Goal: Task Accomplishment & Management: Manage account settings

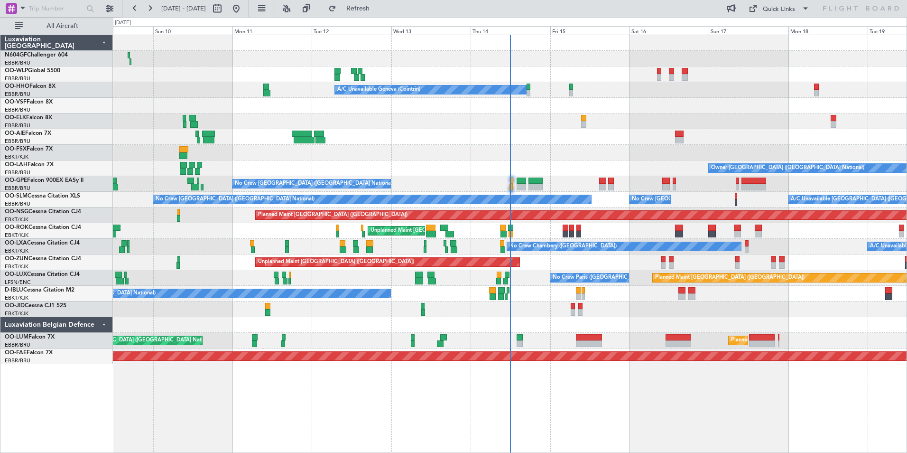
click at [468, 245] on div "No Crew Chambery ([GEOGRAPHIC_DATA]) A/C Unavailable Planned Maint [GEOGRAPHIC_…" at bounding box center [510, 247] width 794 height 16
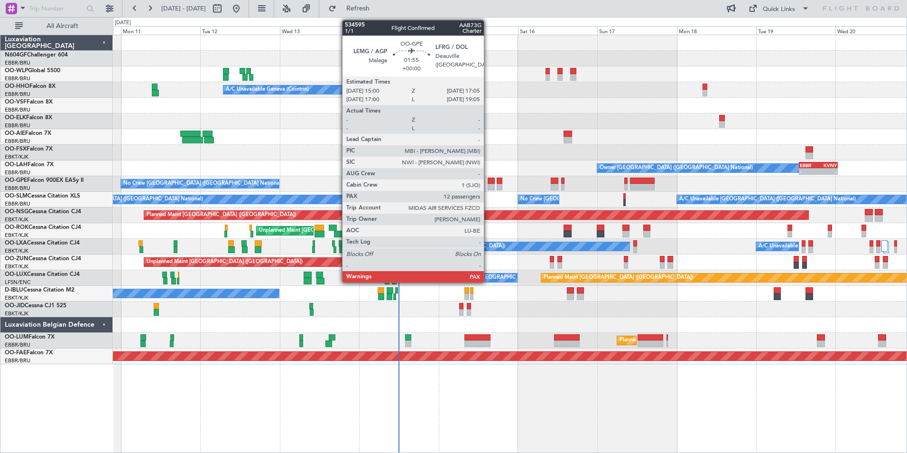
click at [488, 184] on div at bounding box center [491, 187] width 7 height 7
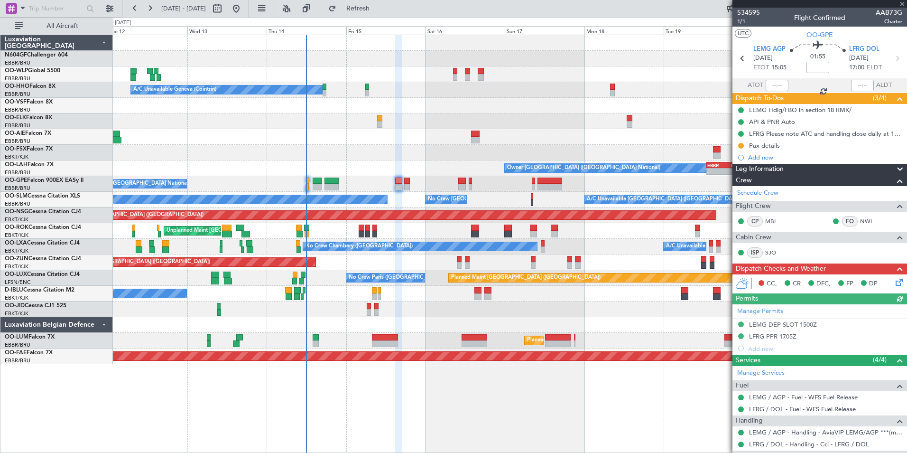
click at [467, 222] on div "Planned Maint [GEOGRAPHIC_DATA] ([GEOGRAPHIC_DATA]) A/C Unavailable Geneva (Coi…" at bounding box center [510, 199] width 794 height 329
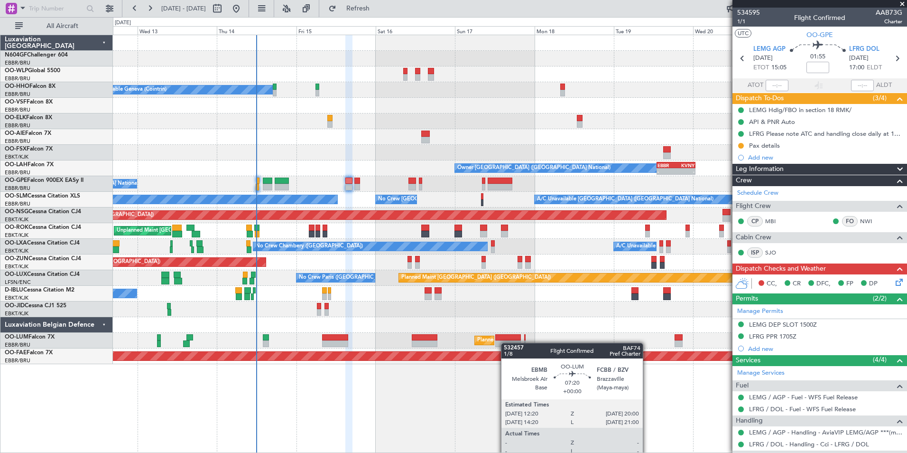
click at [499, 340] on div "Planned Maint [GEOGRAPHIC_DATA] ([GEOGRAPHIC_DATA] National) Unplanned Maint [G…" at bounding box center [510, 341] width 794 height 16
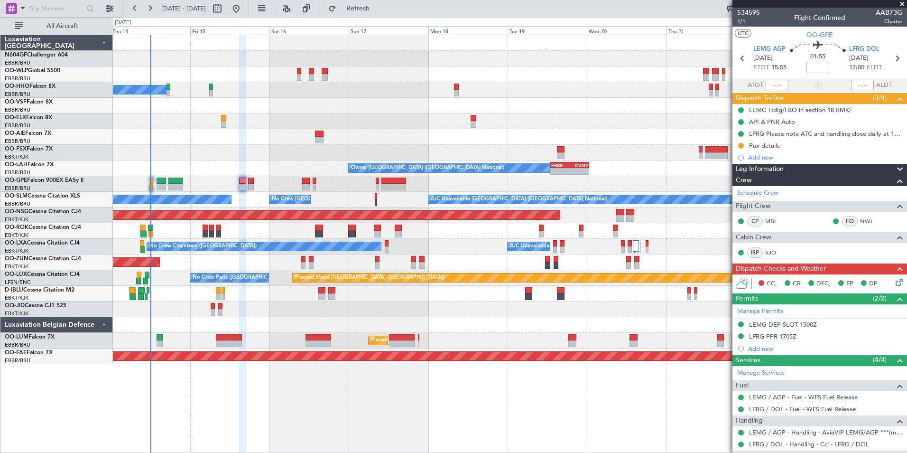
click at [362, 296] on div "Planned Maint [GEOGRAPHIC_DATA] ([GEOGRAPHIC_DATA]) A/C Unavailable Geneva (Coi…" at bounding box center [510, 199] width 794 height 329
click at [378, 295] on div "No Crew [GEOGRAPHIC_DATA] ([GEOGRAPHIC_DATA] National)" at bounding box center [510, 294] width 794 height 16
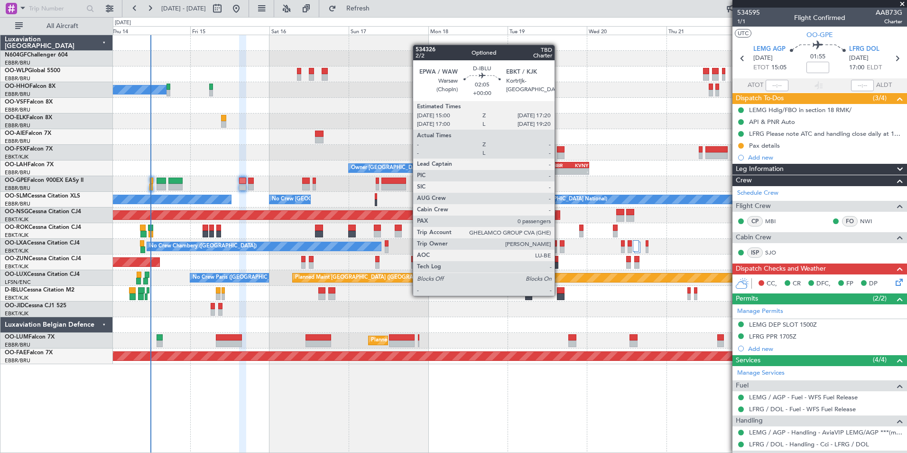
click at [419, 307] on div "Planned Maint [GEOGRAPHIC_DATA] ([GEOGRAPHIC_DATA]) A/C Unavailable Geneva (Coi…" at bounding box center [510, 199] width 794 height 329
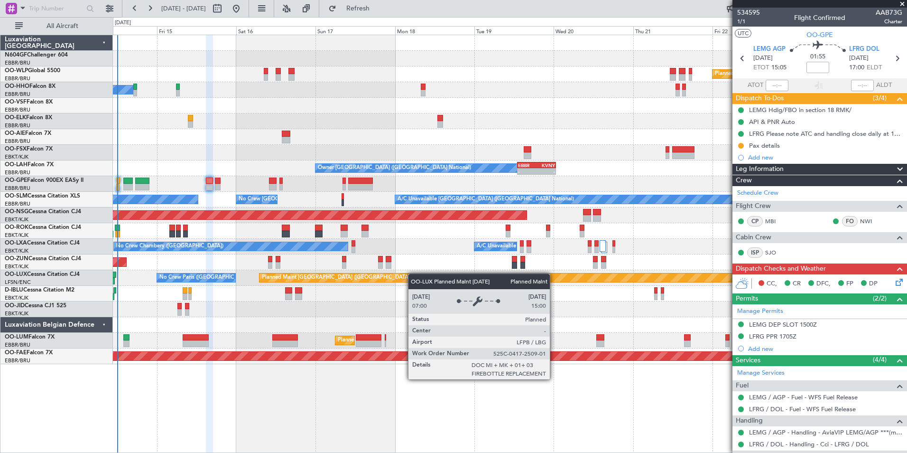
click at [432, 277] on div "Planned Maint [GEOGRAPHIC_DATA] ([GEOGRAPHIC_DATA]) A/C Unavailable Geneva (Coi…" at bounding box center [510, 199] width 794 height 329
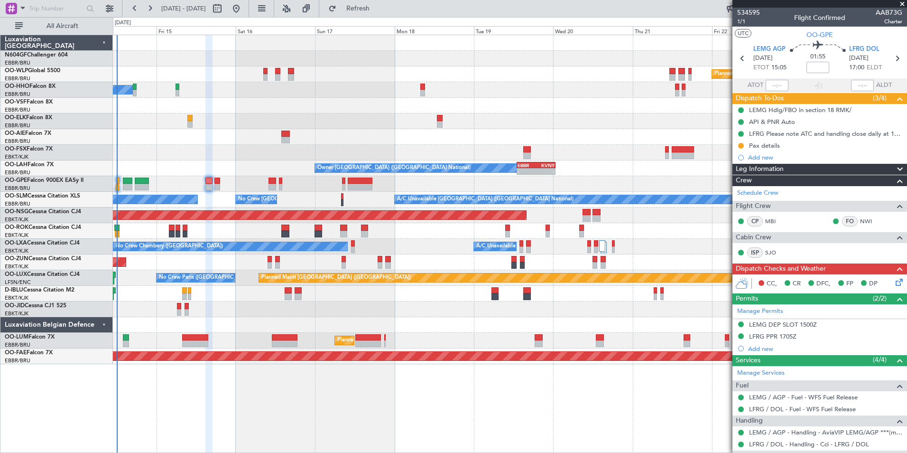
click at [424, 299] on div "No Crew [GEOGRAPHIC_DATA] ([GEOGRAPHIC_DATA] National)" at bounding box center [510, 294] width 794 height 16
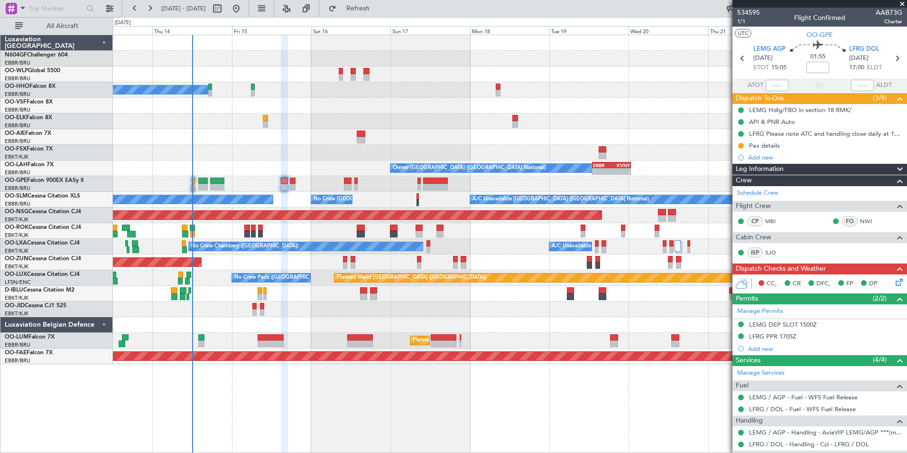
click at [424, 317] on div at bounding box center [510, 325] width 794 height 16
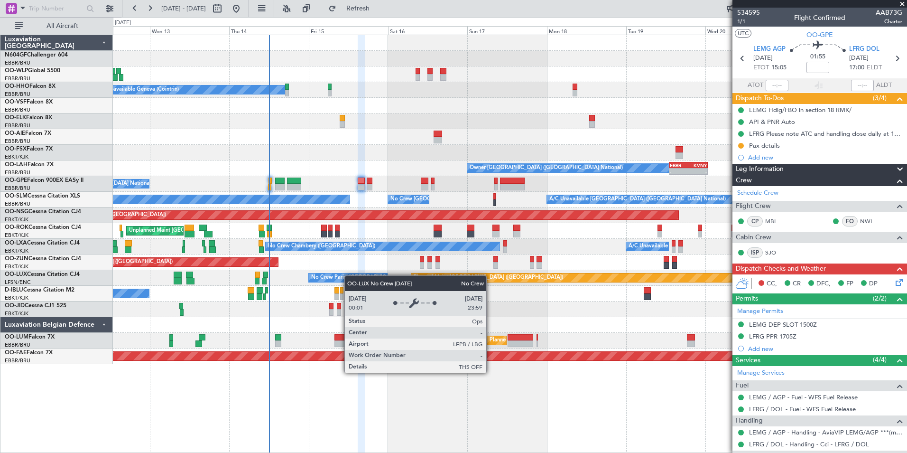
click at [362, 279] on div "Planned Maint [GEOGRAPHIC_DATA] ([GEOGRAPHIC_DATA]) A/C Unavailable Geneva (Coi…" at bounding box center [510, 199] width 794 height 329
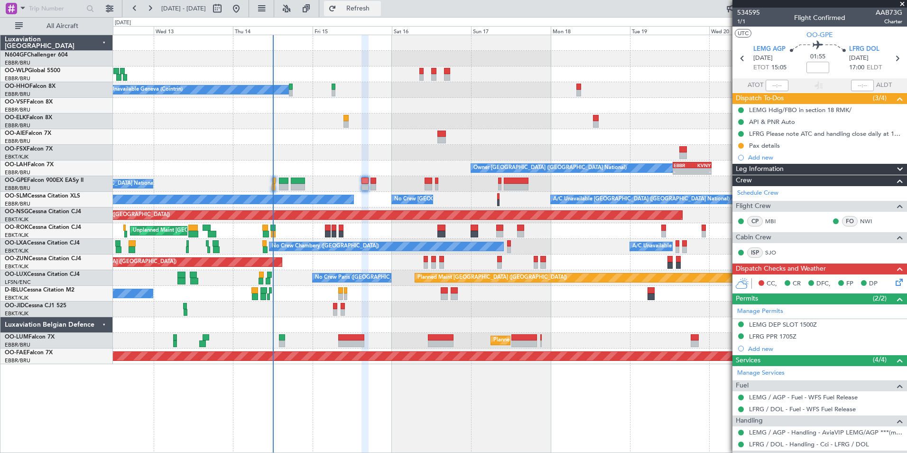
click at [370, 11] on button "Refresh" at bounding box center [352, 8] width 57 height 15
click at [378, 11] on span "Refresh" at bounding box center [358, 8] width 40 height 7
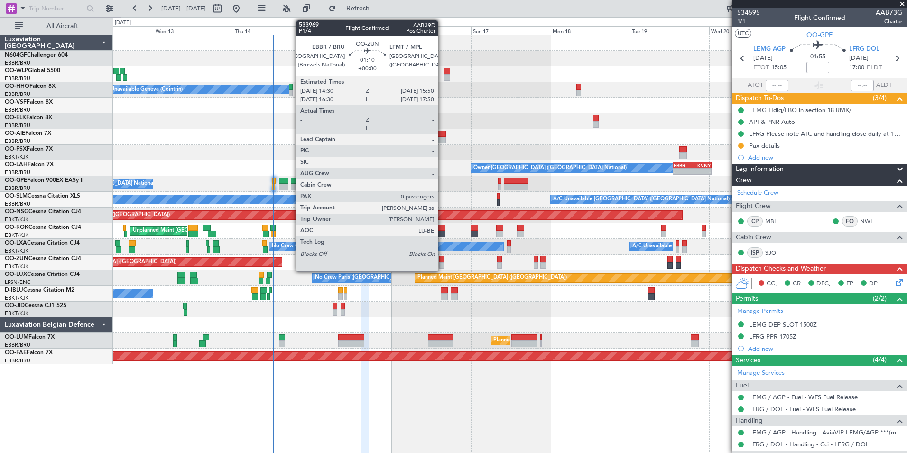
click at [442, 263] on div at bounding box center [441, 265] width 5 height 7
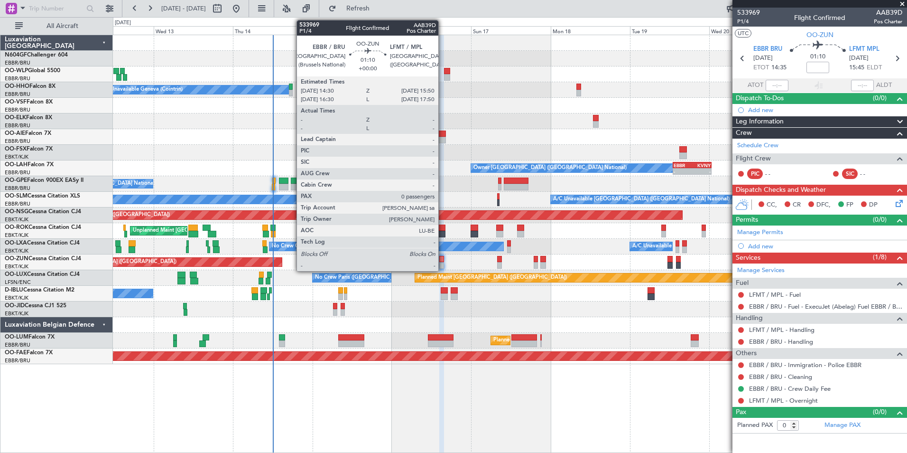
click at [443, 266] on div at bounding box center [441, 265] width 5 height 7
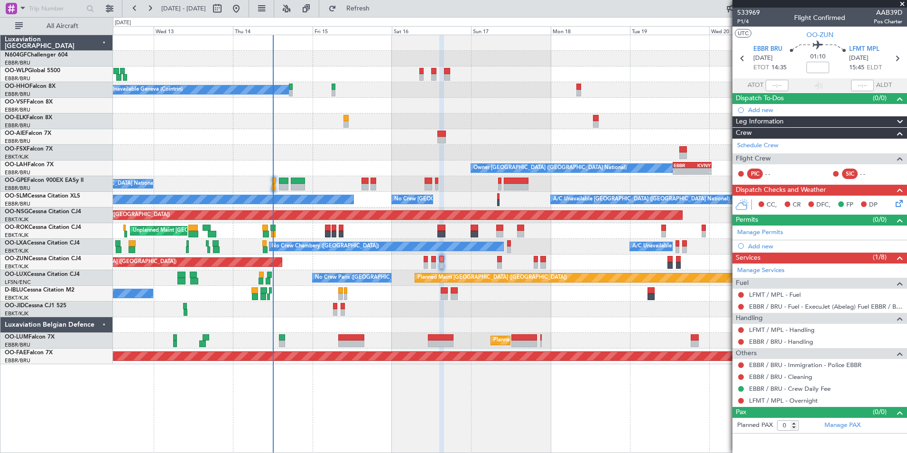
click at [560, 264] on div "Unplanned Maint [GEOGRAPHIC_DATA] ([GEOGRAPHIC_DATA])" at bounding box center [510, 262] width 794 height 16
click at [381, 3] on button "Refresh" at bounding box center [352, 8] width 57 height 15
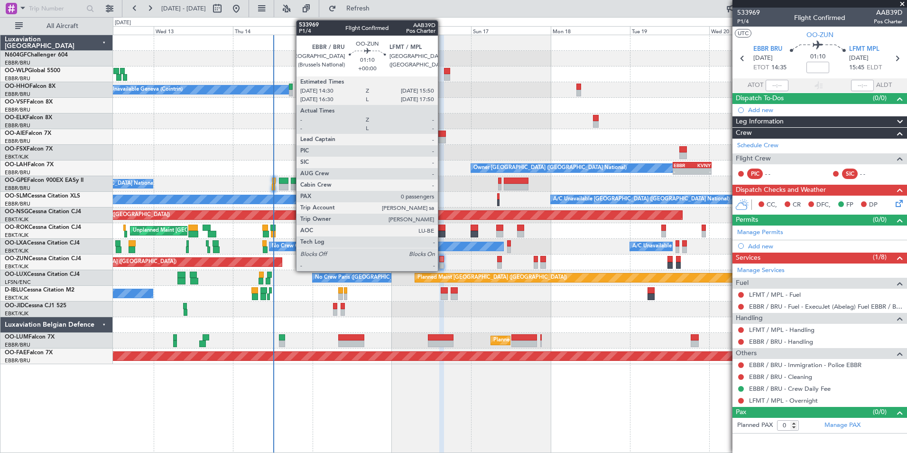
click at [442, 261] on div at bounding box center [441, 259] width 5 height 7
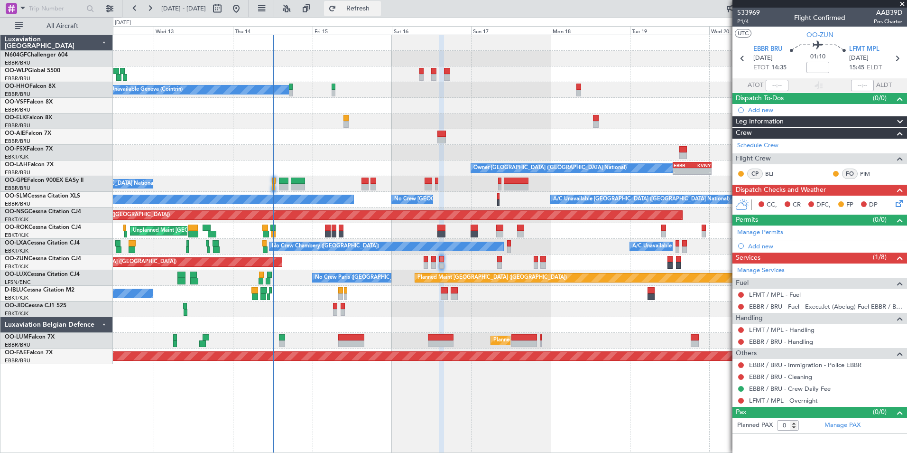
click at [378, 10] on span "Refresh" at bounding box center [358, 8] width 40 height 7
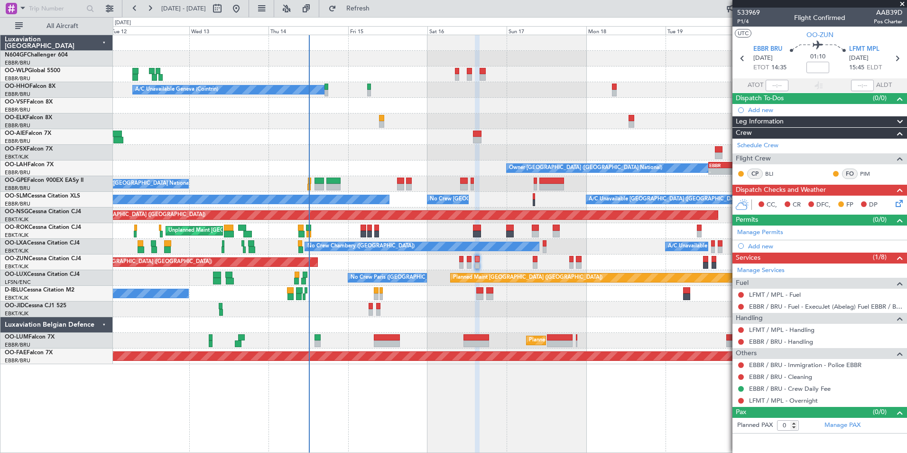
click at [561, 302] on div at bounding box center [510, 309] width 794 height 16
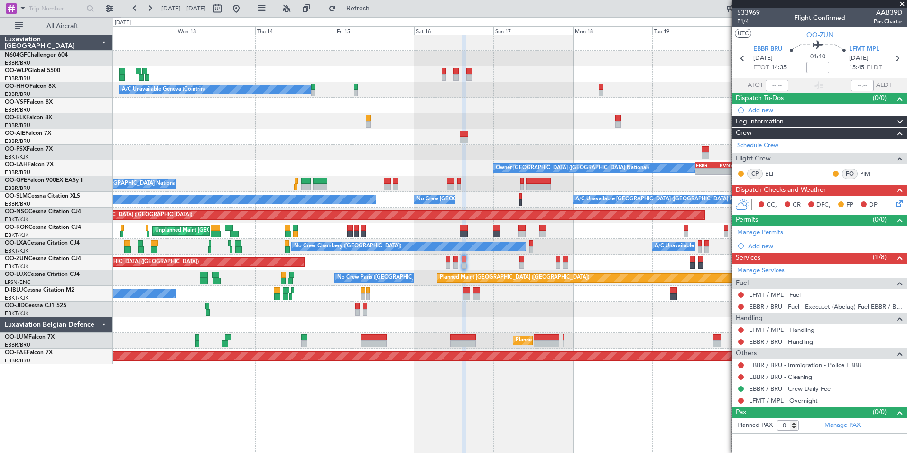
click at [466, 265] on div "Unplanned Maint [GEOGRAPHIC_DATA] ([GEOGRAPHIC_DATA])" at bounding box center [510, 262] width 794 height 16
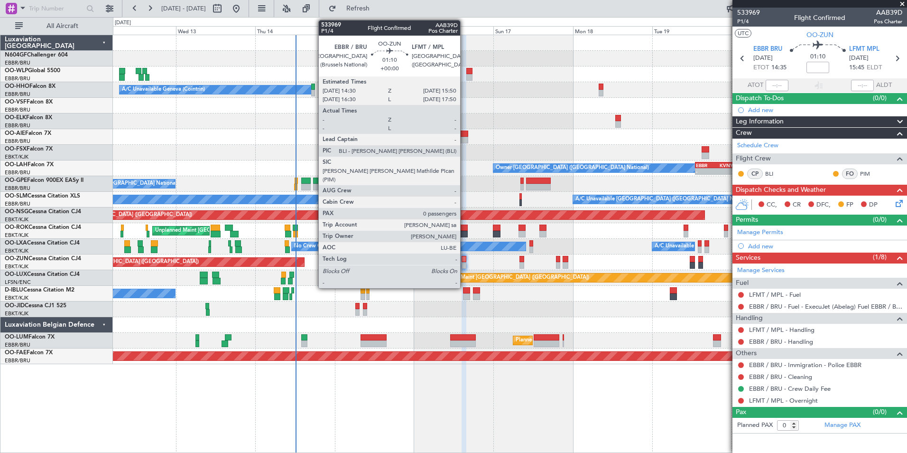
click at [464, 263] on div at bounding box center [464, 265] width 5 height 7
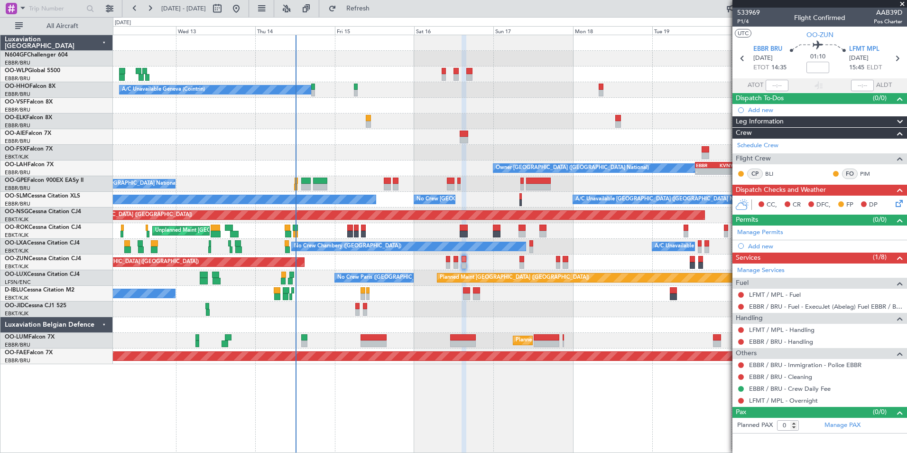
click at [315, 278] on div "Planned Maint [GEOGRAPHIC_DATA] ([GEOGRAPHIC_DATA]) A/C Unavailable Geneva (Coi…" at bounding box center [510, 199] width 794 height 329
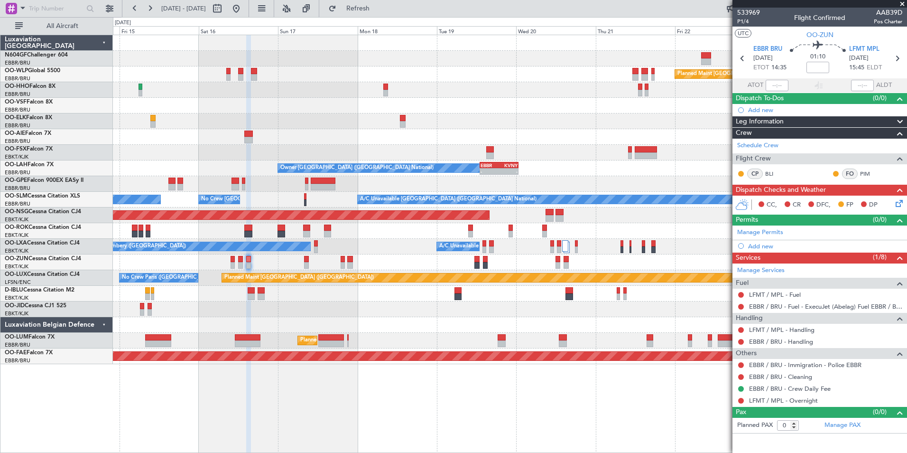
click at [212, 259] on div "Planned Maint [GEOGRAPHIC_DATA] ([GEOGRAPHIC_DATA]) A/C Unavailable Geneva (Coi…" at bounding box center [510, 199] width 794 height 329
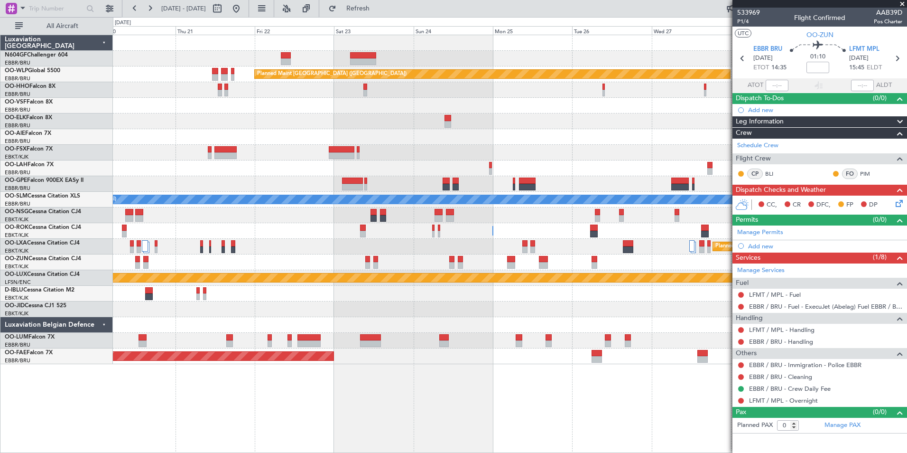
click at [299, 261] on div "Planned Maint [GEOGRAPHIC_DATA] ([GEOGRAPHIC_DATA]) EBBR 13:00 Z KVNY 00:45 Z -…" at bounding box center [510, 199] width 794 height 329
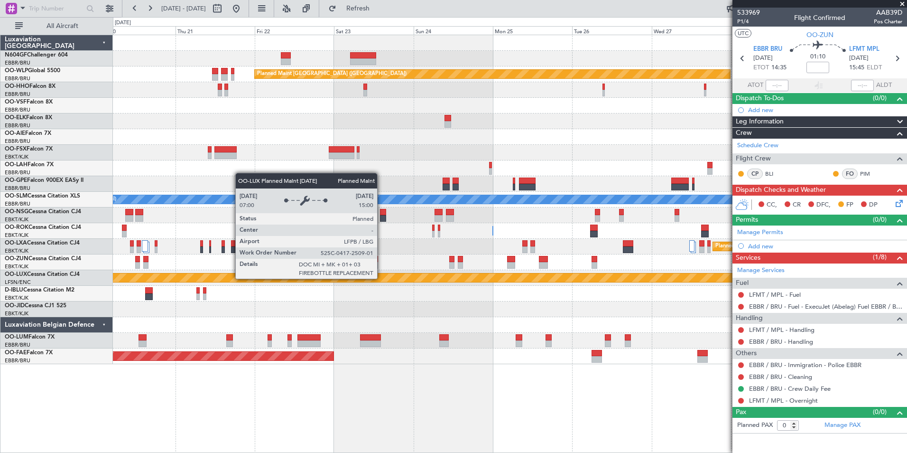
click at [294, 289] on div at bounding box center [510, 294] width 794 height 16
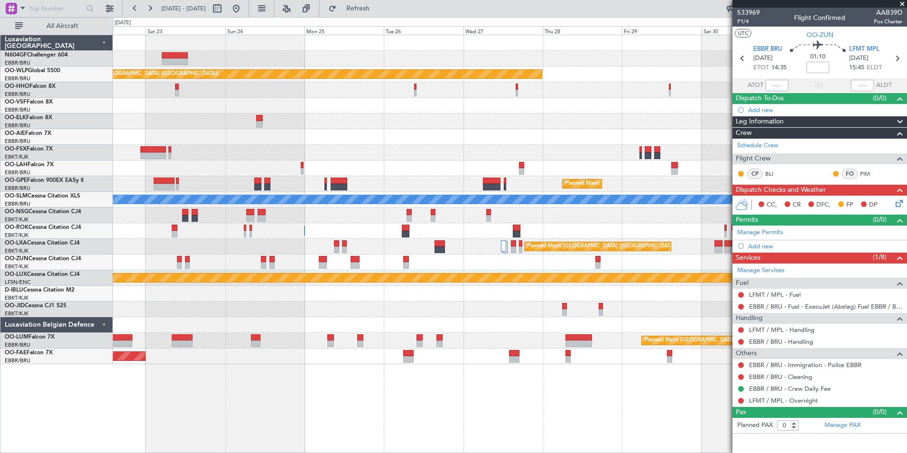
click at [276, 320] on div "Planned Maint [GEOGRAPHIC_DATA] ([GEOGRAPHIC_DATA]) Planned Maint [GEOGRAPHIC_D…" at bounding box center [510, 199] width 794 height 329
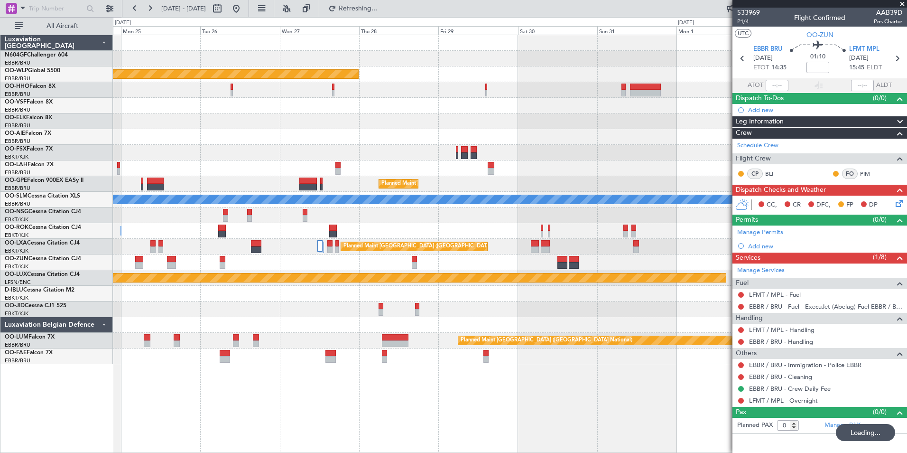
click at [212, 357] on div "Planned Maint [GEOGRAPHIC_DATA] ([GEOGRAPHIC_DATA]) Planned Maint [GEOGRAPHIC_D…" at bounding box center [510, 199] width 794 height 329
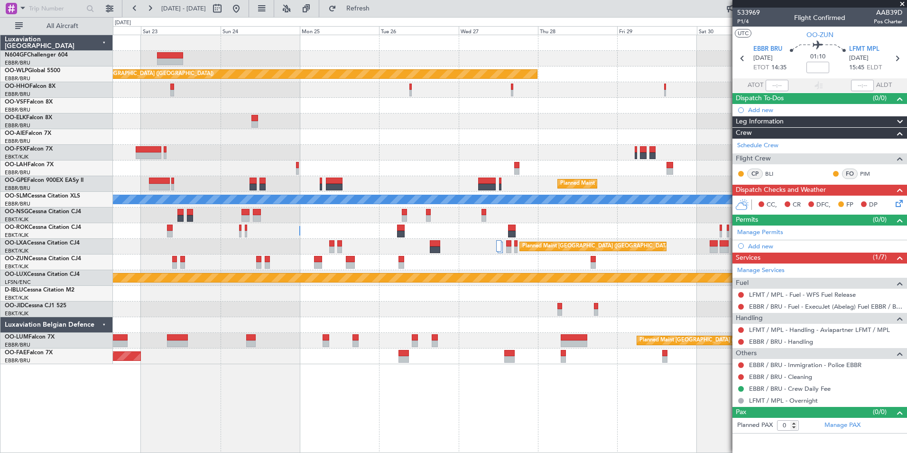
click at [526, 332] on div "Planned Maint [GEOGRAPHIC_DATA] ([GEOGRAPHIC_DATA]) Planned Maint [GEOGRAPHIC_D…" at bounding box center [510, 199] width 794 height 329
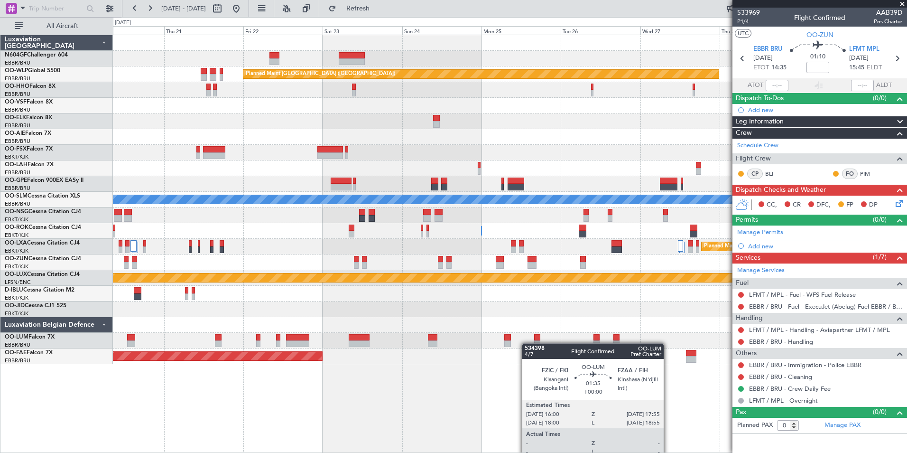
click at [530, 344] on div "Planned Maint [GEOGRAPHIC_DATA] ([GEOGRAPHIC_DATA]) Planned Maint [GEOGRAPHIC_D…" at bounding box center [510, 199] width 794 height 329
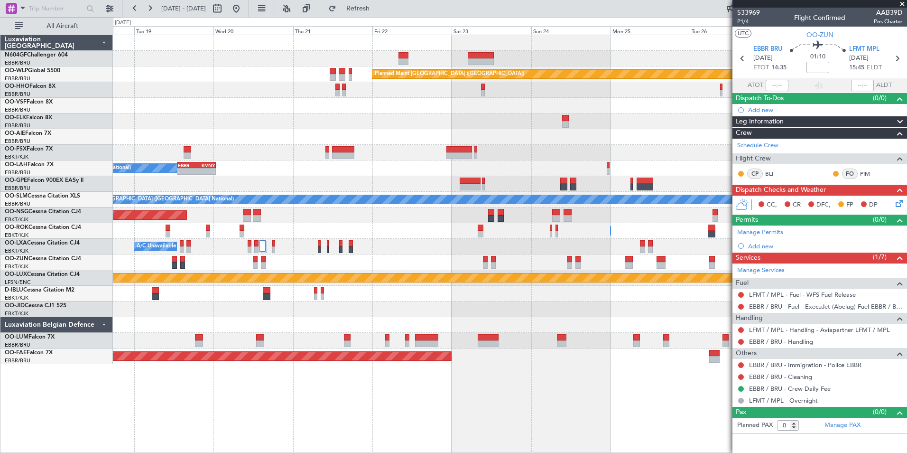
click at [479, 331] on div "Planned Maint [GEOGRAPHIC_DATA] ([GEOGRAPHIC_DATA]) EBBR 13:00 Z KVNY 00:45 Z -…" at bounding box center [510, 199] width 794 height 329
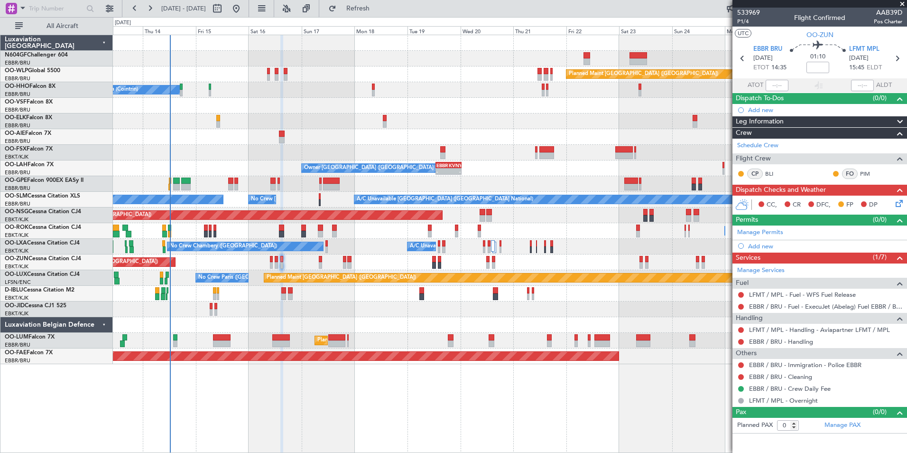
click at [519, 317] on div "Planned Maint [GEOGRAPHIC_DATA] ([GEOGRAPHIC_DATA]) A/C Unavailable Geneva (Coi…" at bounding box center [510, 199] width 794 height 329
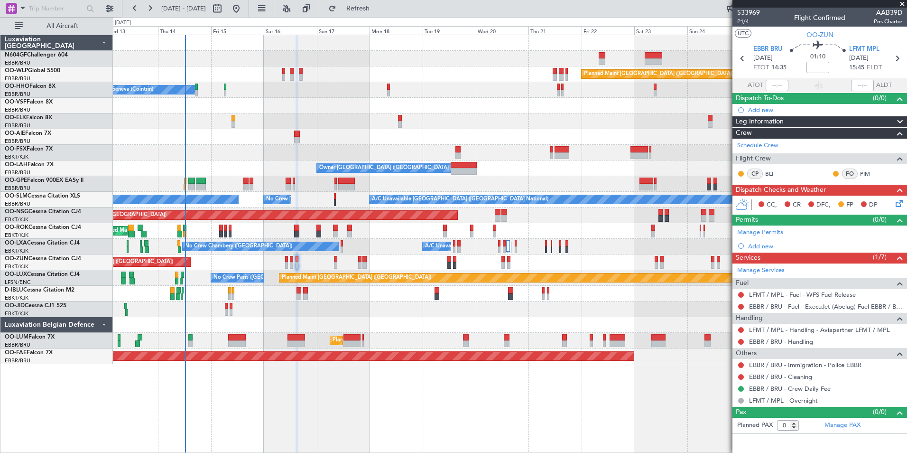
click at [170, 150] on div "Planned Maint [GEOGRAPHIC_DATA] ([GEOGRAPHIC_DATA]) A/C Unavailable Geneva (Coi…" at bounding box center [510, 199] width 794 height 329
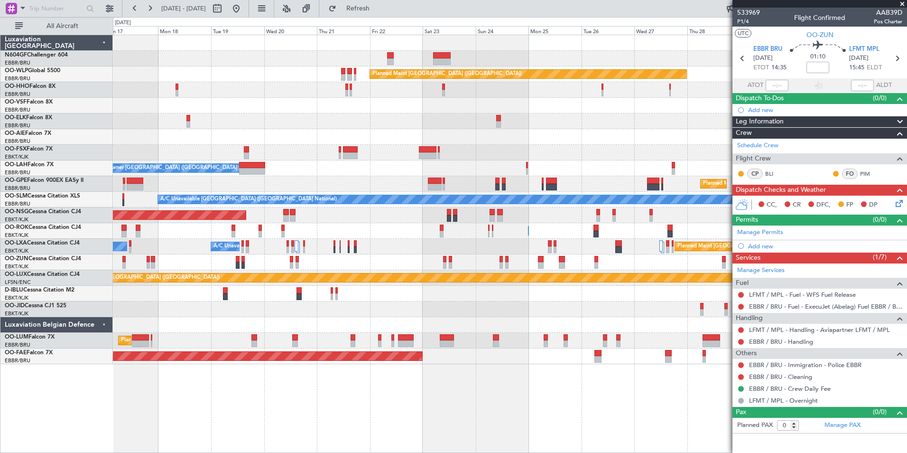
click at [270, 155] on div at bounding box center [510, 153] width 794 height 16
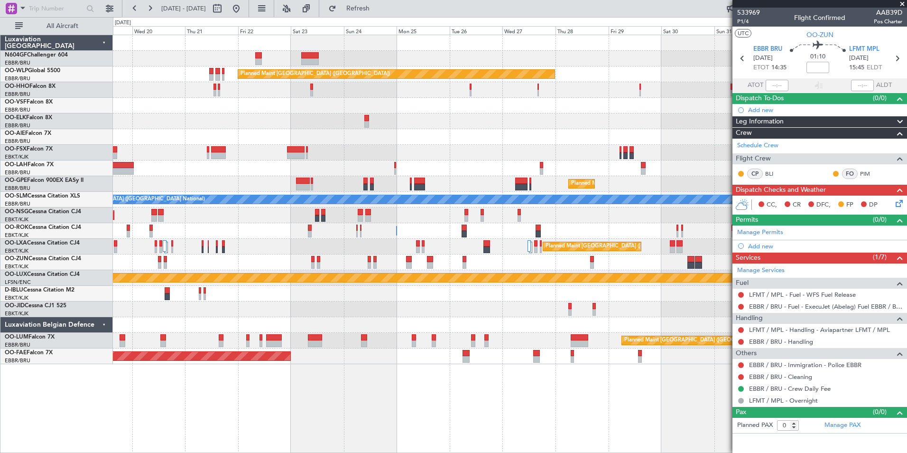
click at [264, 181] on div "Planned Maint [GEOGRAPHIC_DATA] ([GEOGRAPHIC_DATA]) Planned Maint [GEOGRAPHIC_D…" at bounding box center [510, 199] width 794 height 329
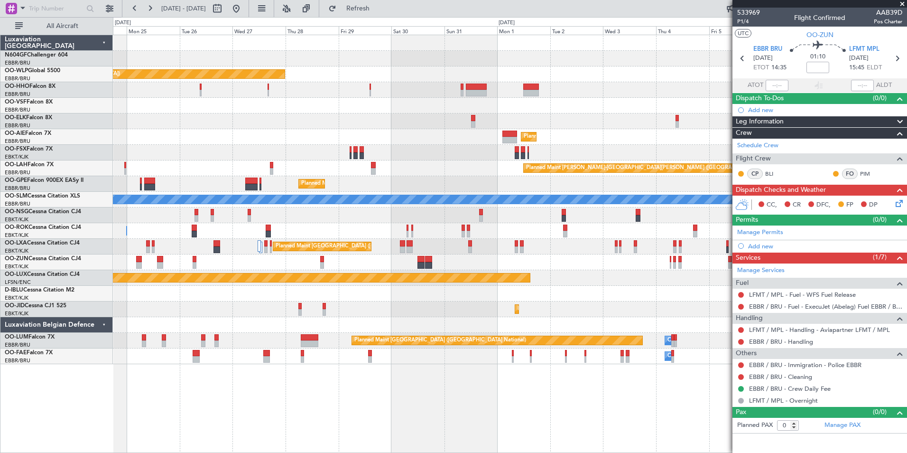
click at [207, 175] on div "Planned Maint [GEOGRAPHIC_DATA] ([GEOGRAPHIC_DATA]) Planned Maint [GEOGRAPHIC_D…" at bounding box center [510, 199] width 794 height 329
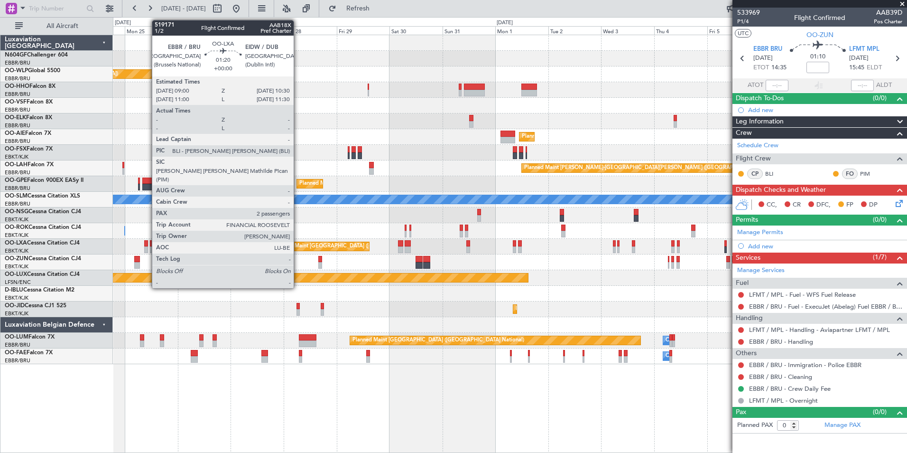
click at [147, 248] on div at bounding box center [145, 249] width 3 height 7
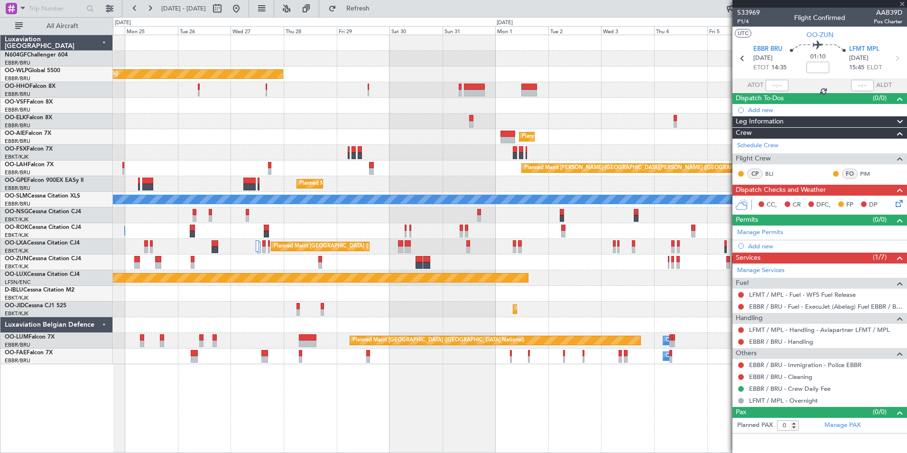
type input "2"
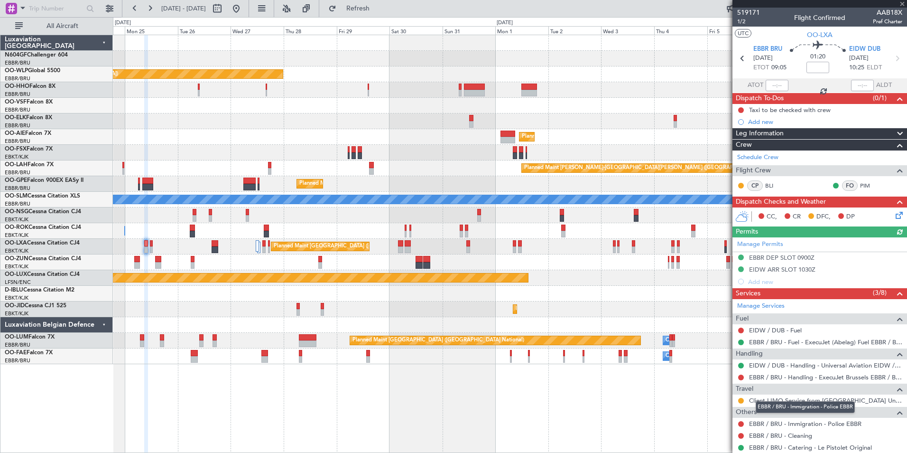
click at [776, 401] on div "EBBR / BRU - Immigration - Police EBBR" at bounding box center [805, 407] width 99 height 12
click at [765, 399] on link "Client LIMO Service from [GEOGRAPHIC_DATA] Universal Aviation" at bounding box center [825, 400] width 153 height 8
click at [381, 15] on button "Refresh" at bounding box center [352, 8] width 57 height 15
click at [628, 265] on div at bounding box center [510, 262] width 794 height 16
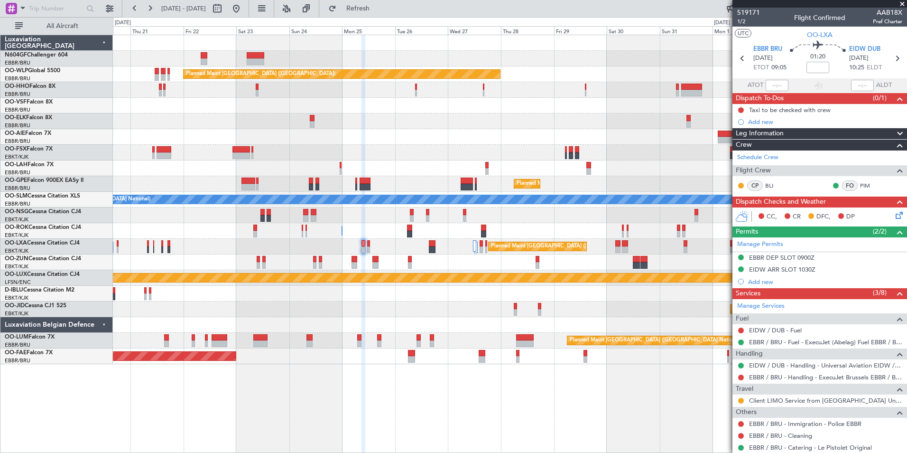
click at [513, 321] on div "Planned Maint [GEOGRAPHIC_DATA] ([GEOGRAPHIC_DATA]) Planned Maint [GEOGRAPHIC_D…" at bounding box center [510, 199] width 794 height 329
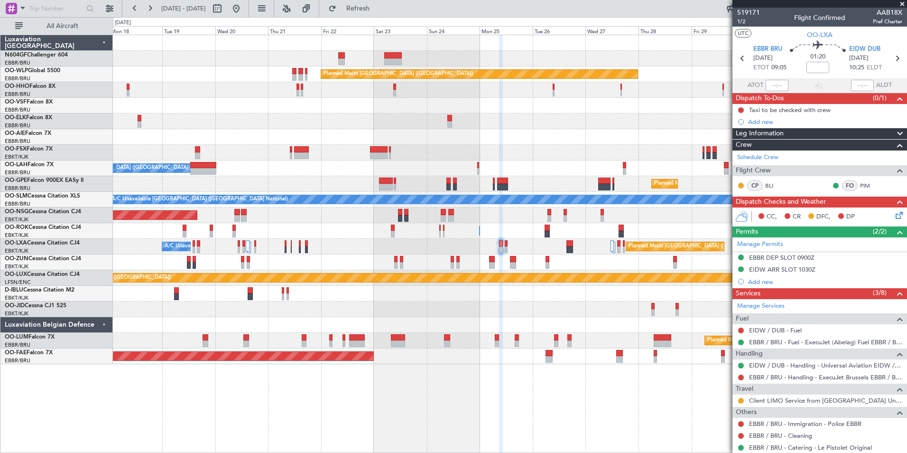
click at [437, 322] on div "Planned Maint [GEOGRAPHIC_DATA] ([GEOGRAPHIC_DATA]) A/C Unavailable Geneva (Coi…" at bounding box center [510, 199] width 794 height 329
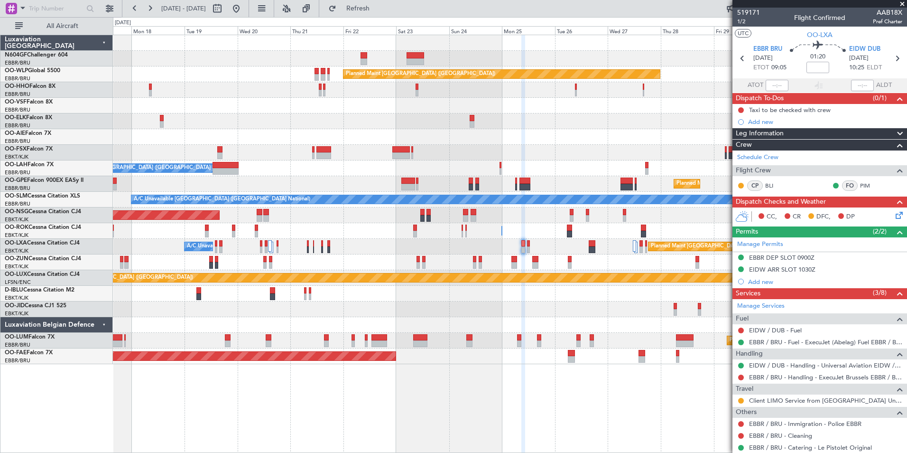
click at [424, 315] on div "Planned Maint Kortrijk-[GEOGRAPHIC_DATA]" at bounding box center [510, 309] width 794 height 16
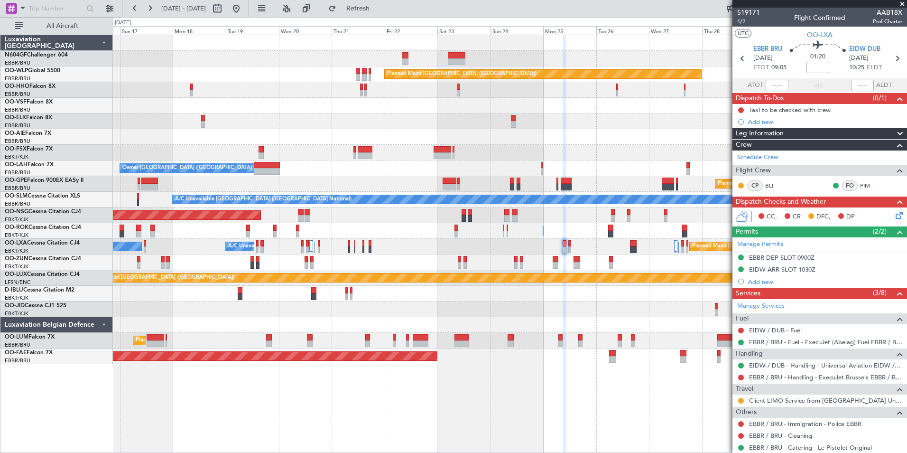
click at [560, 321] on div "Planned Maint [GEOGRAPHIC_DATA] ([GEOGRAPHIC_DATA]) A/C Unavailable Geneva (Coi…" at bounding box center [510, 199] width 794 height 329
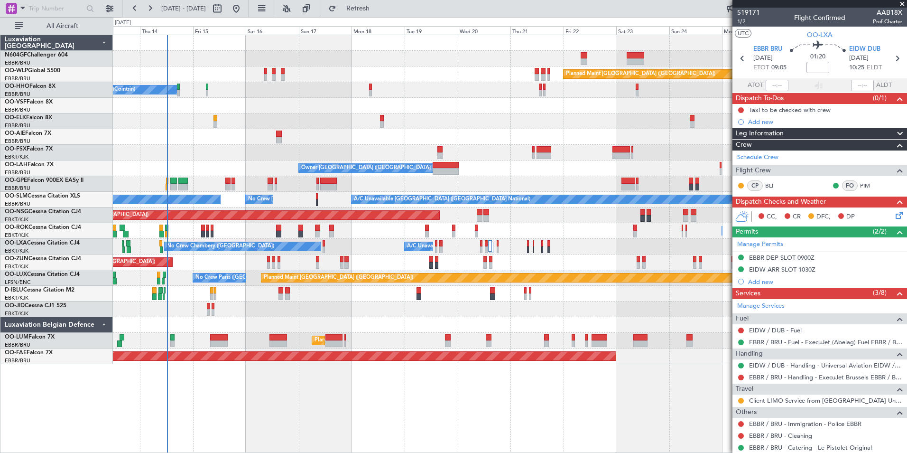
click at [462, 316] on div at bounding box center [510, 309] width 794 height 16
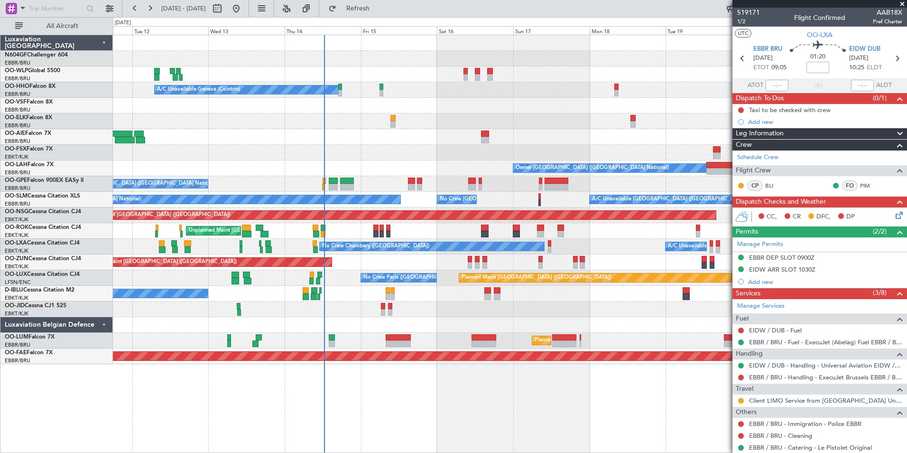
click at [320, 228] on div "Planned Maint [GEOGRAPHIC_DATA] ([GEOGRAPHIC_DATA]) A/C Unavailable Geneva (Coi…" at bounding box center [510, 199] width 794 height 329
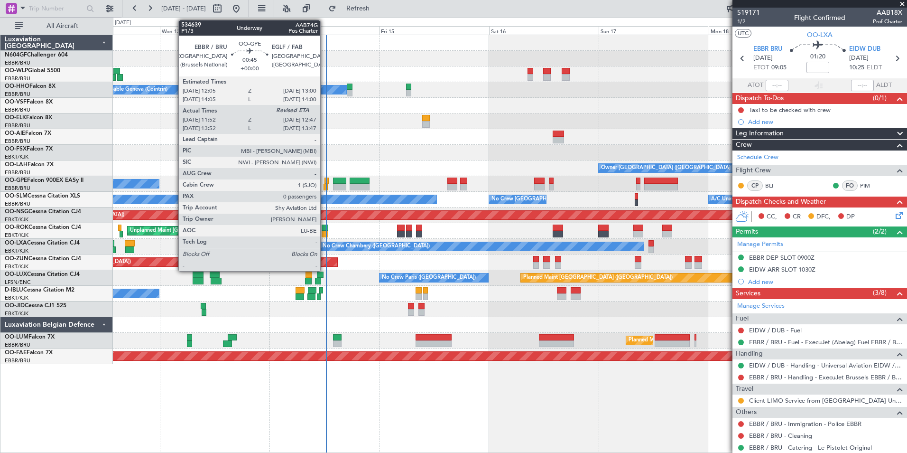
click at [324, 185] on div at bounding box center [325, 187] width 4 height 7
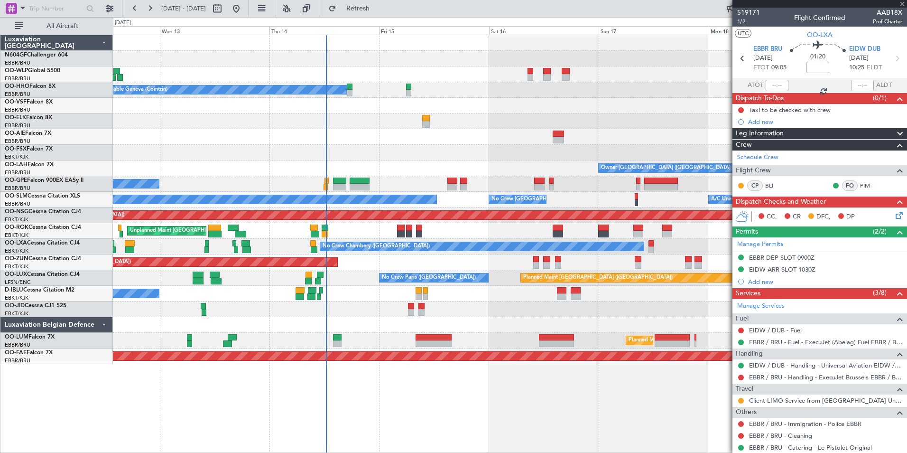
type input "11:57"
type input "0"
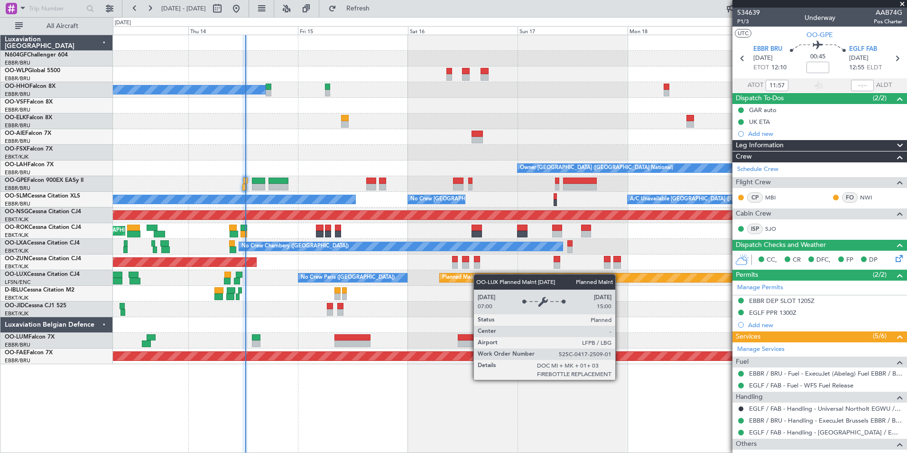
click at [464, 277] on div "Planned Maint Berlin (Brandenburg) A/C Unavailable Geneva (Cointrin) Owner Brus…" at bounding box center [510, 199] width 794 height 329
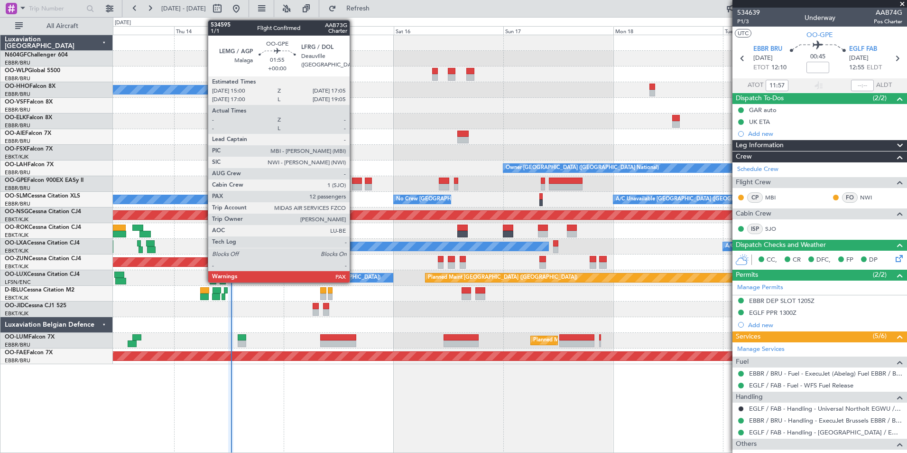
click at [354, 185] on div at bounding box center [357, 187] width 10 height 7
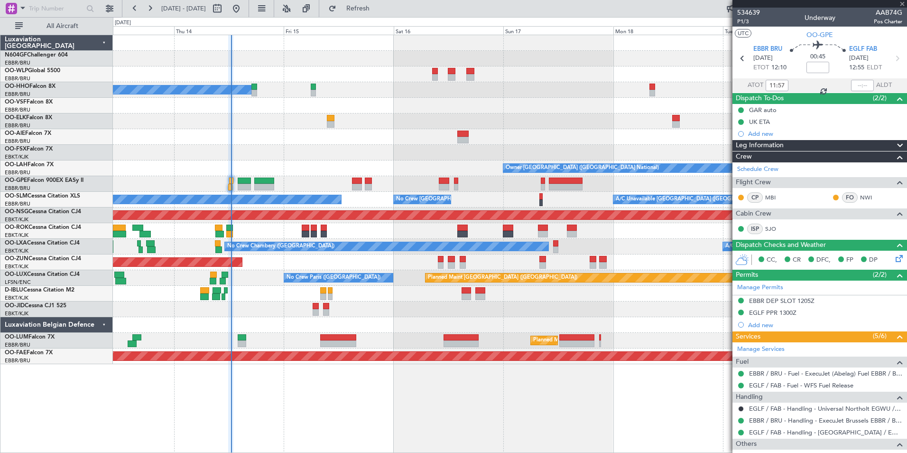
type input "12"
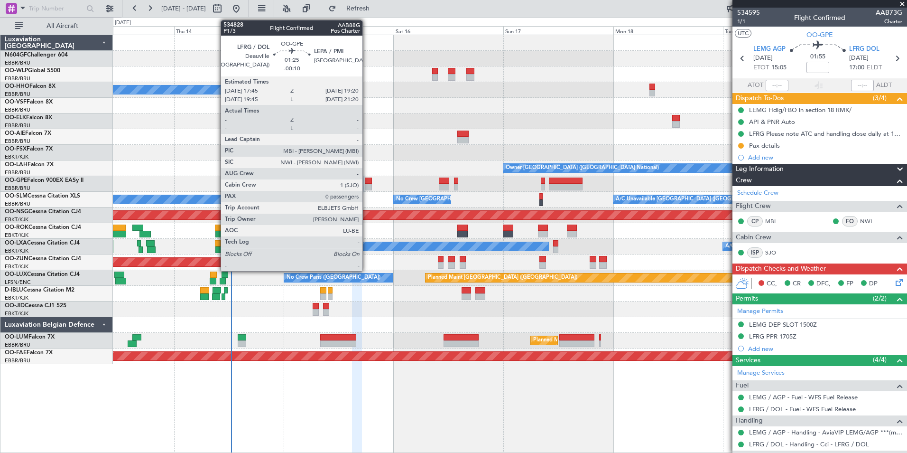
click at [367, 183] on div at bounding box center [369, 180] width 8 height 7
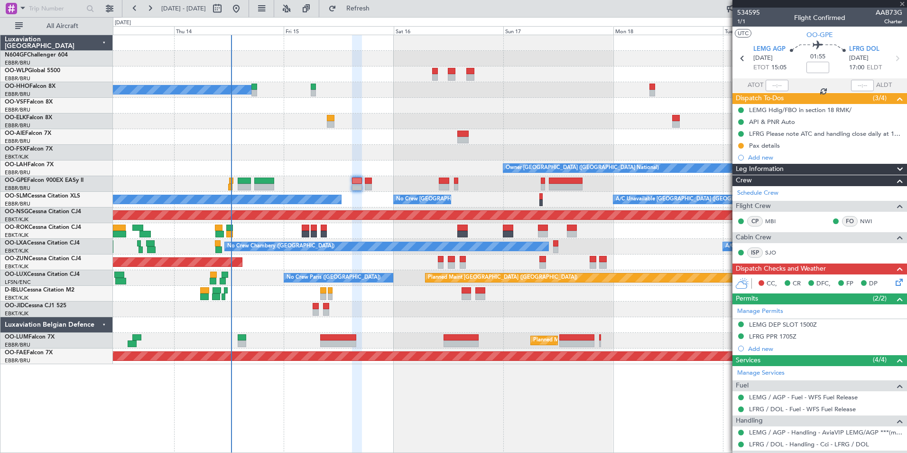
type input "-00:10"
type input "0"
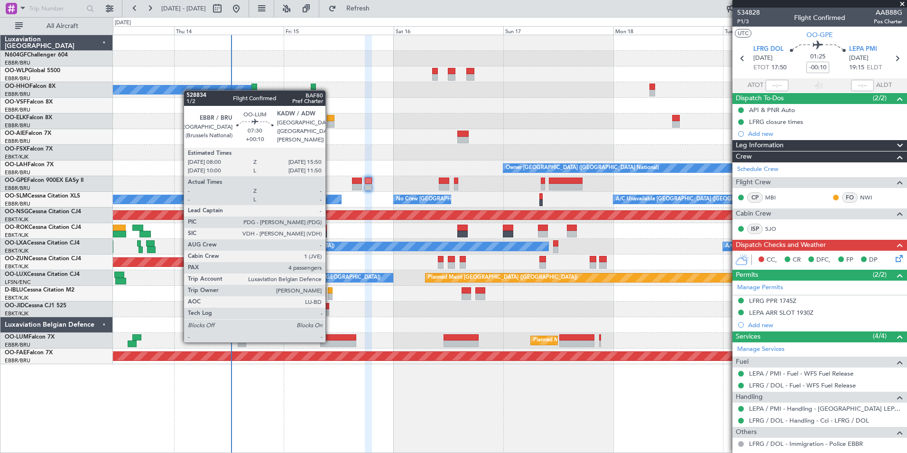
click at [330, 341] on div at bounding box center [338, 343] width 36 height 7
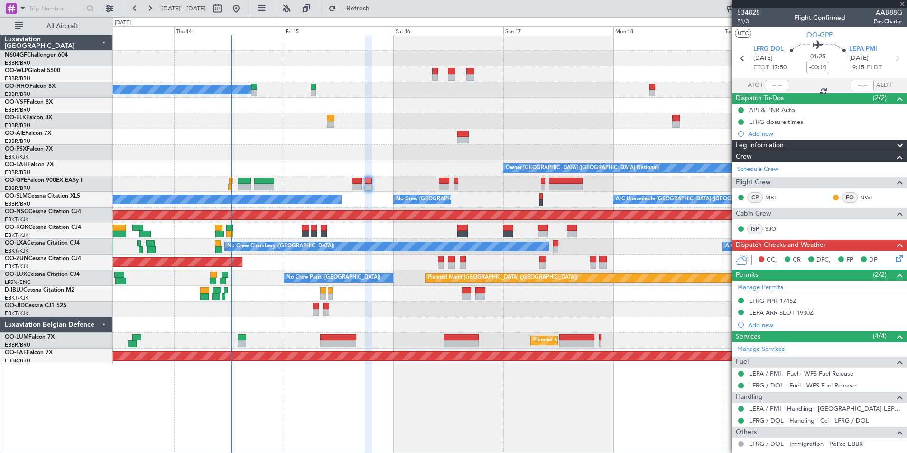
type input "+00:10"
type input "4"
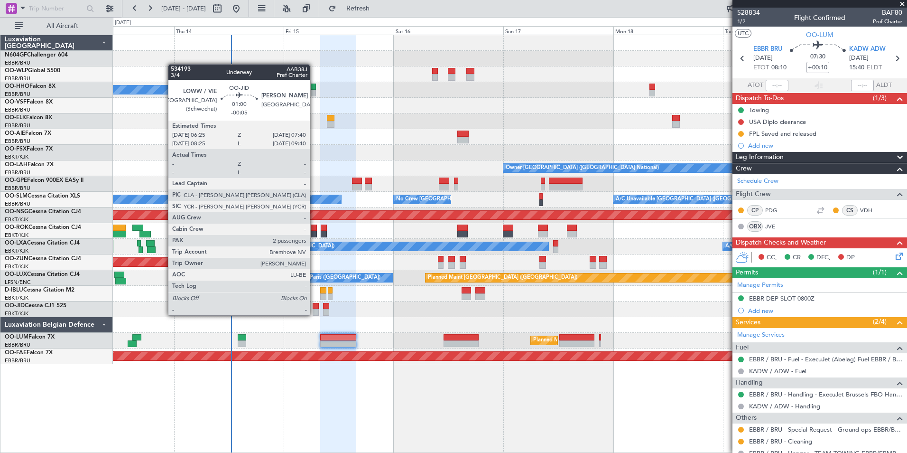
click at [314, 314] on div at bounding box center [316, 312] width 6 height 7
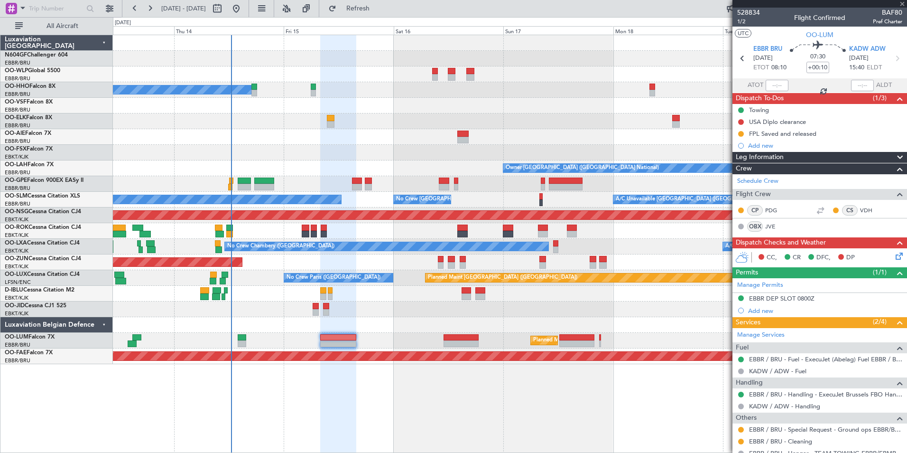
type input "-00:05"
type input "2"
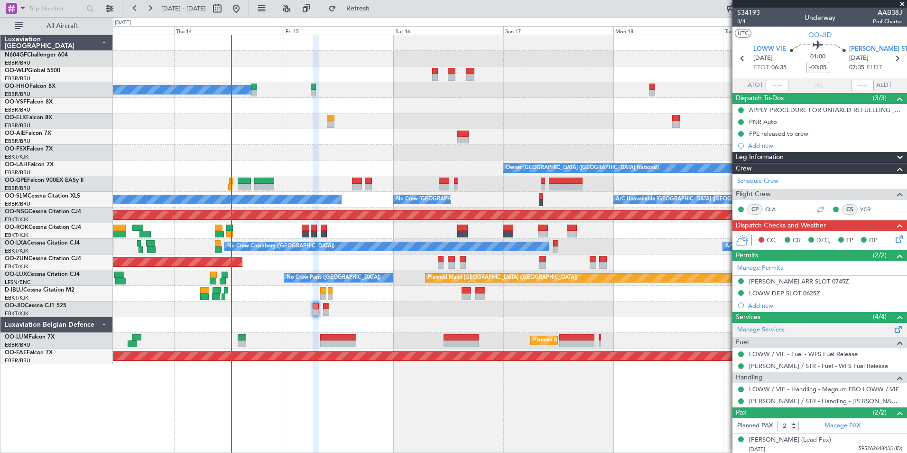
scroll to position [0, 0]
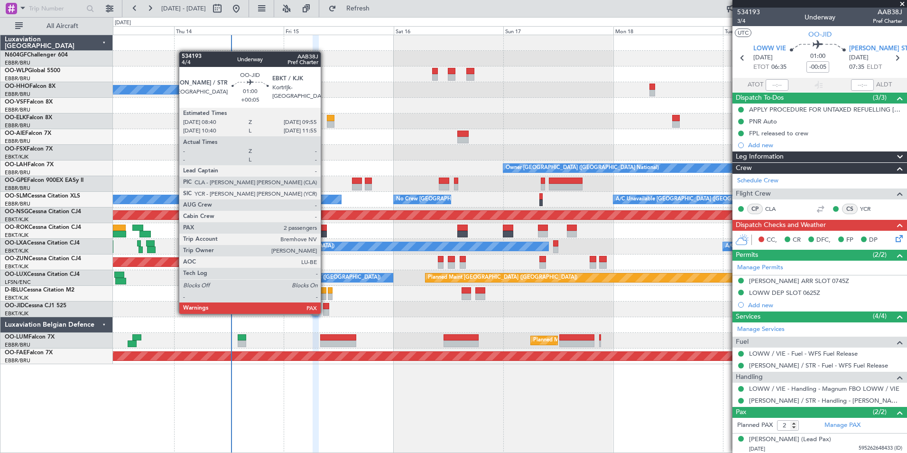
click at [325, 313] on div at bounding box center [326, 312] width 6 height 7
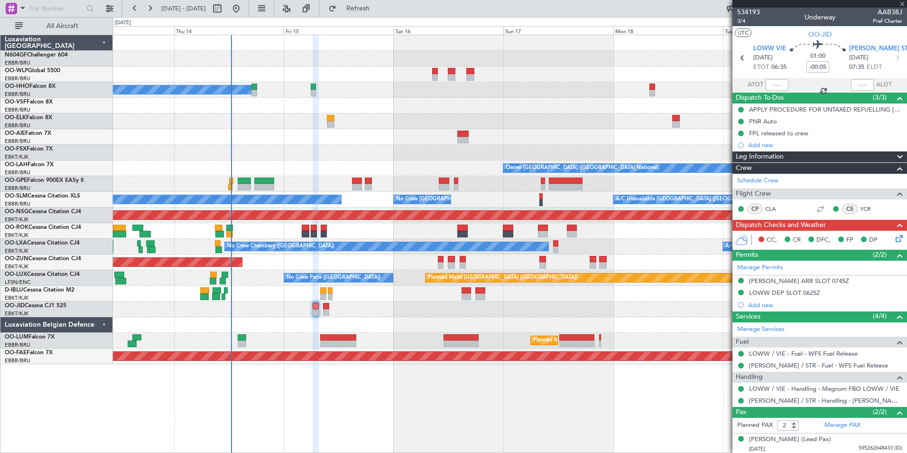
type input "+00:05"
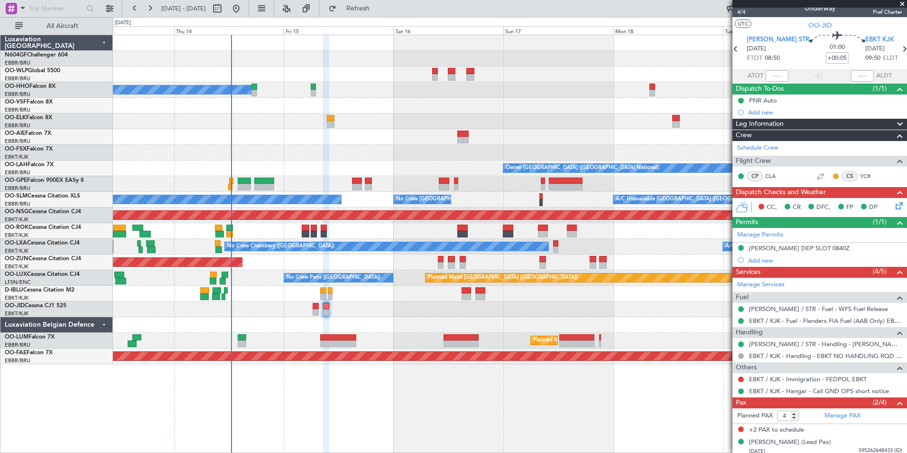
scroll to position [0, 0]
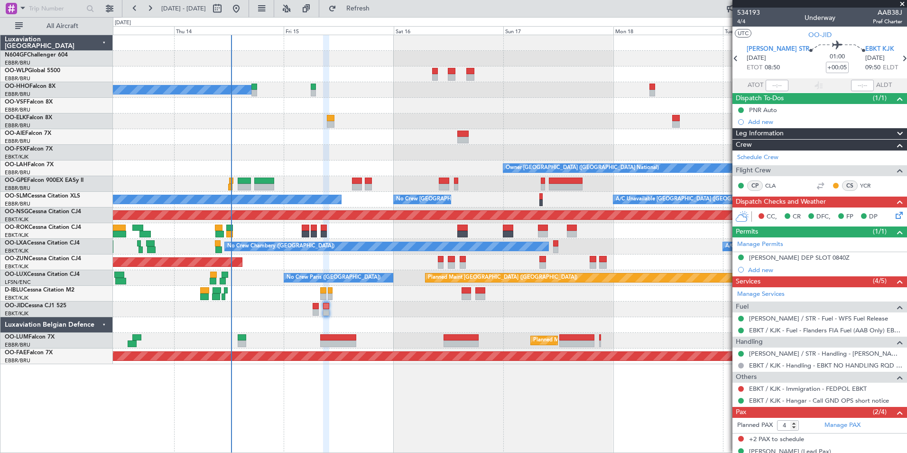
click at [670, 297] on div "No Crew [GEOGRAPHIC_DATA] ([GEOGRAPHIC_DATA] National)" at bounding box center [510, 294] width 794 height 16
click at [902, 5] on span at bounding box center [901, 4] width 9 height 9
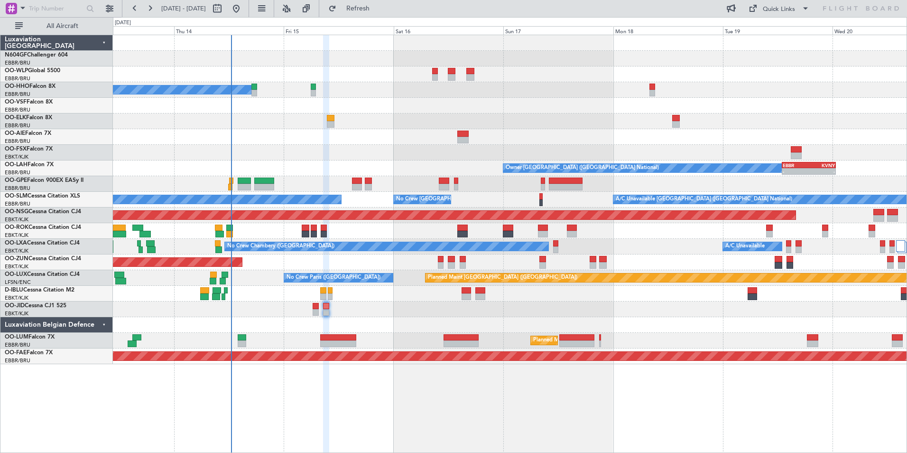
type input "0"
click at [427, 298] on div "No Crew [GEOGRAPHIC_DATA] ([GEOGRAPHIC_DATA] National)" at bounding box center [510, 294] width 794 height 16
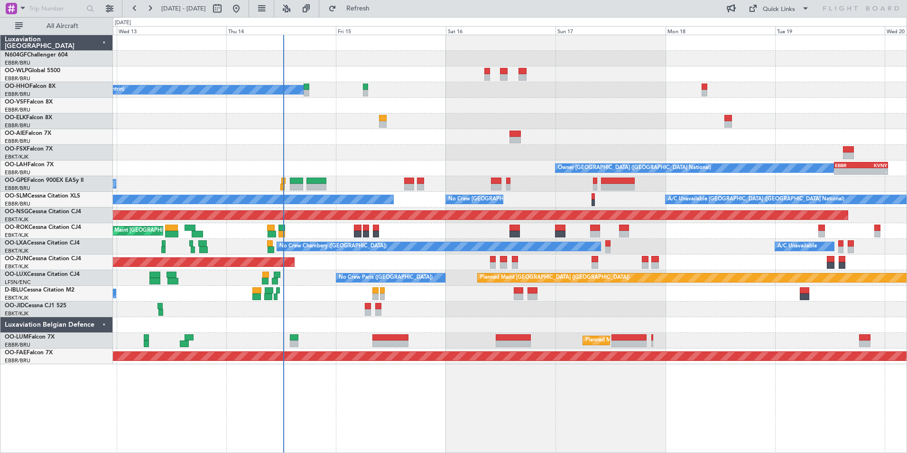
click at [487, 64] on div at bounding box center [510, 59] width 794 height 16
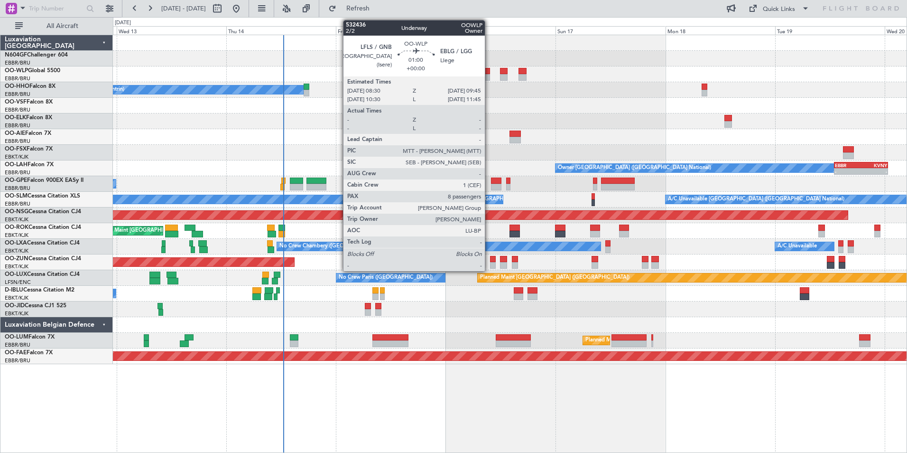
click at [489, 71] on div at bounding box center [487, 71] width 6 height 7
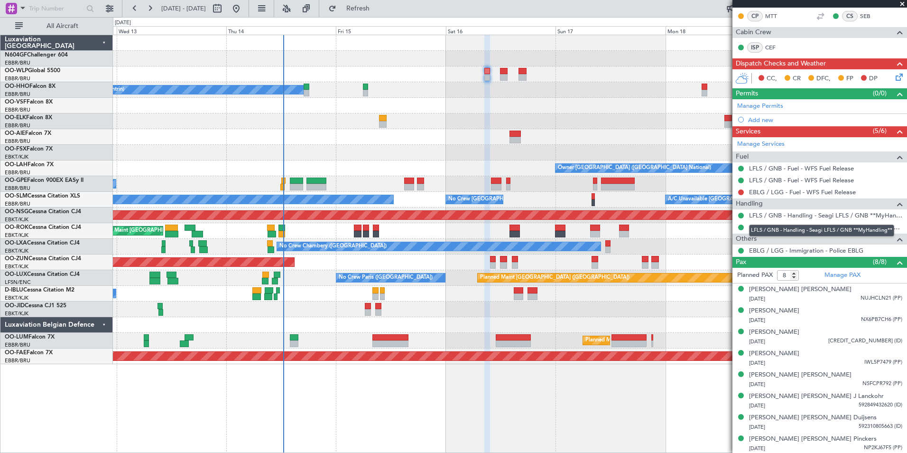
scroll to position [158, 0]
click at [311, 149] on div "Planned Maint Berlin (Brandenburg) A/C Unavailable Geneva (Cointrin) Owner Brus…" at bounding box center [510, 199] width 794 height 329
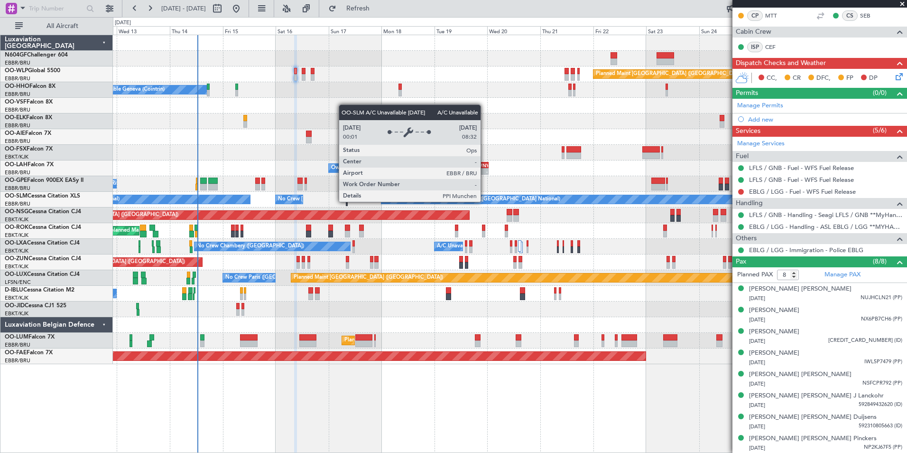
click at [242, 204] on div "Planned Maint Berlin (Brandenburg) A/C Unavailable Geneva (Cointrin) - - LIEO 1…" at bounding box center [510, 199] width 794 height 329
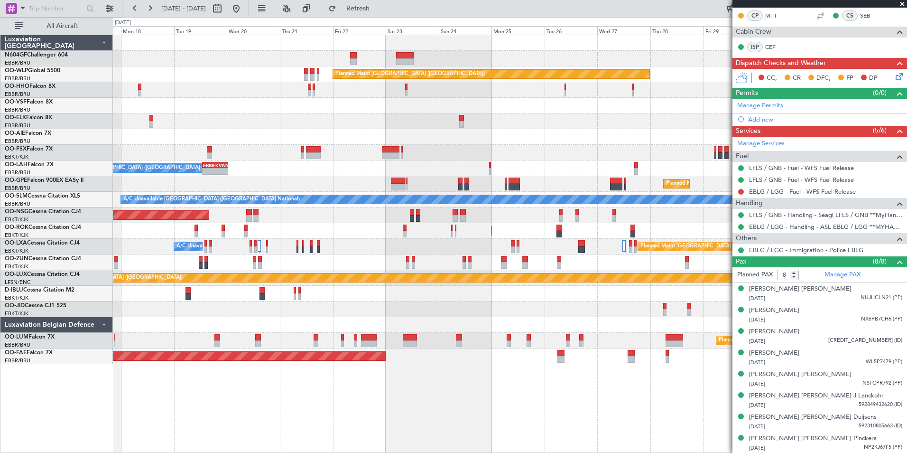
click at [261, 193] on div "Planned Maint Berlin (Brandenburg) - - LIEO 10:00 Z KTEB 19:15 Z A/C Unavailabl…" at bounding box center [510, 199] width 794 height 329
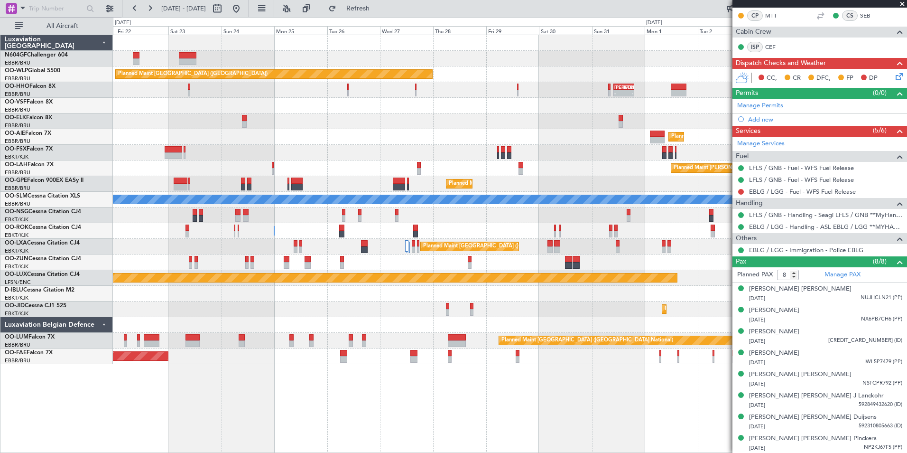
click at [227, 197] on div "Planned Maint Berlin (Brandenburg) - - LIEO 10:00 Z KTEB 19:15 Z Planned Maint …" at bounding box center [510, 199] width 794 height 329
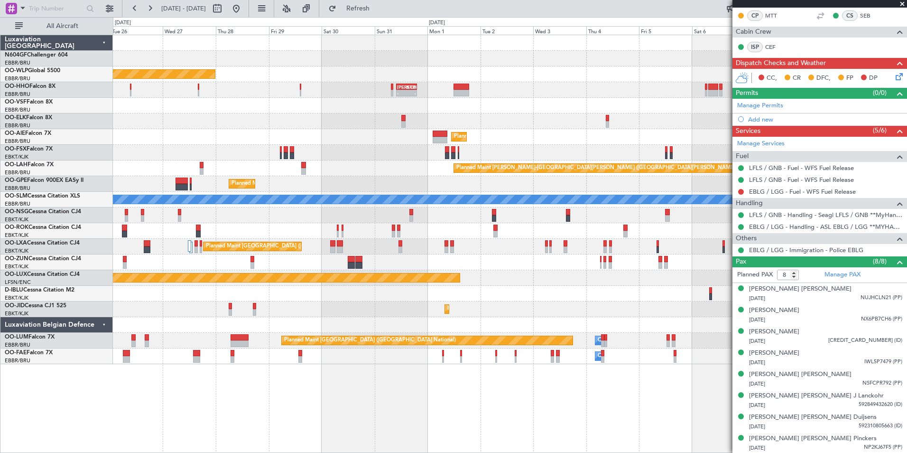
click at [221, 234] on div "Owner [GEOGRAPHIC_DATA]-[GEOGRAPHIC_DATA]" at bounding box center [510, 231] width 794 height 16
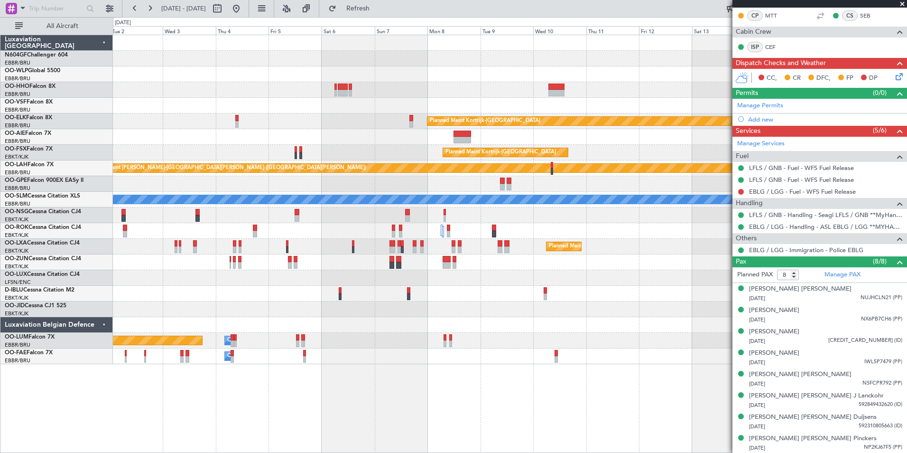
click at [157, 222] on div "LIEO 10:00 Z KTEB 19:15 Z - - Planned Maint Kortrijk-Wevelgem Planned Maint Lon…" at bounding box center [510, 199] width 794 height 329
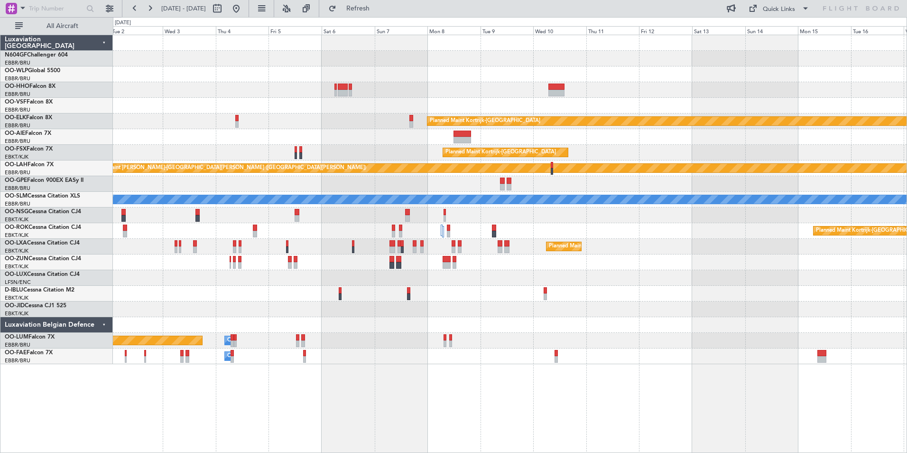
scroll to position [0, 0]
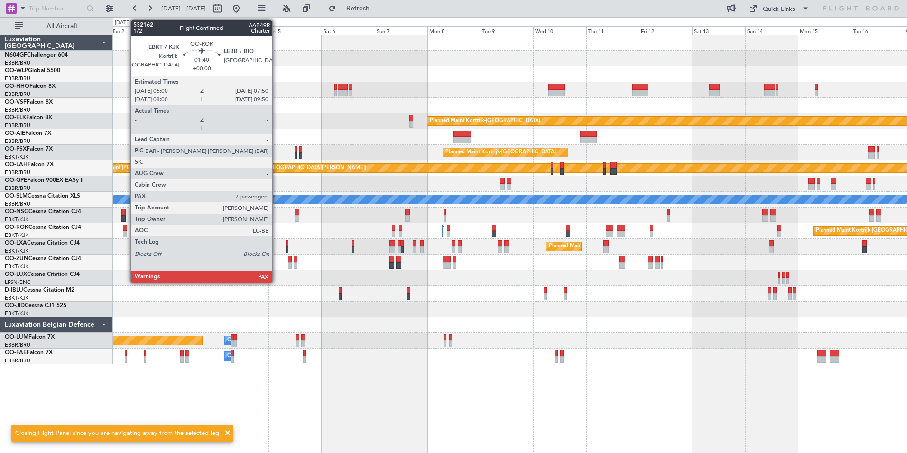
click at [126, 231] on div at bounding box center [125, 234] width 4 height 7
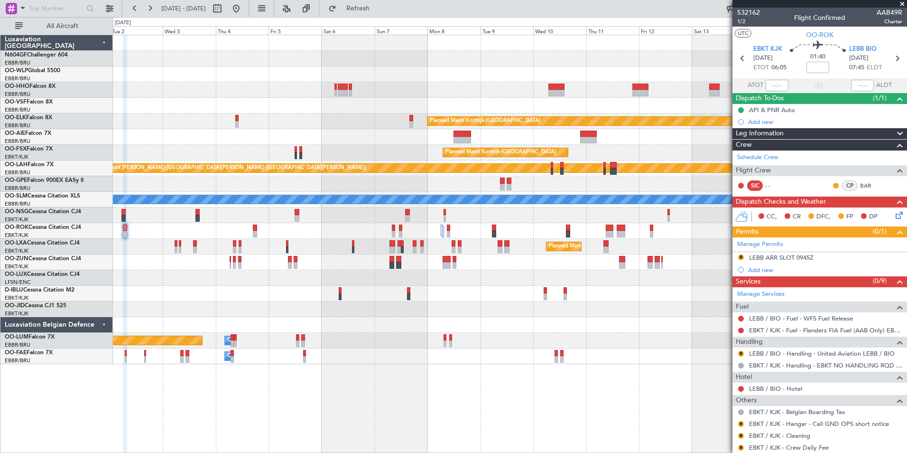
scroll to position [75, 0]
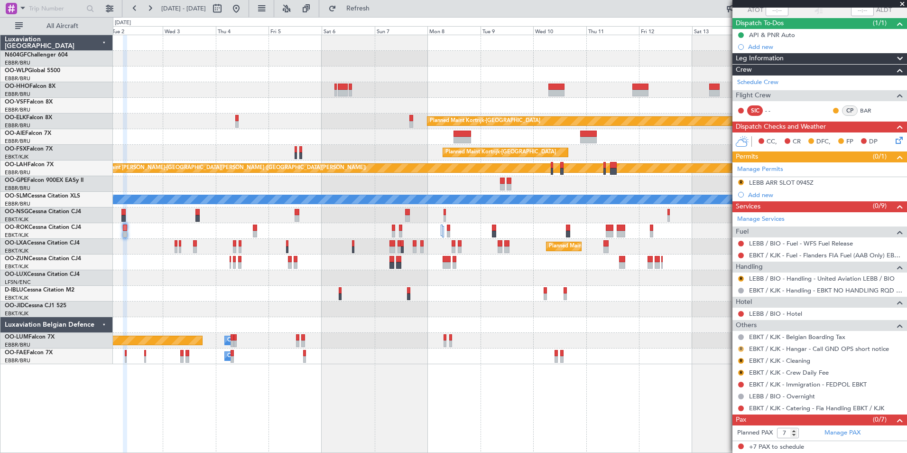
click at [741, 349] on button "R" at bounding box center [741, 349] width 6 height 6
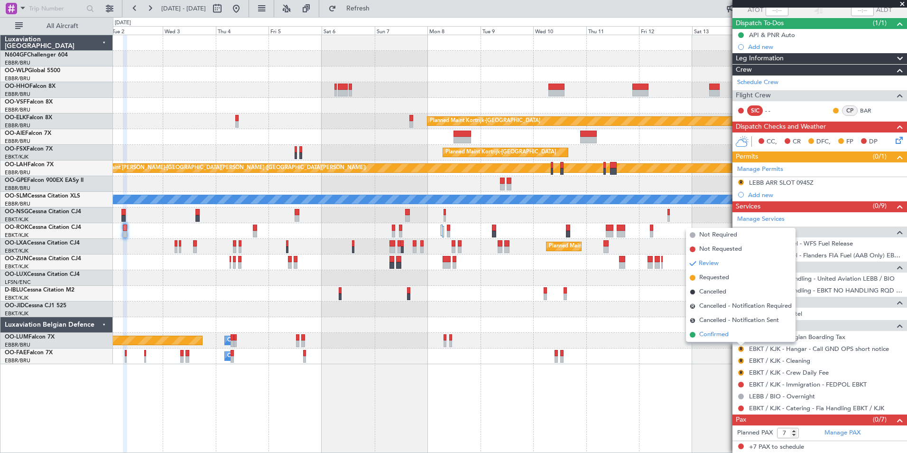
click at [729, 332] on li "Confirmed" at bounding box center [741, 334] width 110 height 14
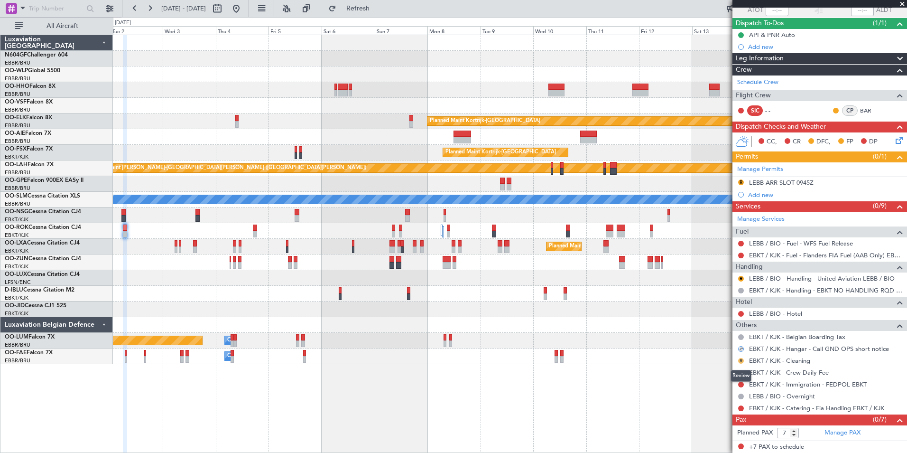
click at [740, 361] on button "R" at bounding box center [741, 361] width 6 height 6
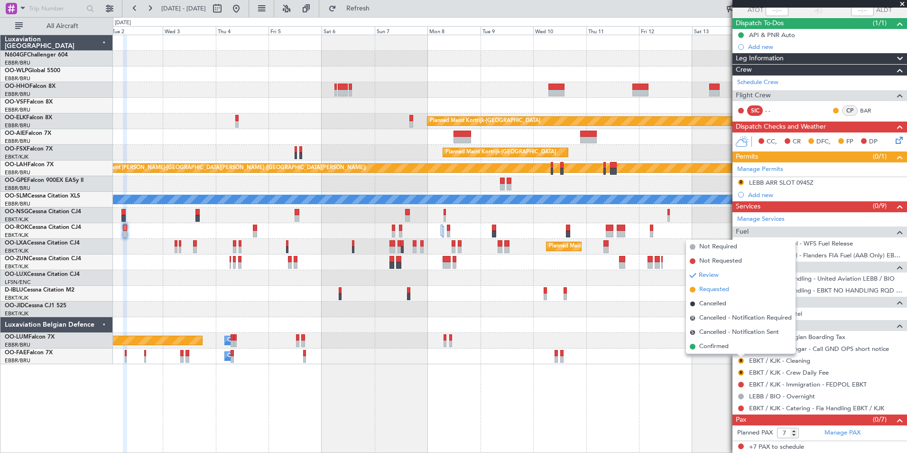
click at [716, 289] on span "Requested" at bounding box center [714, 289] width 30 height 9
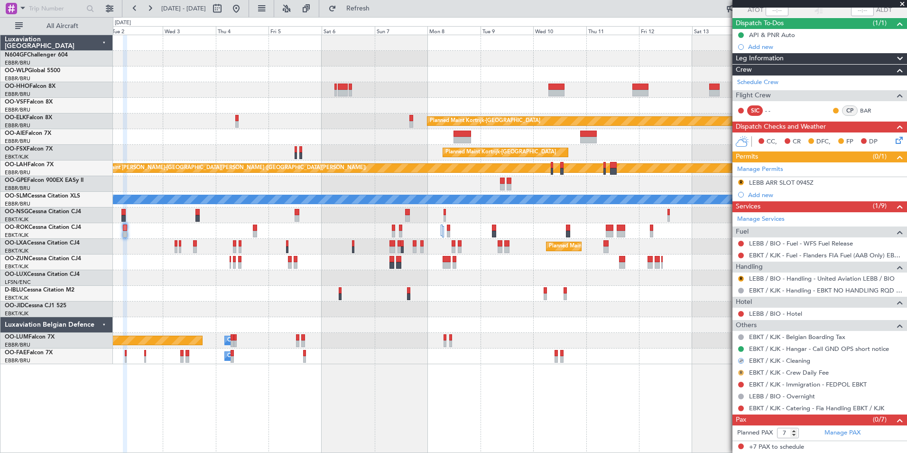
click at [743, 372] on button "R" at bounding box center [741, 373] width 6 height 6
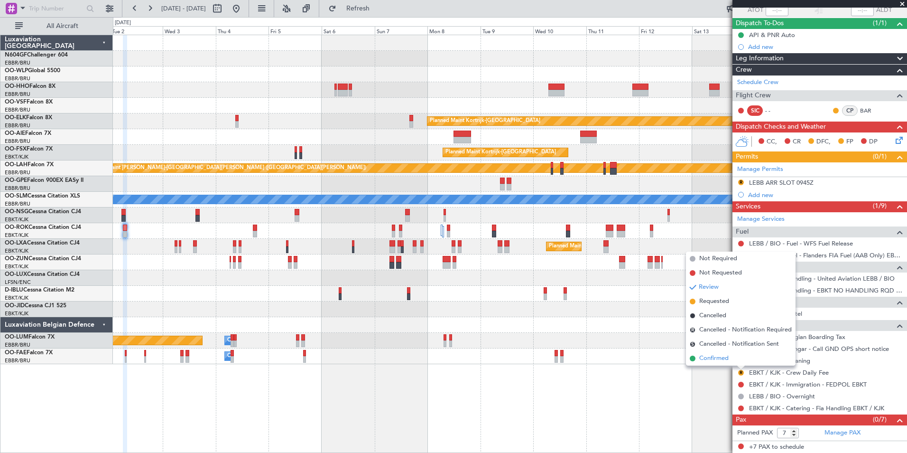
click at [734, 360] on li "Confirmed" at bounding box center [741, 358] width 110 height 14
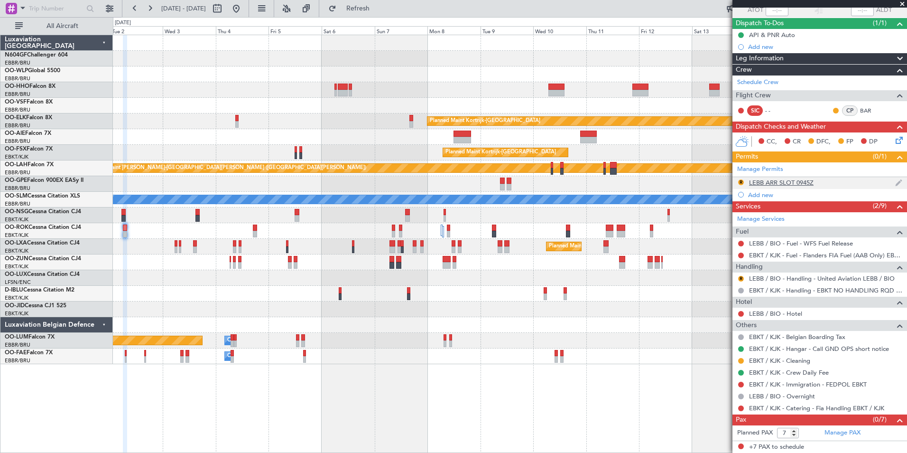
click at [793, 181] on div "LEBB ARR SLOT 0945Z" at bounding box center [781, 182] width 65 height 8
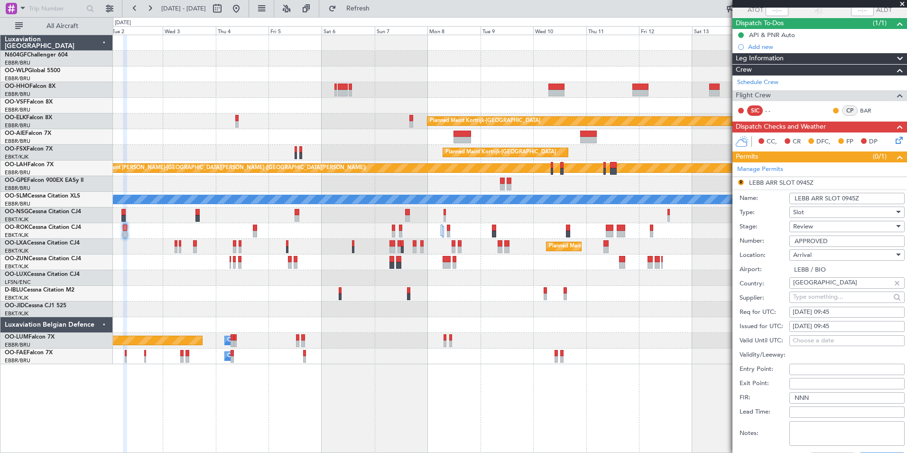
click at [836, 313] on div "03/09/2025 09:45" at bounding box center [847, 311] width 109 height 9
select select "9"
select select "2025"
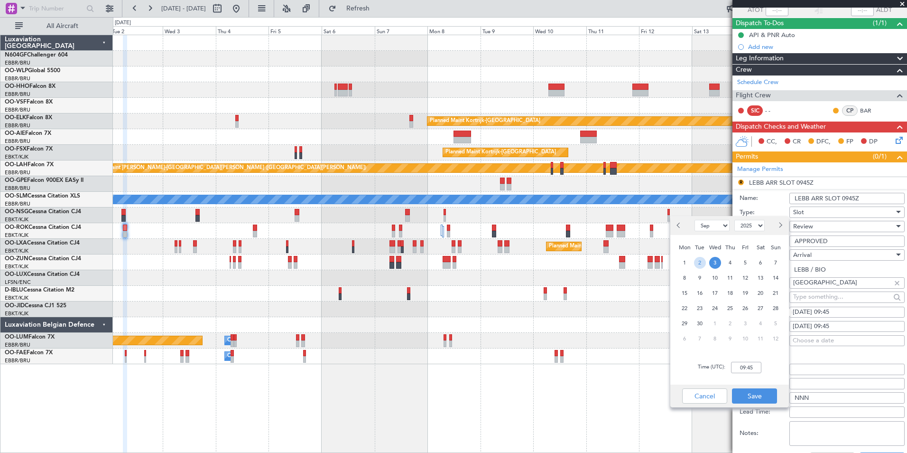
click at [702, 260] on span "2" at bounding box center [700, 263] width 12 height 12
click at [746, 370] on input "00:00" at bounding box center [746, 366] width 30 height 11
type input "07:50"
click at [757, 398] on button "Save" at bounding box center [754, 395] width 45 height 15
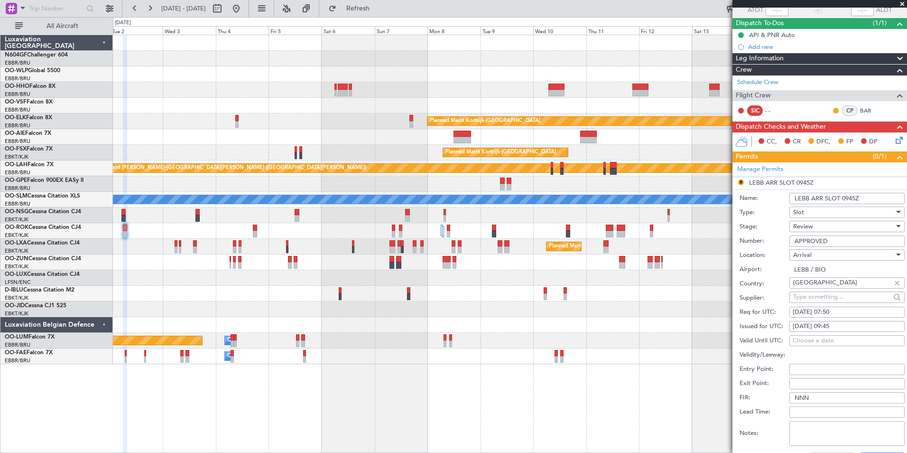
click at [832, 324] on div "03/09/2025 09:45" at bounding box center [847, 326] width 109 height 9
select select "9"
select select "2025"
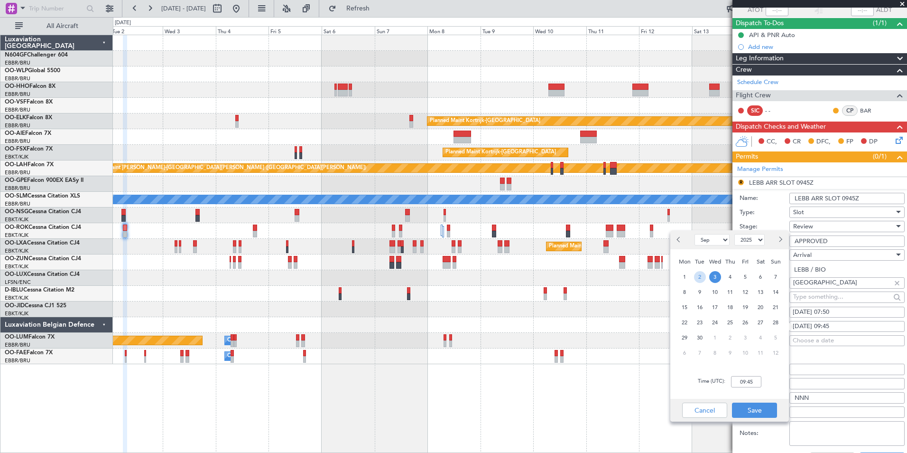
click at [696, 277] on span "2" at bounding box center [700, 277] width 12 height 12
click at [752, 382] on input "00:00" at bounding box center [746, 381] width 30 height 11
type input "07:50"
click at [747, 410] on button "Save" at bounding box center [754, 409] width 45 height 15
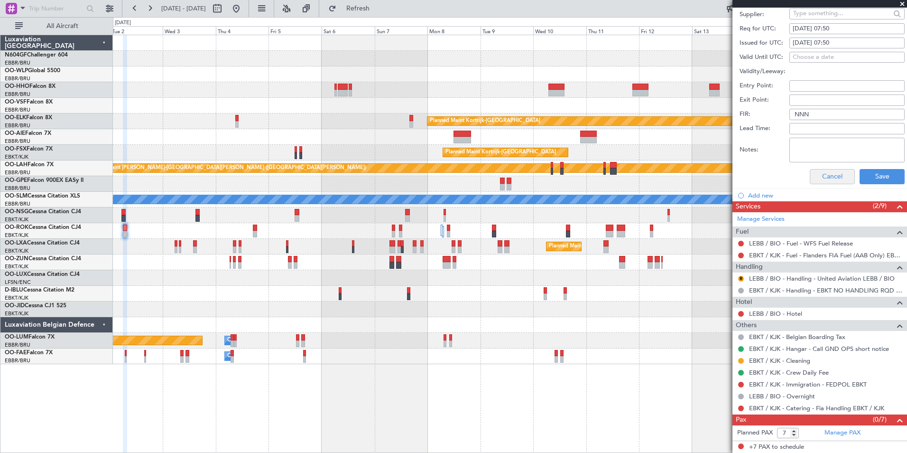
scroll to position [206, 0]
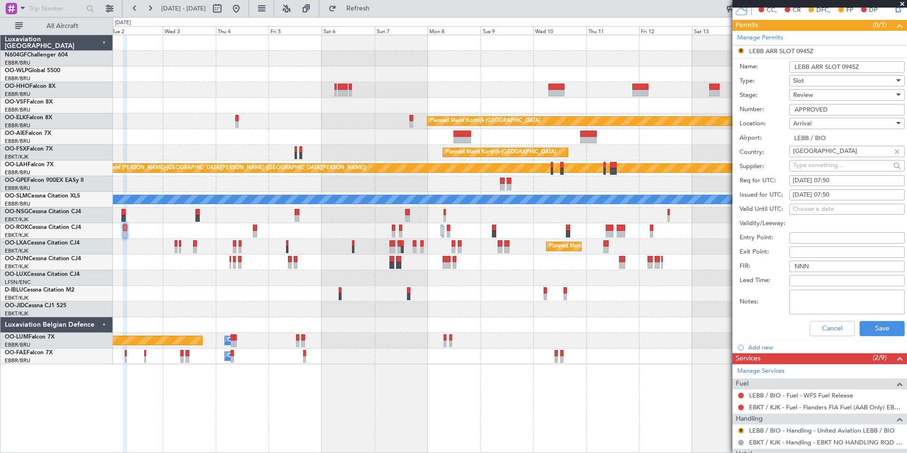
click at [821, 99] on div "Review" at bounding box center [843, 95] width 101 height 14
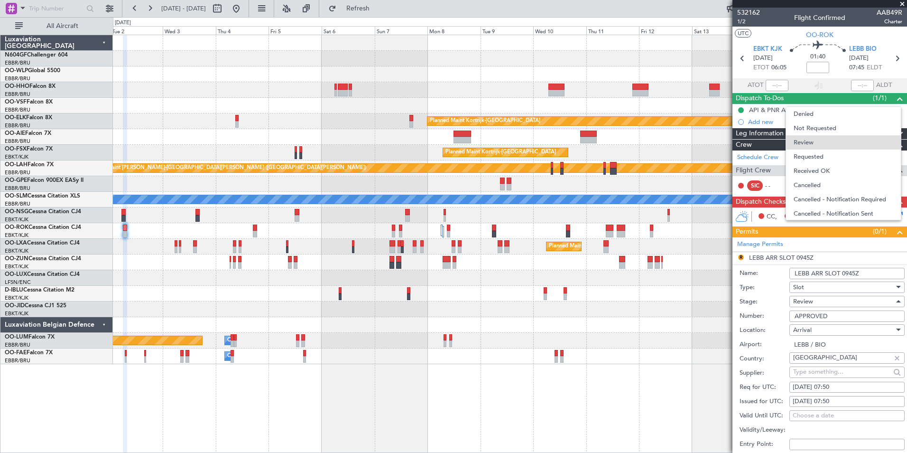
click at [822, 154] on span "Requested" at bounding box center [844, 156] width 100 height 14
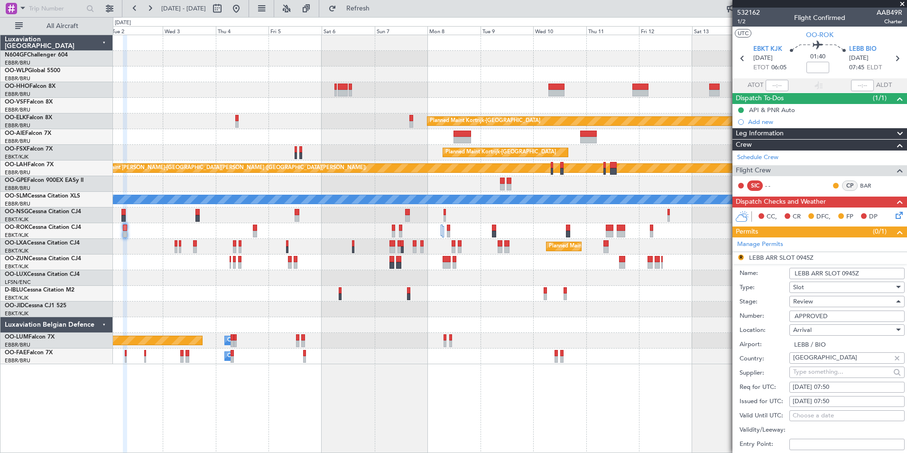
scroll to position [206, 0]
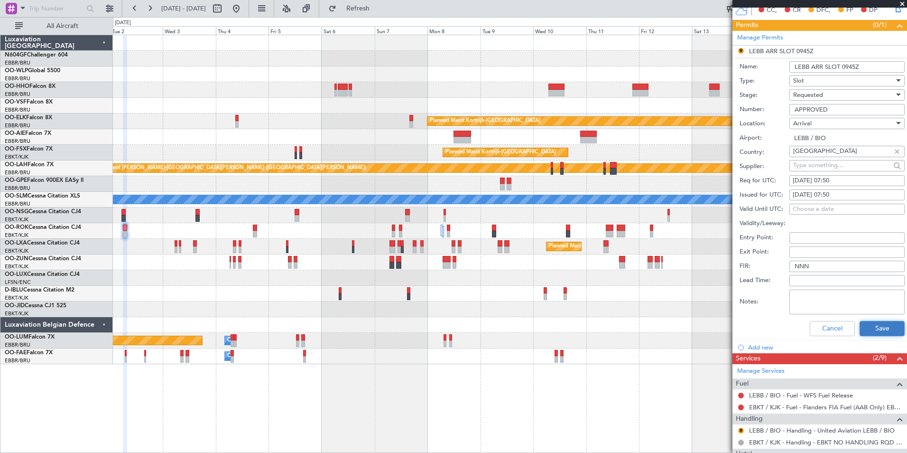
click at [862, 332] on button "Save" at bounding box center [881, 328] width 45 height 15
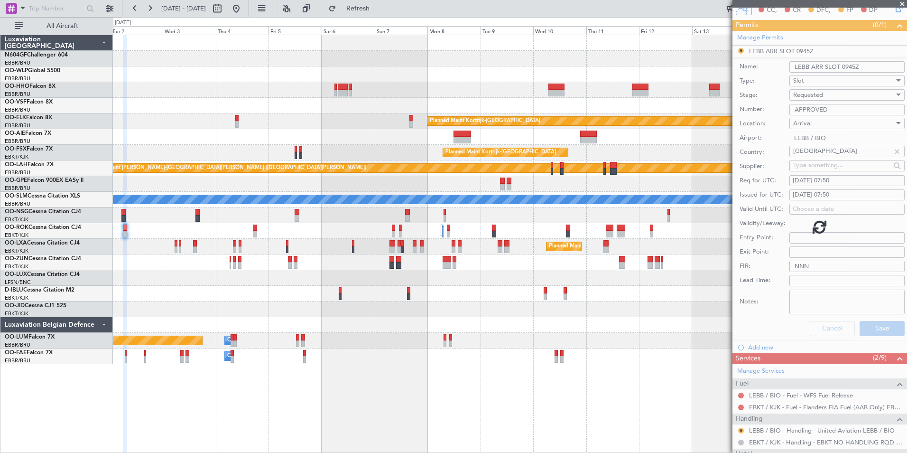
scroll to position [75, 0]
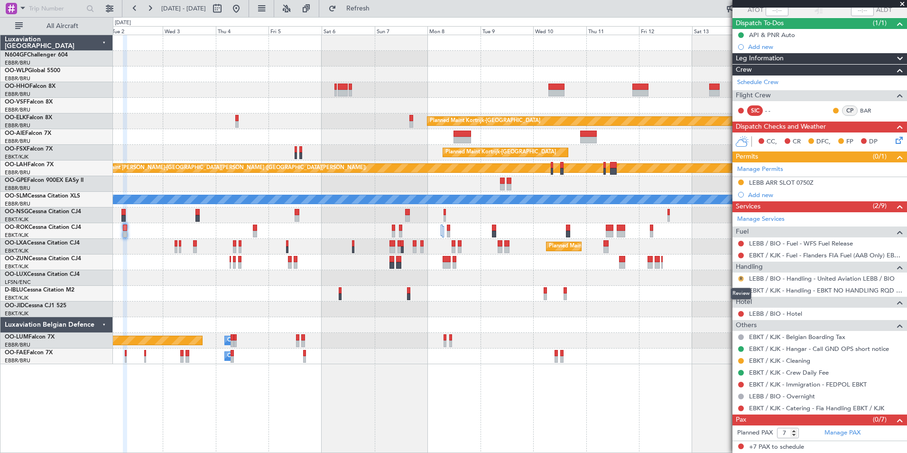
click at [741, 279] on button "R" at bounding box center [741, 279] width 6 height 6
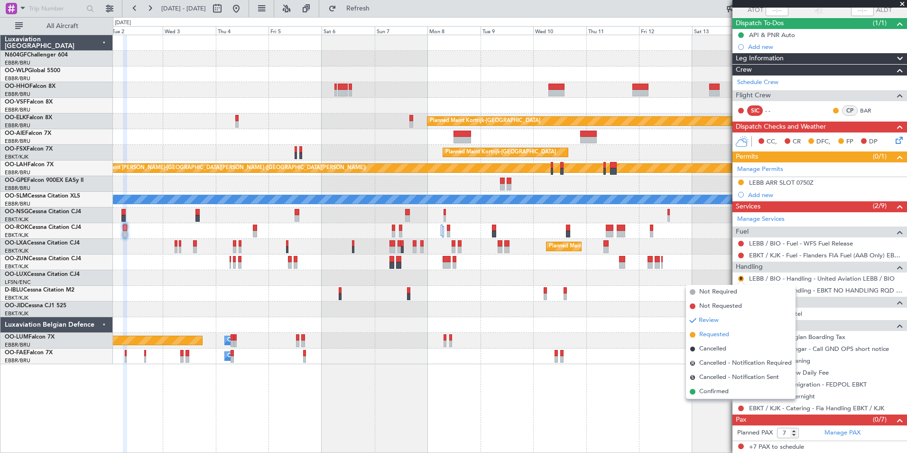
click at [729, 339] on span "Requested" at bounding box center [714, 334] width 30 height 9
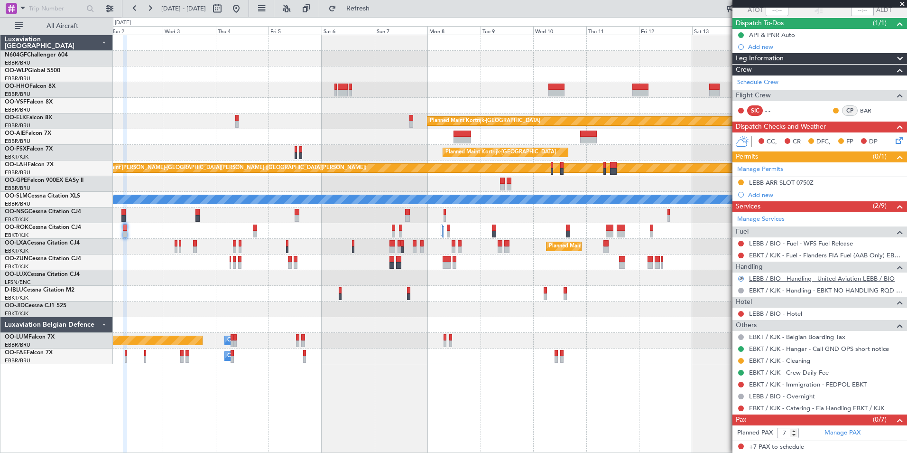
click at [804, 279] on link "LEBB / BIO - Handling - United Aviation LEBB / BIO" at bounding box center [822, 278] width 146 height 8
click at [378, 14] on button "Refresh" at bounding box center [352, 8] width 57 height 15
click at [792, 280] on link "LEBB / BIO - Handling - United Aviation LEBB / BIO" at bounding box center [822, 278] width 146 height 8
click at [373, 9] on span "Refresh" at bounding box center [358, 8] width 40 height 7
click at [244, 9] on button at bounding box center [236, 8] width 15 height 15
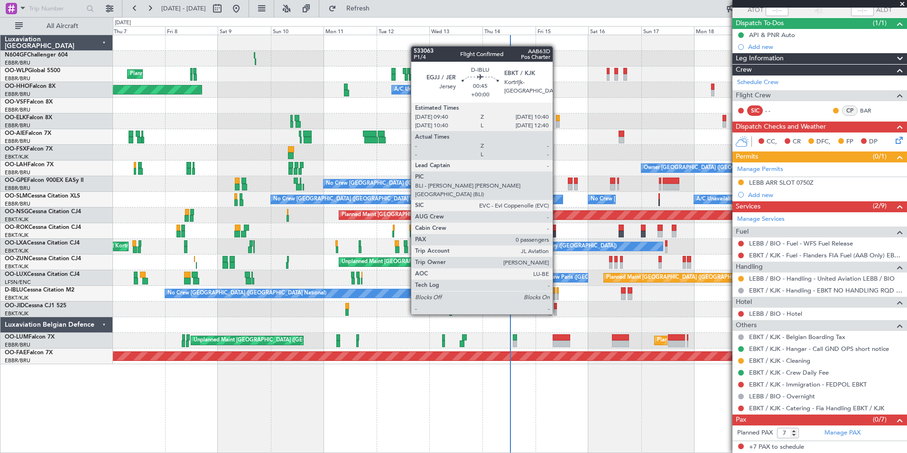
click at [557, 296] on div at bounding box center [557, 296] width 2 height 7
click at [554, 296] on div at bounding box center [554, 296] width 3 height 7
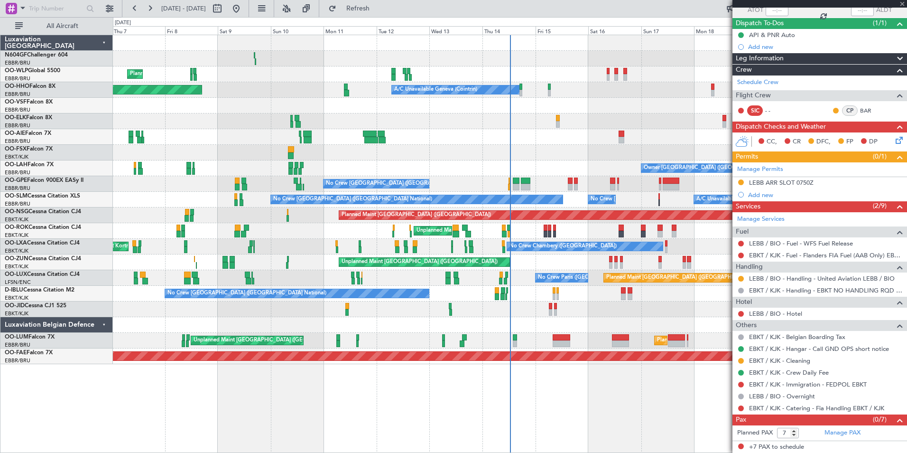
type input "+00:20"
type input "2"
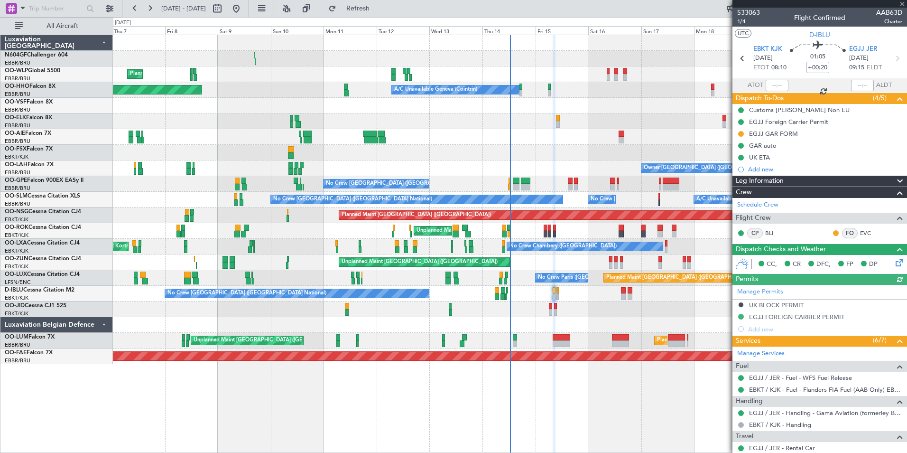
scroll to position [129, 0]
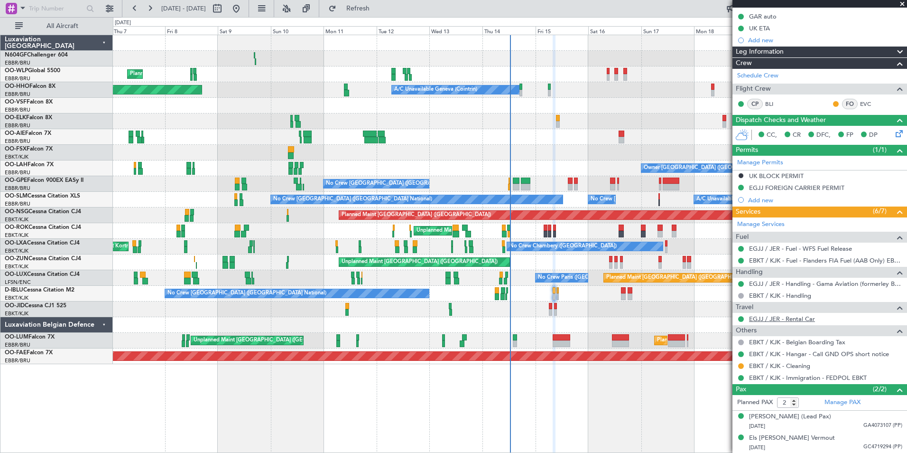
click at [796, 319] on link "EGJJ / JER - Rental Car" at bounding box center [782, 318] width 66 height 8
click at [464, 310] on div at bounding box center [510, 309] width 794 height 16
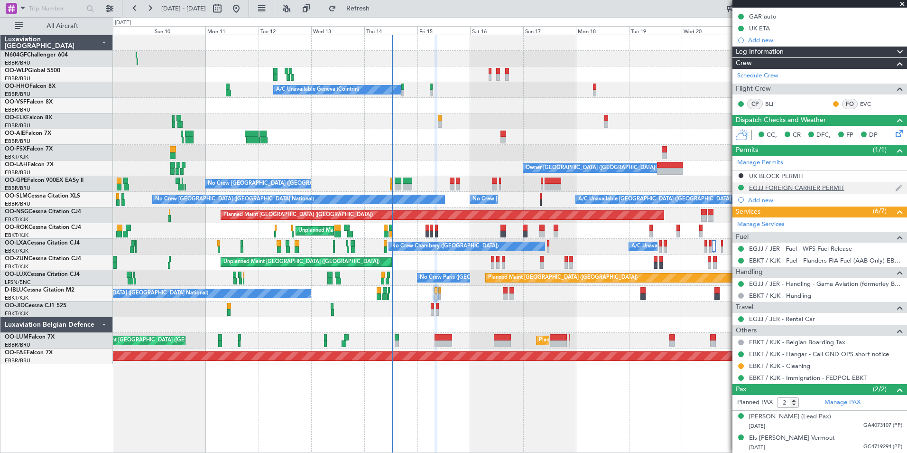
scroll to position [0, 0]
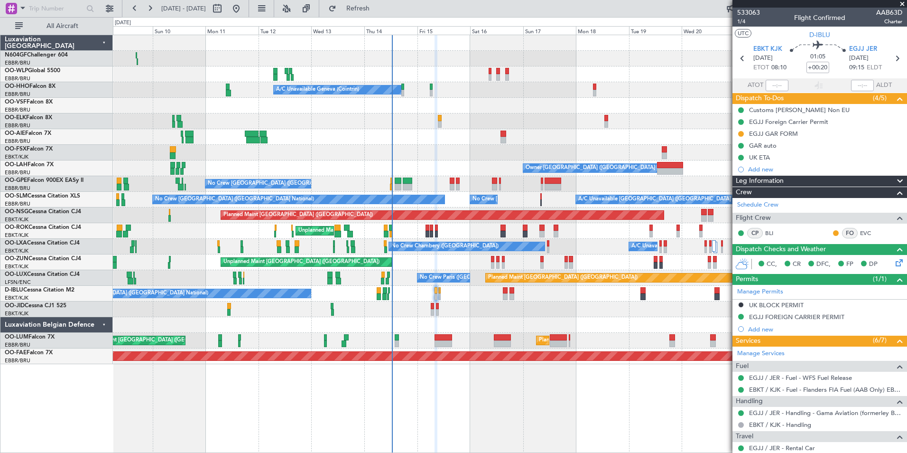
click at [317, 268] on div "Unplanned Maint Paris (Le Bourget) Planned Maint Kortrijk-Wevelgem" at bounding box center [510, 262] width 794 height 16
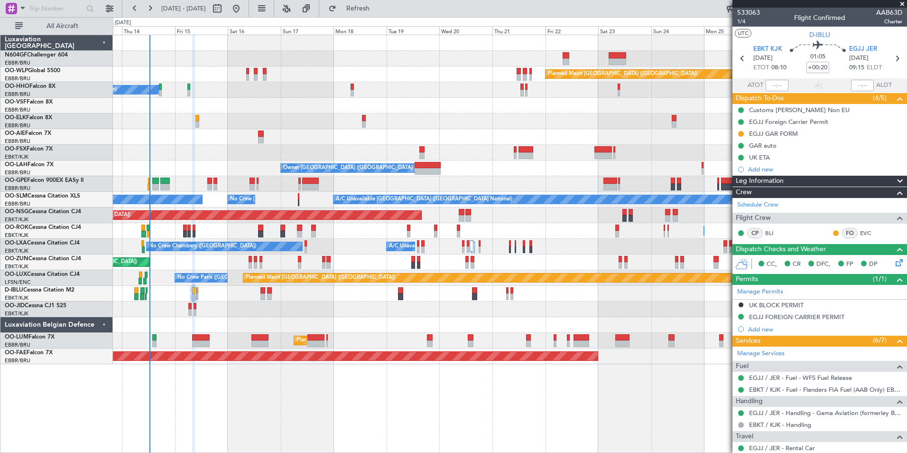
click at [291, 282] on div "Planned Maint [GEOGRAPHIC_DATA] ([GEOGRAPHIC_DATA])" at bounding box center [675, 277] width 865 height 9
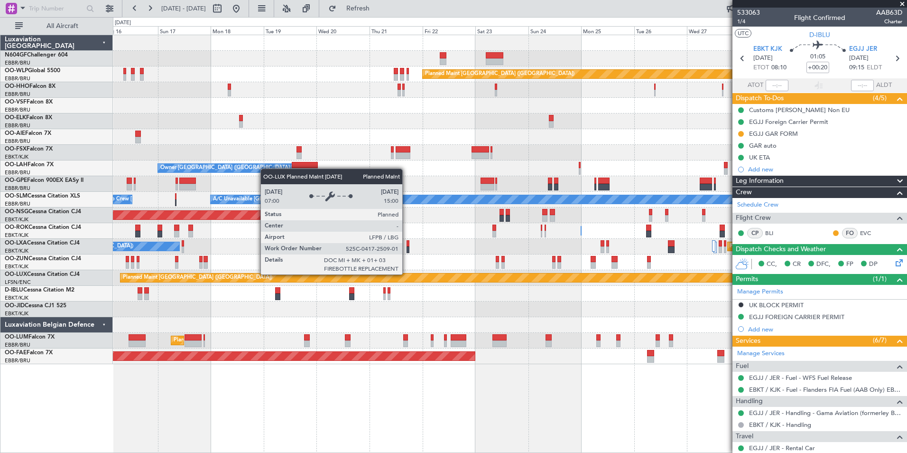
click at [239, 285] on div "Planned Maint Paris (Le Bourget) No Crew Paris (Le Bourget)" at bounding box center [510, 278] width 794 height 16
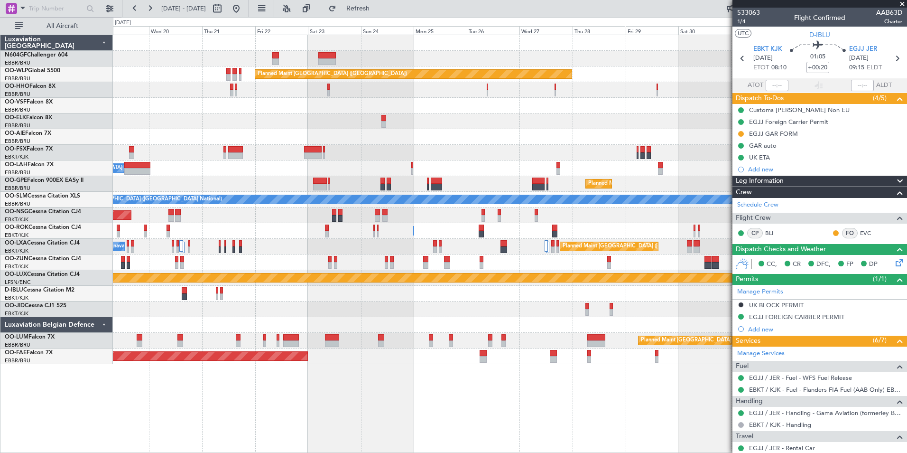
click at [477, 286] on div at bounding box center [510, 294] width 794 height 16
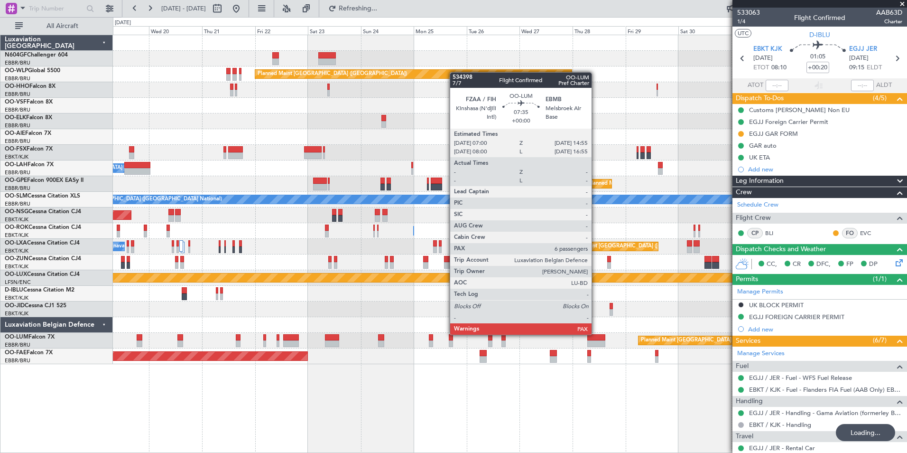
click at [308, 306] on div "Planned Maint Berlin (Brandenburg) Planned Maint London (Farnborough) Owner Bru…" at bounding box center [510, 199] width 794 height 329
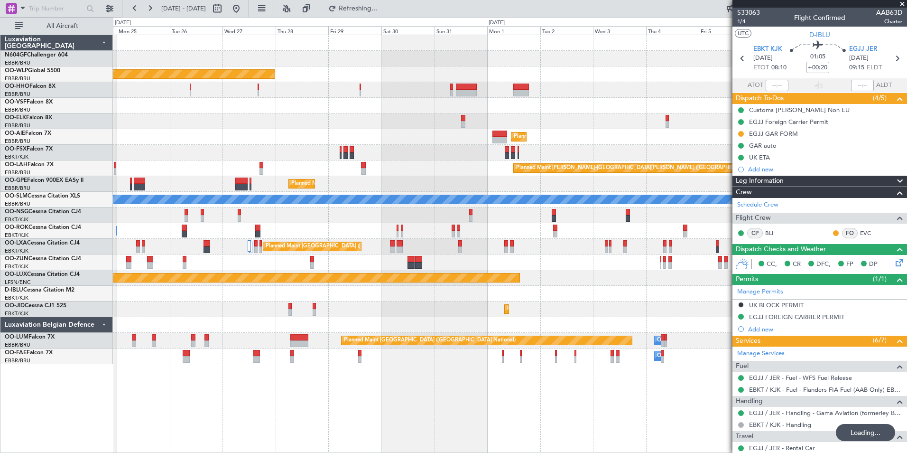
click at [240, 285] on div "Planned Maint Berlin (Brandenburg) Planned Maint Kortrijk-Wevelgem Planned Main…" at bounding box center [510, 199] width 794 height 329
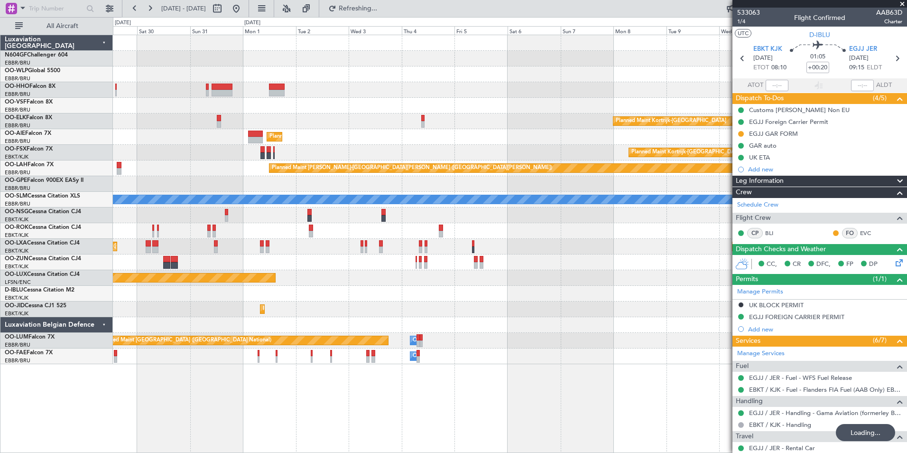
click at [203, 271] on div "Planned Maint Berlin (Brandenburg) Planned Maint Kortrijk-Wevelgem Planned Main…" at bounding box center [510, 199] width 794 height 329
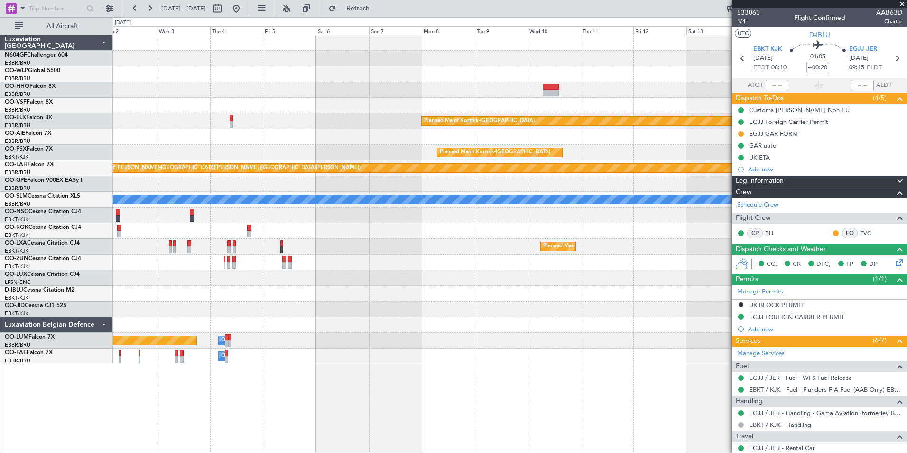
click at [517, 315] on div "Planned Maint Kortrijk-Wevelgem Planned Maint London (Farnborough) Planned Main…" at bounding box center [510, 199] width 794 height 329
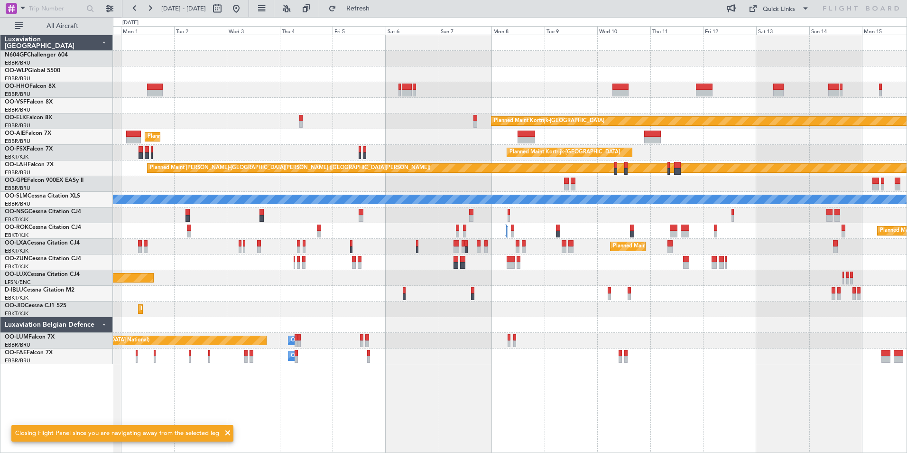
click at [321, 233] on div "Planned Maint Kortrijk-[GEOGRAPHIC_DATA]" at bounding box center [510, 231] width 794 height 16
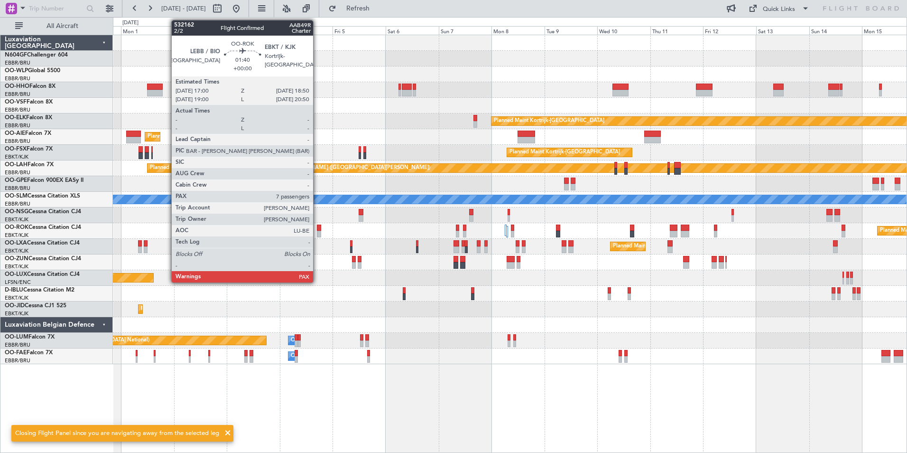
click at [317, 232] on div at bounding box center [319, 234] width 4 height 7
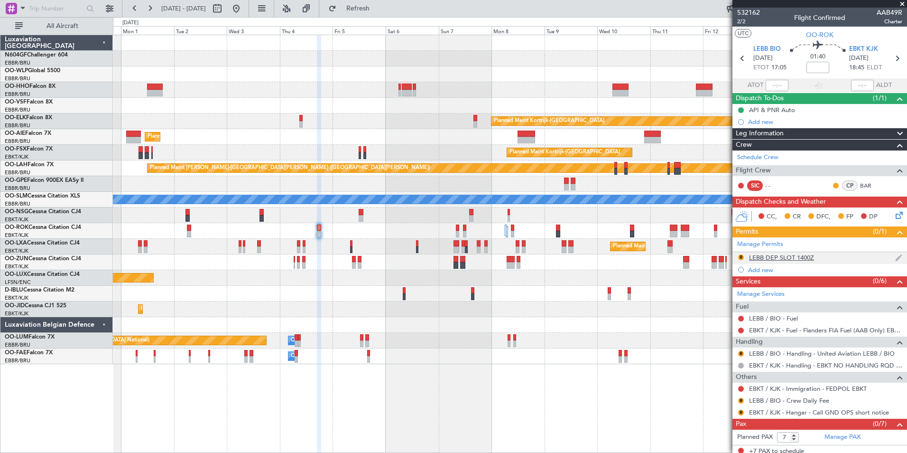
click at [752, 257] on div "LEBB DEP SLOT 1400Z" at bounding box center [781, 257] width 65 height 8
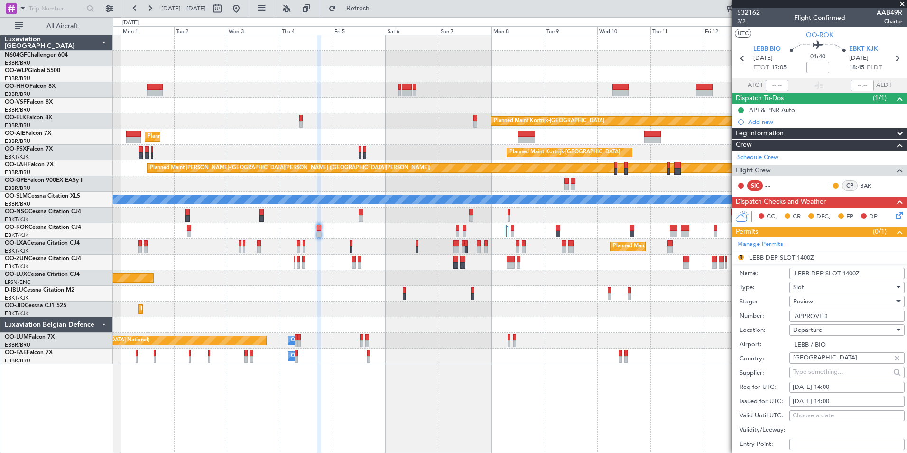
click at [861, 381] on fb-calendar-cell "05/09/2025 14:00" at bounding box center [846, 386] width 115 height 11
click at [826, 388] on div "05/09/2025 14:00" at bounding box center [847, 386] width 109 height 9
select select "9"
select select "2025"
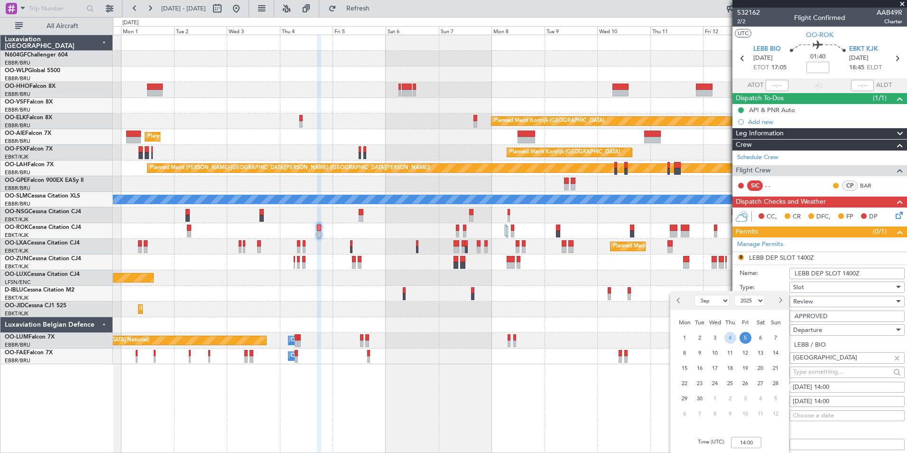
click at [733, 333] on span "4" at bounding box center [730, 338] width 12 height 12
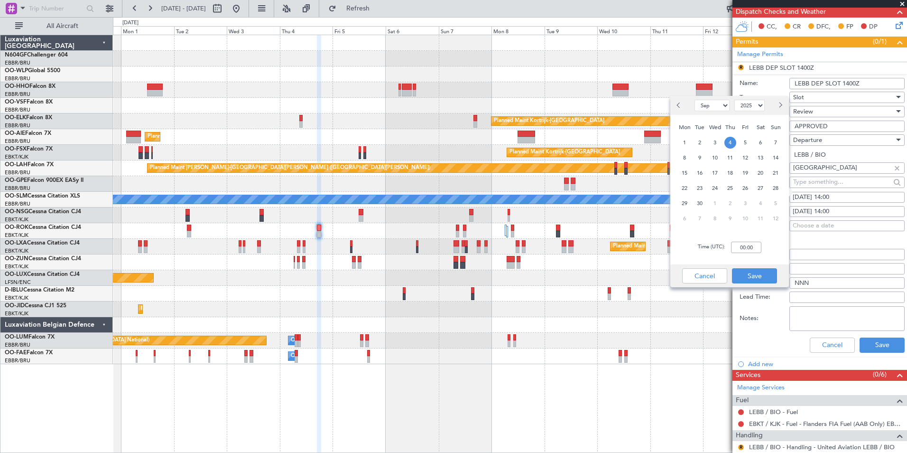
scroll to position [195, 0]
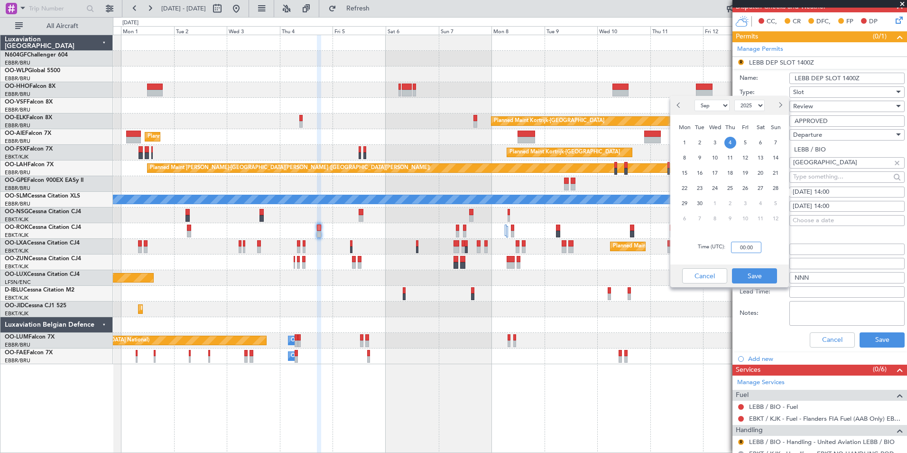
click at [752, 249] on input "00:00" at bounding box center [746, 246] width 30 height 11
type input "17:00"
click at [767, 275] on button "Save" at bounding box center [754, 275] width 45 height 15
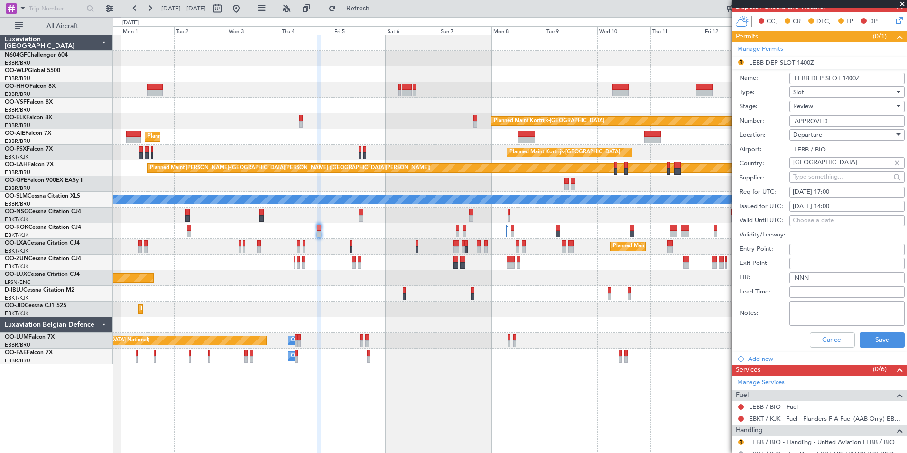
click at [848, 203] on div "05/09/2025 14:00" at bounding box center [847, 206] width 109 height 9
select select "9"
select select "2025"
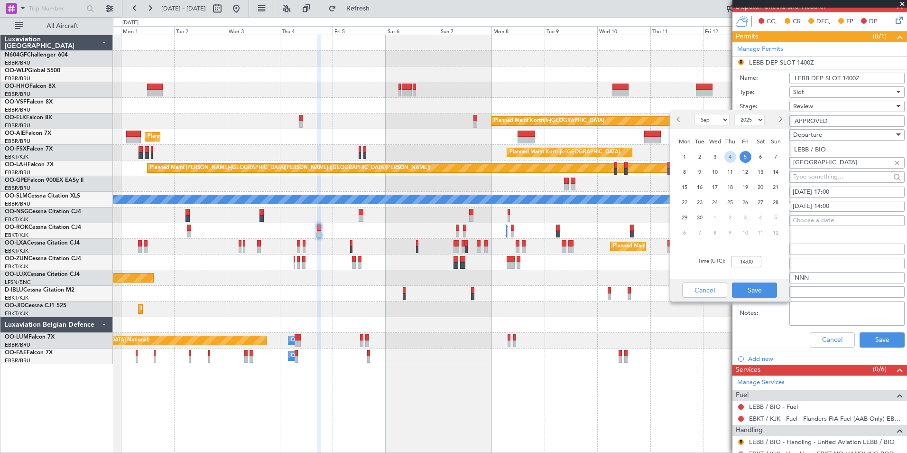
click at [733, 157] on span "4" at bounding box center [730, 157] width 12 height 12
click at [740, 262] on input "00:00" at bounding box center [746, 261] width 30 height 11
type input "17:00"
click at [756, 290] on button "Save" at bounding box center [754, 289] width 45 height 15
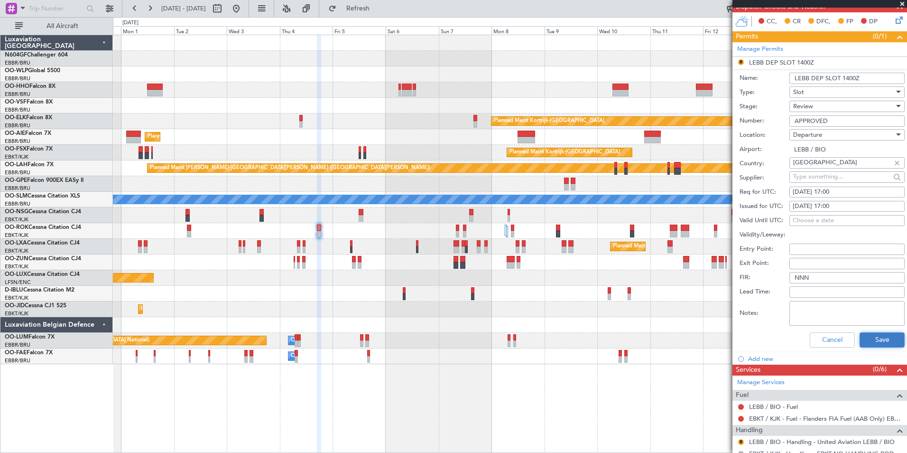
click at [874, 340] on button "Save" at bounding box center [881, 339] width 45 height 15
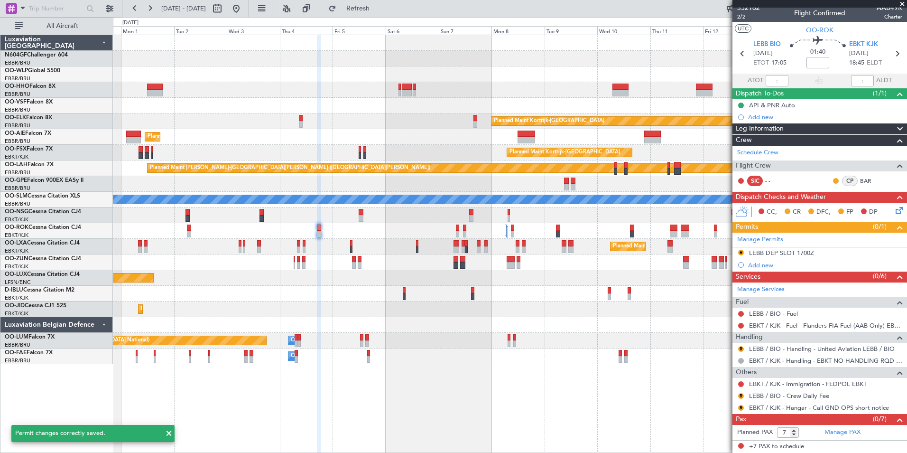
scroll to position [4, 0]
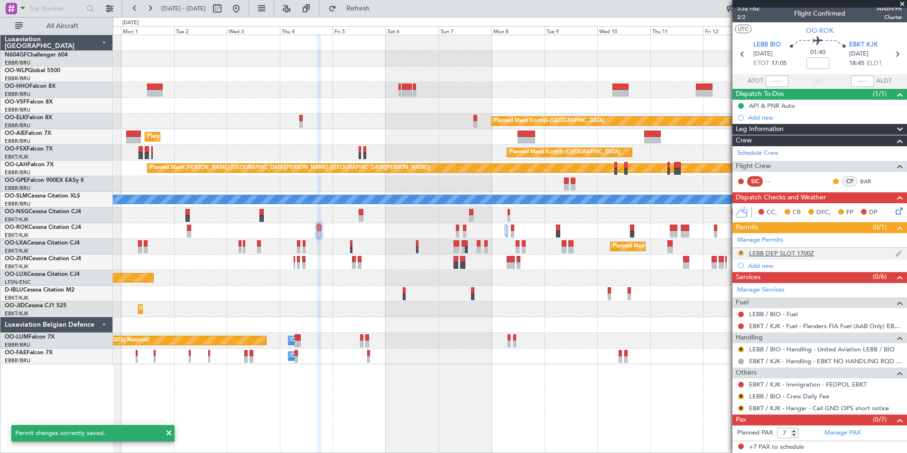
click at [740, 253] on button "R" at bounding box center [741, 253] width 6 height 6
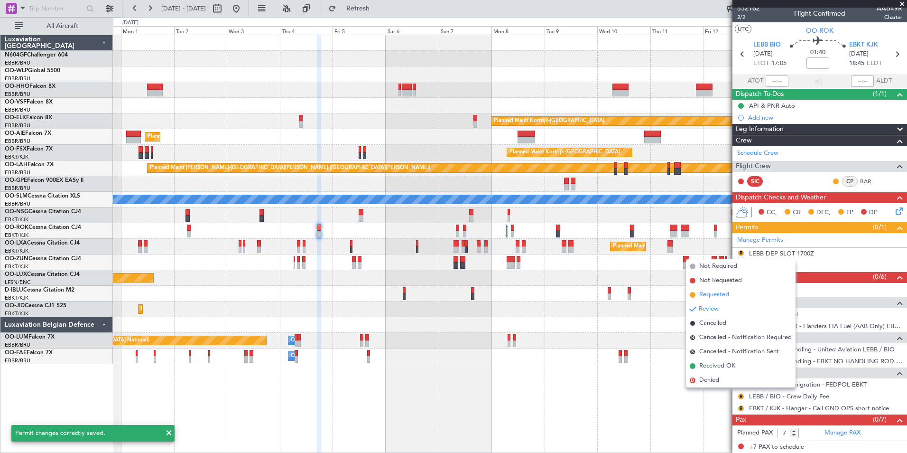
click at [732, 294] on li "Requested" at bounding box center [741, 294] width 110 height 14
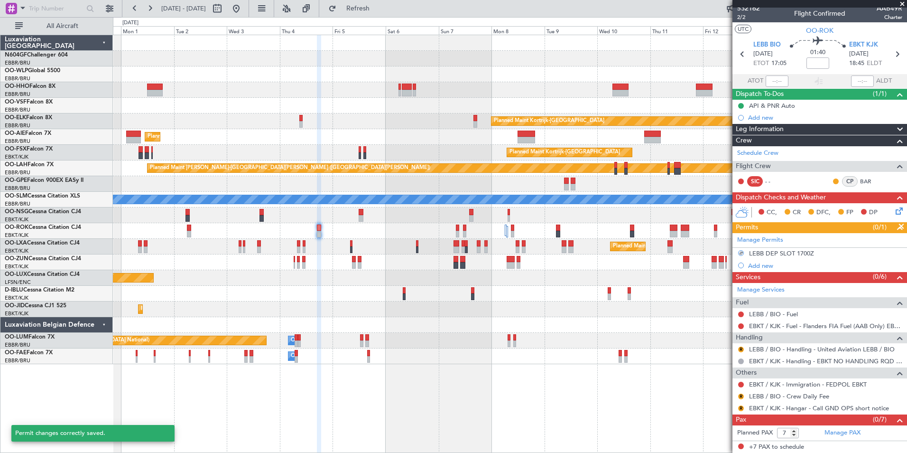
click at [743, 351] on div "R" at bounding box center [741, 349] width 8 height 8
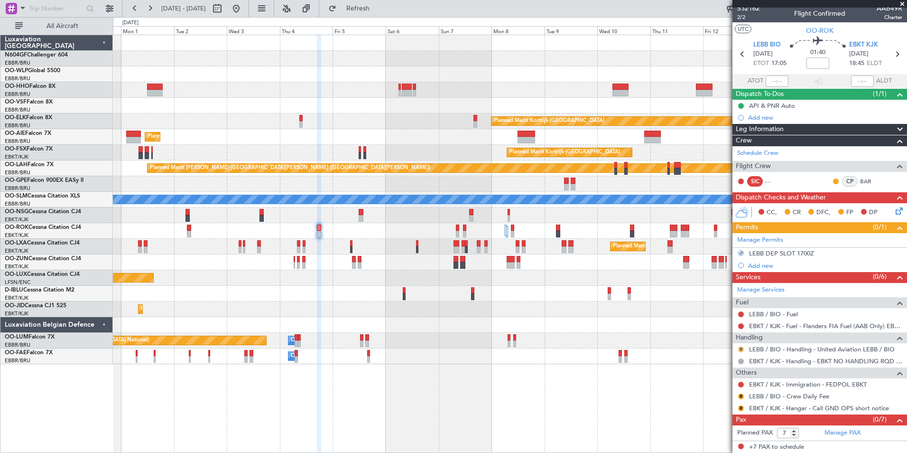
click at [741, 350] on button "R" at bounding box center [741, 349] width 6 height 6
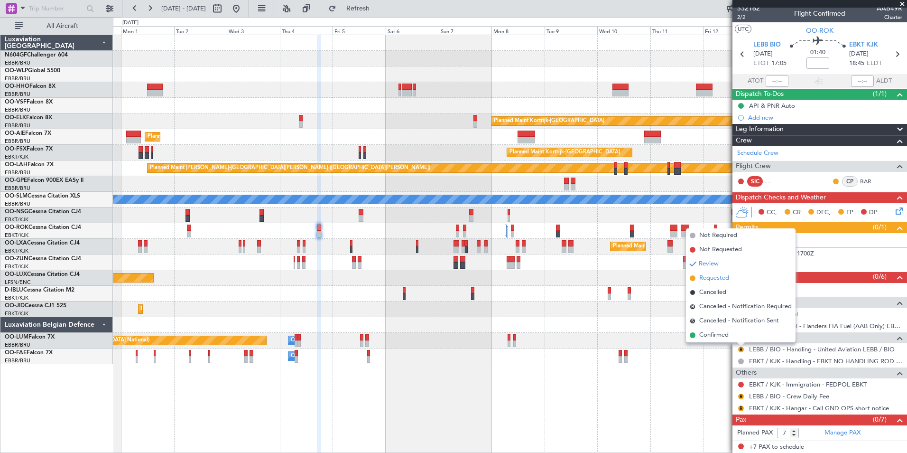
click at [714, 282] on span "Requested" at bounding box center [714, 277] width 30 height 9
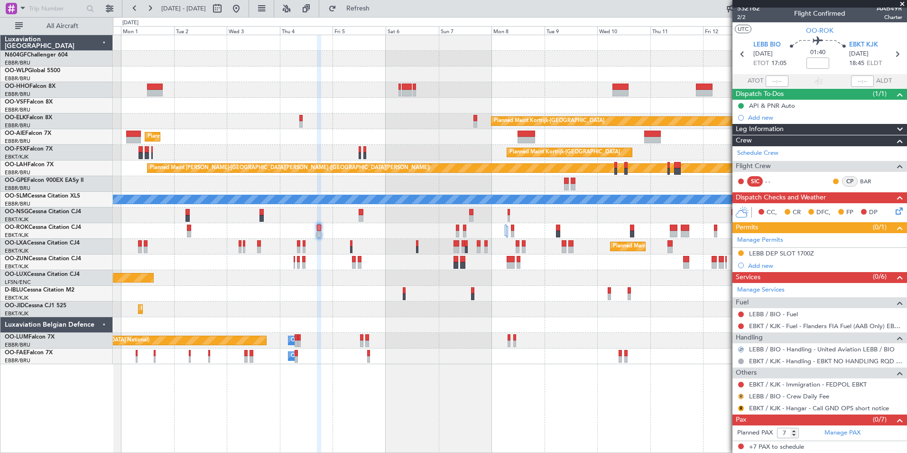
click at [739, 396] on button "R" at bounding box center [741, 396] width 6 height 6
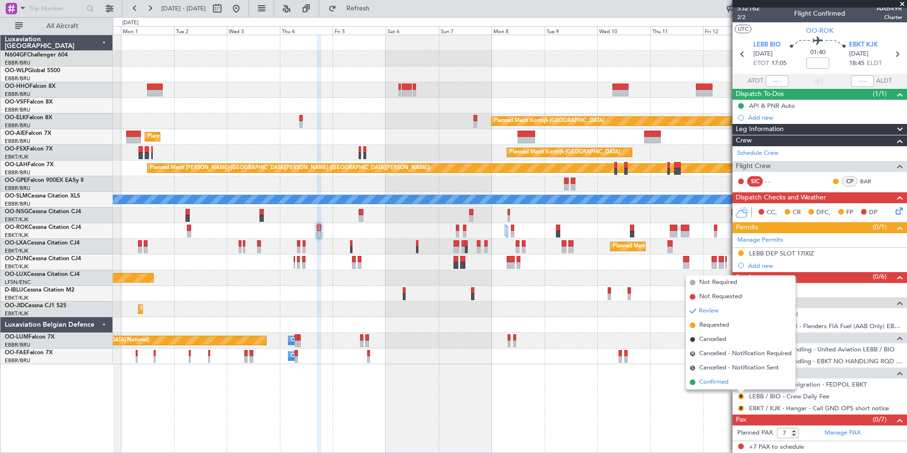
click at [726, 380] on span "Confirmed" at bounding box center [713, 381] width 29 height 9
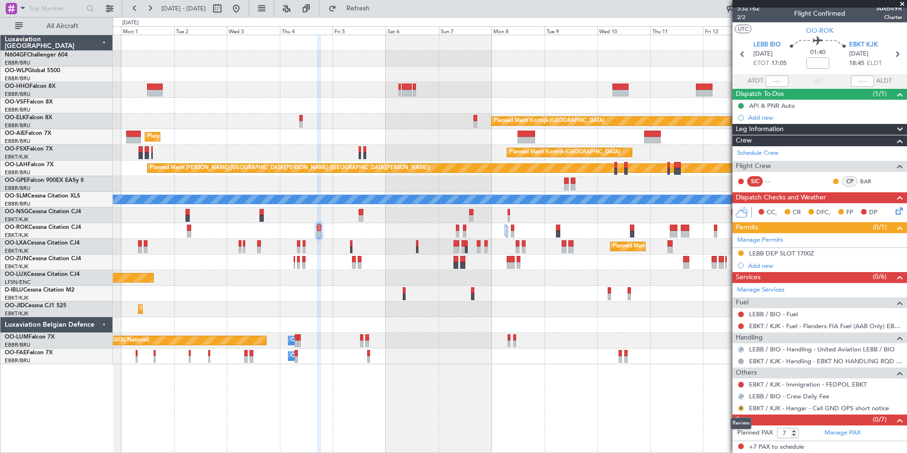
click at [740, 407] on button "R" at bounding box center [741, 408] width 6 height 6
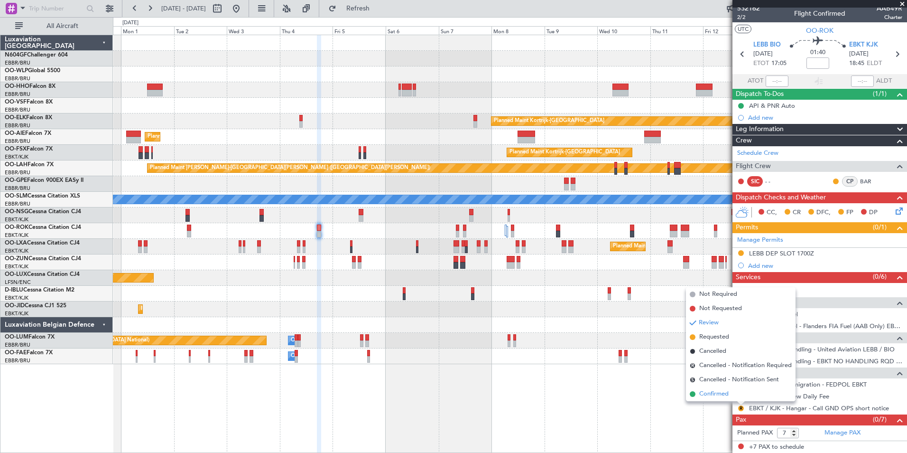
click at [723, 391] on span "Confirmed" at bounding box center [713, 393] width 29 height 9
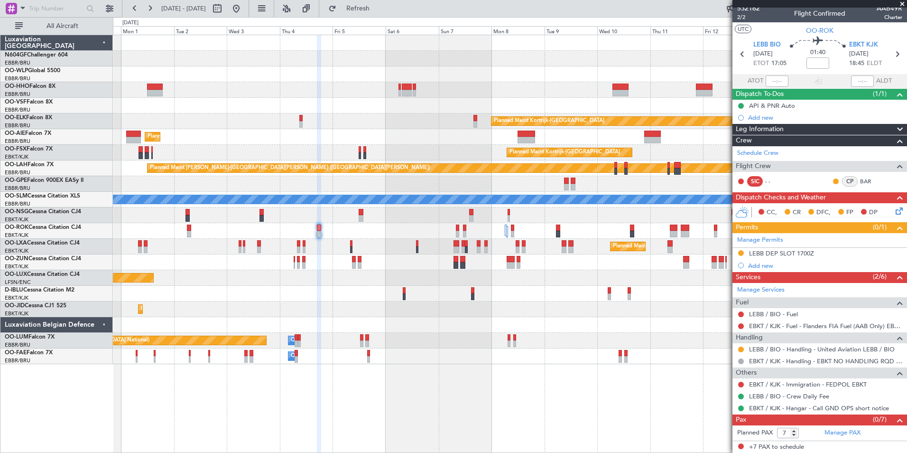
scroll to position [0, 0]
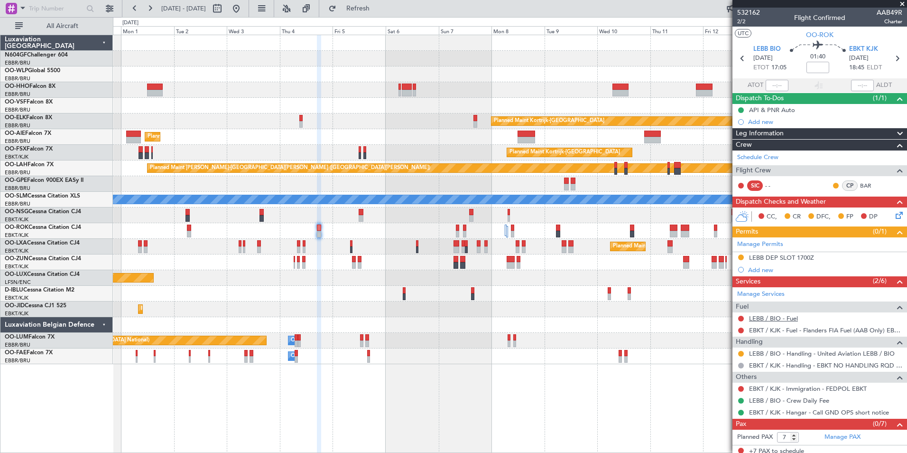
click at [783, 320] on link "LEBB / BIO - Fuel" at bounding box center [773, 318] width 49 height 8
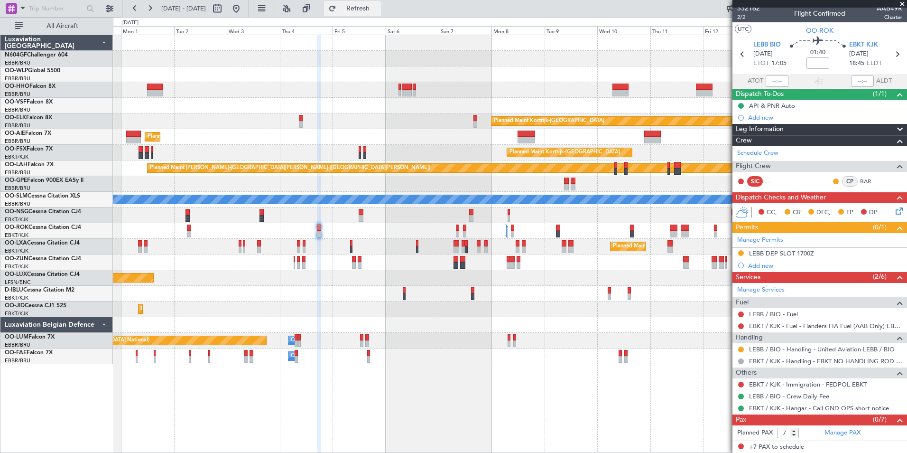
click at [378, 9] on span "Refresh" at bounding box center [358, 8] width 40 height 7
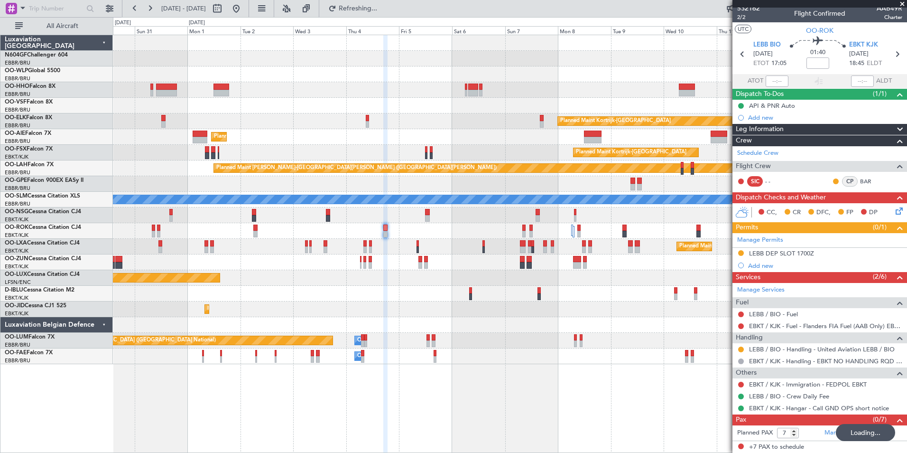
click at [356, 312] on div "Planned Maint Kortrijk-[GEOGRAPHIC_DATA]" at bounding box center [510, 309] width 794 height 16
click at [251, 230] on div "Planned Maint Kortrijk-[GEOGRAPHIC_DATA]" at bounding box center [510, 231] width 794 height 16
click at [252, 230] on div "Planned Maint Kortrijk-[GEOGRAPHIC_DATA]" at bounding box center [510, 231] width 794 height 16
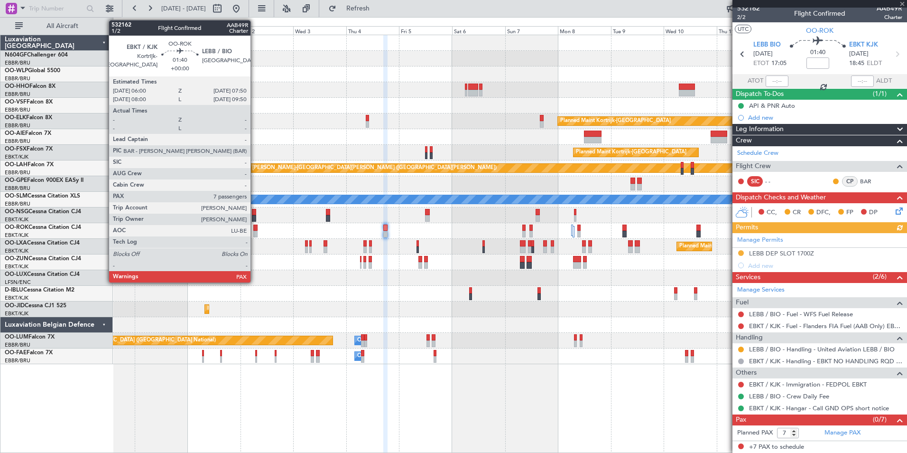
click at [256, 231] on div at bounding box center [255, 234] width 4 height 7
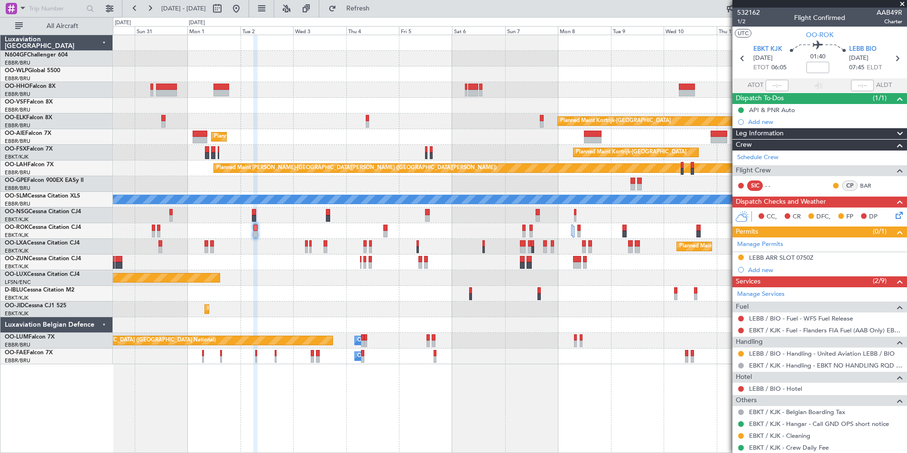
scroll to position [75, 0]
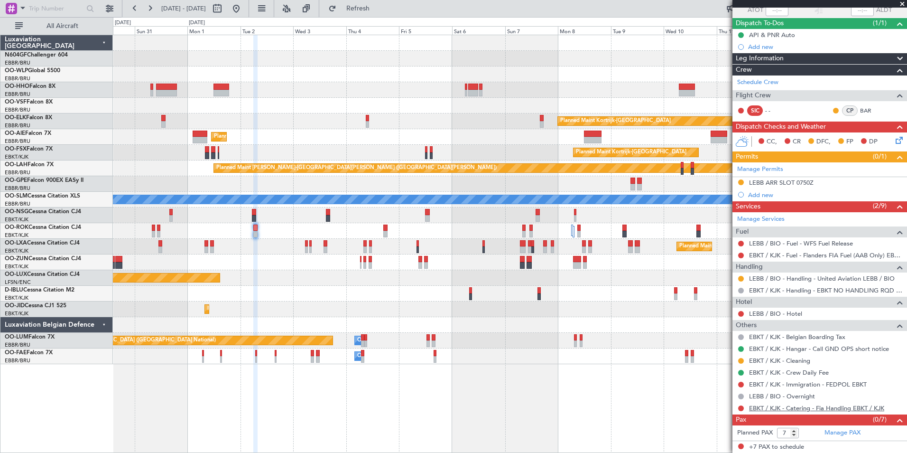
click at [790, 409] on link "EBKT / KJK - Catering - Fia Handling EBKT / KJK" at bounding box center [816, 408] width 135 height 8
click at [740, 406] on mat-tooltip-component "Not Requested" at bounding box center [741, 399] width 54 height 25
click at [742, 408] on button at bounding box center [741, 408] width 6 height 6
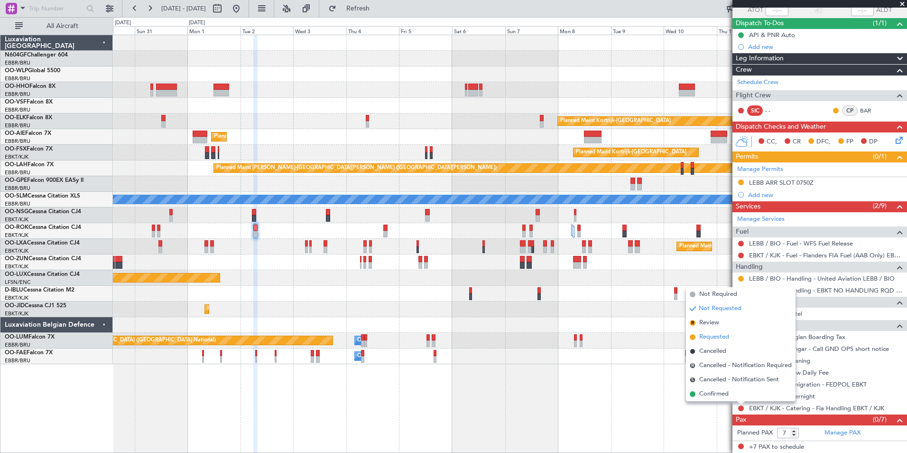
click at [737, 332] on li "Requested" at bounding box center [741, 337] width 110 height 14
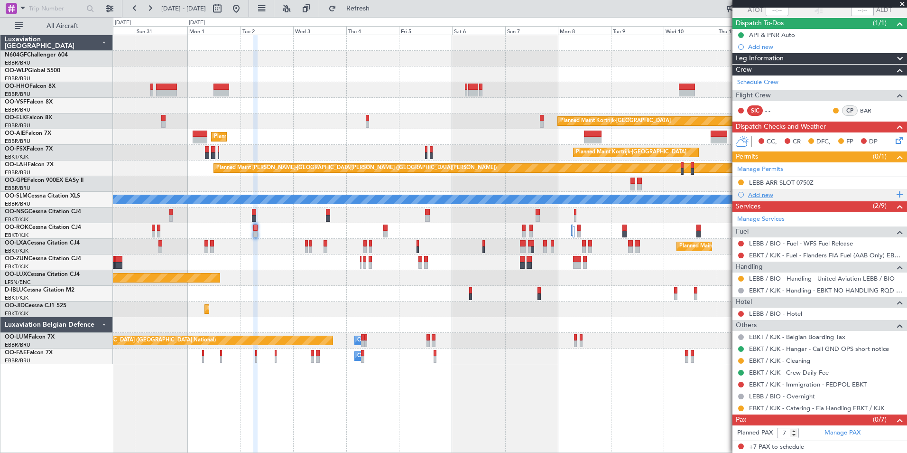
click at [771, 195] on div "Add new" at bounding box center [821, 195] width 146 height 8
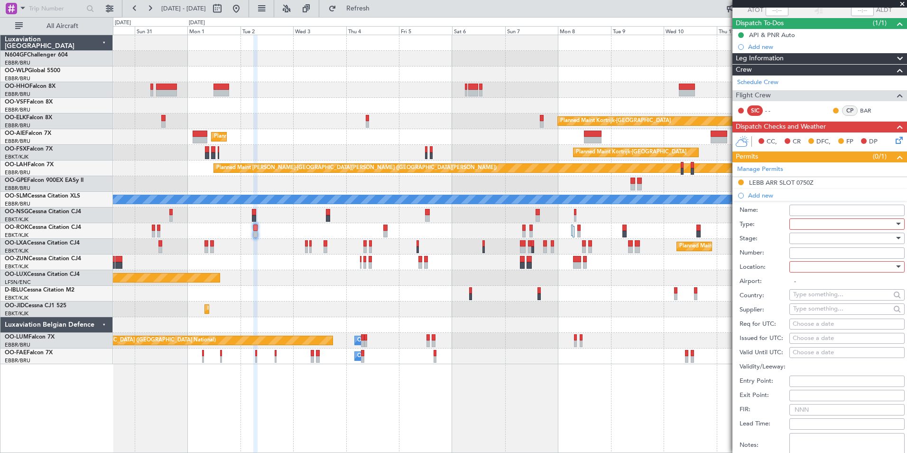
click at [803, 221] on div at bounding box center [843, 224] width 101 height 14
click at [852, 285] on span "Parking" at bounding box center [844, 285] width 100 height 14
click at [854, 268] on div at bounding box center [843, 266] width 101 height 14
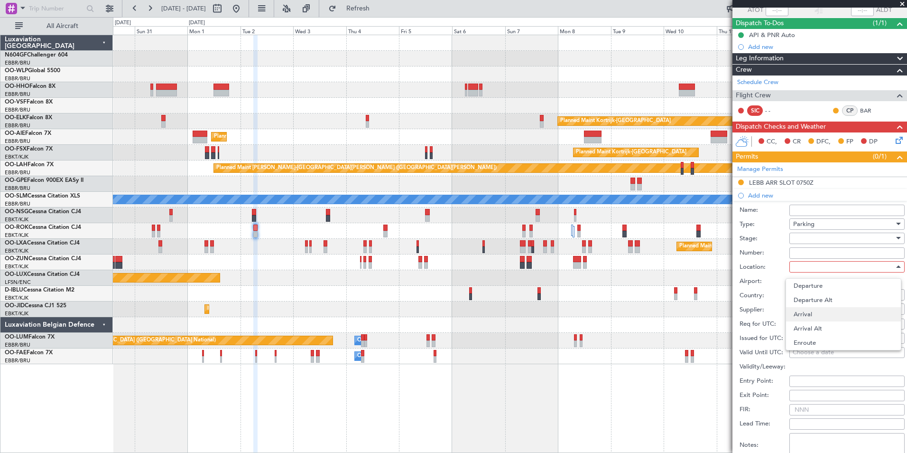
click at [848, 317] on span "Arrival" at bounding box center [844, 314] width 100 height 14
type input "LEBB / BIO"
click at [827, 239] on div at bounding box center [843, 238] width 101 height 14
click at [829, 305] on span "Requested" at bounding box center [844, 300] width 100 height 14
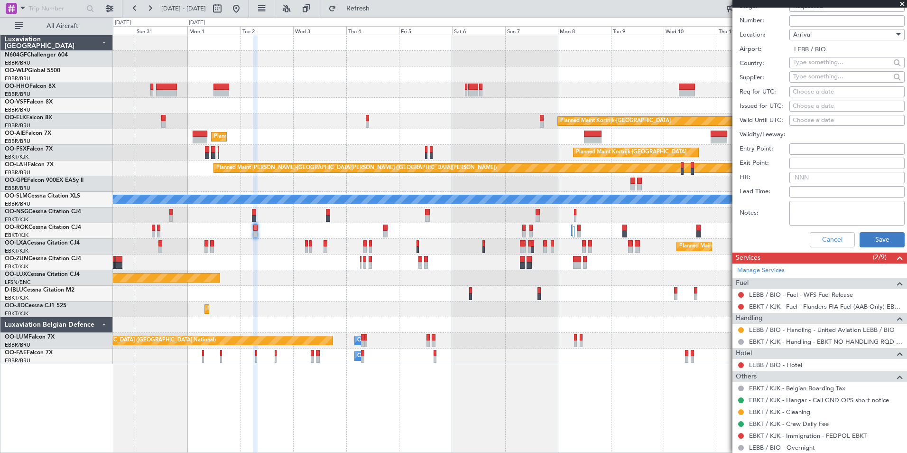
scroll to position [307, 0]
click at [875, 237] on button "Save" at bounding box center [881, 238] width 45 height 15
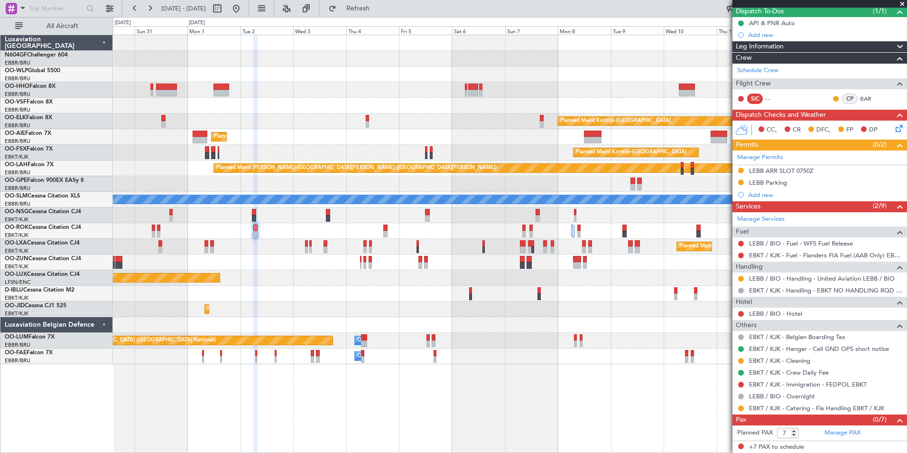
scroll to position [0, 0]
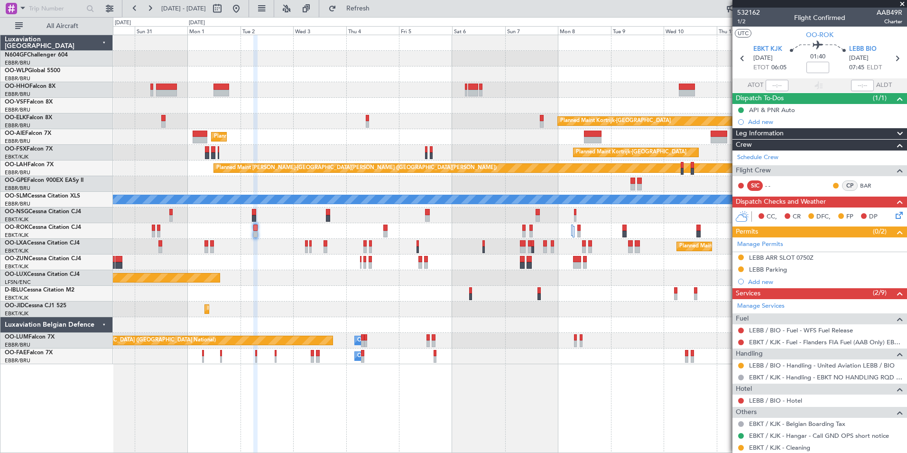
click at [894, 217] on icon at bounding box center [898, 214] width 8 height 8
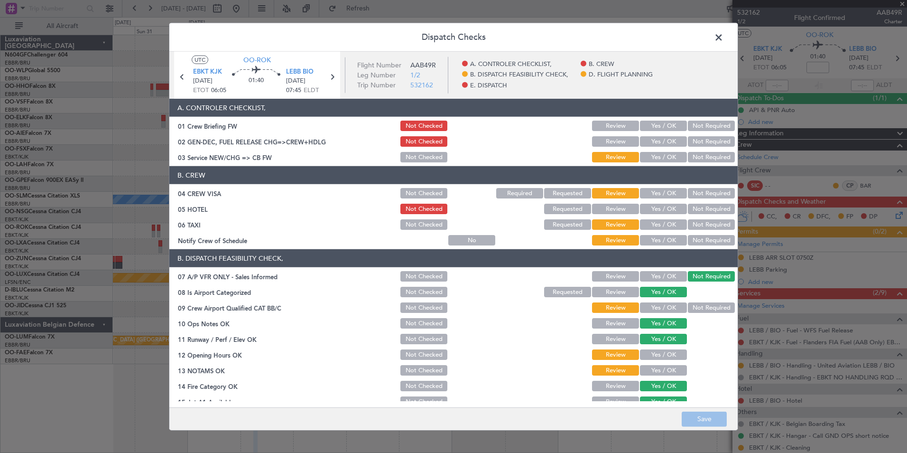
click at [644, 238] on button "Yes / OK" at bounding box center [663, 240] width 47 height 10
click at [692, 225] on button "Not Required" at bounding box center [711, 224] width 47 height 10
click at [708, 191] on button "Not Required" at bounding box center [711, 193] width 47 height 10
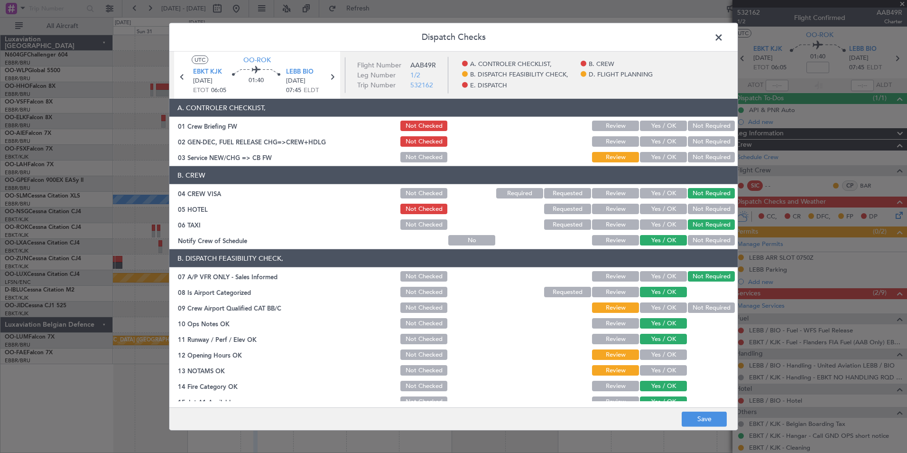
click at [666, 156] on button "Yes / OK" at bounding box center [663, 157] width 47 height 10
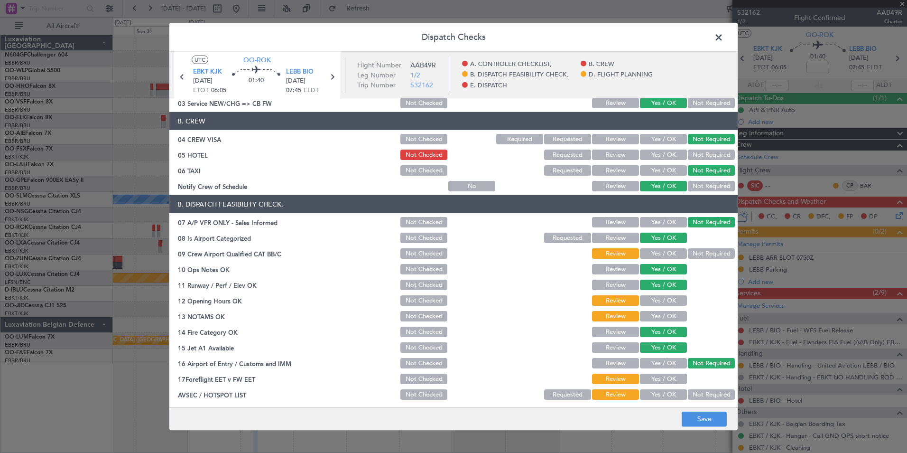
scroll to position [55, 0]
click at [652, 297] on button "Yes / OK" at bounding box center [663, 300] width 47 height 10
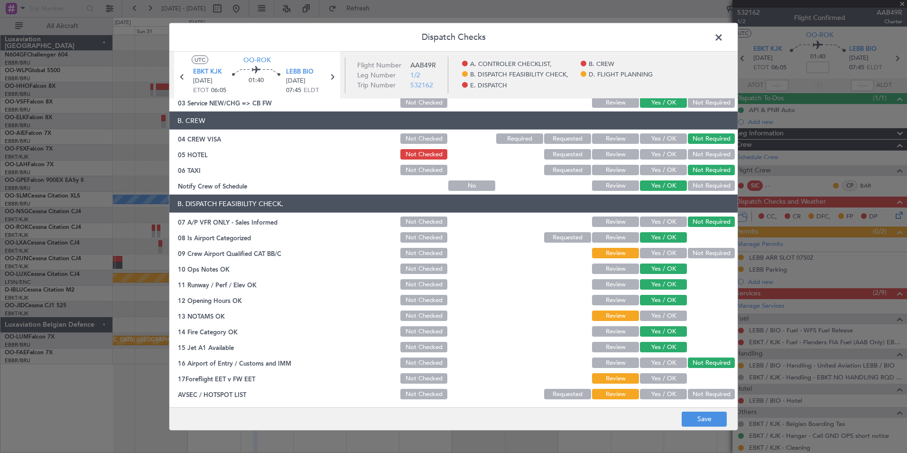
click at [652, 305] on div "Yes / OK" at bounding box center [662, 299] width 48 height 13
click at [652, 319] on button "Yes / OK" at bounding box center [663, 315] width 47 height 10
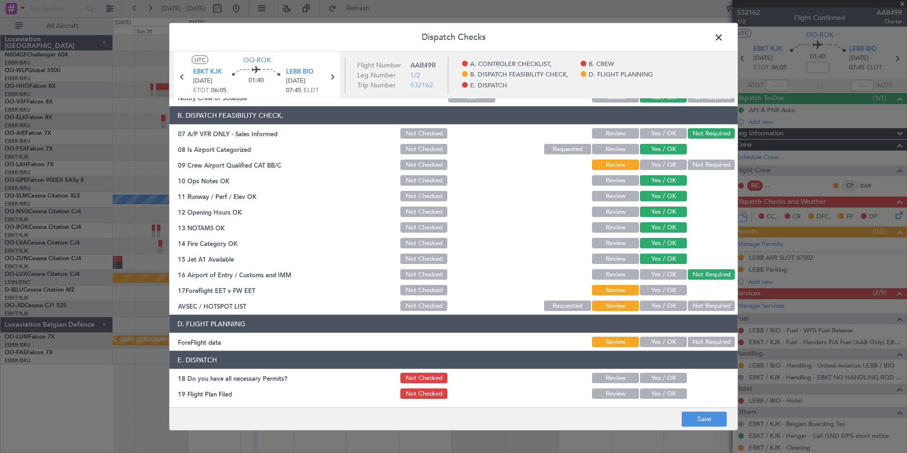
scroll to position [143, 0]
click at [664, 304] on button "Yes / OK" at bounding box center [663, 305] width 47 height 10
click at [702, 334] on div "Not Required" at bounding box center [710, 340] width 48 height 13
click at [702, 335] on div "Not Required" at bounding box center [710, 340] width 48 height 13
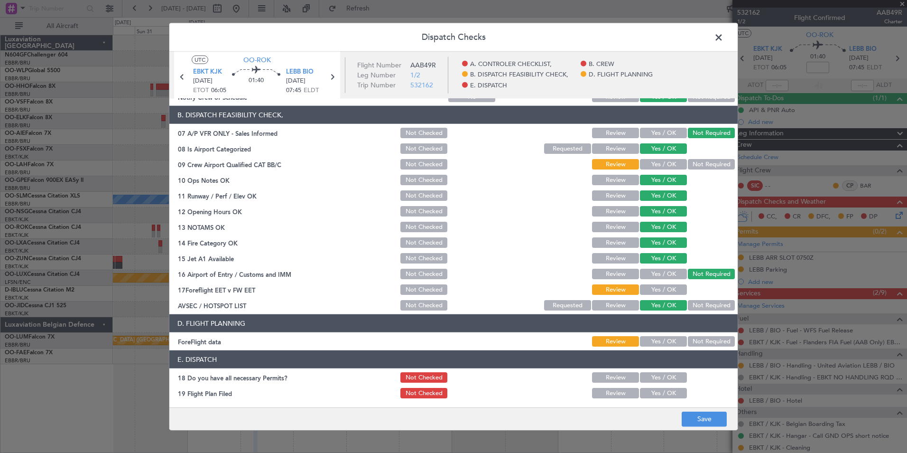
click at [703, 335] on div "Not Required" at bounding box center [710, 340] width 48 height 13
click at [705, 339] on button "Not Required" at bounding box center [711, 341] width 47 height 10
click at [705, 419] on button "Save" at bounding box center [704, 418] width 45 height 15
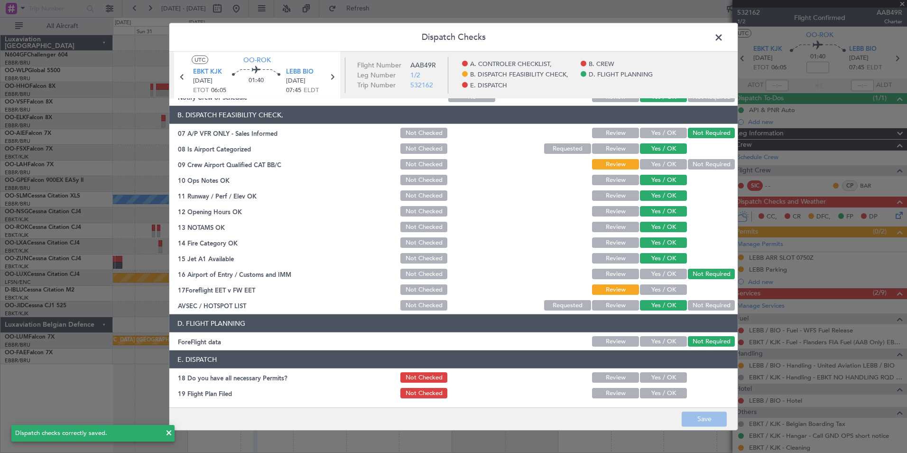
click at [723, 41] on span at bounding box center [723, 39] width 0 height 19
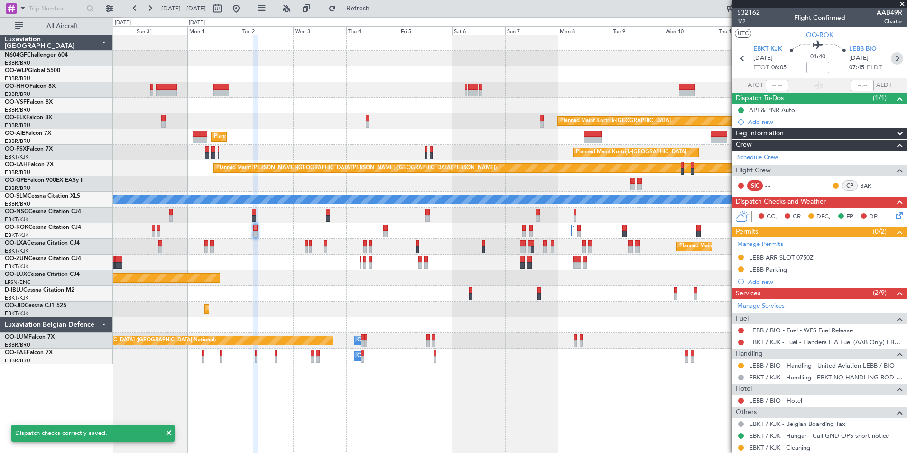
click at [891, 59] on icon at bounding box center [897, 58] width 12 height 12
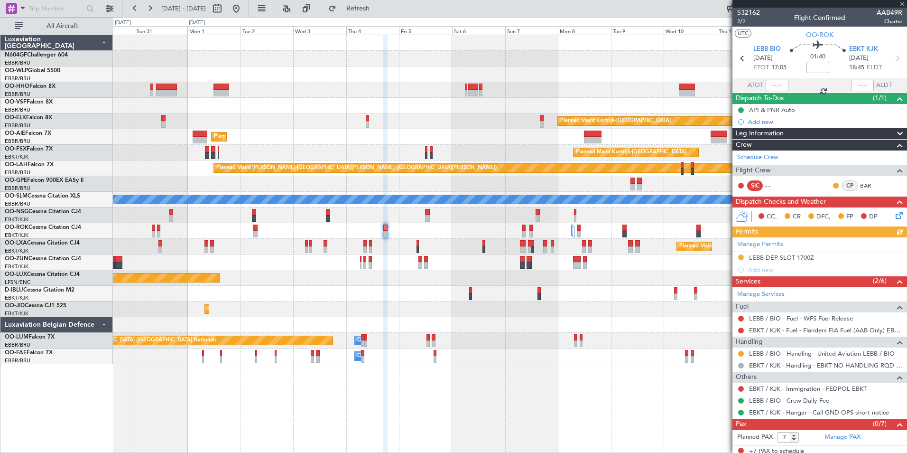
click at [894, 216] on icon at bounding box center [898, 214] width 8 height 8
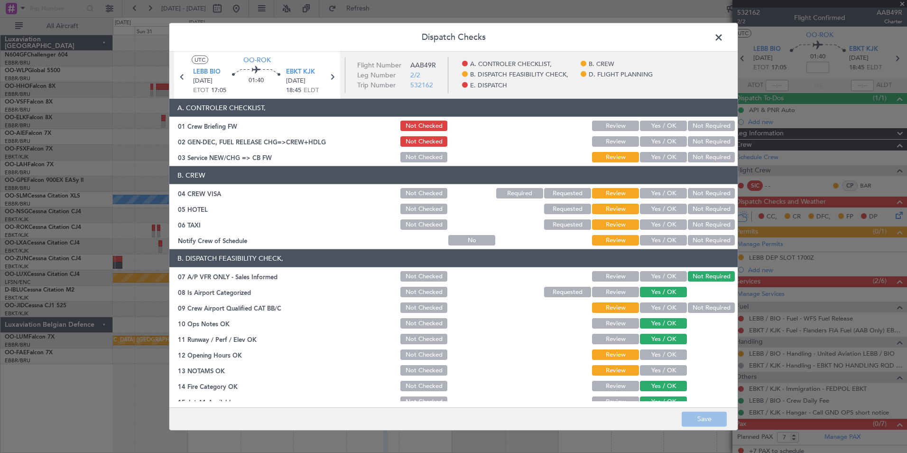
click at [659, 240] on button "Yes / OK" at bounding box center [663, 240] width 47 height 10
click at [695, 226] on button "Not Required" at bounding box center [711, 224] width 47 height 10
click at [699, 208] on button "Not Required" at bounding box center [711, 208] width 47 height 10
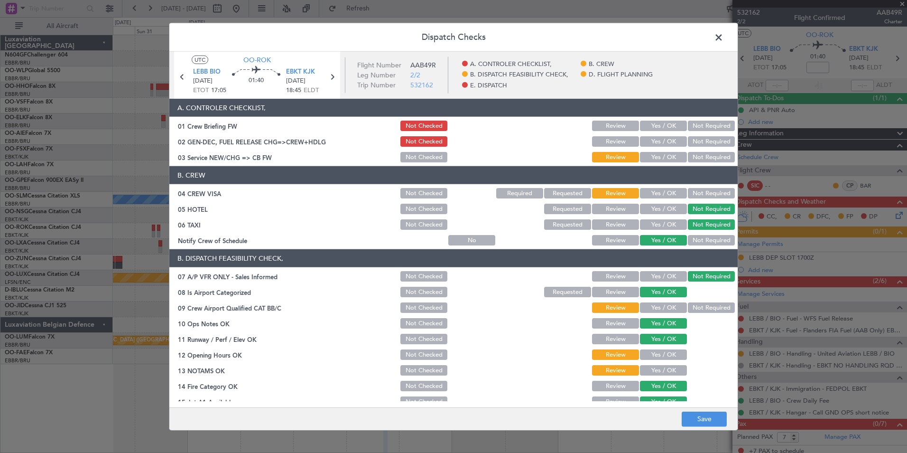
click at [701, 198] on div "Not Required" at bounding box center [710, 192] width 48 height 13
click at [699, 193] on button "Not Required" at bounding box center [711, 193] width 47 height 10
click at [664, 159] on button "Yes / OK" at bounding box center [663, 157] width 47 height 10
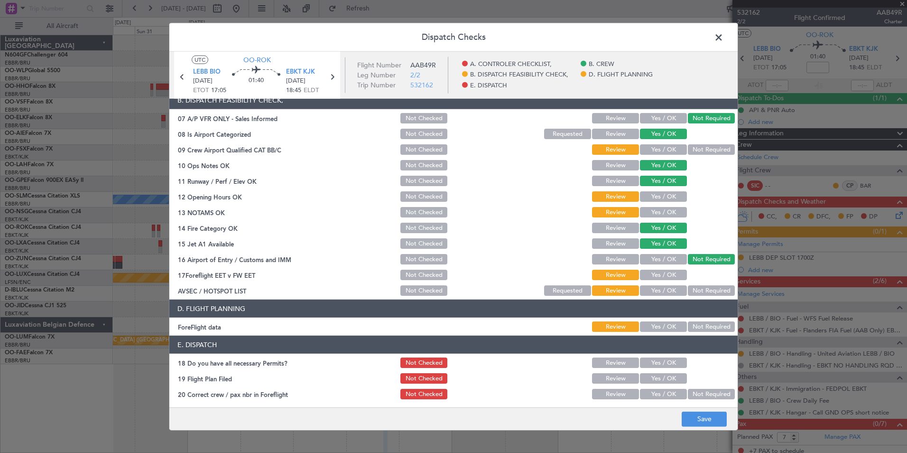
scroll to position [158, 0]
click at [647, 201] on button "Yes / OK" at bounding box center [663, 196] width 47 height 10
click at [652, 210] on button "Yes / OK" at bounding box center [663, 211] width 47 height 10
click at [660, 287] on button "Yes / OK" at bounding box center [663, 290] width 47 height 10
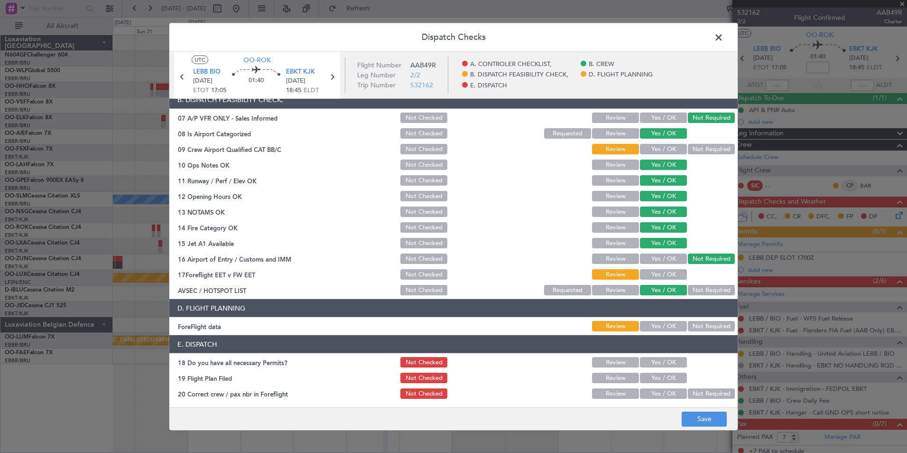
click at [700, 329] on button "Not Required" at bounding box center [711, 326] width 47 height 10
click at [669, 322] on button "Yes / OK" at bounding box center [663, 326] width 47 height 10
click at [689, 328] on button "Not Required" at bounding box center [711, 326] width 47 height 10
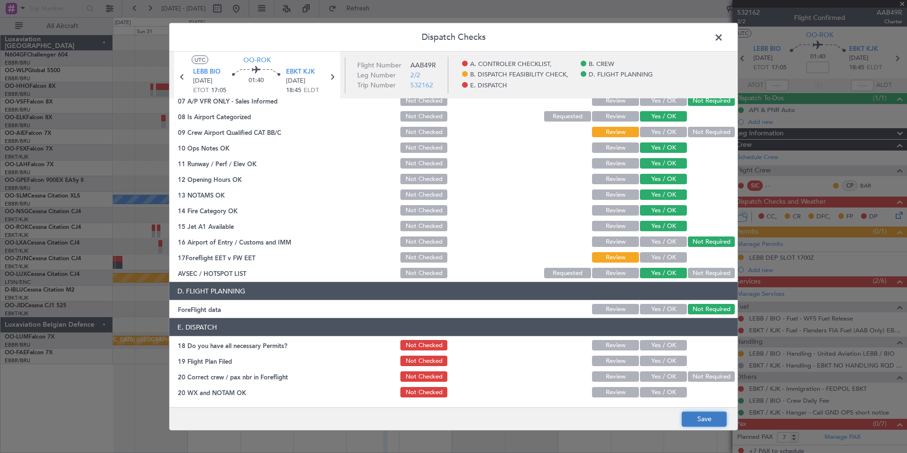
click at [701, 414] on button "Save" at bounding box center [704, 418] width 45 height 15
click at [723, 44] on span at bounding box center [723, 39] width 0 height 19
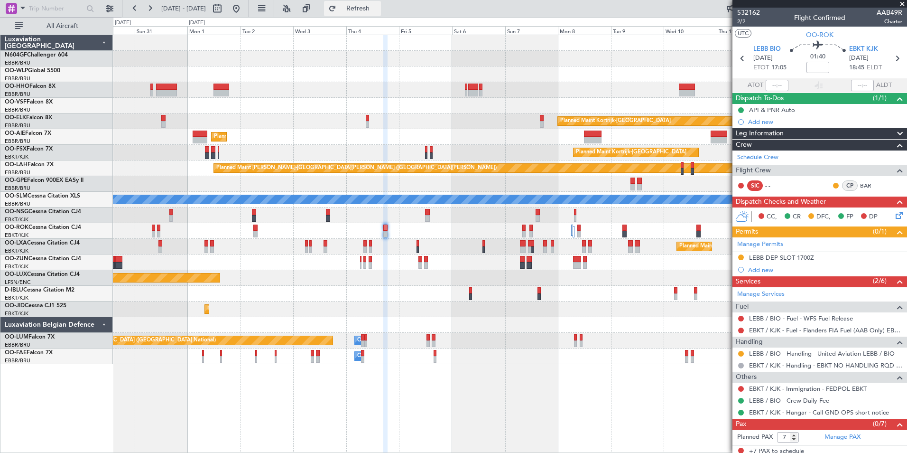
click at [381, 13] on button "Refresh" at bounding box center [352, 8] width 57 height 15
click at [378, 6] on span "Refresh" at bounding box center [358, 8] width 40 height 7
click at [367, 2] on button "Refresh" at bounding box center [352, 8] width 57 height 15
click at [378, 7] on span "Refresh" at bounding box center [358, 8] width 40 height 7
click at [244, 7] on button at bounding box center [236, 8] width 15 height 15
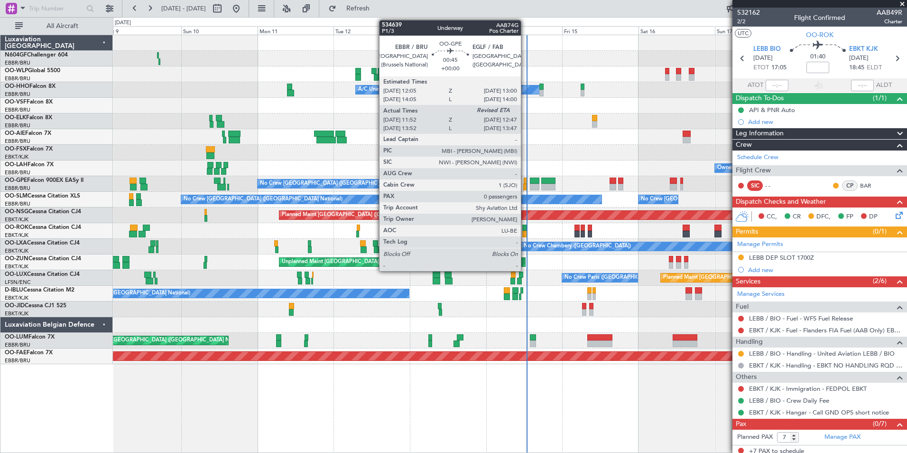
click at [526, 187] on div at bounding box center [524, 187] width 3 height 7
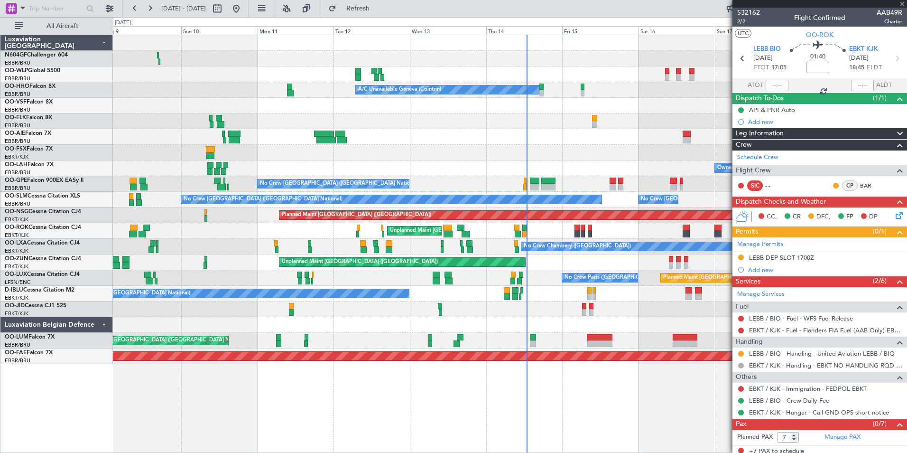
type input "11:57"
type input "0"
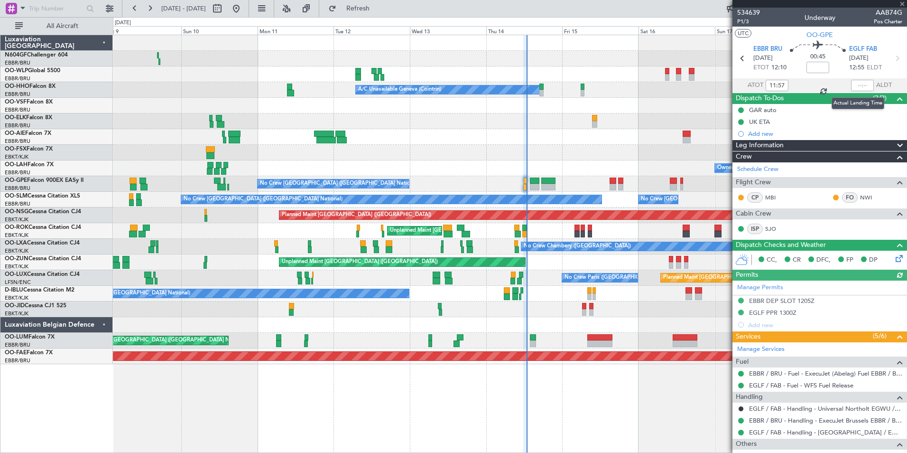
click at [855, 86] on div at bounding box center [862, 85] width 23 height 11
click at [851, 84] on input "text" at bounding box center [862, 85] width 23 height 11
click at [641, 119] on div at bounding box center [510, 121] width 794 height 16
type input "12:47"
click at [551, 286] on div "No Crew [GEOGRAPHIC_DATA] ([GEOGRAPHIC_DATA] National)" at bounding box center [510, 294] width 794 height 16
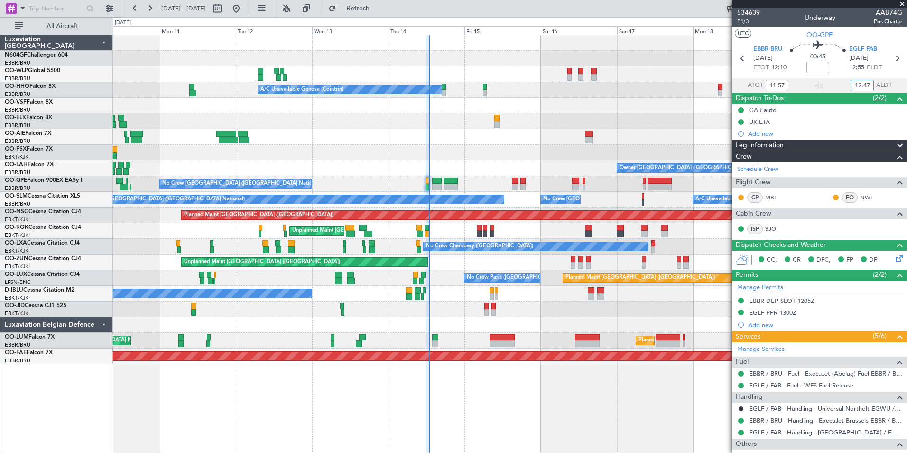
click at [480, 258] on div "Unplanned Maint [GEOGRAPHIC_DATA] ([GEOGRAPHIC_DATA])" at bounding box center [510, 262] width 794 height 16
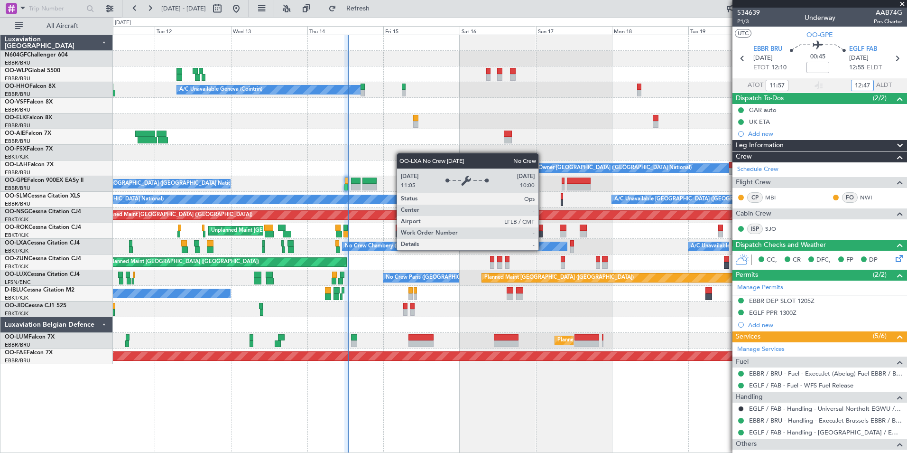
click at [459, 247] on div "No Crew Chambery ([GEOGRAPHIC_DATA])" at bounding box center [454, 246] width 224 height 9
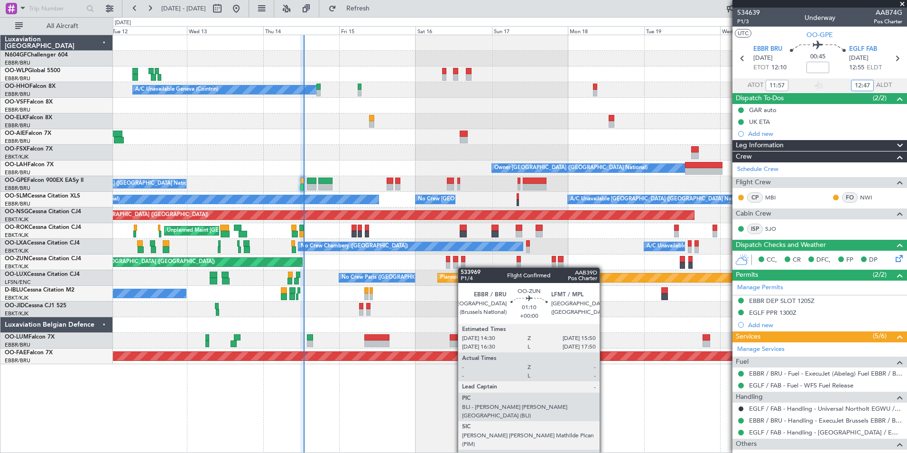
click at [462, 267] on div at bounding box center [463, 265] width 4 height 7
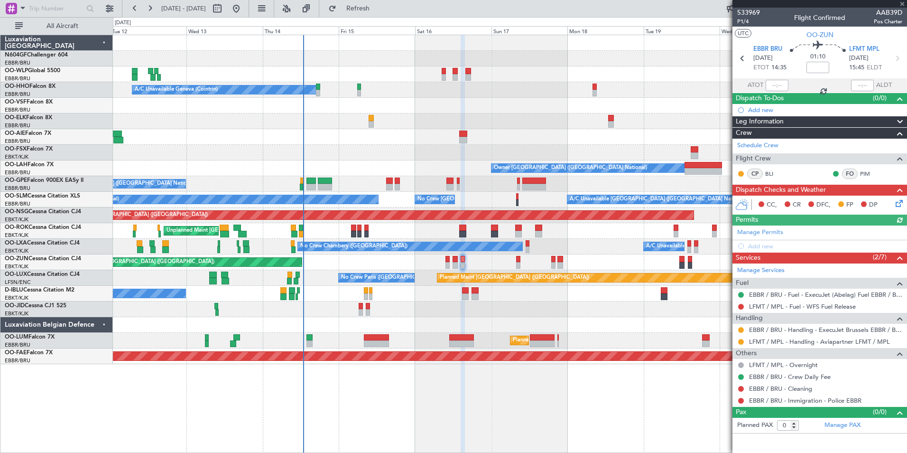
click at [540, 259] on div "Unplanned Maint [GEOGRAPHIC_DATA] ([GEOGRAPHIC_DATA])" at bounding box center [510, 262] width 794 height 16
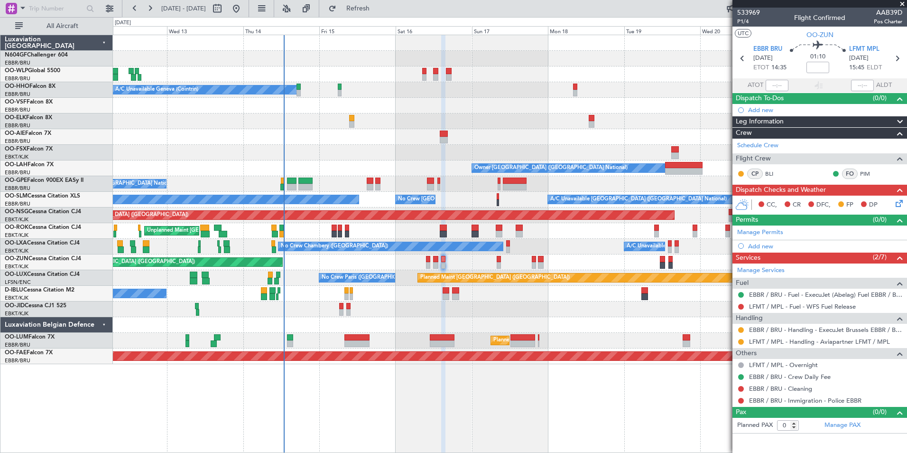
click at [538, 264] on div at bounding box center [541, 265] width 6 height 7
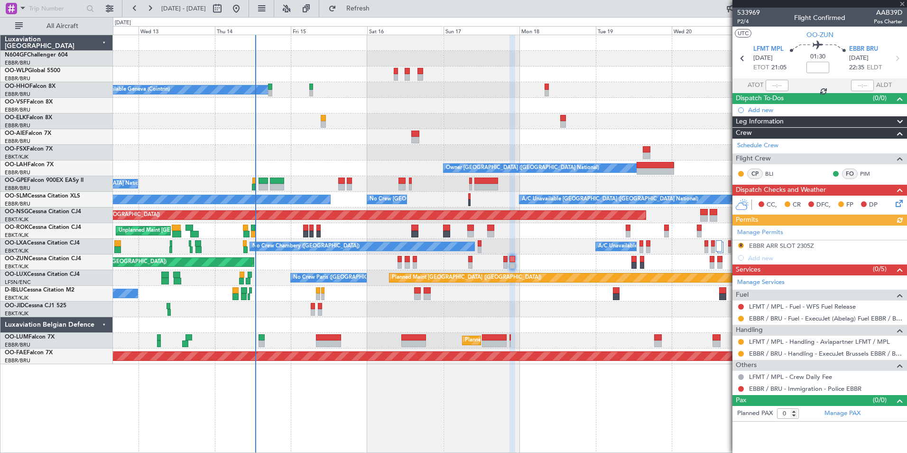
click at [658, 316] on div at bounding box center [510, 309] width 794 height 16
click at [569, 344] on div "Planned Maint Berlin (Brandenburg) A/C Unavailable Geneva (Cointrin) Owner Brus…" at bounding box center [510, 199] width 794 height 329
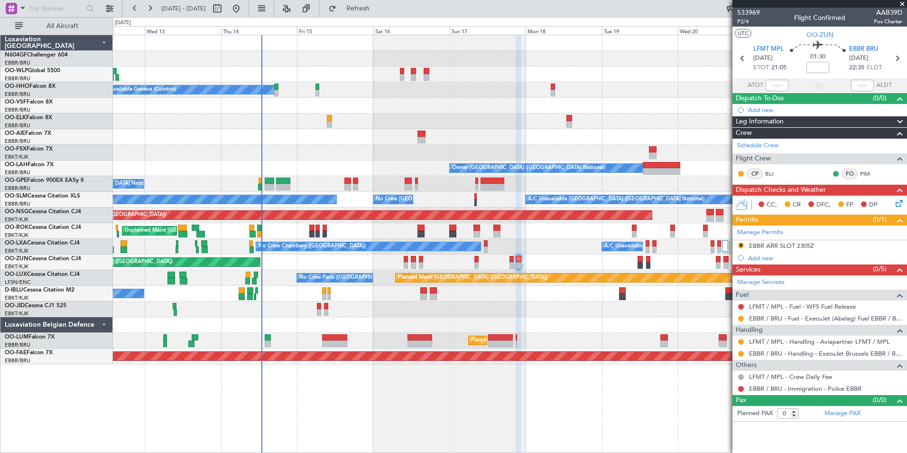
click at [383, 191] on div "Planned Maint Berlin (Brandenburg) A/C Unavailable Geneva (Cointrin) Owner Brus…" at bounding box center [510, 199] width 794 height 329
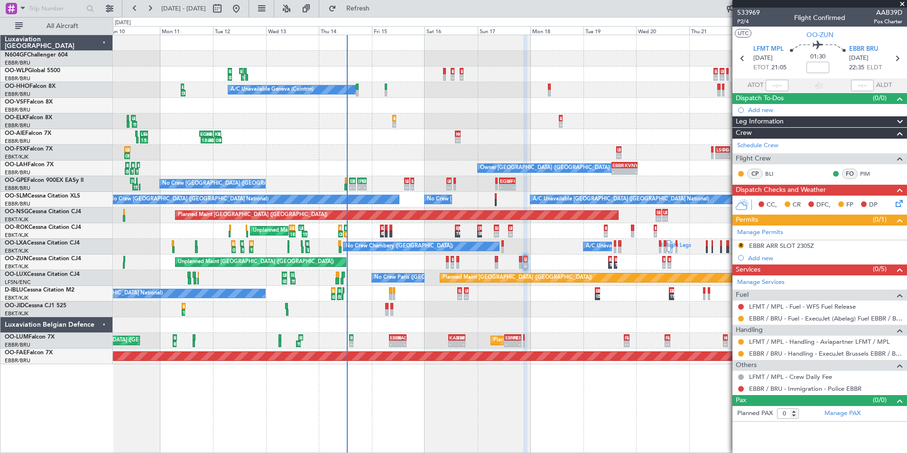
click at [330, 231] on div "09:07 Z 10:59 Z EBKT 09:00 Z LFMD 10:40 Z 11:32 Z - LFMD 11:30 Z EBBR 12:55 Z E…" at bounding box center [510, 231] width 794 height 16
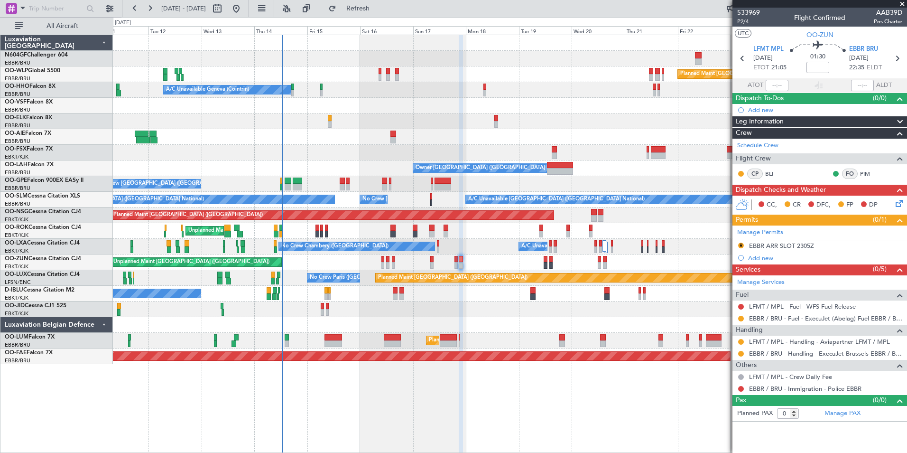
click at [383, 270] on div "No Crew Paris (Le Bourget) Planned Maint Paris (Le Bourget)" at bounding box center [510, 278] width 794 height 16
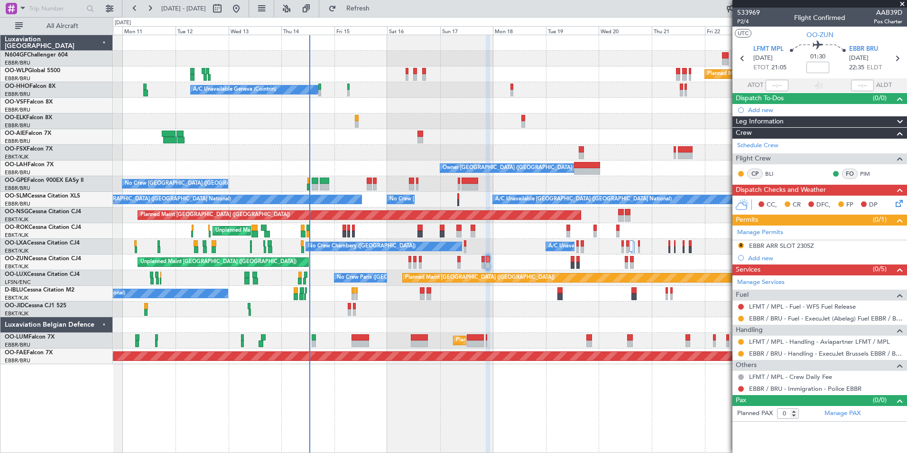
click at [436, 229] on div "Unplanned Maint Kortrijk-Wevelgem Owner Kortrijk-Wevelgem" at bounding box center [510, 231] width 794 height 16
click at [779, 50] on span "LFMT MPL" at bounding box center [768, 49] width 30 height 9
click at [381, 14] on button "Refresh" at bounding box center [352, 8] width 57 height 15
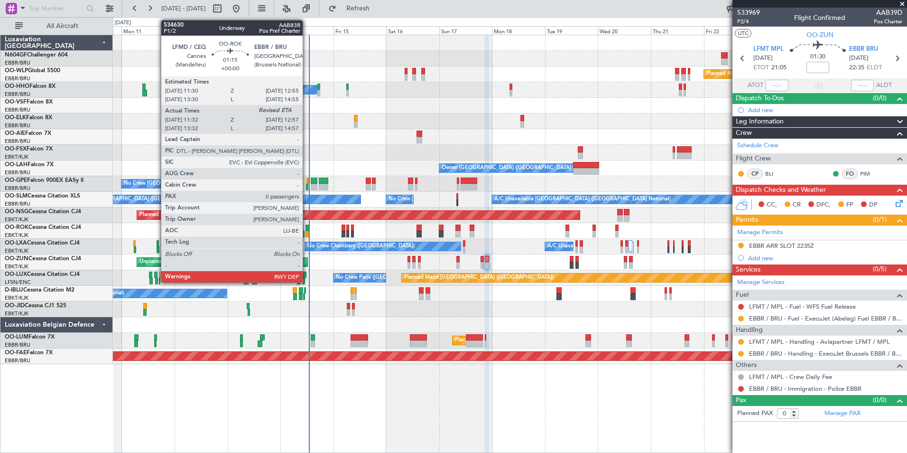
click at [307, 230] on div at bounding box center [306, 227] width 3 height 7
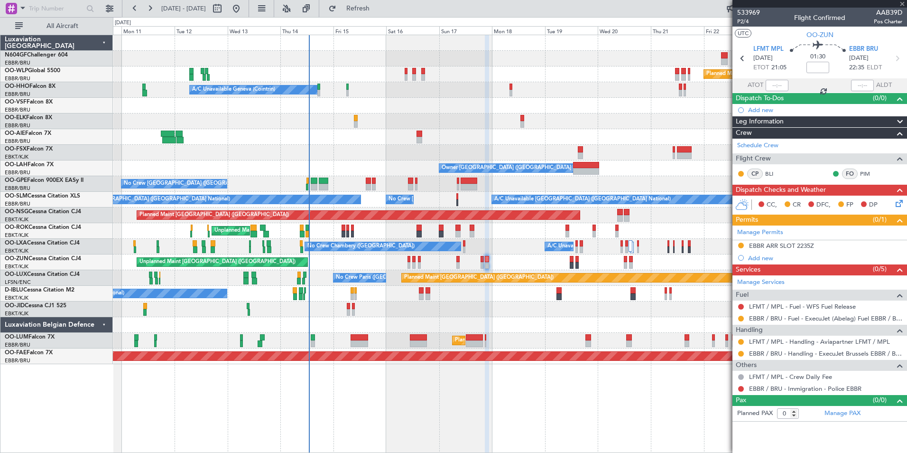
type input "11:37"
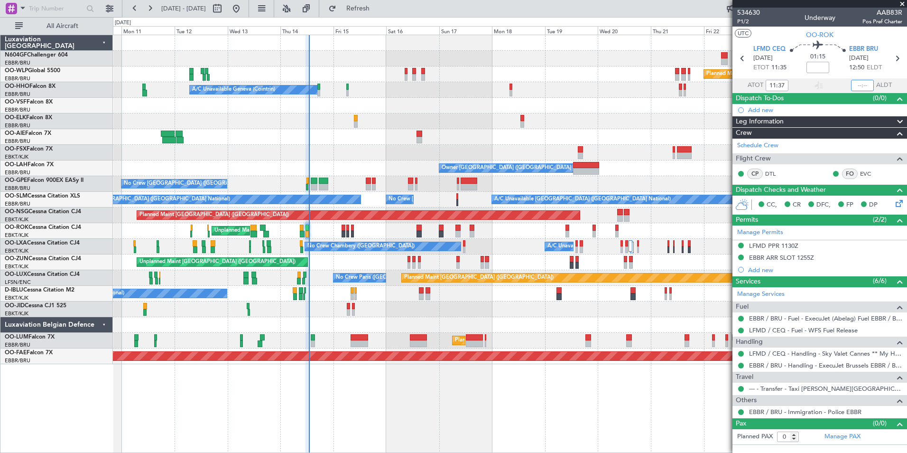
click at [859, 83] on input "text" at bounding box center [862, 85] width 23 height 11
click at [709, 165] on div "Owner [GEOGRAPHIC_DATA] ([GEOGRAPHIC_DATA] National)" at bounding box center [510, 168] width 794 height 16
type input "12:56"
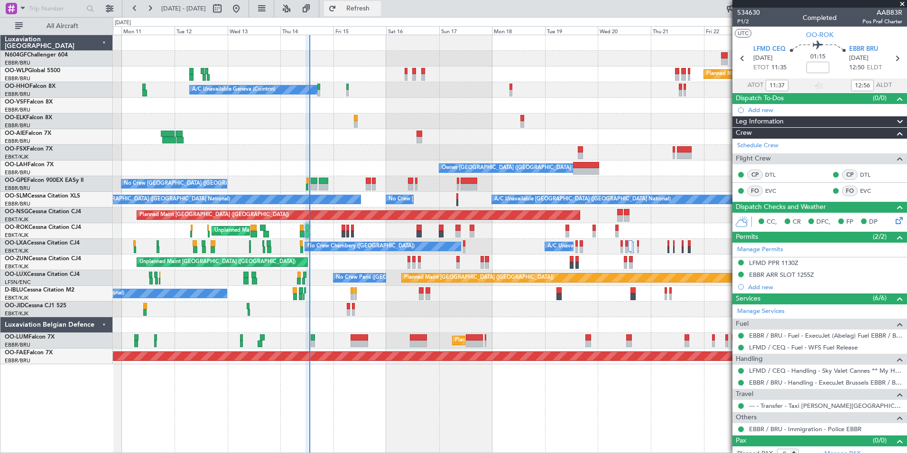
click at [363, 5] on button "Refresh" at bounding box center [352, 8] width 57 height 15
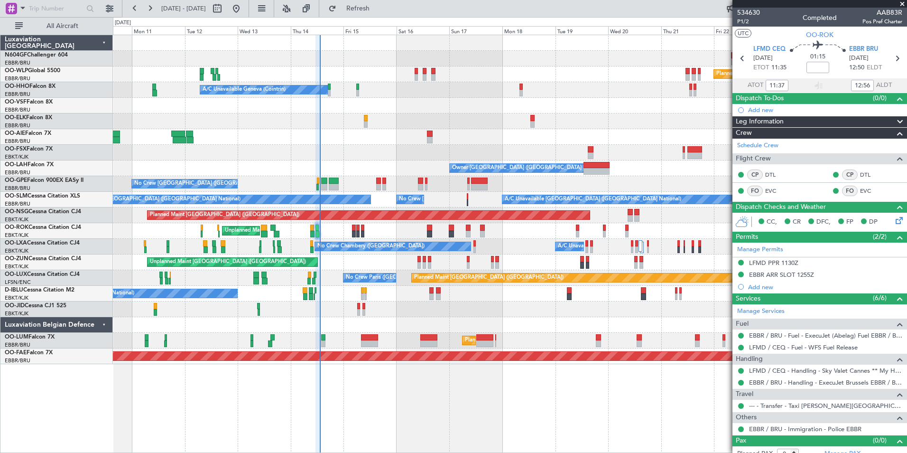
click at [343, 240] on div "No Crew Chambery (Aix-les-bains) A/C Unavailable Planned Maint Brussels (Brusse…" at bounding box center [510, 247] width 794 height 16
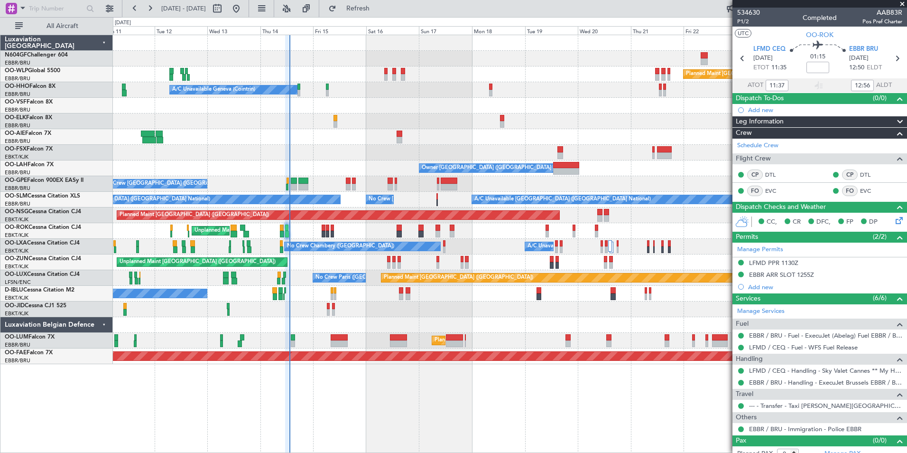
click at [321, 261] on div "Unplanned Maint [GEOGRAPHIC_DATA] ([GEOGRAPHIC_DATA])" at bounding box center [510, 262] width 794 height 16
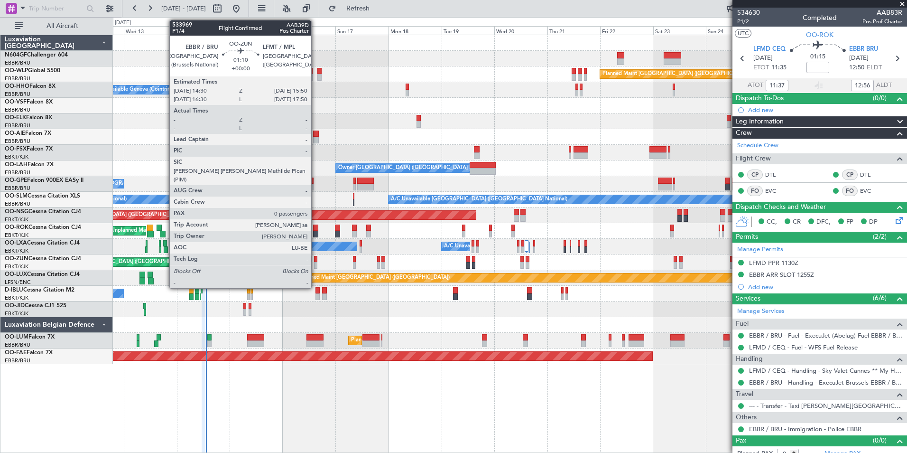
click at [315, 265] on div at bounding box center [315, 265] width 3 height 7
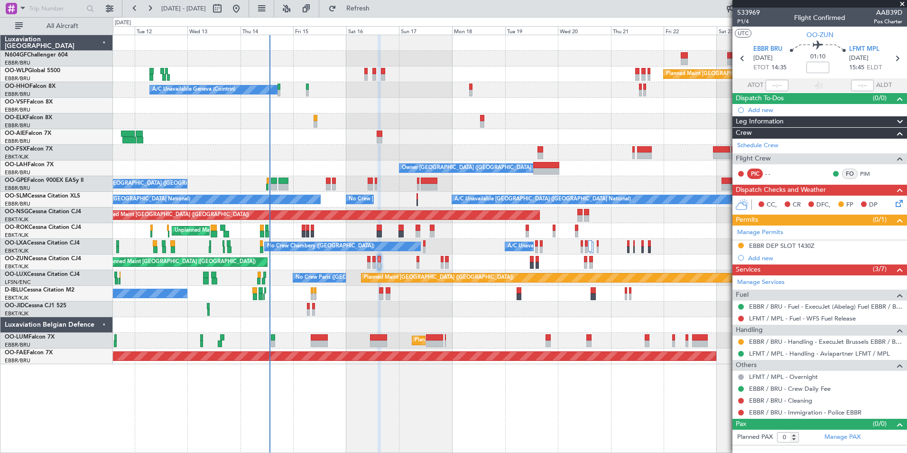
click at [489, 259] on div "Planned Maint Berlin (Brandenburg) A/C Unavailable Geneva (Cointrin) Planned Ma…" at bounding box center [510, 199] width 794 height 329
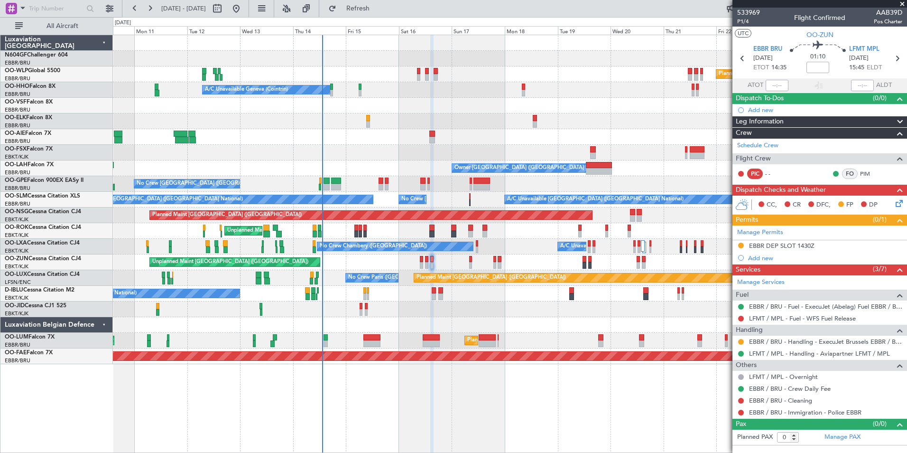
click at [400, 242] on div "Planned Maint Berlin (Brandenburg) Planned Maint Milan (Linate) A/C Unavailable…" at bounding box center [510, 199] width 794 height 329
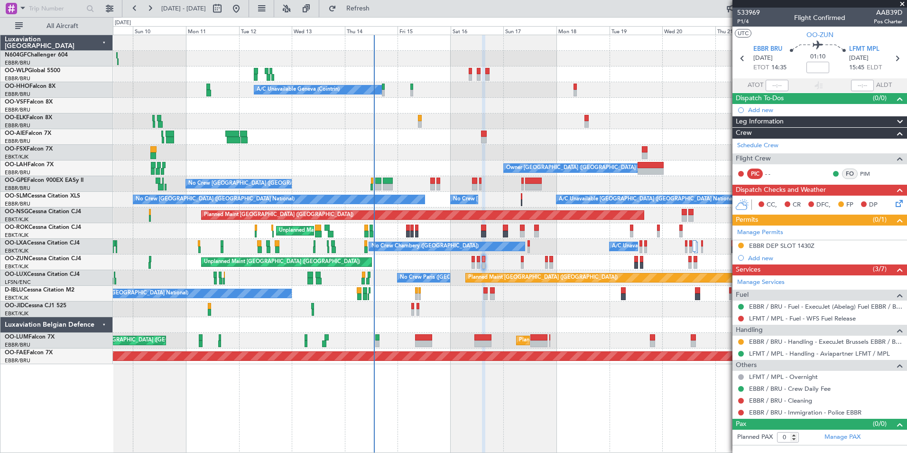
click at [491, 187] on div "No Crew Brussels (Brussels National) Planned Maint Brussels (Brussels National)" at bounding box center [510, 184] width 794 height 16
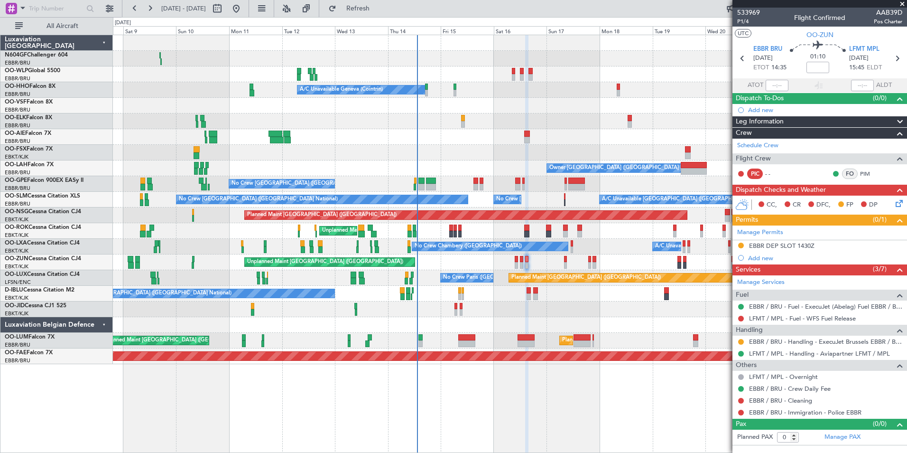
click at [485, 253] on div "No Crew Chambery (Aix-les-bains) A/C Unavailable AOG Maint Kortrijk-Wevelgem Pl…" at bounding box center [510, 247] width 794 height 16
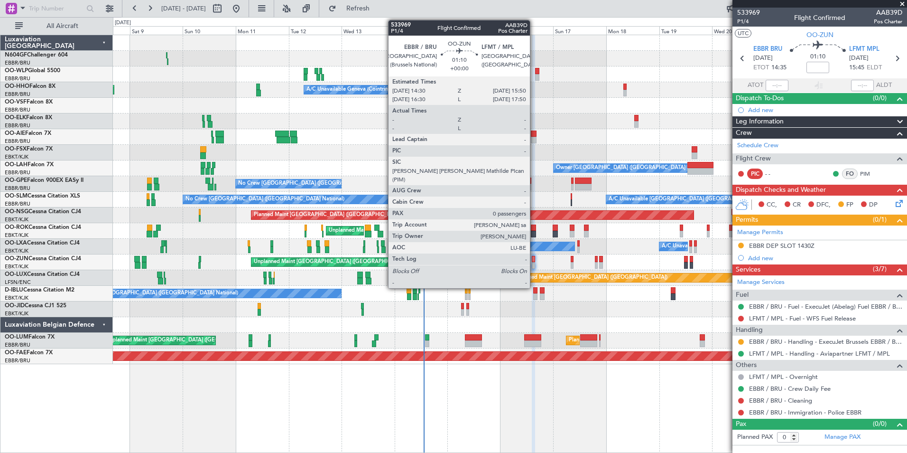
click at [534, 262] on div at bounding box center [533, 265] width 3 height 7
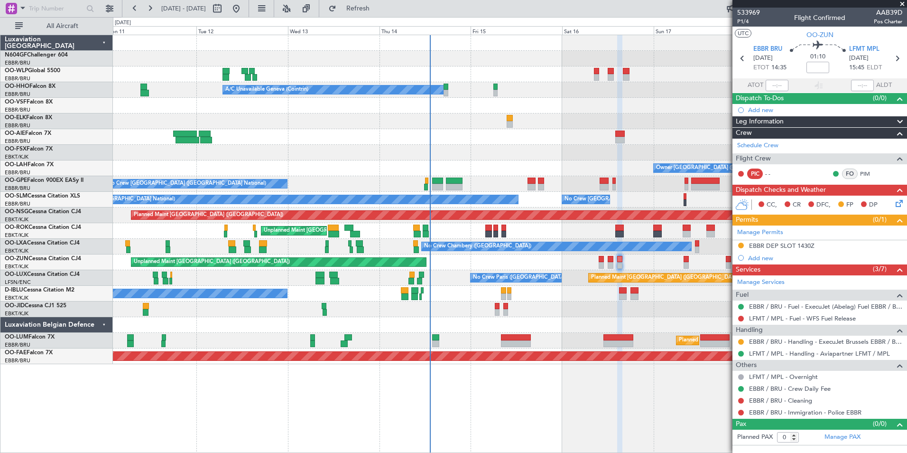
click at [433, 154] on div at bounding box center [510, 153] width 794 height 16
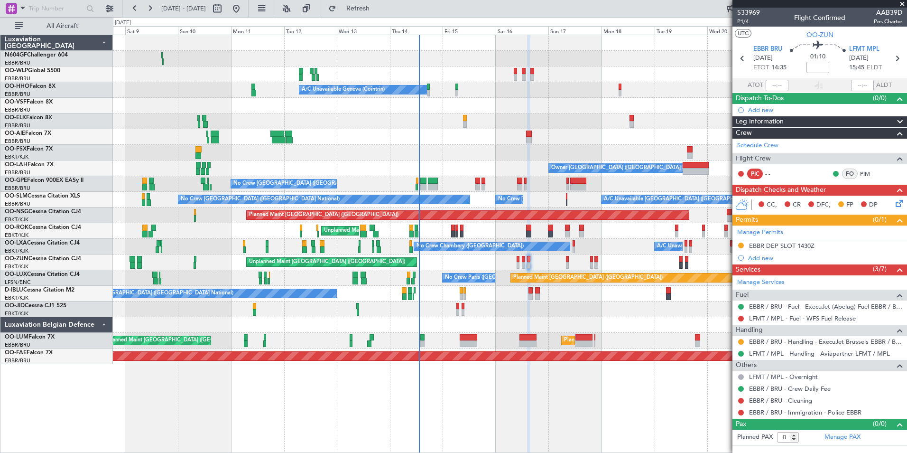
click at [530, 264] on div "Unplanned Maint Paris (Le Bourget) Planned Maint Kortrijk-Wevelgem" at bounding box center [510, 262] width 794 height 16
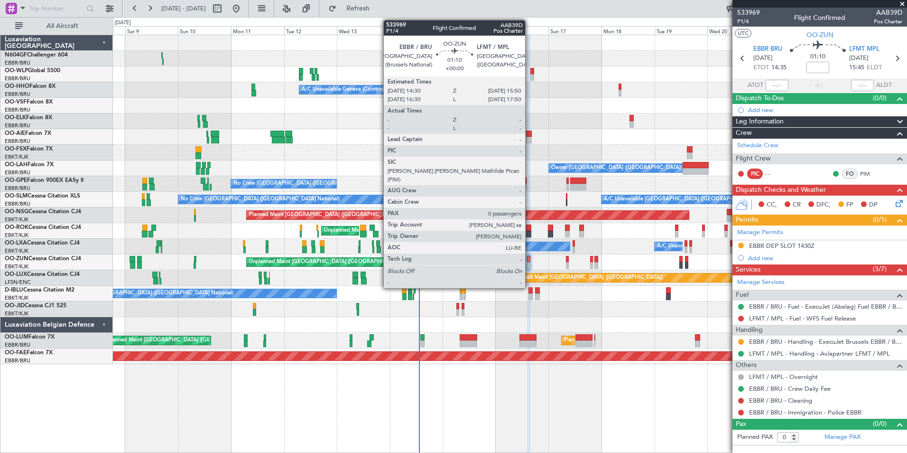
click at [529, 266] on div at bounding box center [528, 265] width 3 height 7
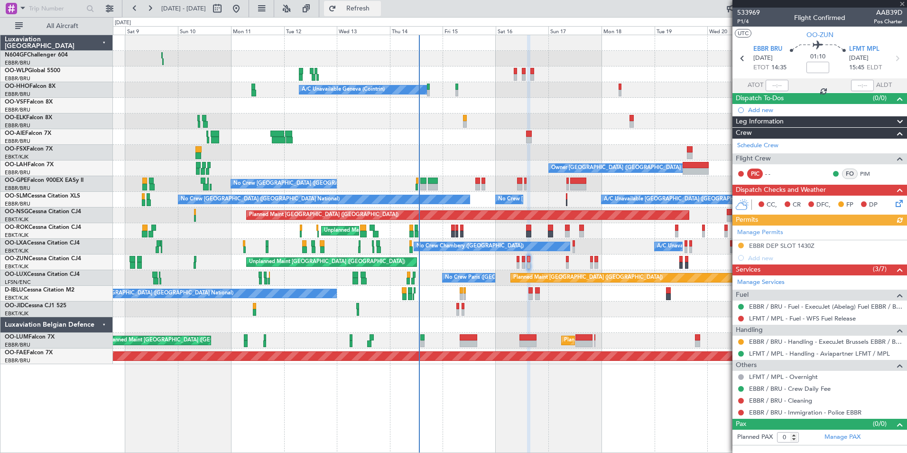
click at [375, 9] on span "Refresh" at bounding box center [358, 8] width 40 height 7
click at [375, 9] on span "Refreshing..." at bounding box center [358, 8] width 40 height 7
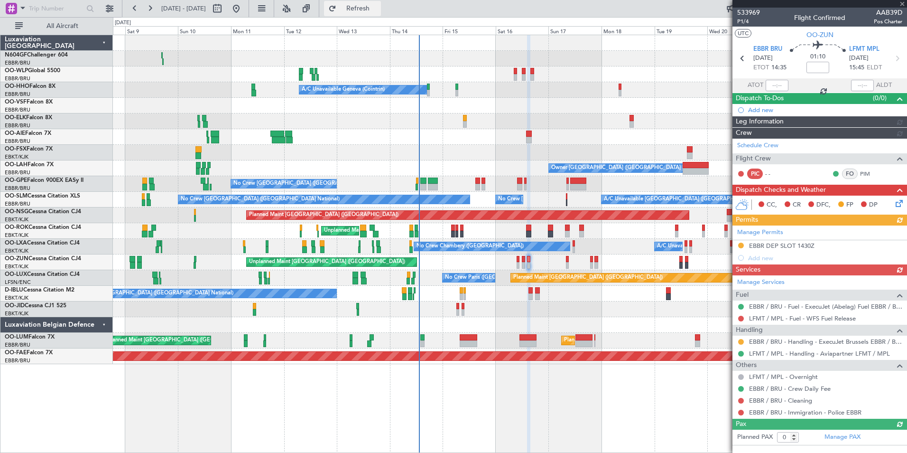
click at [375, 9] on span "Refresh" at bounding box center [358, 8] width 40 height 7
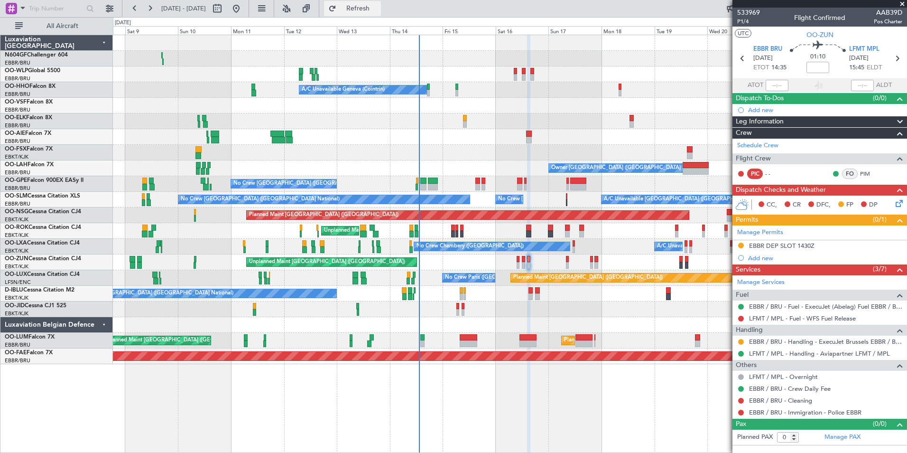
click at [378, 7] on span "Refresh" at bounding box center [358, 8] width 40 height 7
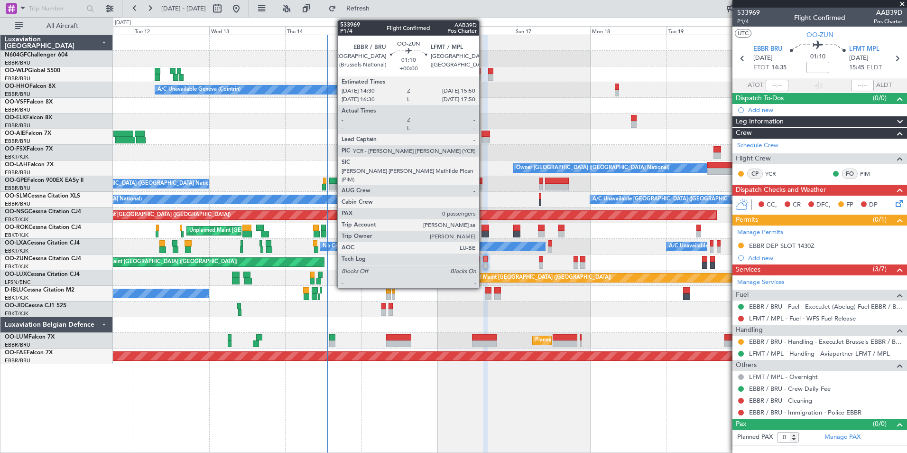
click at [483, 264] on div at bounding box center [485, 265] width 4 height 7
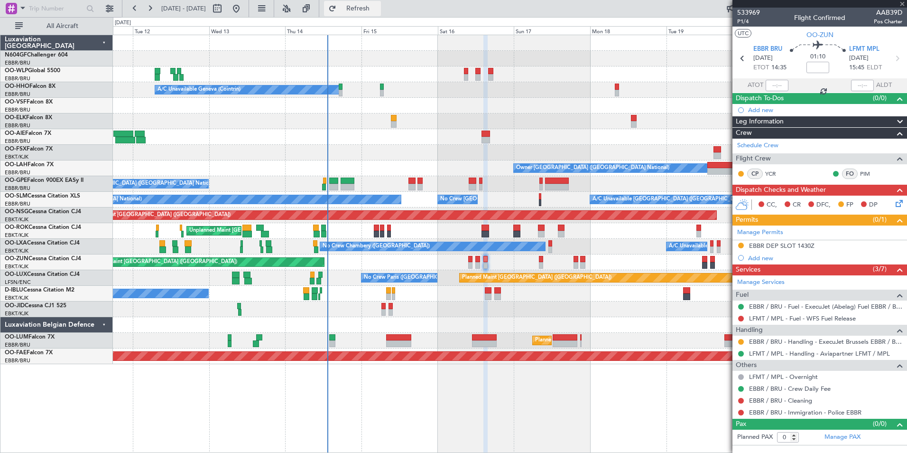
click at [378, 5] on span "Refresh" at bounding box center [358, 8] width 40 height 7
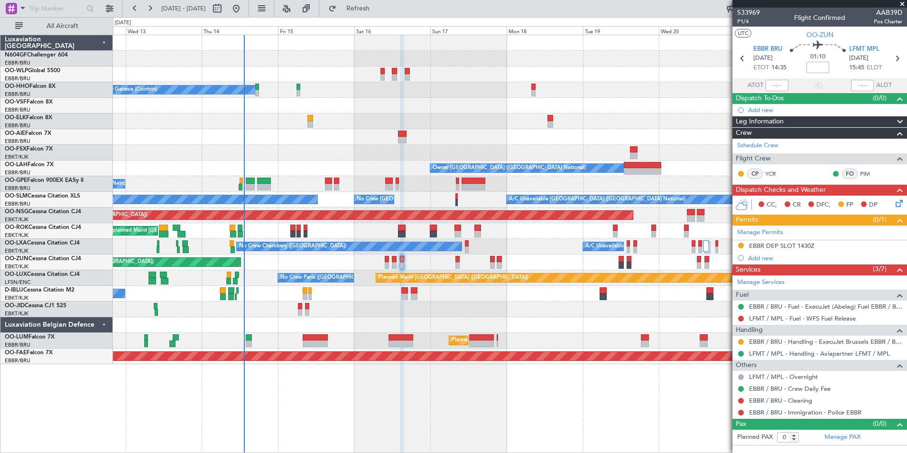
click at [462, 363] on div "Planned Maint Berlin (Brandenburg) A/C Unavailable Geneva (Cointrin) Owner Brus…" at bounding box center [510, 244] width 794 height 418
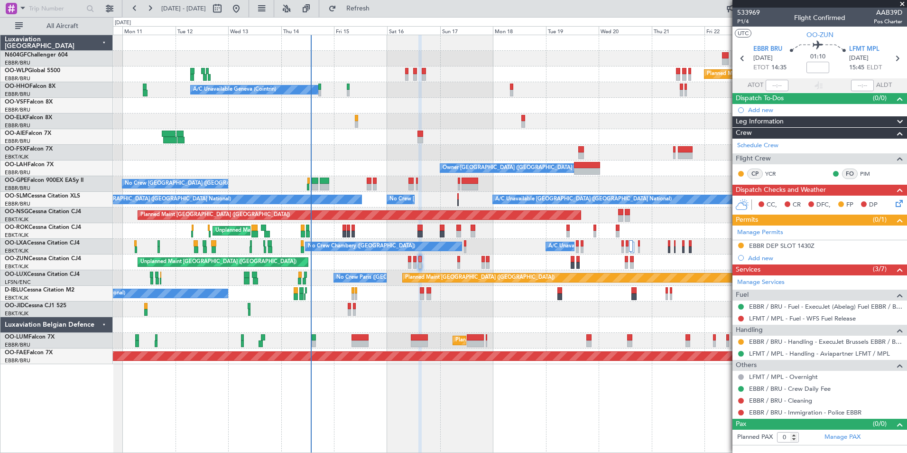
click at [287, 206] on div "Planned Maint Berlin (Brandenburg) Planned Maint Milan (Linate) A/C Unavailable…" at bounding box center [510, 199] width 794 height 329
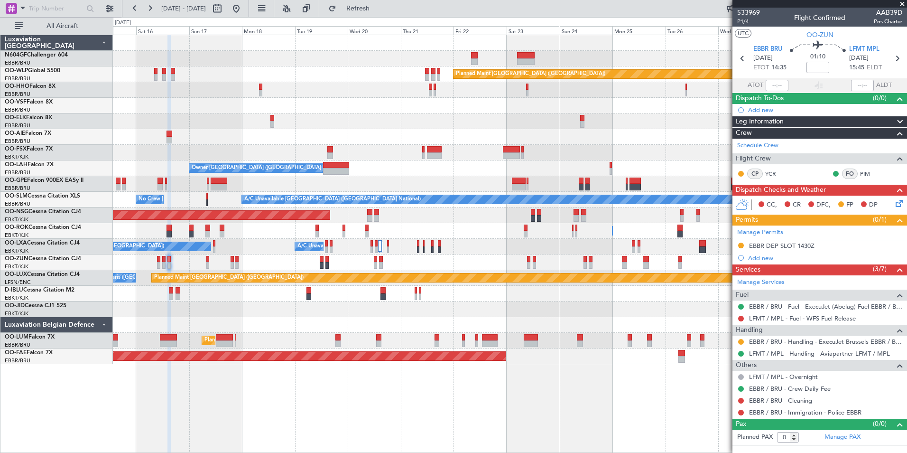
click at [364, 225] on div "Owner Kortrijk-Wevelgem Unplanned Maint Kortrijk-Wevelgem" at bounding box center [510, 231] width 794 height 16
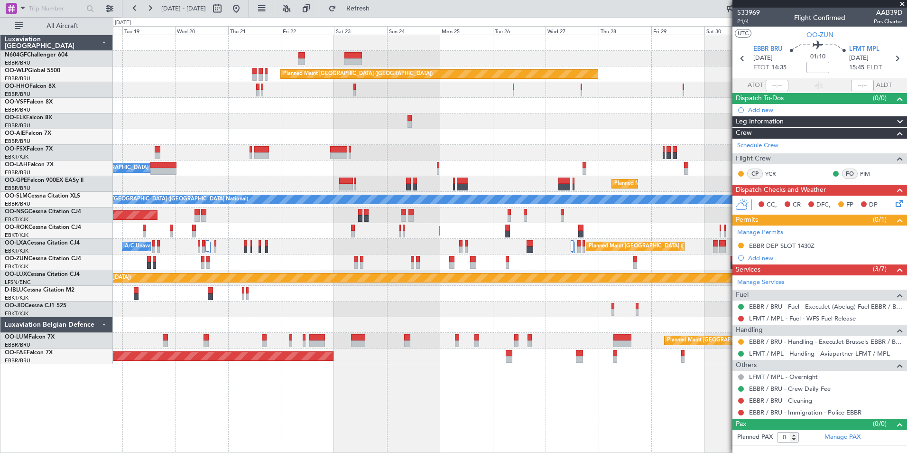
click at [158, 199] on div "Planned Maint Berlin (Brandenburg) Planned Maint London (Farnborough) Owner Bru…" at bounding box center [510, 199] width 794 height 329
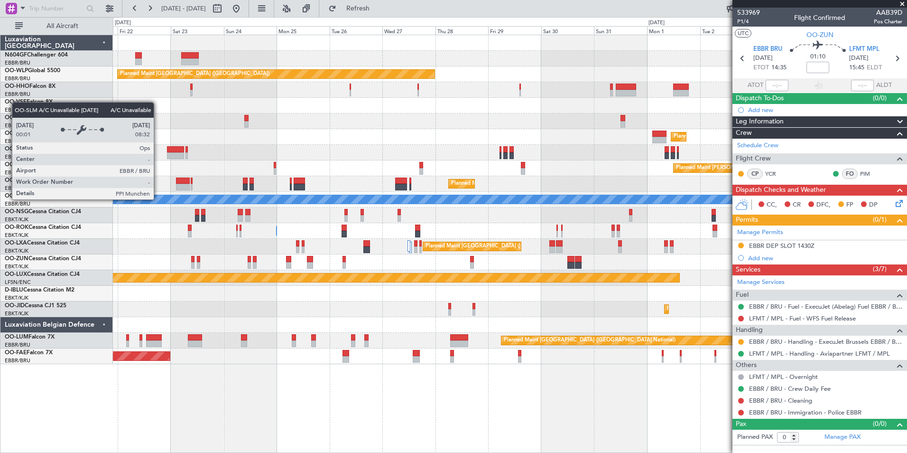
click at [96, 194] on div "Planned Maint Berlin (Brandenburg) Planned Maint Kortrijk-Wevelgem Planned Main…" at bounding box center [453, 234] width 907 height 435
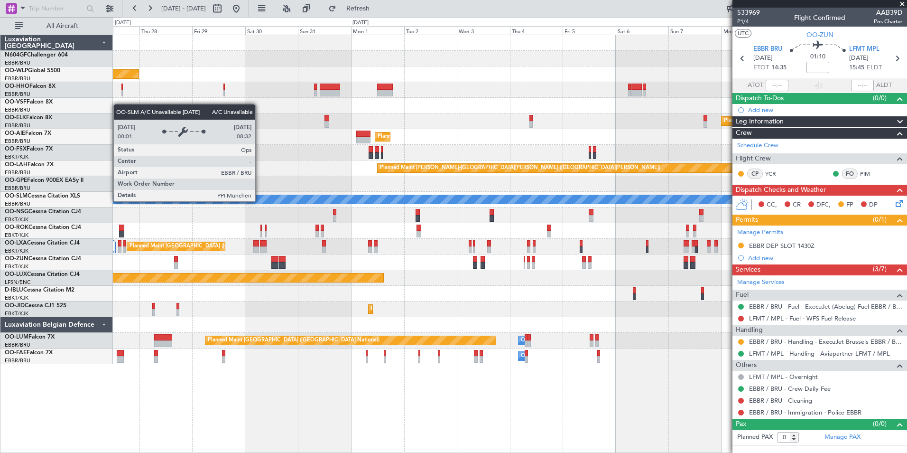
click at [111, 187] on div "Planned Maint Berlin (Brandenburg) Planned Maint Kortrijk-Wevelgem Planned Main…" at bounding box center [453, 234] width 907 height 435
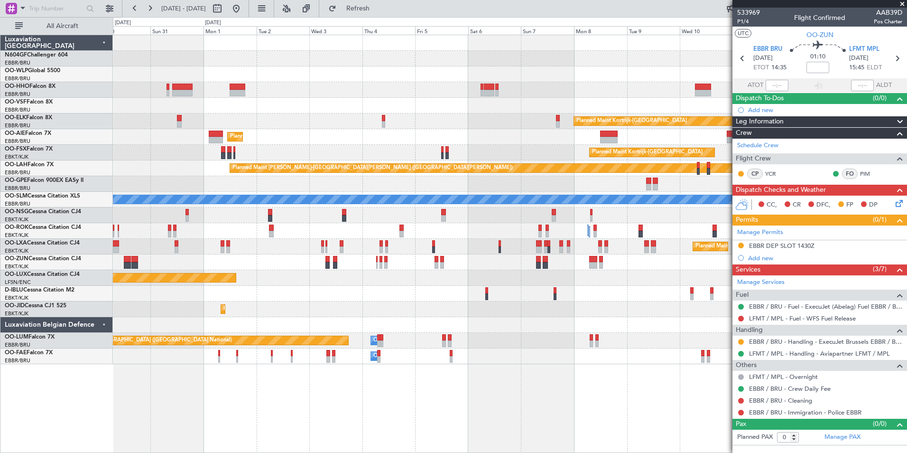
click at [119, 230] on div "Planned Maint Berlin (Brandenburg) Planned Maint Kortrijk-Wevelgem Planned Main…" at bounding box center [510, 199] width 794 height 329
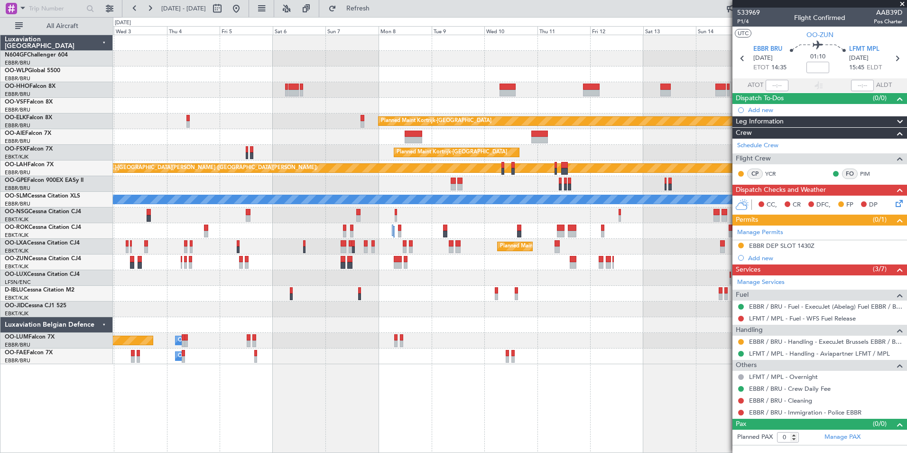
click at [132, 277] on div "Planned Maint Kortrijk-Wevelgem Planned Maint London (Farnborough) Planned Main…" at bounding box center [510, 199] width 794 height 329
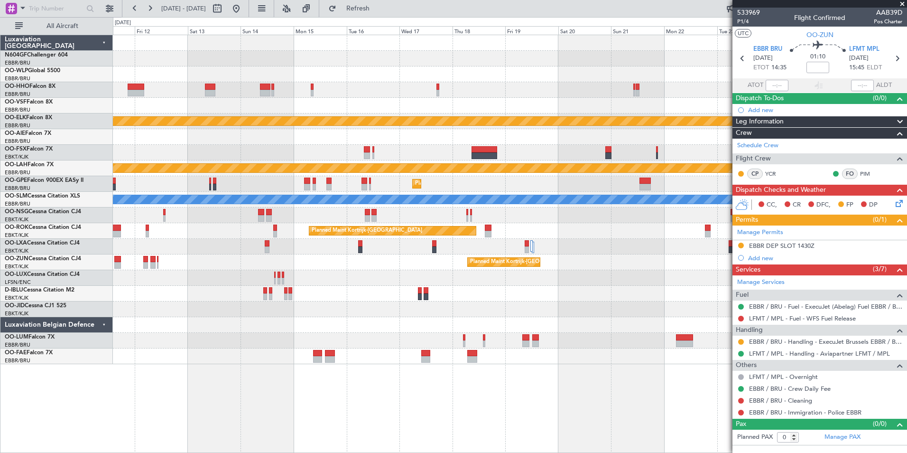
click at [55, 296] on div "Planned Maint Kortrijk-Wevelgem Planned Maint Kortrijk-Wevelgem Planned Maint A…" at bounding box center [453, 234] width 907 height 435
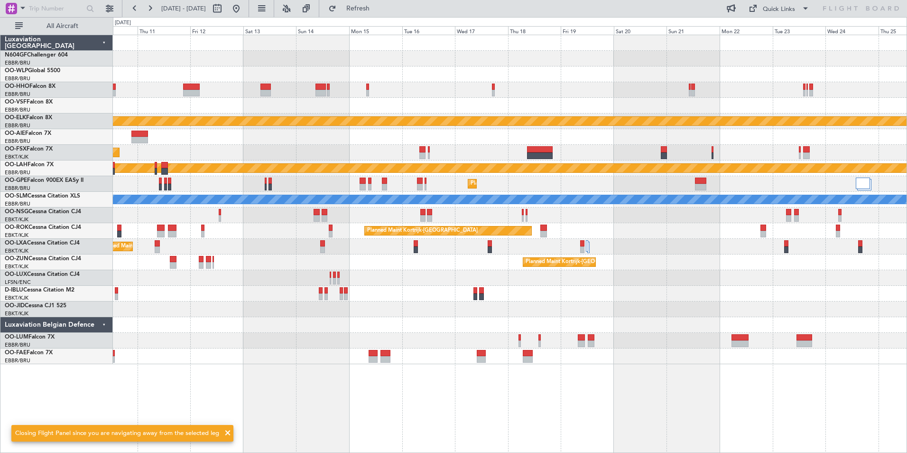
click at [216, 324] on div "Planned Maint Kortrijk-Wevelgem Planned Maint Kortrijk-Wevelgem Planned Maint A…" at bounding box center [510, 199] width 794 height 329
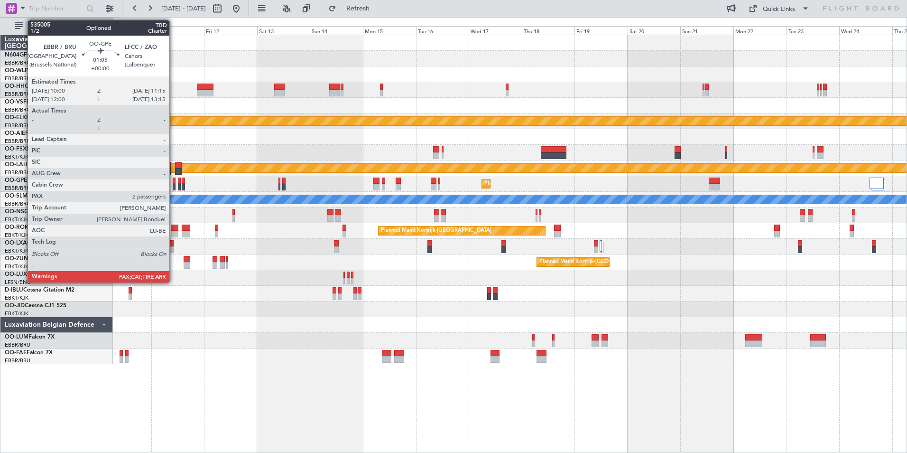
click at [174, 187] on div at bounding box center [174, 187] width 3 height 7
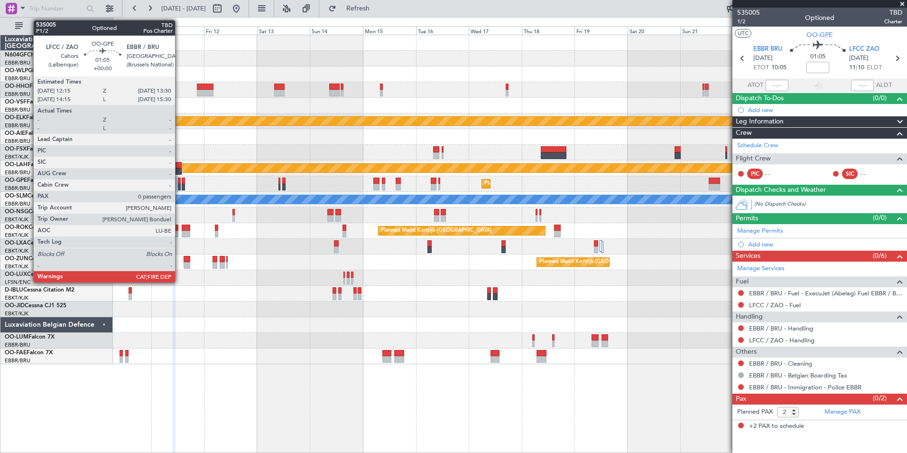
click at [179, 189] on div at bounding box center [179, 187] width 3 height 7
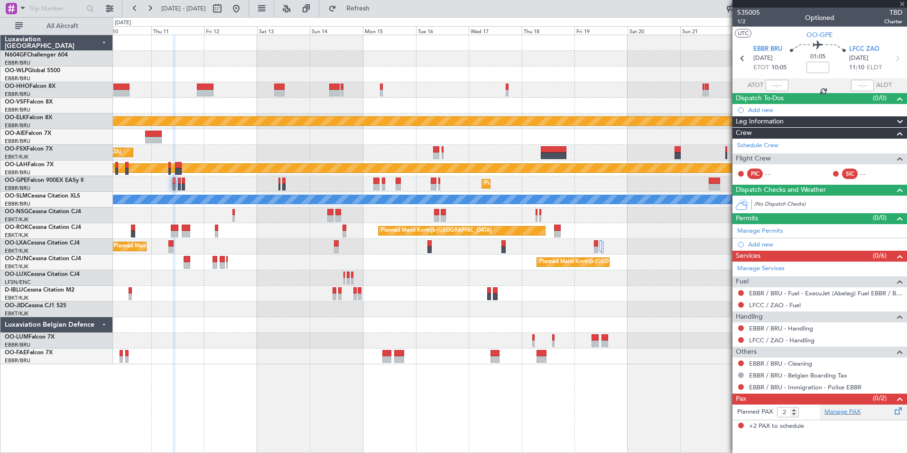
type input "0"
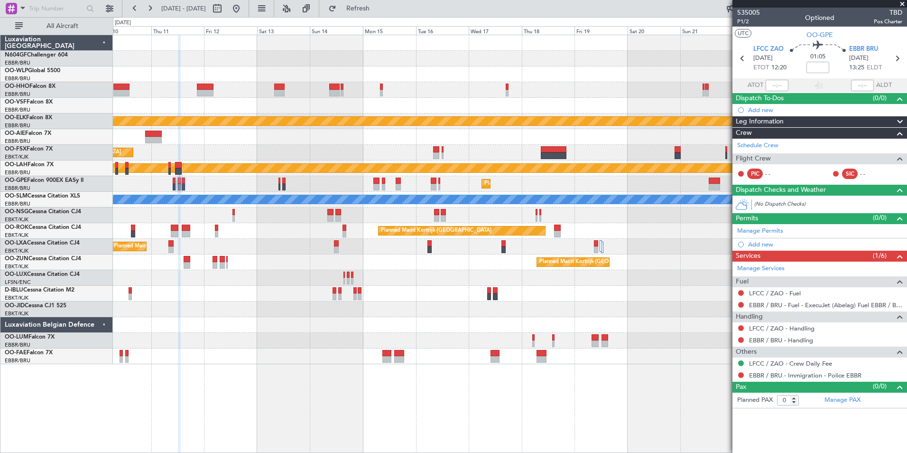
click at [233, 292] on div "A/C Unavailable Brussels (Brussels National) A/C Unavailable Kortrijk-Wevelgem" at bounding box center [510, 294] width 794 height 16
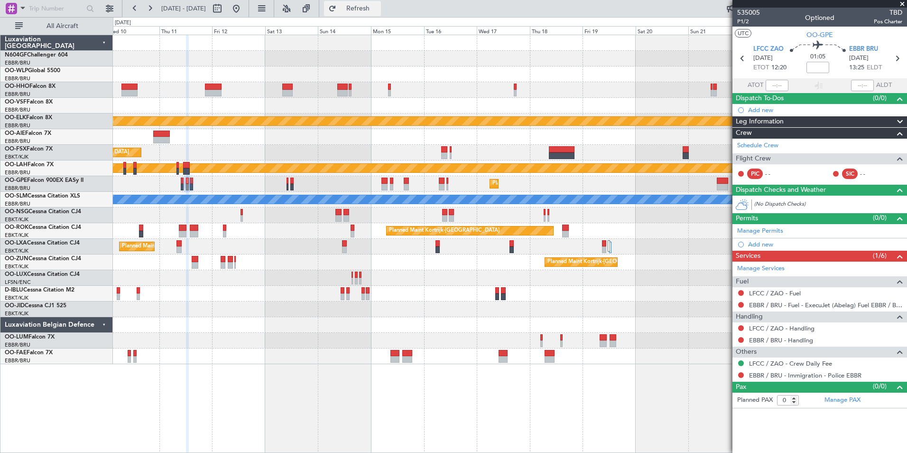
click at [378, 10] on span "Refresh" at bounding box center [358, 8] width 40 height 7
click at [416, 189] on div "Planned Maint Kortrijk-Wevelgem Planned Maint Kortrijk-Wevelgem Planned Maint A…" at bounding box center [510, 199] width 794 height 329
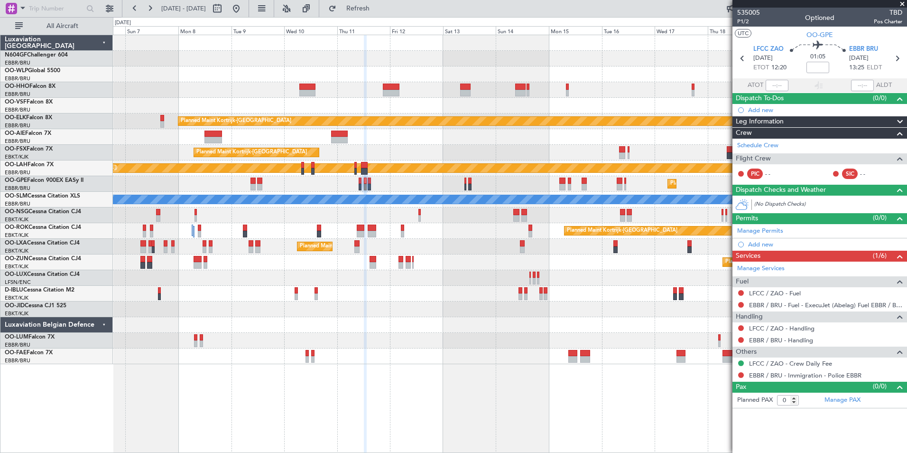
click at [518, 238] on div "Planned Maint Kortrijk-Wevelgem Planned Maint Kortrijk-Wevelgem Planned Maint A…" at bounding box center [510, 199] width 794 height 329
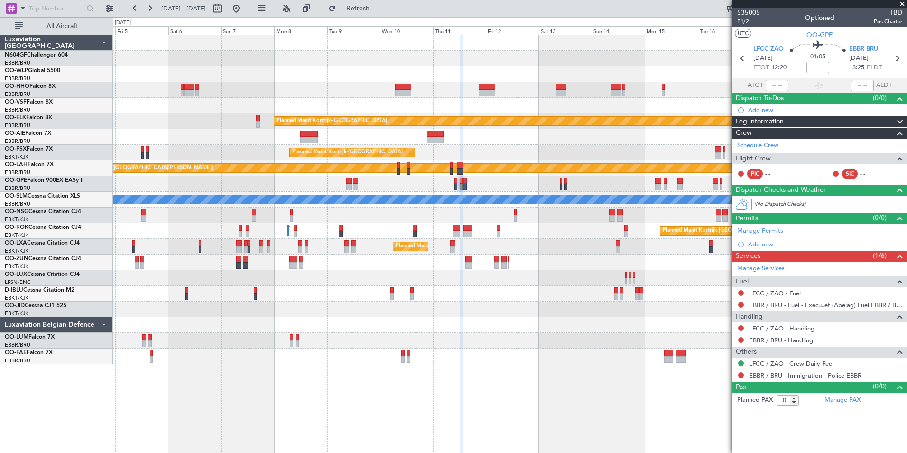
click at [422, 112] on div at bounding box center [510, 106] width 794 height 16
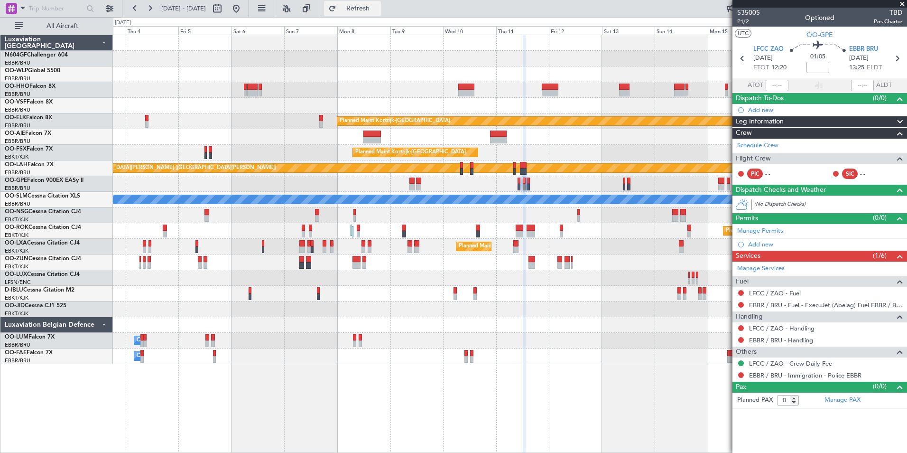
click at [379, 3] on button "Refresh" at bounding box center [352, 8] width 57 height 15
click at [244, 7] on button at bounding box center [236, 8] width 15 height 15
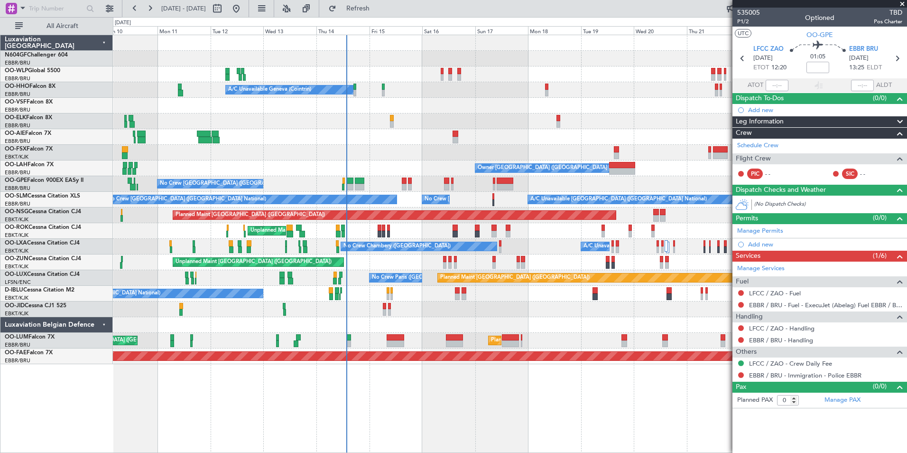
click at [492, 273] on div "Planned Maint Berlin (Brandenburg) Planned Maint Milan (Linate) A/C Unavailable…" at bounding box center [510, 199] width 794 height 329
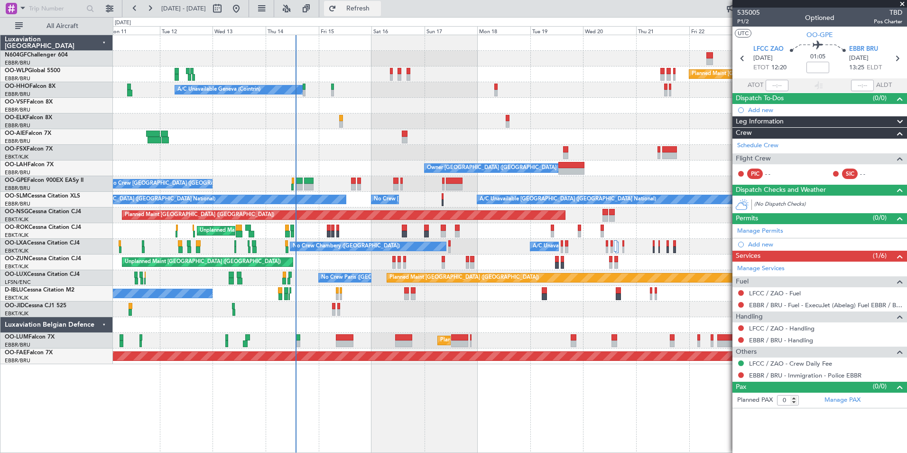
click at [378, 10] on span "Refresh" at bounding box center [358, 8] width 40 height 7
click at [437, 310] on div at bounding box center [510, 309] width 794 height 16
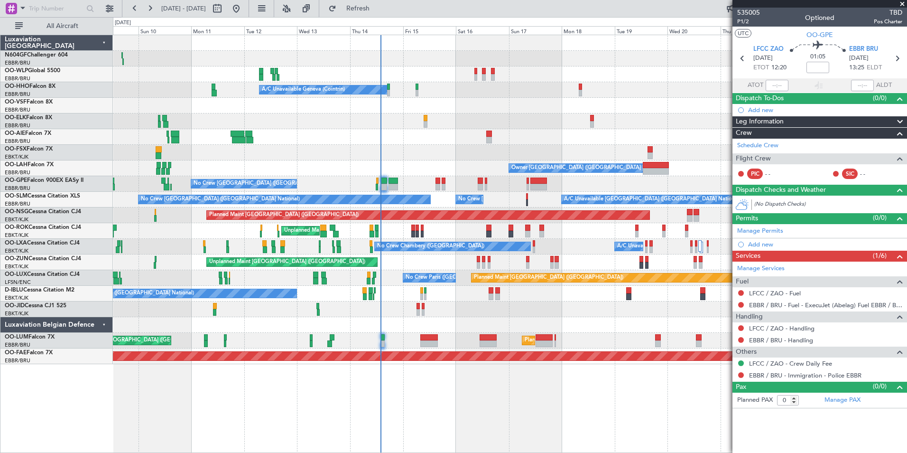
click at [416, 308] on div at bounding box center [510, 309] width 794 height 16
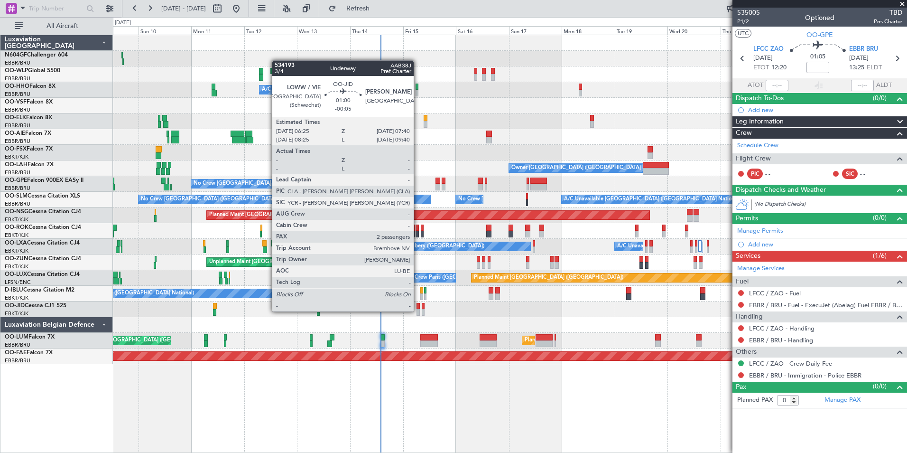
click at [418, 310] on div at bounding box center [417, 312] width 3 height 7
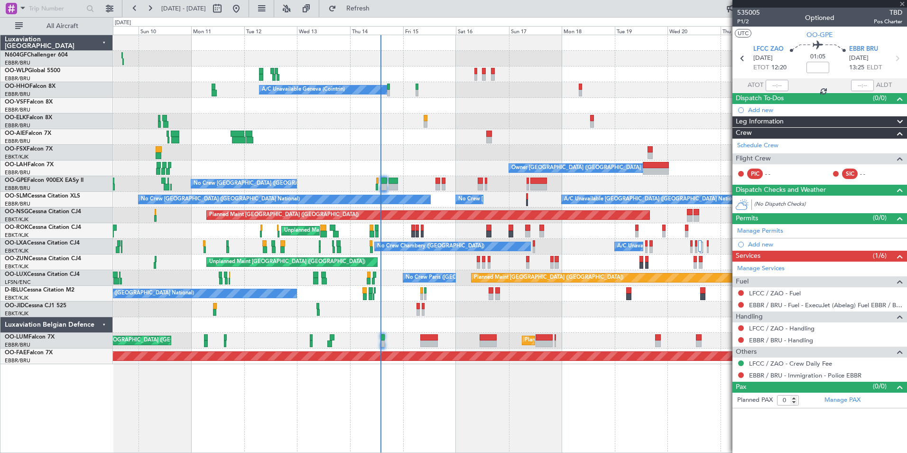
type input "-00:05"
type input "2"
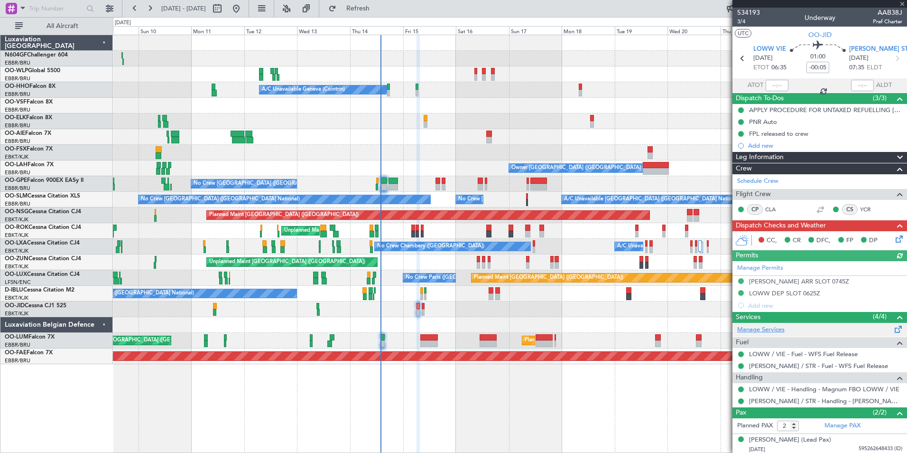
scroll to position [23, 0]
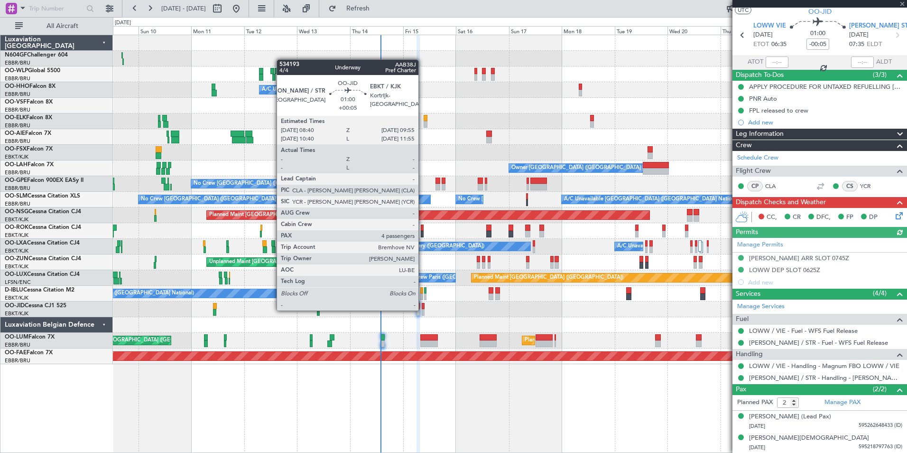
click at [423, 309] on div at bounding box center [423, 312] width 3 height 7
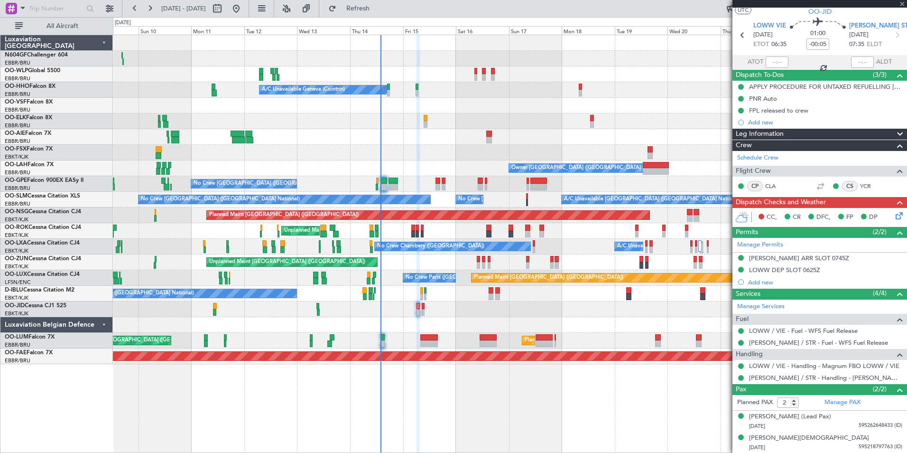
type input "+00:05"
type input "4"
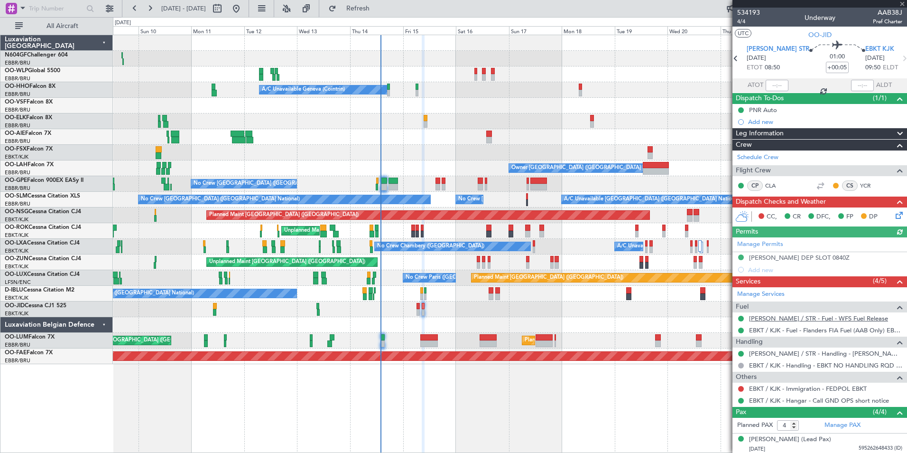
scroll to position [65, 0]
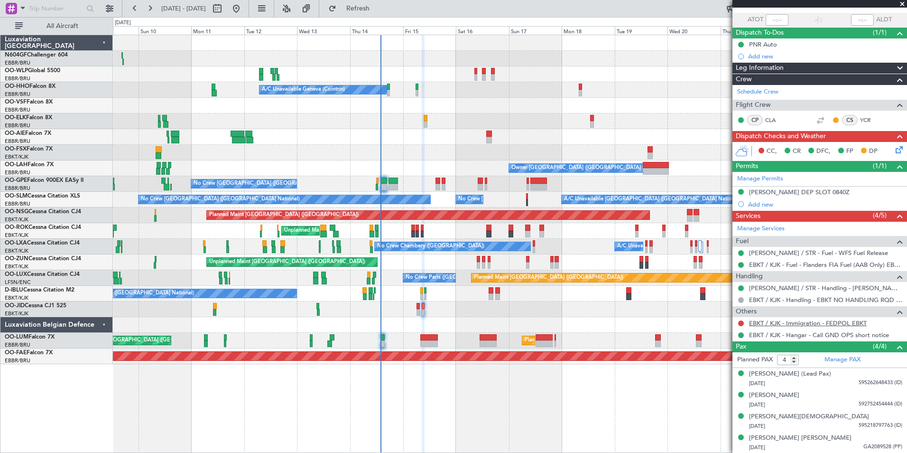
click at [808, 325] on link "EBKT / KJK - Immigration - FEDPOL EBKT" at bounding box center [808, 323] width 118 height 8
click at [378, 9] on span "Refresh" at bounding box center [358, 8] width 40 height 7
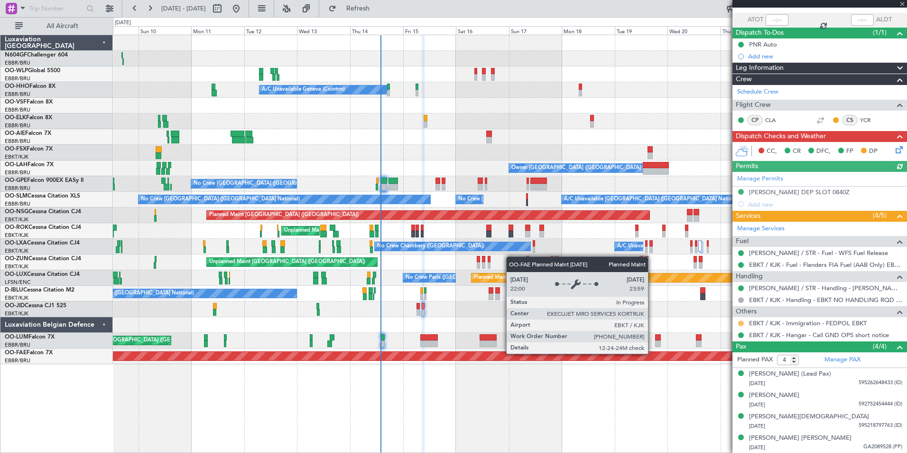
click at [742, 323] on button at bounding box center [741, 323] width 6 height 6
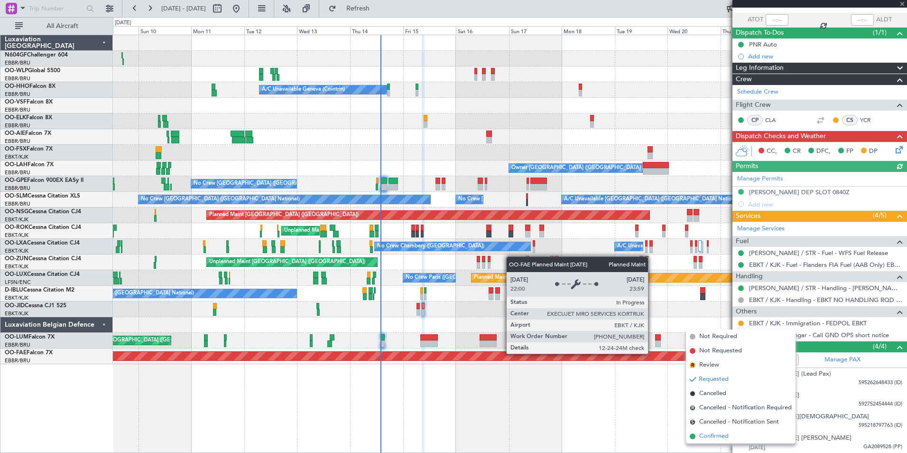
click at [722, 436] on span "Confirmed" at bounding box center [713, 435] width 29 height 9
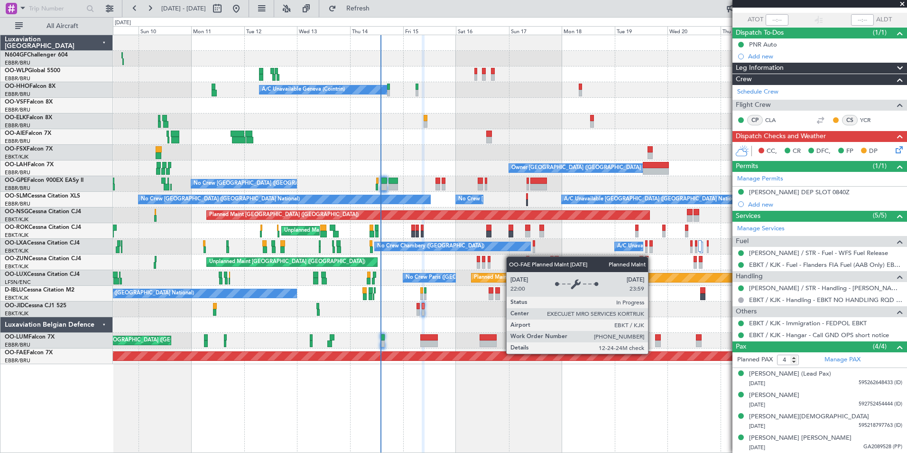
scroll to position [0, 0]
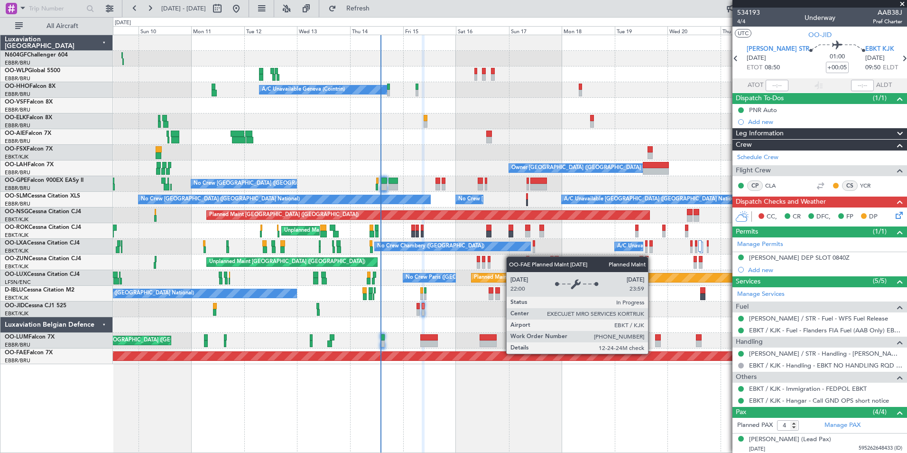
click at [894, 212] on icon at bounding box center [898, 214] width 8 height 8
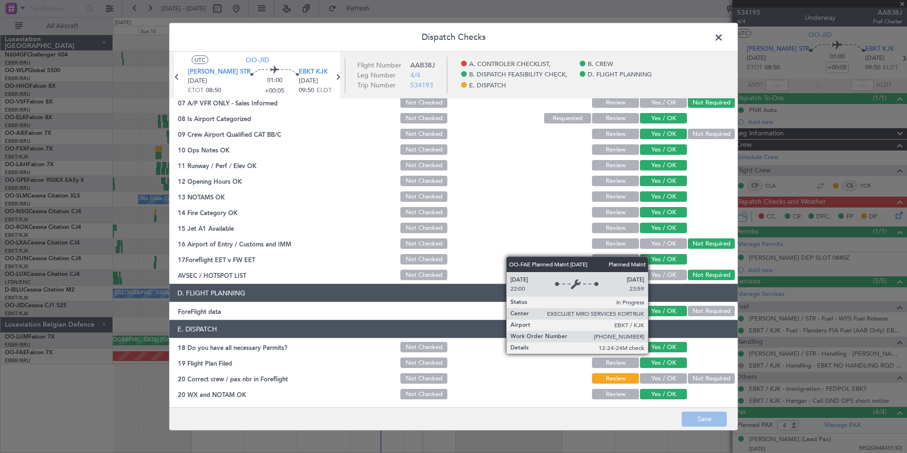
scroll to position [176, 0]
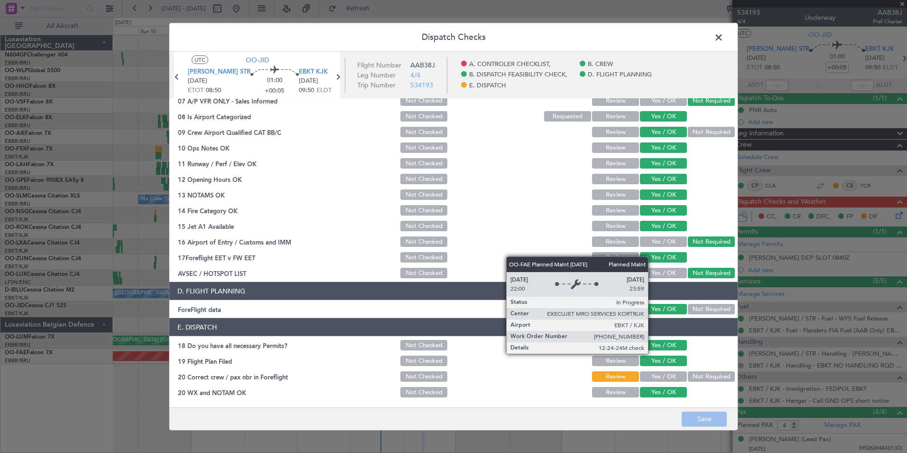
click at [653, 374] on button "Yes / OK" at bounding box center [663, 376] width 47 height 10
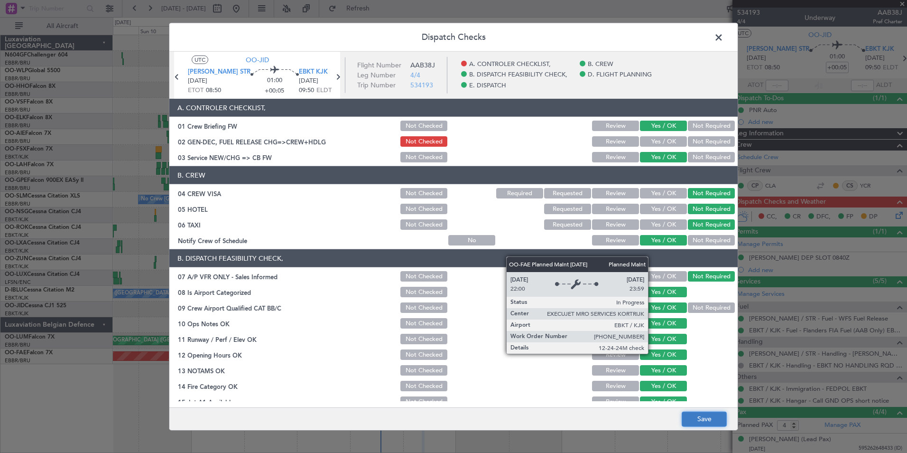
click at [714, 424] on button "Save" at bounding box center [704, 418] width 45 height 15
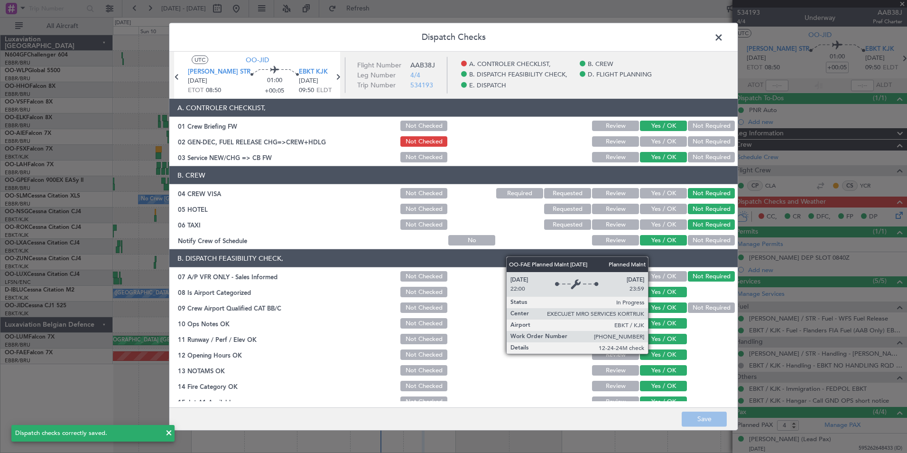
click at [723, 36] on span at bounding box center [723, 39] width 0 height 19
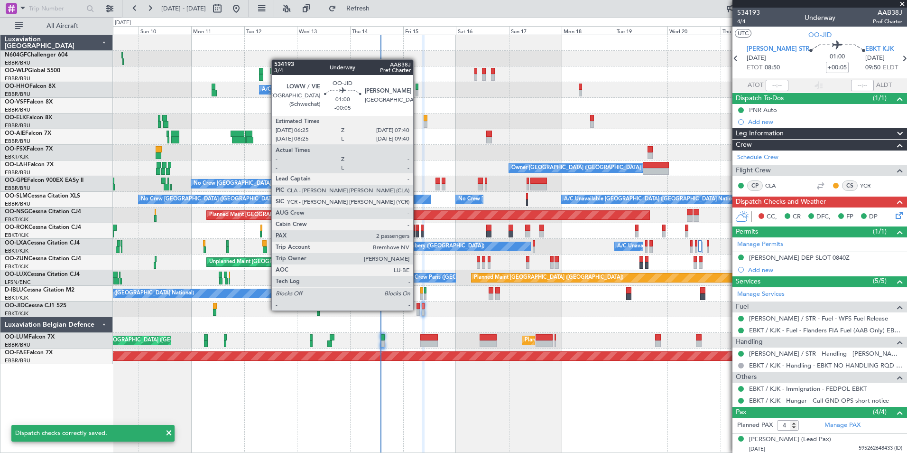
click at [417, 309] on div at bounding box center [417, 312] width 3 height 7
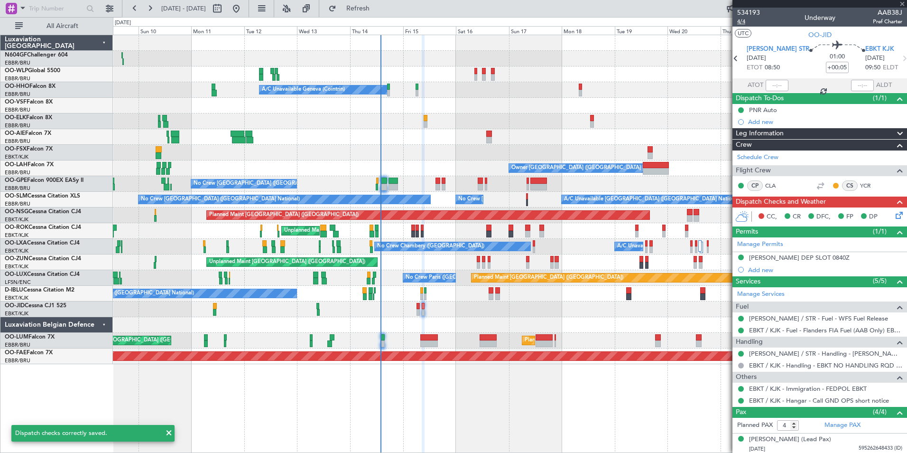
type input "-00:05"
type input "2"
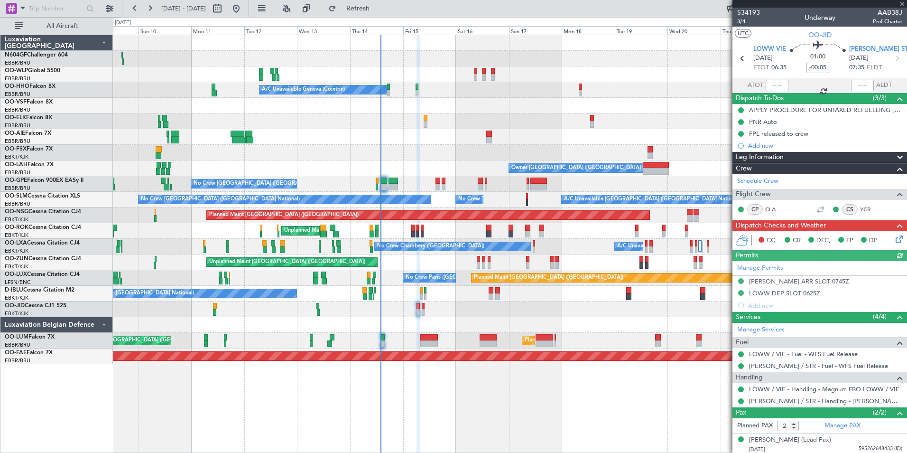
click at [740, 21] on span "3/4" at bounding box center [748, 22] width 23 height 8
click at [894, 241] on icon at bounding box center [898, 237] width 8 height 8
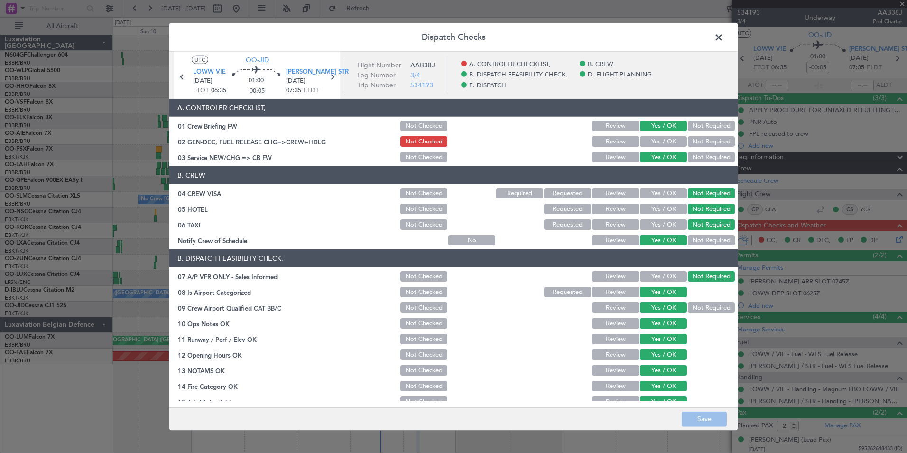
click at [671, 137] on button "Yes / OK" at bounding box center [663, 141] width 47 height 10
click at [705, 425] on button "Save" at bounding box center [704, 418] width 45 height 15
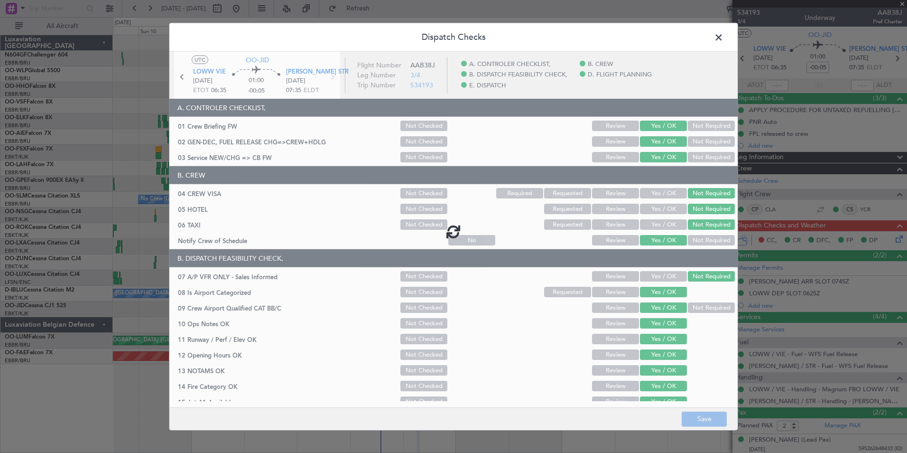
click at [723, 40] on span at bounding box center [723, 39] width 0 height 19
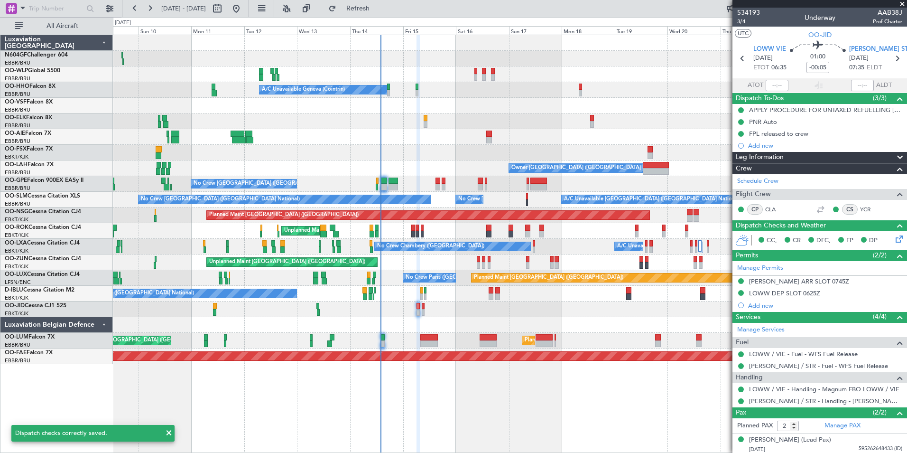
click at [737, 49] on section "LOWW VIE 15/08/2025 ETOT 06:35 01:00 -00:05 EDDS STR 15/08/2025 07:35 ELDT" at bounding box center [819, 59] width 175 height 37
click at [739, 56] on icon at bounding box center [742, 58] width 12 height 12
type input "09:22"
type input "10:11"
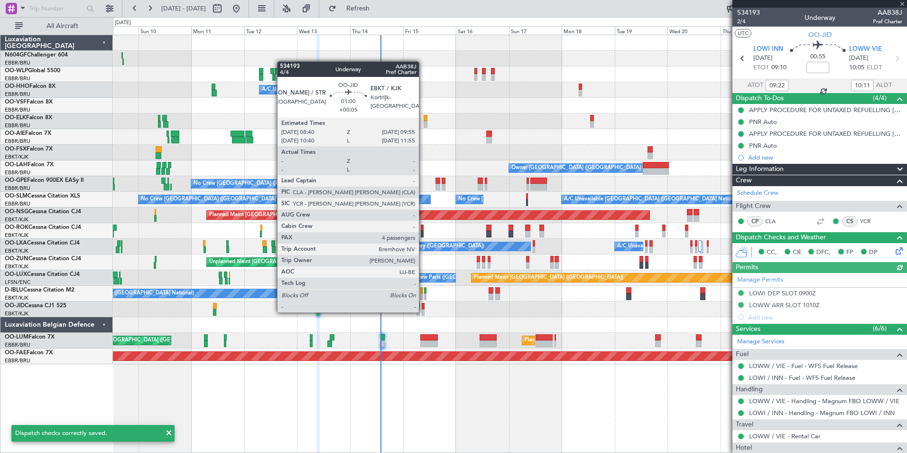
click at [423, 311] on div at bounding box center [423, 312] width 3 height 7
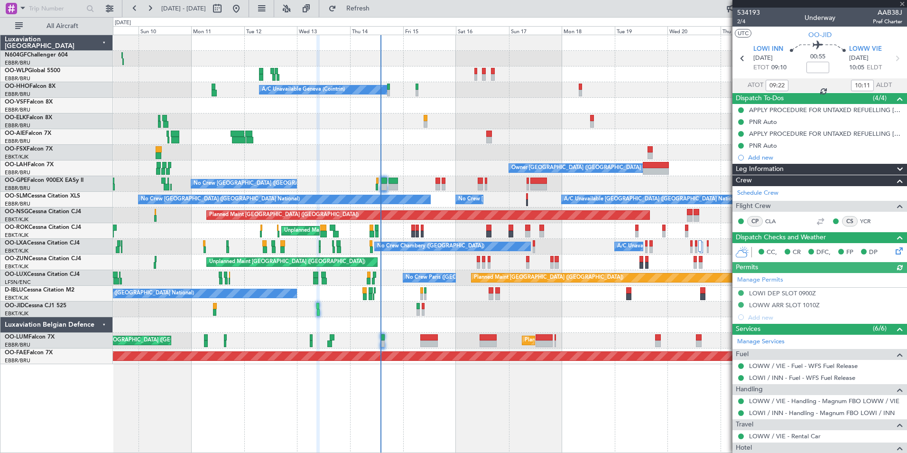
type input "+00:05"
type input "4"
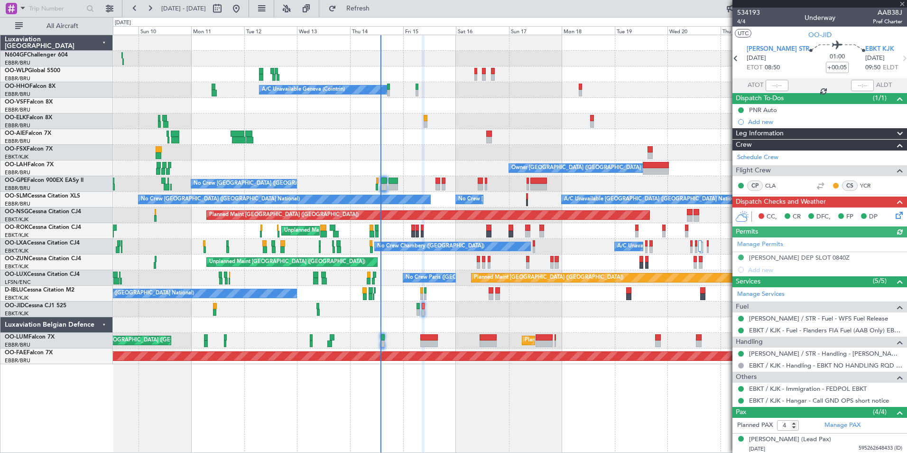
click at [894, 217] on icon at bounding box center [898, 214] width 8 height 8
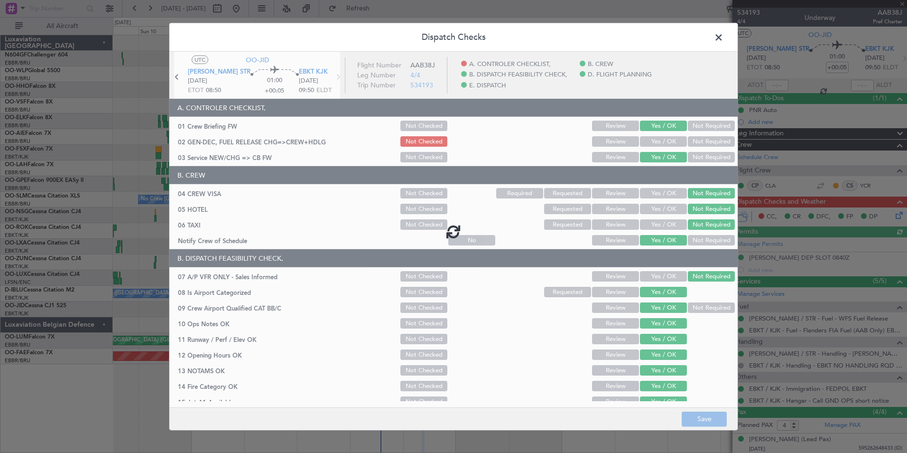
click at [666, 145] on div at bounding box center [453, 231] width 568 height 359
click at [666, 144] on div at bounding box center [453, 231] width 568 height 359
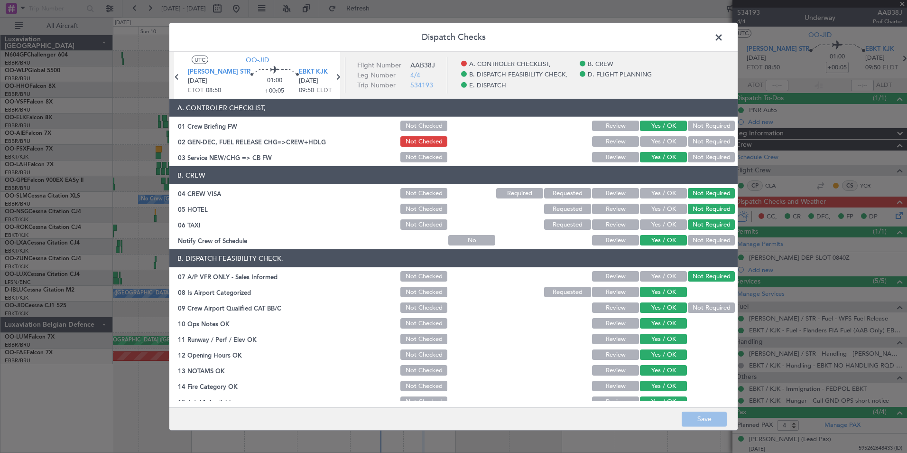
click at [666, 144] on button "Yes / OK" at bounding box center [663, 141] width 47 height 10
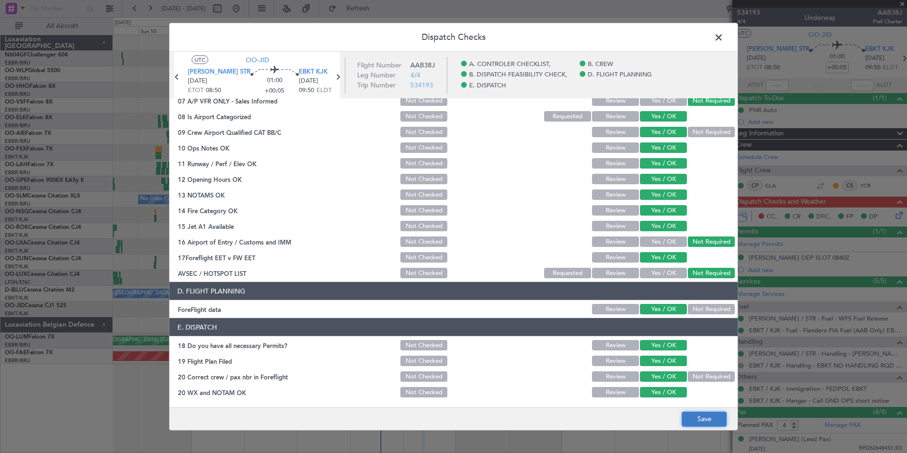
click at [690, 416] on button "Save" at bounding box center [704, 418] width 45 height 15
click at [723, 36] on span at bounding box center [723, 39] width 0 height 19
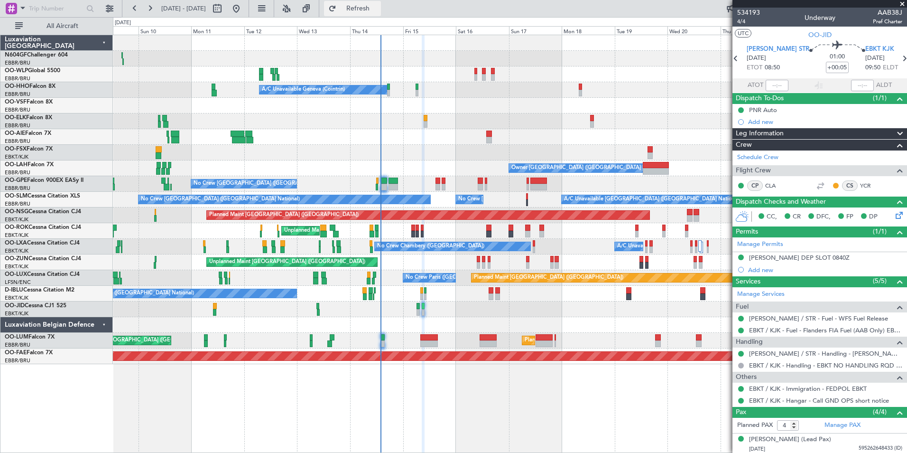
click at [381, 16] on button "Refresh" at bounding box center [352, 8] width 57 height 15
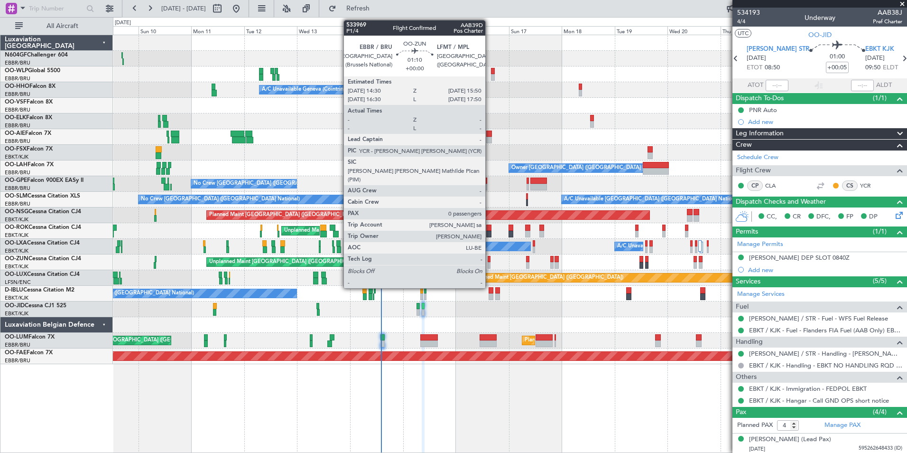
click at [490, 262] on div at bounding box center [489, 265] width 3 height 7
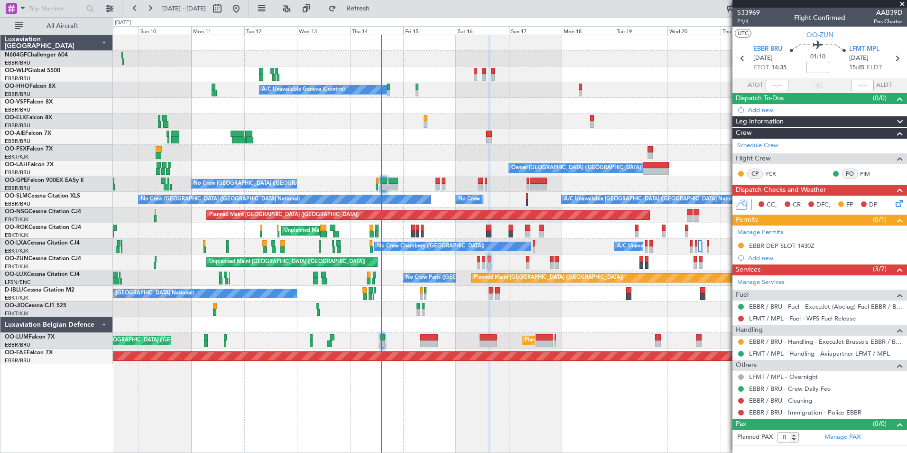
click at [378, 16] on fb-refresh-button "Refresh" at bounding box center [352, 8] width 66 height 17
click at [378, 12] on span "Refresh" at bounding box center [358, 8] width 40 height 7
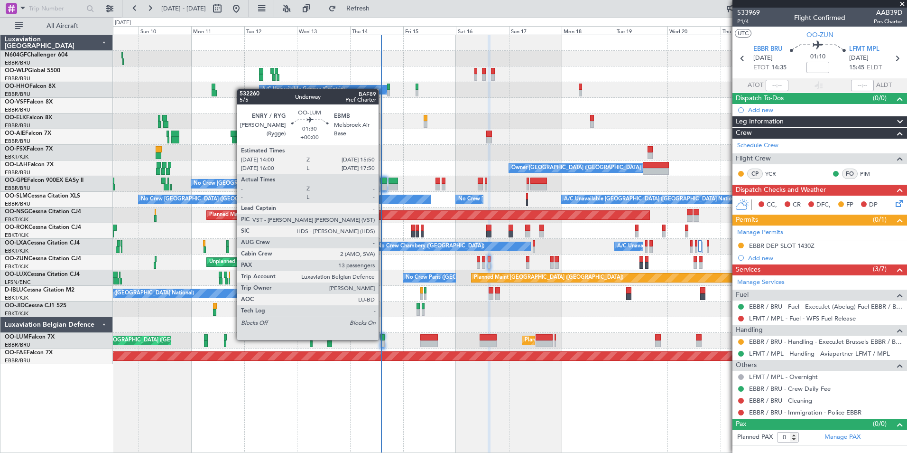
click at [383, 339] on div at bounding box center [382, 337] width 4 height 7
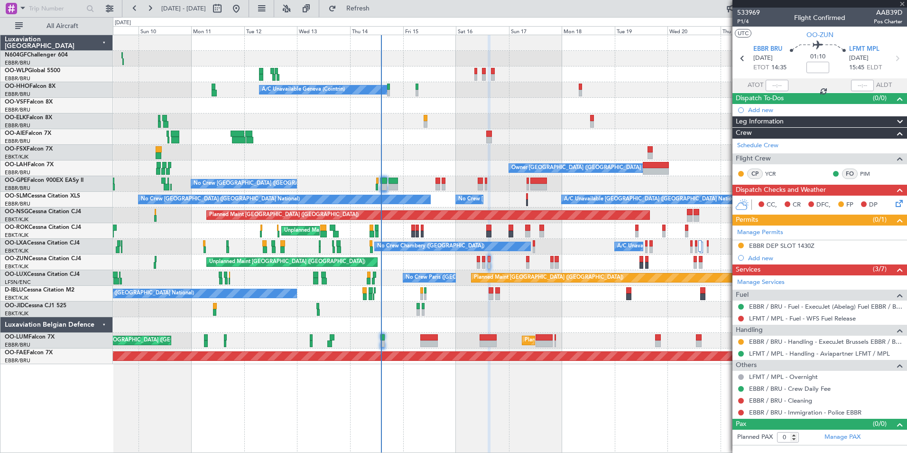
type input "13"
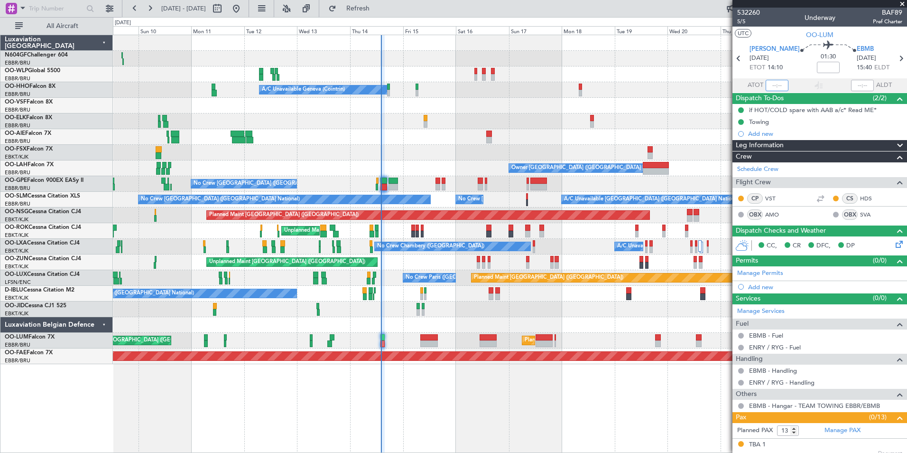
click at [774, 86] on input "text" at bounding box center [777, 85] width 23 height 11
click at [655, 123] on div at bounding box center [510, 121] width 794 height 16
type input "13:59"
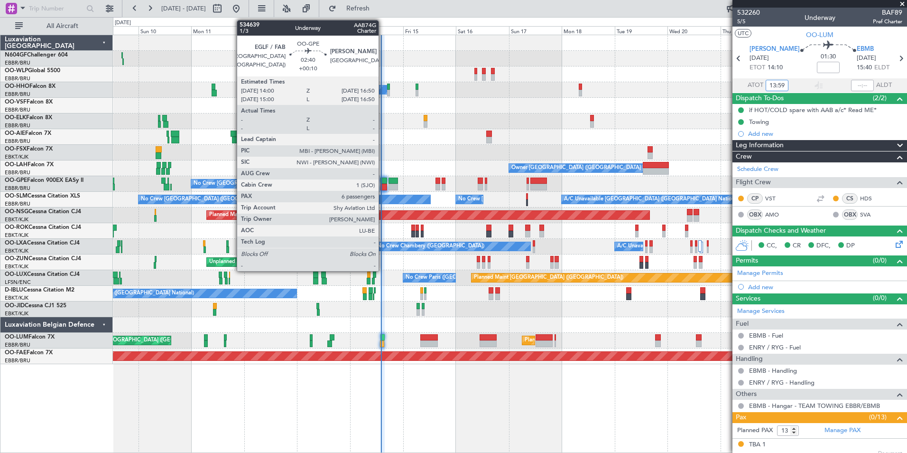
click at [383, 186] on div at bounding box center [383, 187] width 7 height 7
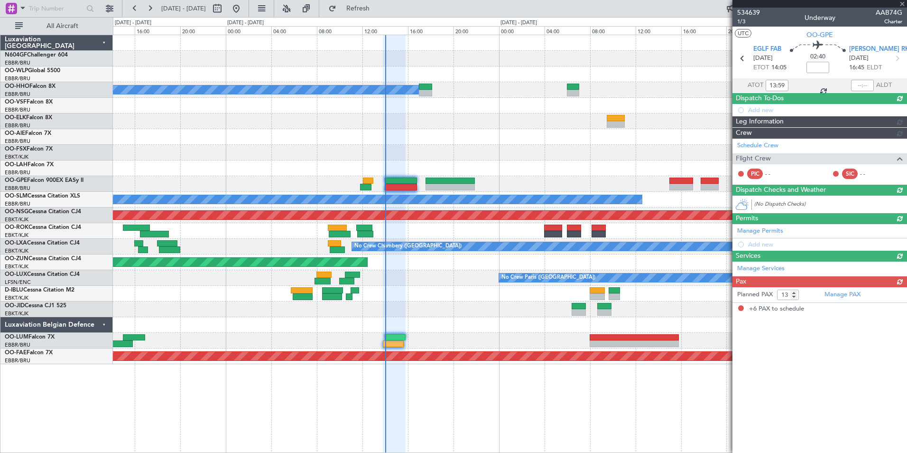
type input "+00:10"
type input "6"
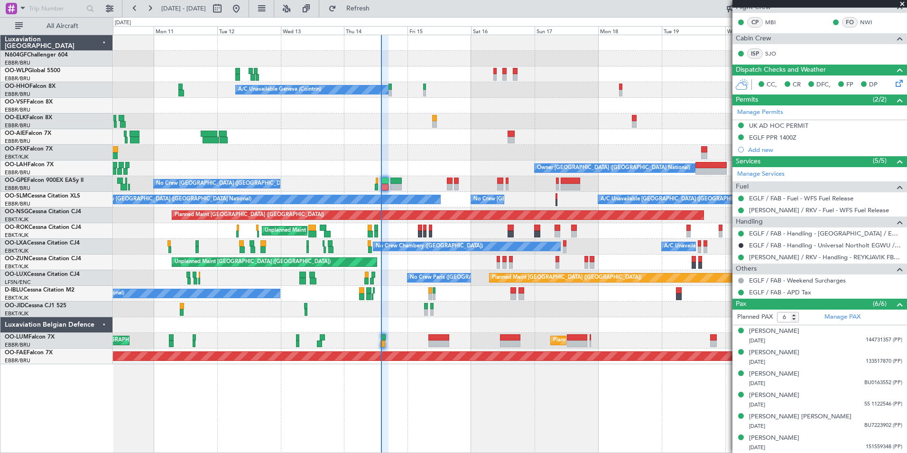
scroll to position [0, 0]
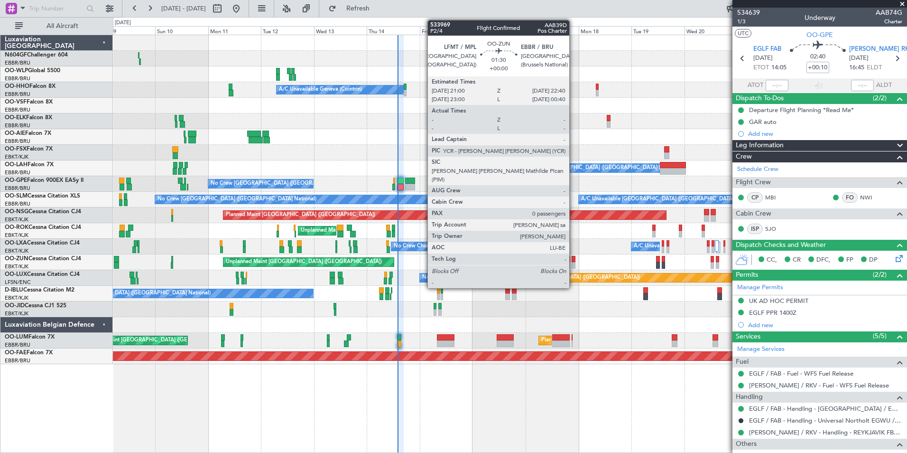
click at [573, 265] on div at bounding box center [574, 265] width 4 height 7
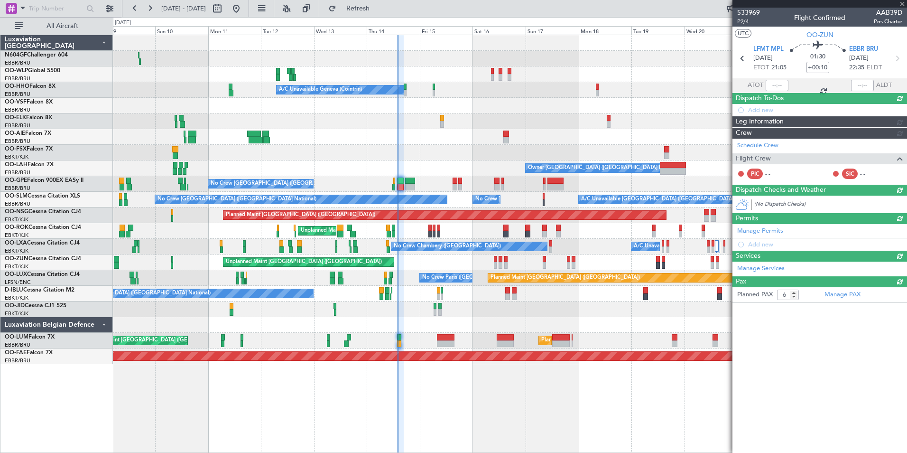
type input "0"
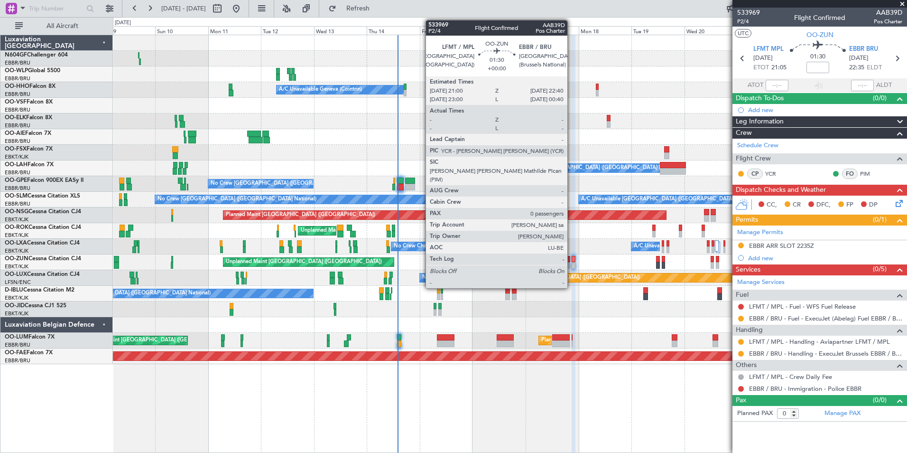
click at [572, 266] on div at bounding box center [574, 265] width 4 height 7
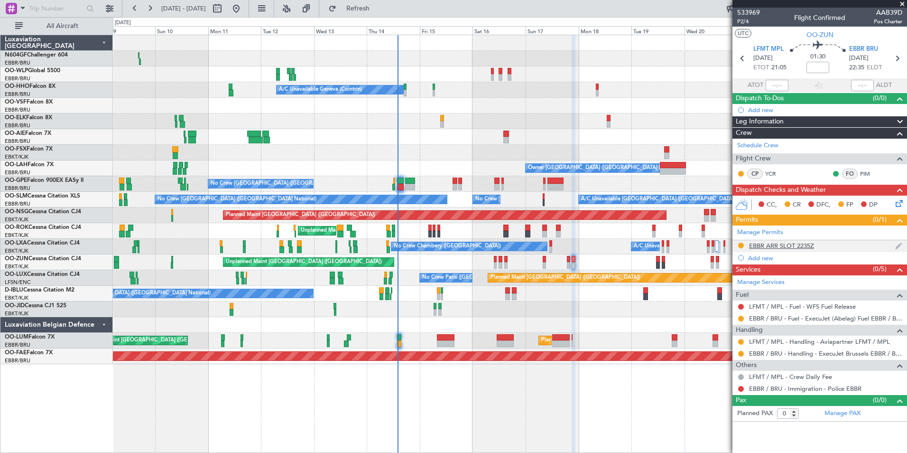
click at [803, 241] on div "EBBR ARR SLOT 2235Z" at bounding box center [781, 245] width 65 height 8
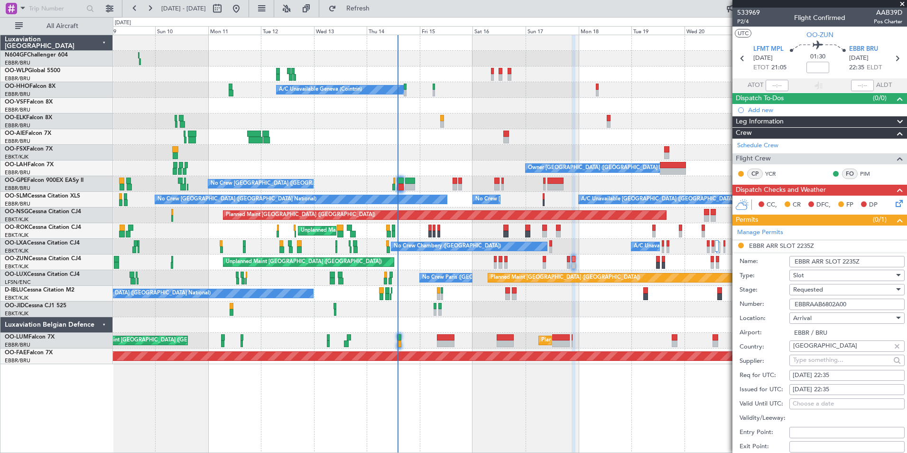
click at [857, 375] on div "17/08/2025 22:35" at bounding box center [847, 374] width 109 height 9
select select "8"
select select "2025"
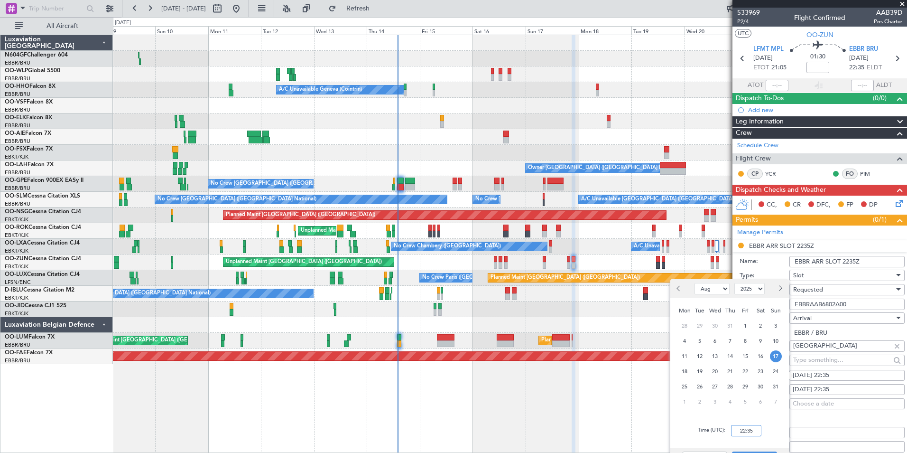
click at [744, 431] on input "22:35" at bounding box center [746, 430] width 30 height 11
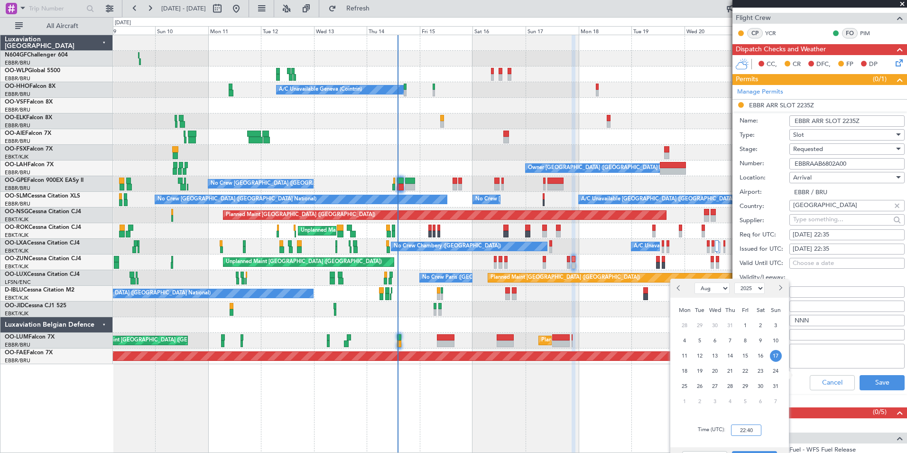
scroll to position [148, 0]
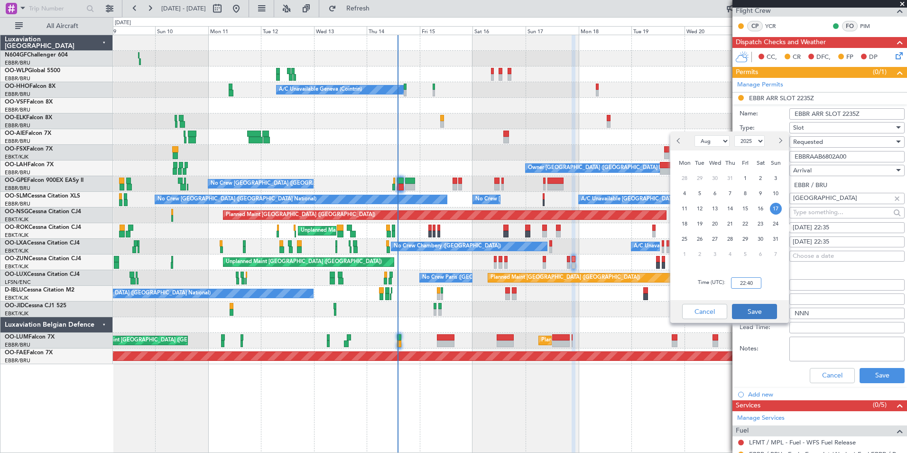
type input "22:40"
click at [763, 305] on button "Save" at bounding box center [754, 311] width 45 height 15
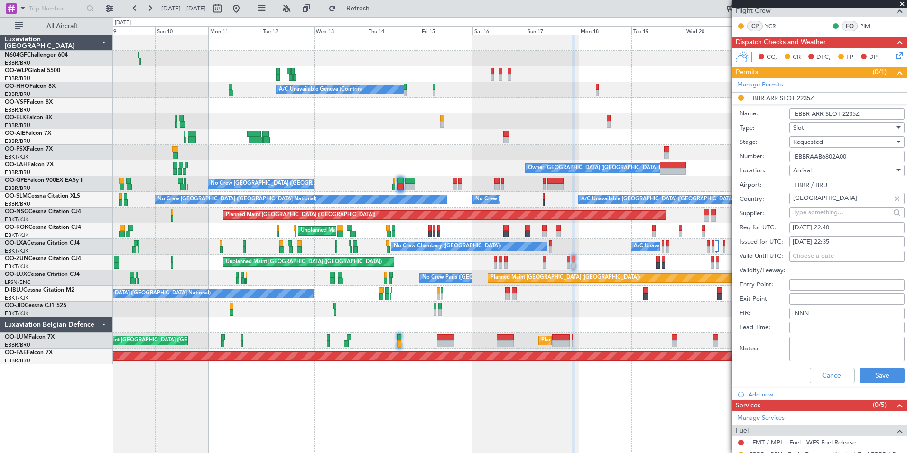
click at [859, 240] on div "17/08/2025 22:35" at bounding box center [847, 241] width 109 height 9
select select "8"
select select "2025"
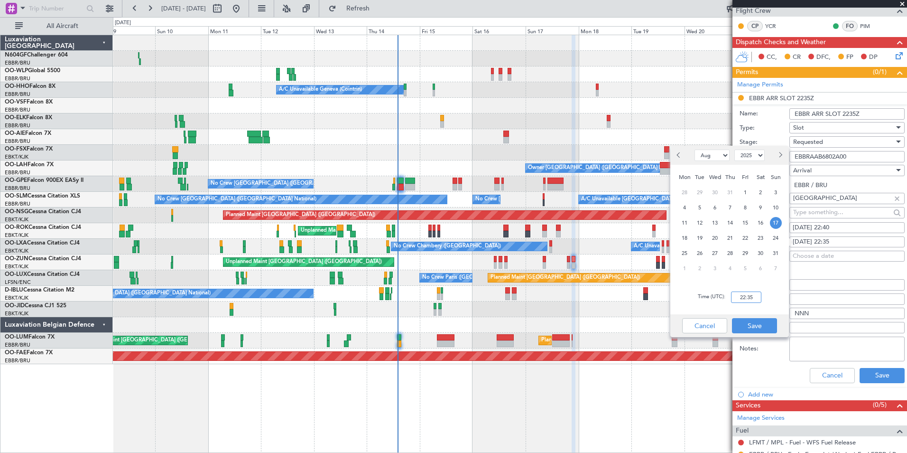
click at [752, 298] on input "22:35" at bounding box center [746, 296] width 30 height 11
type input "22:40"
click at [741, 319] on button "Save" at bounding box center [754, 325] width 45 height 15
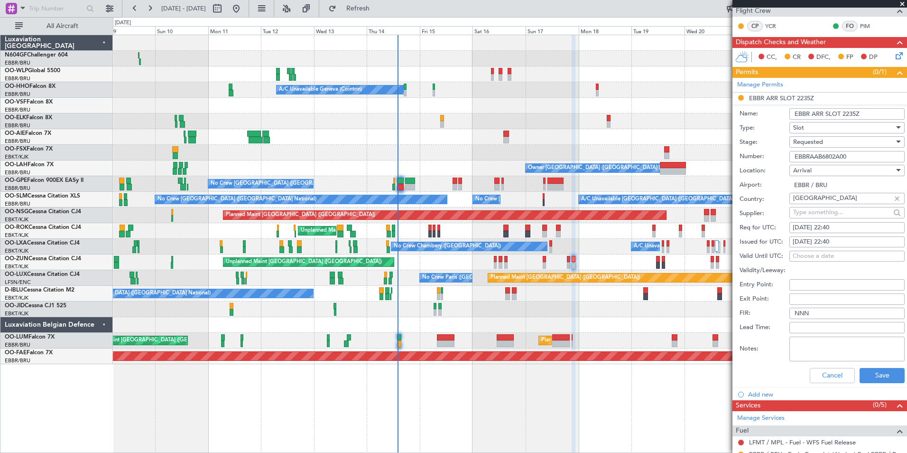
click at [864, 159] on input "EBBRAAB6802A00" at bounding box center [846, 156] width 115 height 11
paste input "8A"
type input "EBBRAAB6808A00"
click at [849, 145] on div "Requested" at bounding box center [843, 142] width 101 height 14
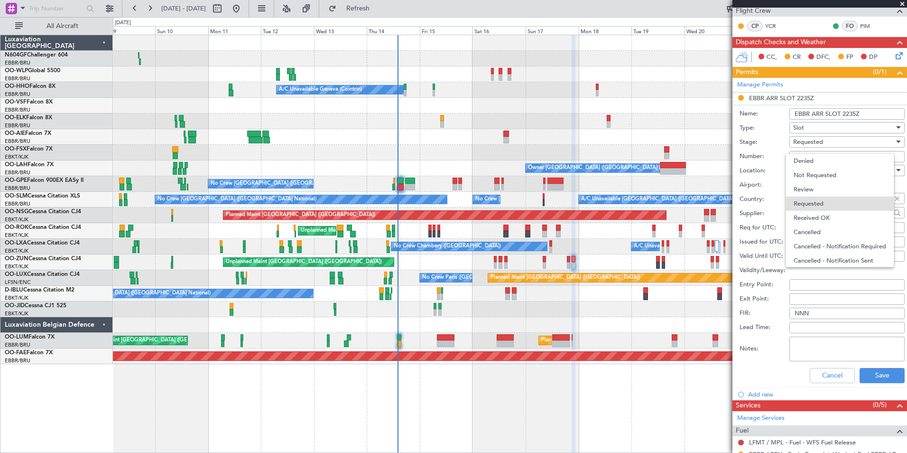
scroll to position [4, 0]
click at [833, 217] on span "Received OK" at bounding box center [844, 213] width 100 height 14
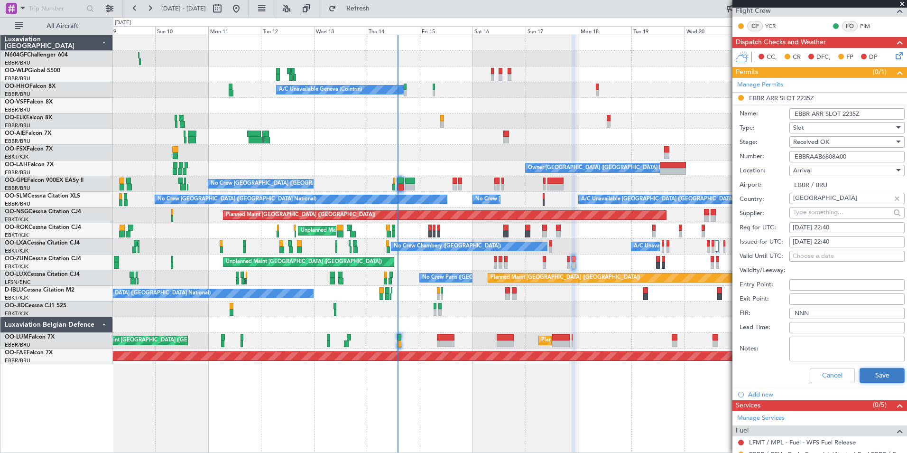
click at [889, 372] on button "Save" at bounding box center [881, 375] width 45 height 15
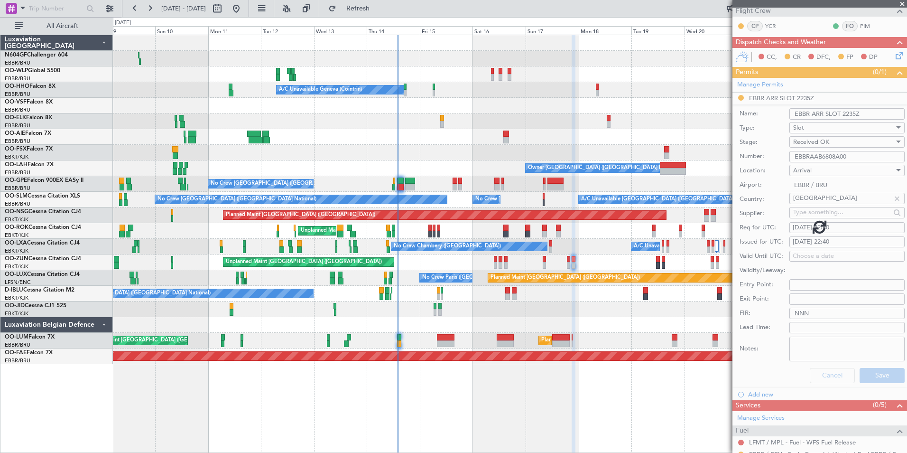
scroll to position [0, 0]
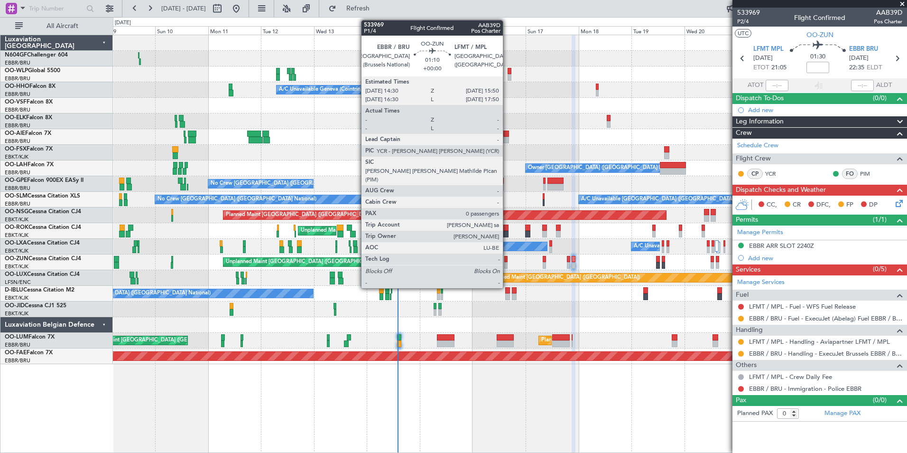
click at [507, 260] on div at bounding box center [505, 259] width 3 height 7
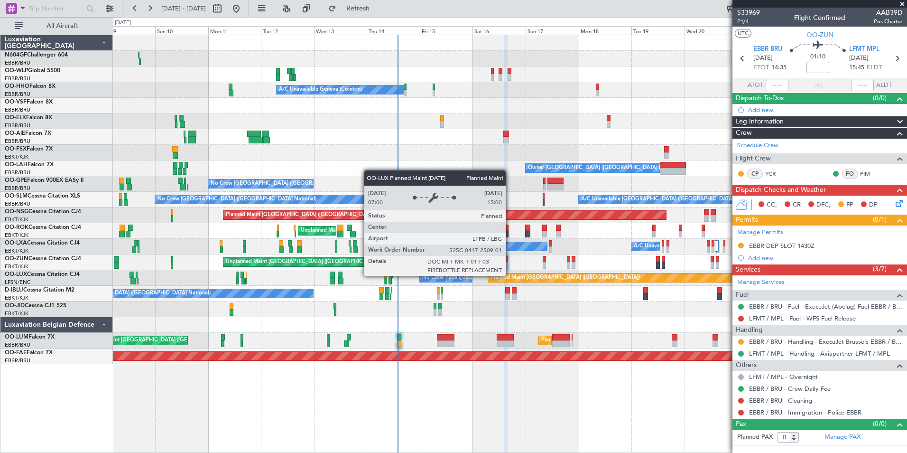
click at [508, 273] on div "Planned Maint [GEOGRAPHIC_DATA] ([GEOGRAPHIC_DATA])" at bounding box center [564, 277] width 149 height 14
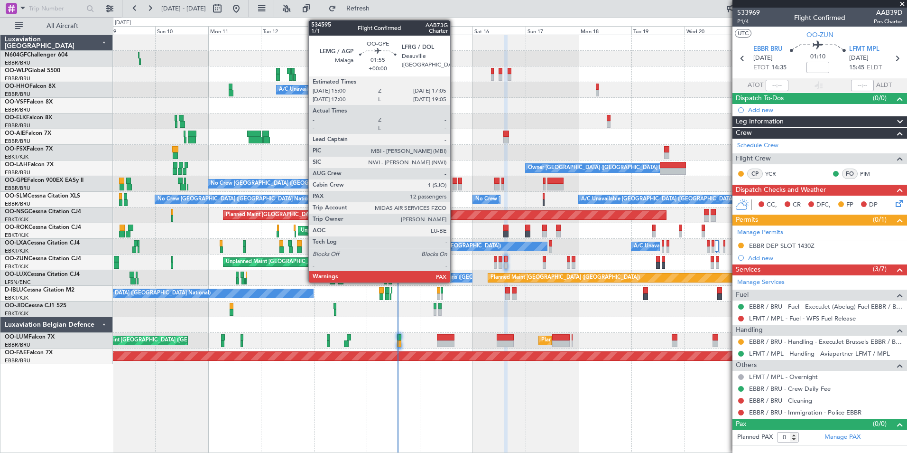
click at [454, 181] on div at bounding box center [455, 180] width 5 height 7
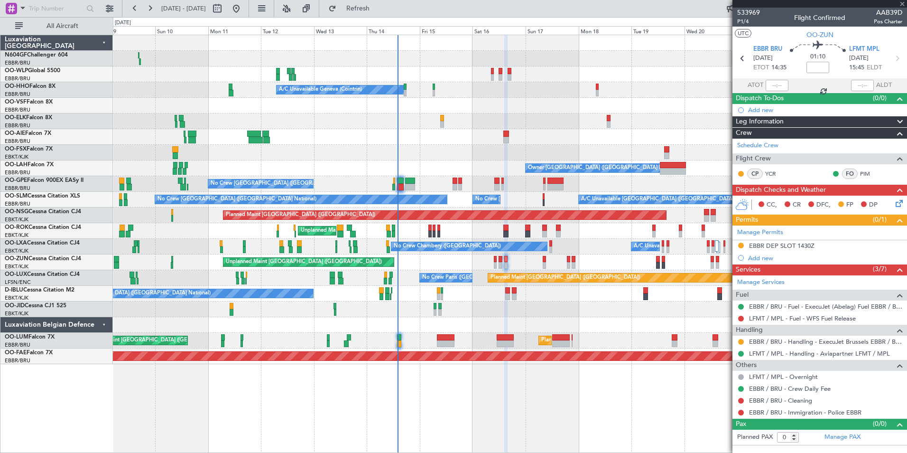
type input "12"
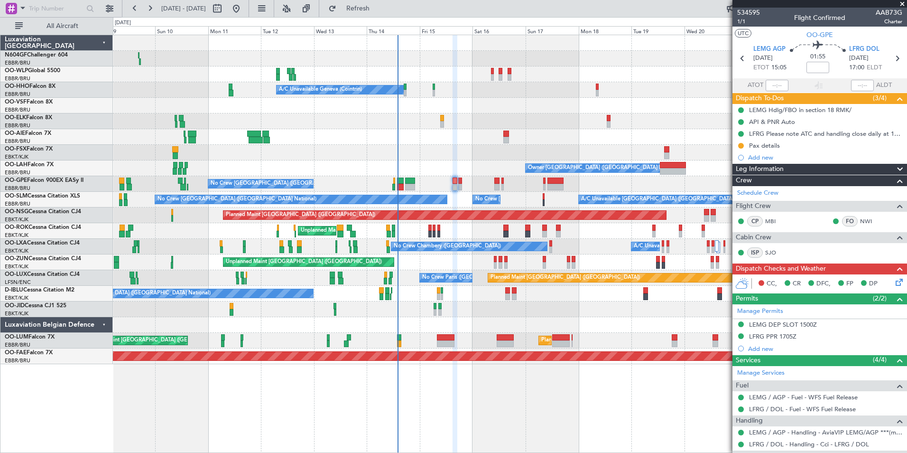
scroll to position [71, 0]
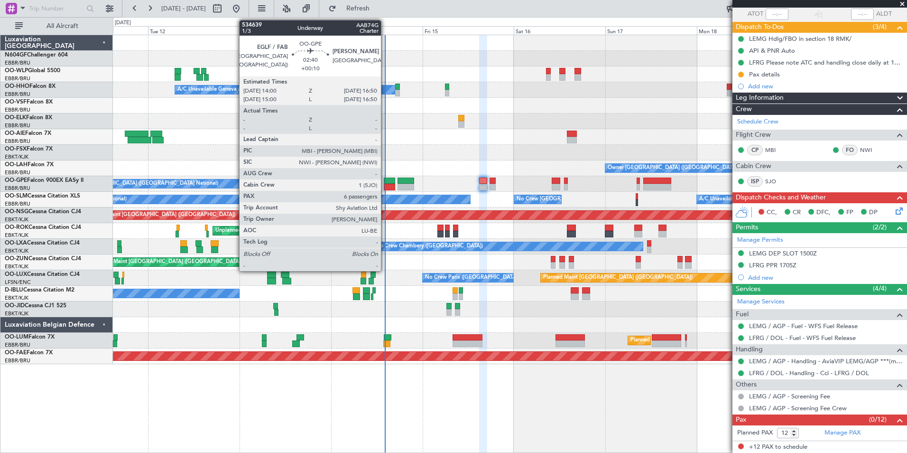
click at [385, 178] on div at bounding box center [389, 180] width 11 height 7
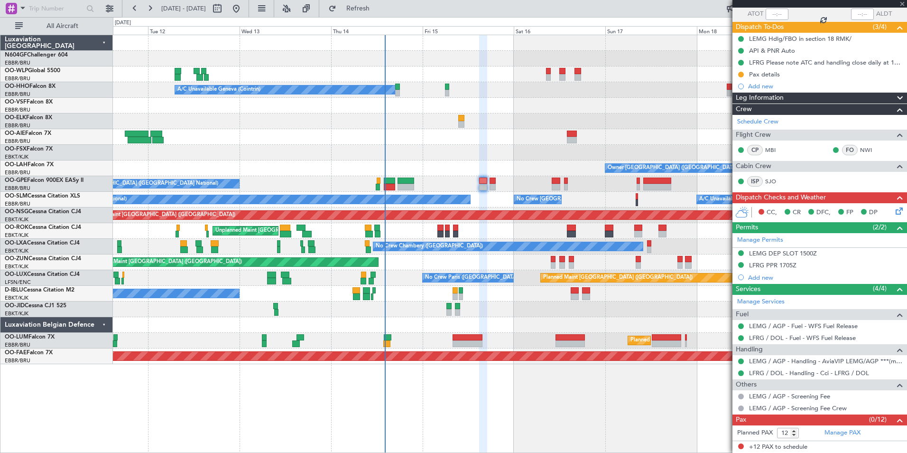
type input "+00:10"
type input "6"
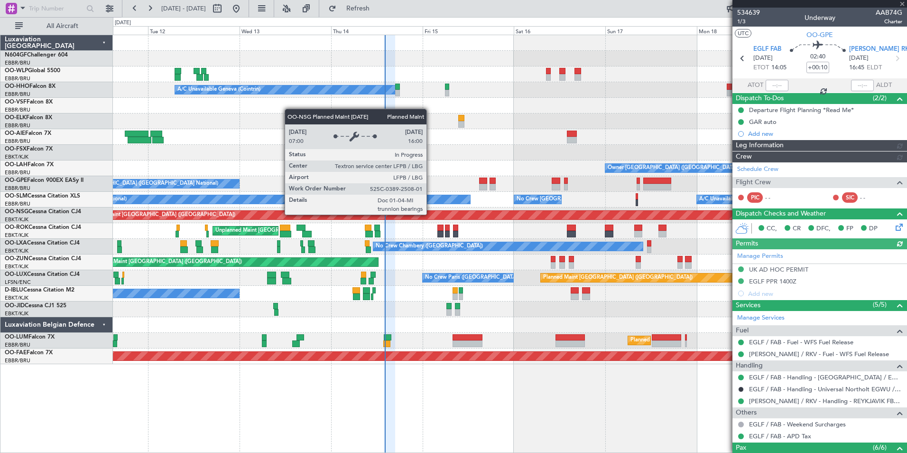
click at [328, 224] on div "Planned Maint Berlin (Brandenburg) A/C Unavailable Geneva (Cointrin) Owner Brus…" at bounding box center [510, 199] width 794 height 329
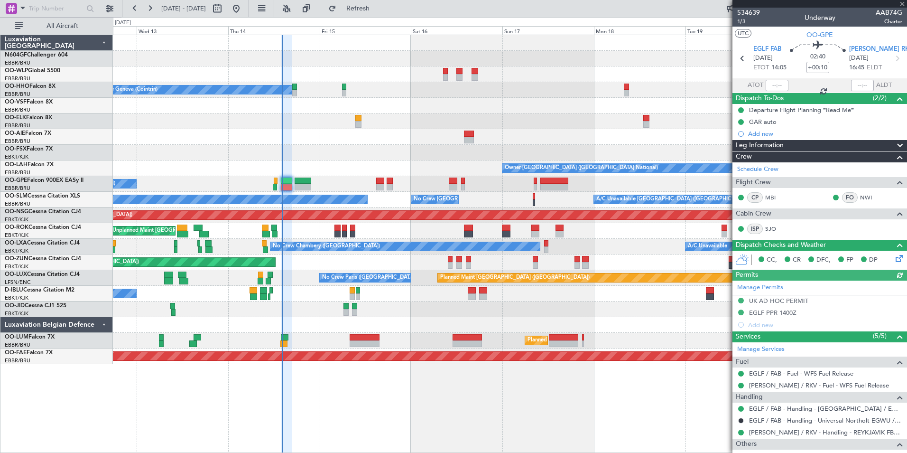
click at [372, 255] on div "Unplanned Maint [GEOGRAPHIC_DATA] ([GEOGRAPHIC_DATA])" at bounding box center [510, 262] width 794 height 16
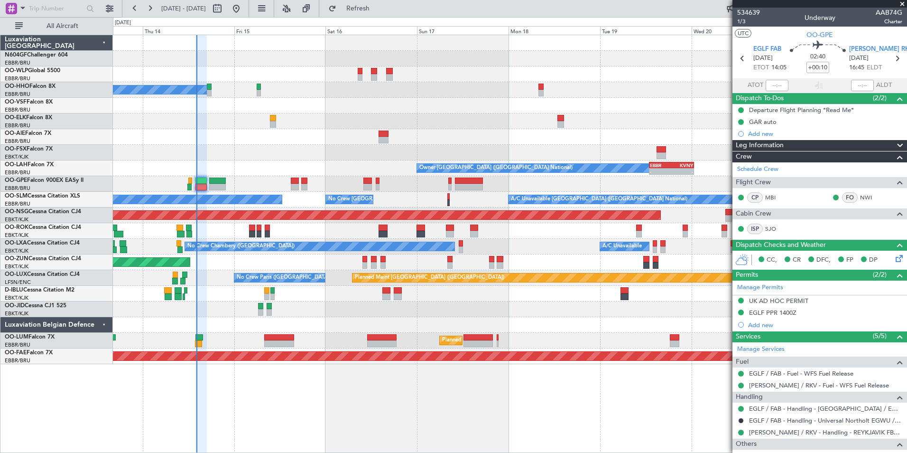
click at [307, 286] on div "No Crew [GEOGRAPHIC_DATA] ([GEOGRAPHIC_DATA] National)" at bounding box center [510, 294] width 794 height 16
click at [378, 5] on span "Refresh" at bounding box center [358, 8] width 40 height 7
click at [297, 146] on div "Planned Maint Berlin (Brandenburg) A/C Unavailable Geneva (Cointrin) Owner Brus…" at bounding box center [510, 199] width 794 height 329
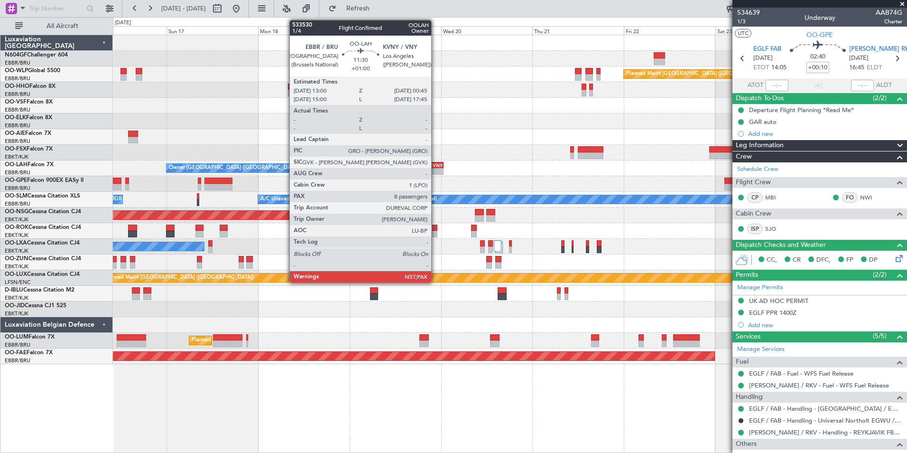
click at [230, 188] on div "Planned Maint Berlin (Brandenburg) A/C Unavailable Geneva (Cointrin) Owner Brus…" at bounding box center [510, 199] width 794 height 329
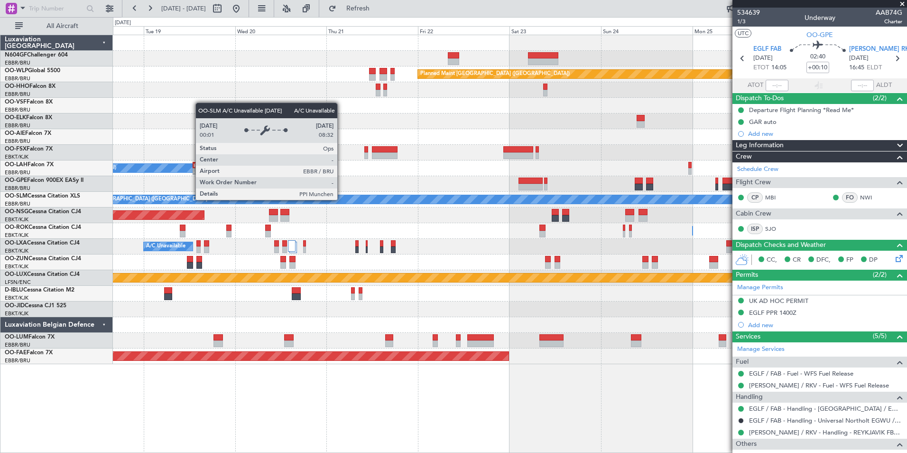
click at [266, 220] on div "Planned Maint Berlin (Brandenburg) Owner Brussels (Brussels National) - - EBBR …" at bounding box center [510, 199] width 794 height 329
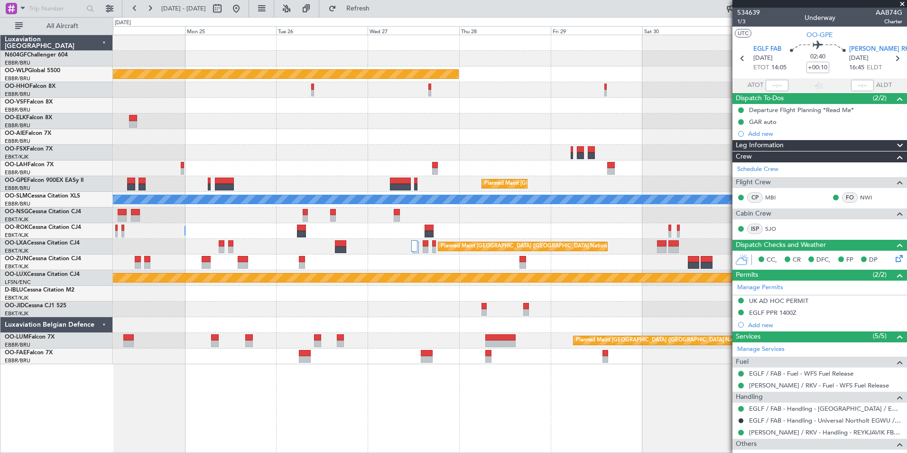
click at [371, 330] on div "Planned Maint Berlin (Brandenburg) Planned Maint London (Farnborough) Planned M…" at bounding box center [510, 199] width 794 height 329
click at [379, 327] on div "Planned Maint Berlin (Brandenburg) Planned Maint London (Farnborough) Planned M…" at bounding box center [510, 199] width 794 height 329
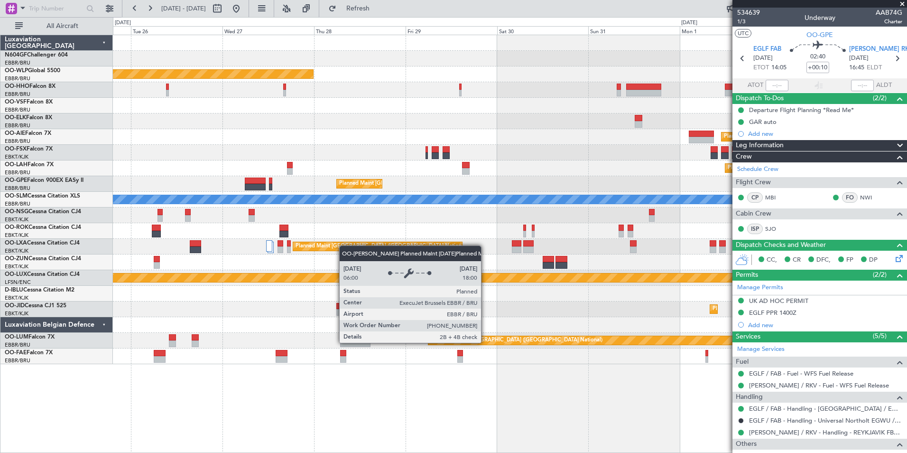
click at [485, 342] on div "Planned Maint [GEOGRAPHIC_DATA] ([GEOGRAPHIC_DATA] National)" at bounding box center [517, 340] width 172 height 14
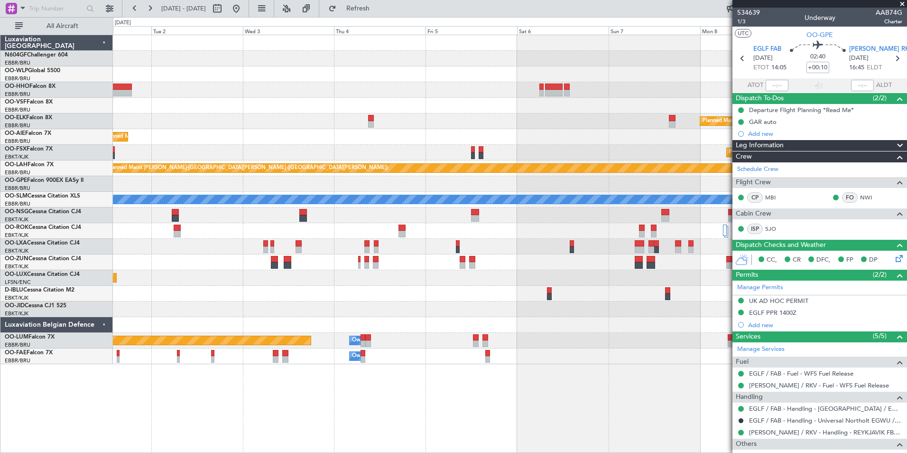
click at [211, 277] on div "Planned Maint Kortrijk-Wevelgem Planned Maint London (Farnborough) Planned Main…" at bounding box center [510, 199] width 794 height 329
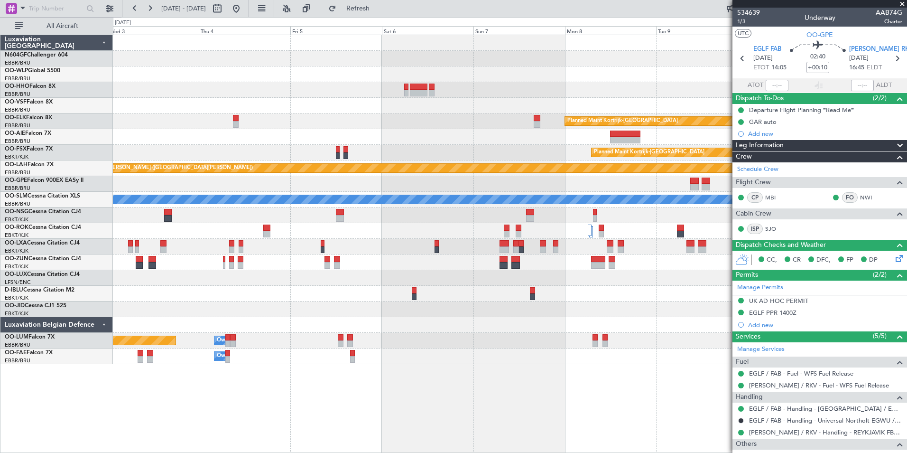
click at [215, 297] on div at bounding box center [510, 294] width 794 height 16
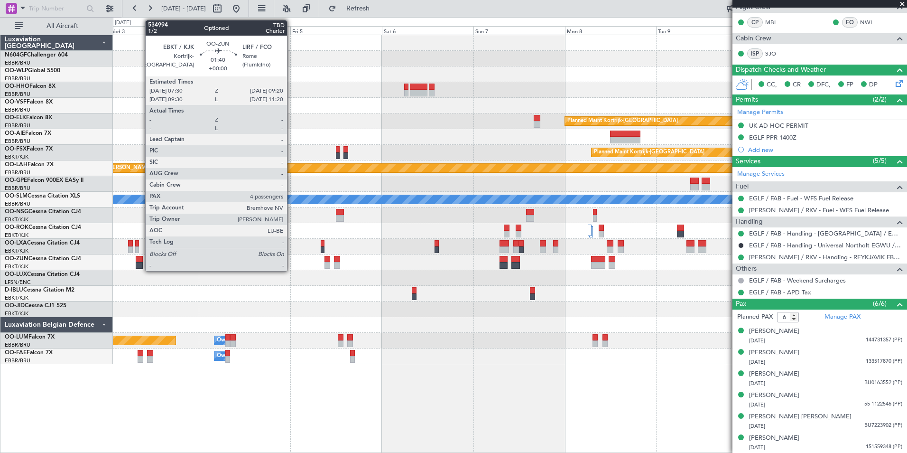
click at [140, 267] on div at bounding box center [139, 265] width 7 height 7
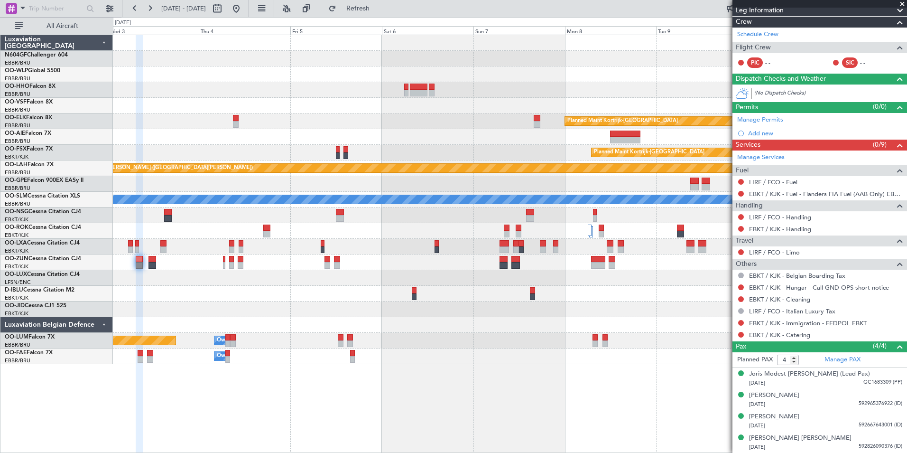
scroll to position [0, 0]
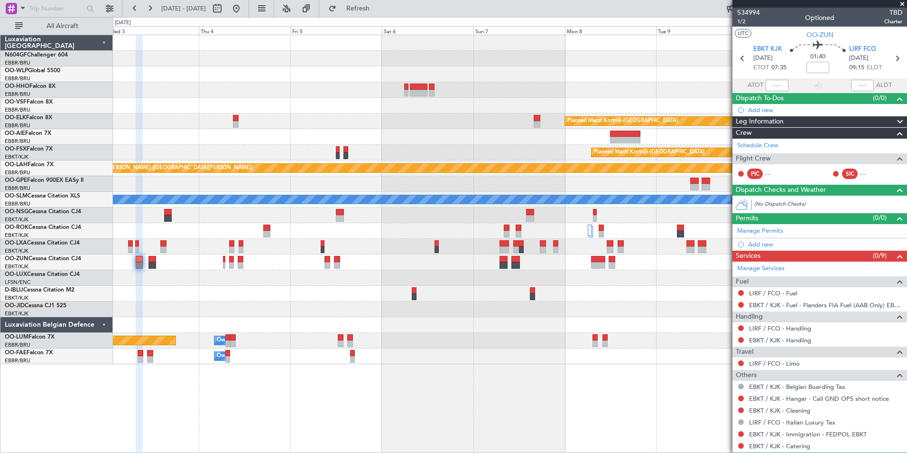
click at [373, 162] on div "Planned Maint Kortrijk-Wevelgem Planned Maint London (Farnborough) Planned Main…" at bounding box center [510, 199] width 794 height 329
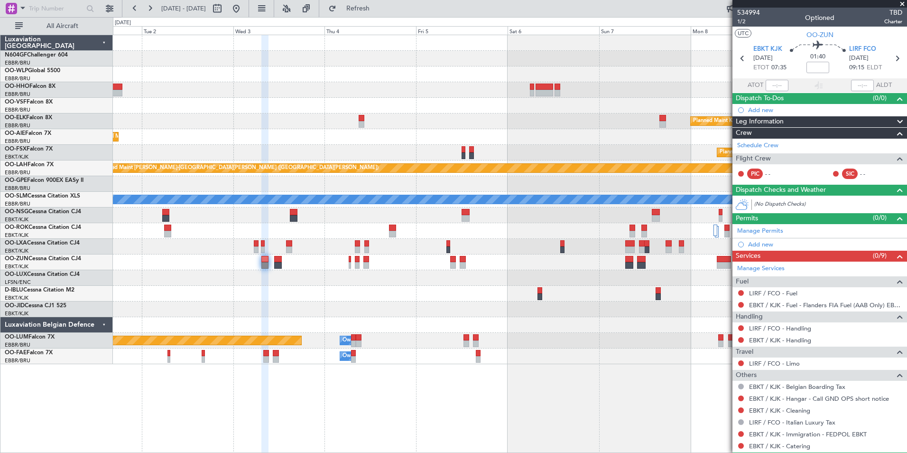
click at [422, 220] on div "Planned Maint Kortrijk-Wevelgem Planned Maint London (Farnborough) Planned Main…" at bounding box center [510, 199] width 794 height 329
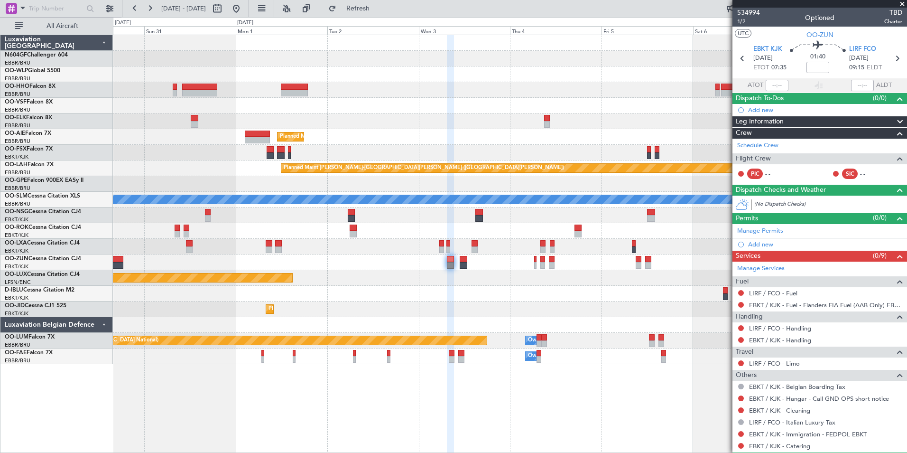
click at [498, 327] on div "Planned Maint Kortrijk-Wevelgem Planned Maint London (Farnborough) Planned Main…" at bounding box center [510, 199] width 794 height 329
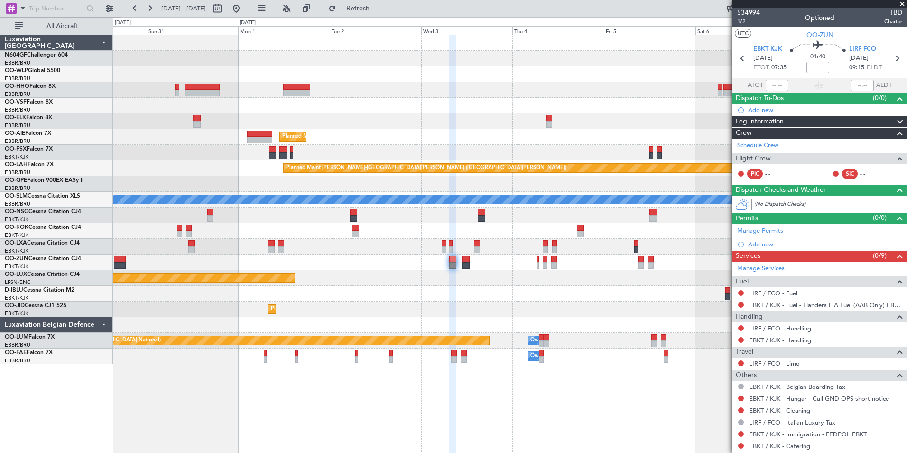
click at [533, 285] on div "Planned Maint Kortrijk-Wevelgem Planned Maint London (Farnborough) Planned Main…" at bounding box center [510, 199] width 794 height 329
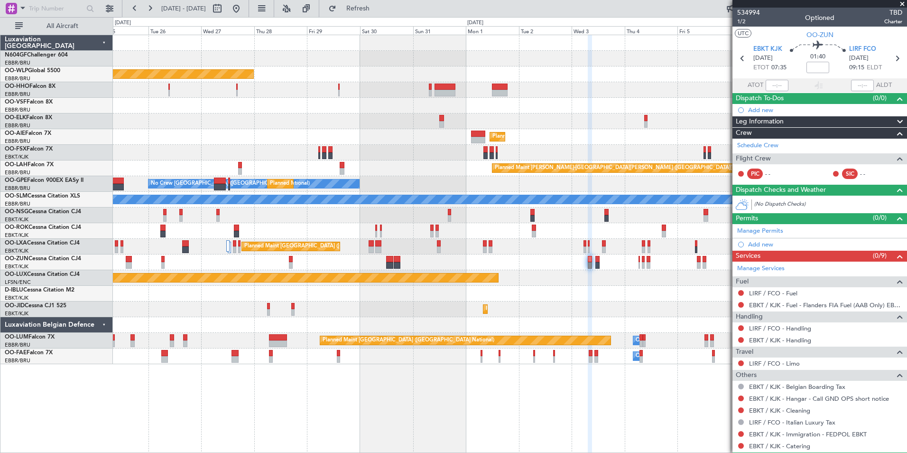
click at [609, 297] on div "Planned Maint Berlin (Brandenburg) Planned Maint Kortrijk-Wevelgem Planned Main…" at bounding box center [510, 199] width 794 height 329
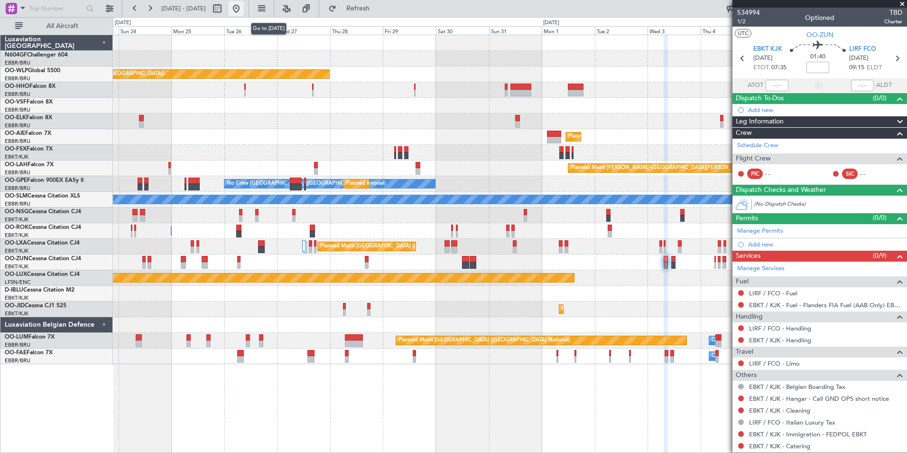
click at [244, 5] on button at bounding box center [236, 8] width 15 height 15
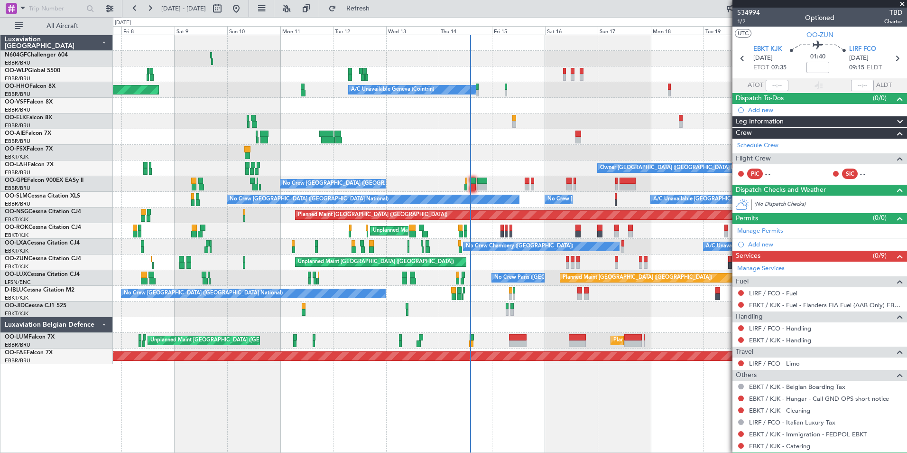
click at [495, 189] on div "No Crew Brussels (Brussels National) Cleaning Brussels (Brussels National) No C…" at bounding box center [510, 184] width 794 height 16
click at [531, 238] on div "Unplanned Maint Kortrijk-Wevelgem Owner Kortrijk-Wevelgem" at bounding box center [510, 231] width 794 height 16
click at [366, 9] on button "Refresh" at bounding box center [352, 8] width 57 height 15
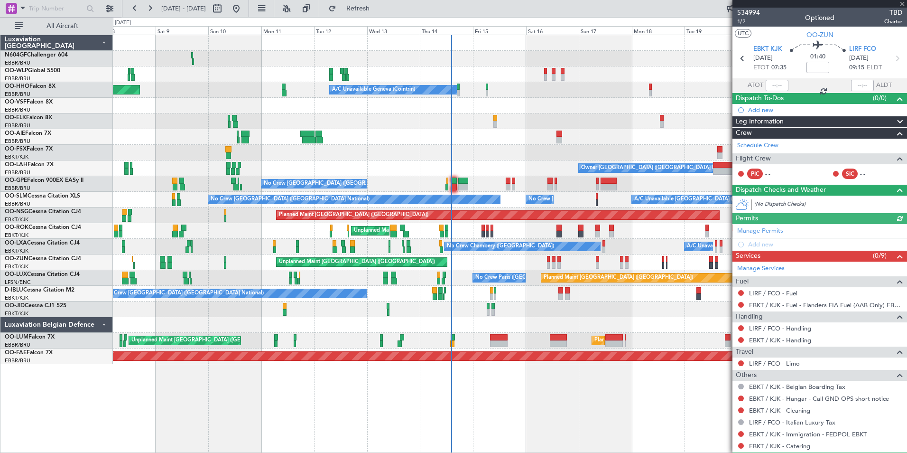
click at [501, 232] on div "Unplanned Maint Kortrijk-Wevelgem Owner Kortrijk-Wevelgem" at bounding box center [510, 231] width 794 height 16
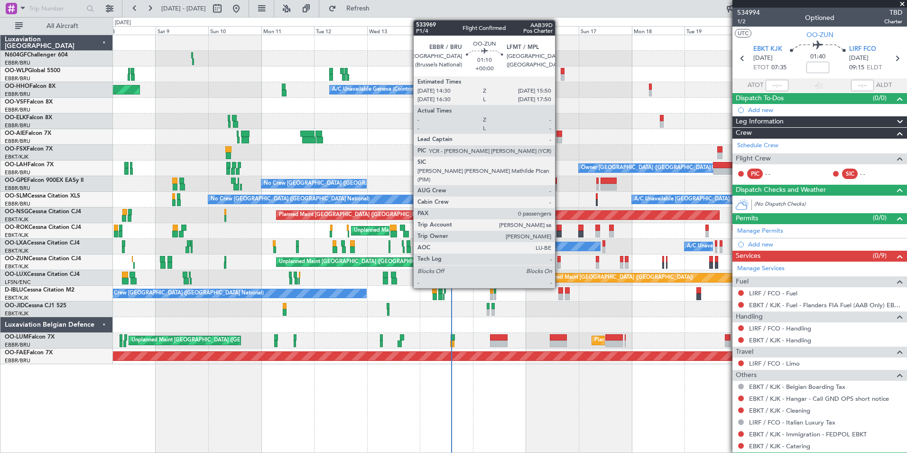
click at [559, 265] on div at bounding box center [558, 265] width 3 height 7
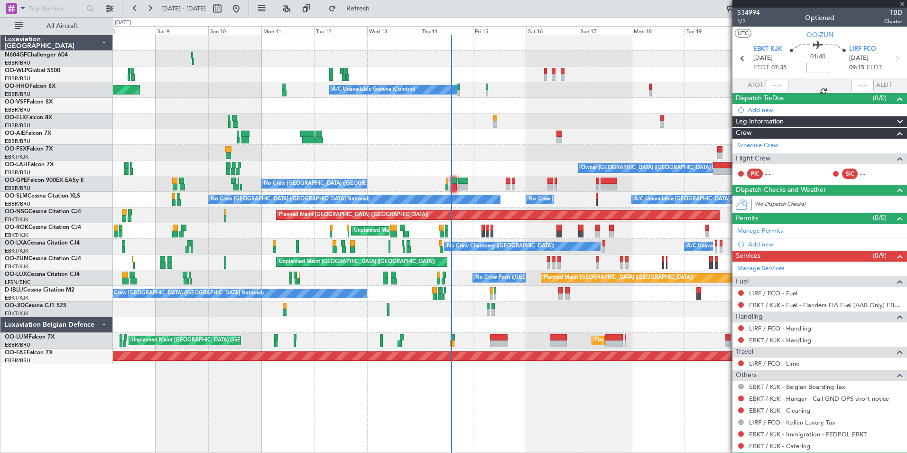
type input "0"
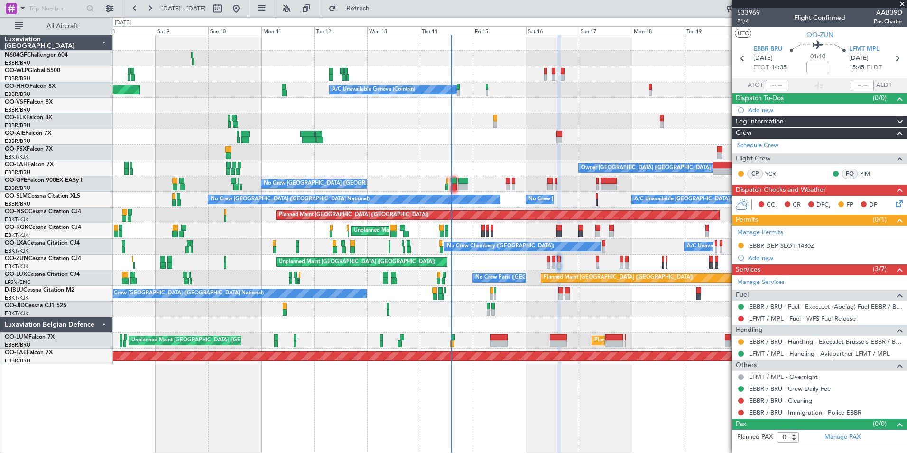
click at [300, 397] on div "Planned Maint Berlin (Brandenburg) Planned Maint Milan (Linate) Planned Maint G…" at bounding box center [510, 244] width 794 height 418
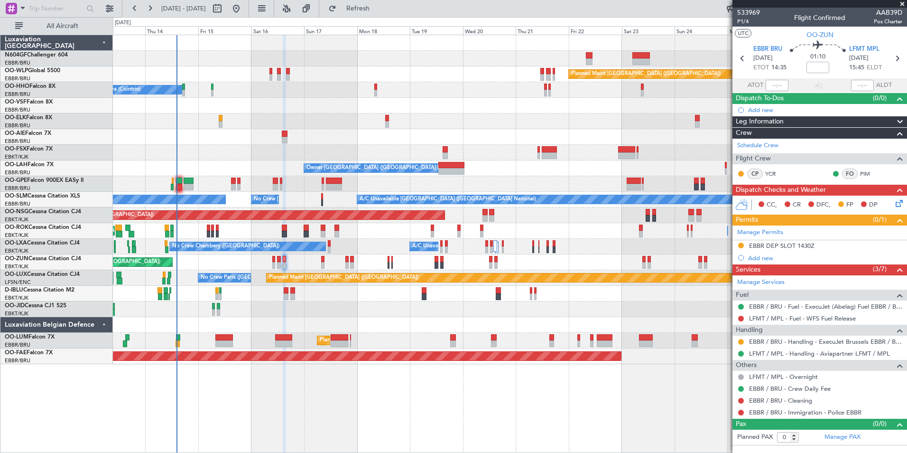
click at [402, 389] on div "Planned Maint Berlin (Brandenburg) A/C Unavailable Geneva (Cointrin) Owner Brus…" at bounding box center [510, 244] width 794 height 418
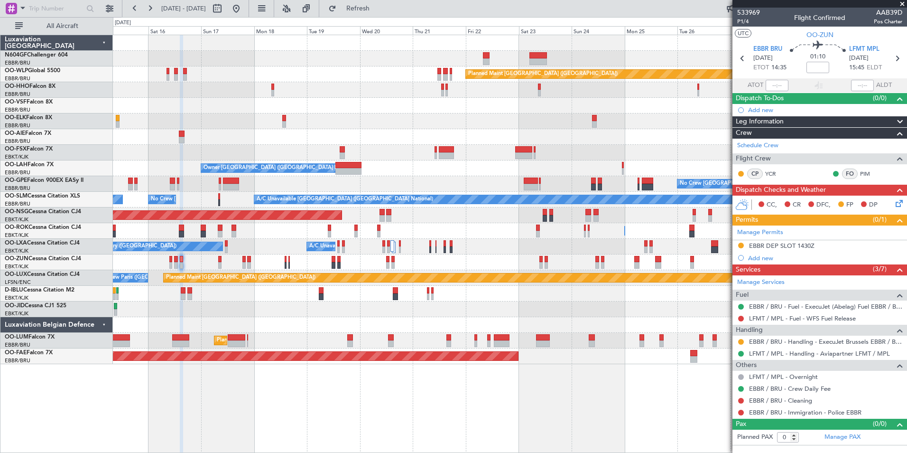
click at [518, 338] on div "Planned Maint Brussels (Brussels National) Planned Maint Brussels (Brussels Nat…" at bounding box center [510, 341] width 794 height 16
click at [426, 306] on div "Planned Maint Berlin (Brandenburg) A/C Unavailable Geneva (Cointrin) Planned Ma…" at bounding box center [510, 199] width 794 height 329
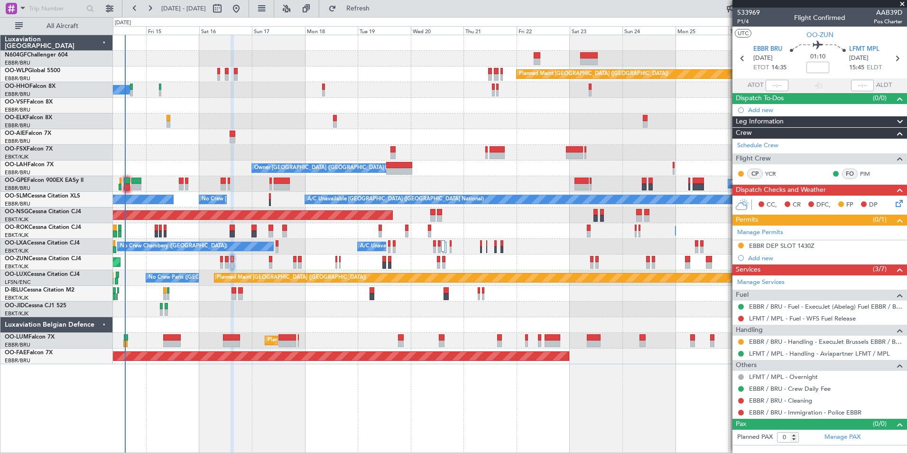
click at [182, 154] on div at bounding box center [510, 153] width 794 height 16
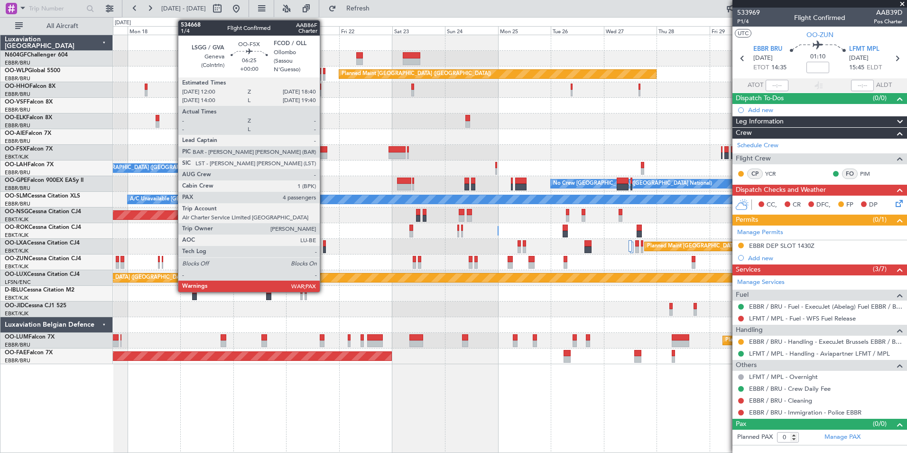
click at [312, 153] on div at bounding box center [319, 155] width 15 height 7
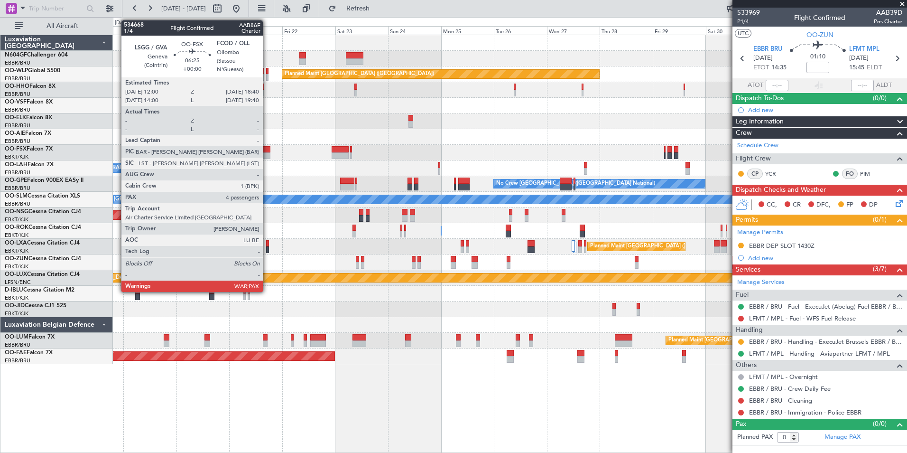
click at [405, 151] on div "Planned Maint Berlin (Brandenburg) Planned Maint London (Farnborough) Owner Bru…" at bounding box center [510, 199] width 794 height 329
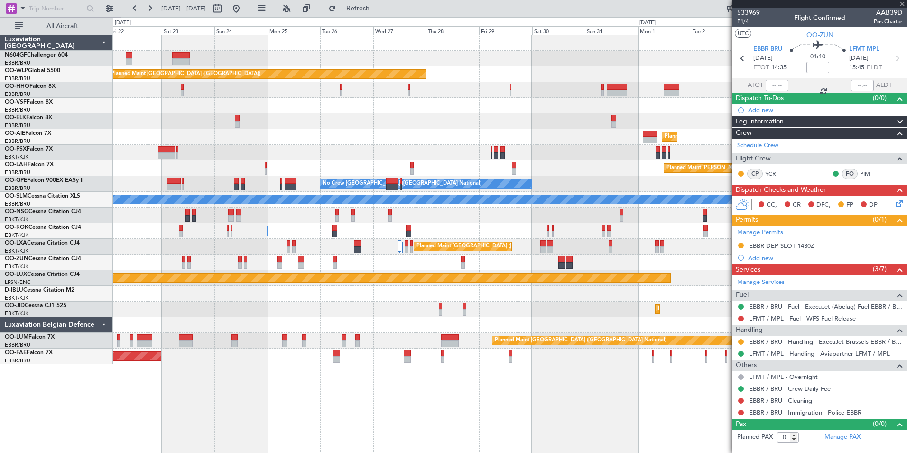
click at [303, 124] on div "Planned Maint Berlin (Brandenburg) Planned Maint Kortrijk-Wevelgem Planned Main…" at bounding box center [510, 199] width 794 height 329
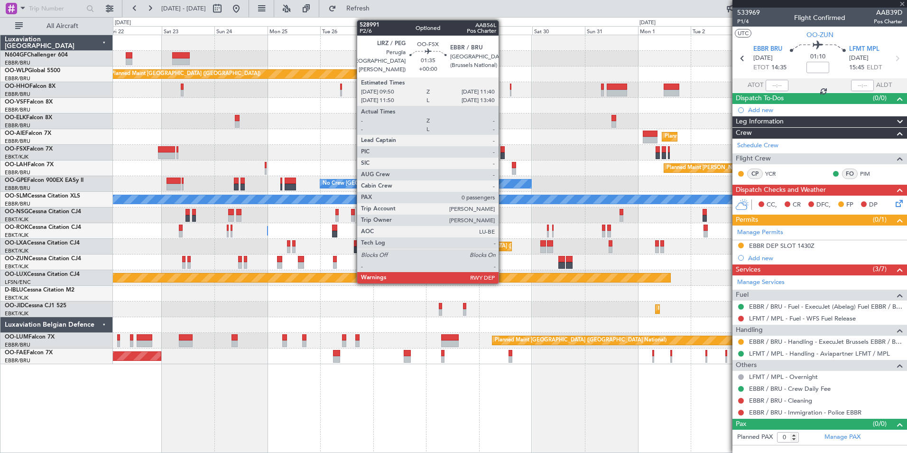
click at [500, 148] on div at bounding box center [502, 152] width 4 height 13
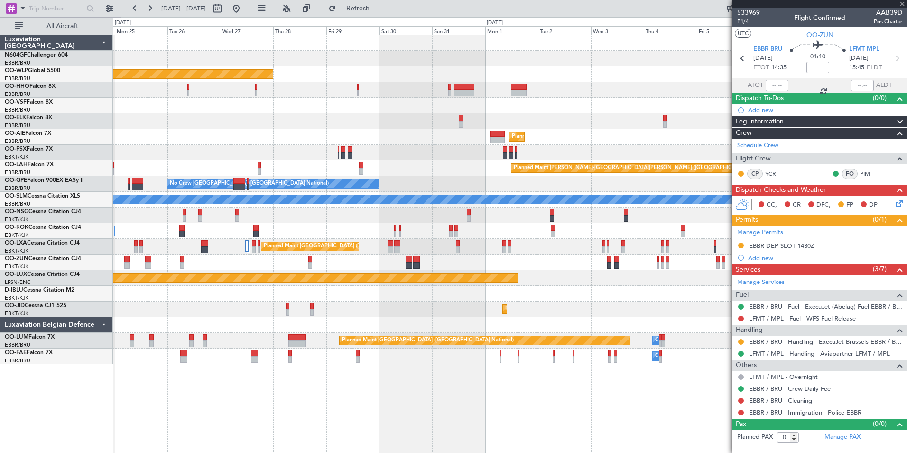
click at [323, 128] on div "Planned Maint Berlin (Brandenburg) Planned Maint Kortrijk-Wevelgem Planned Main…" at bounding box center [510, 199] width 794 height 329
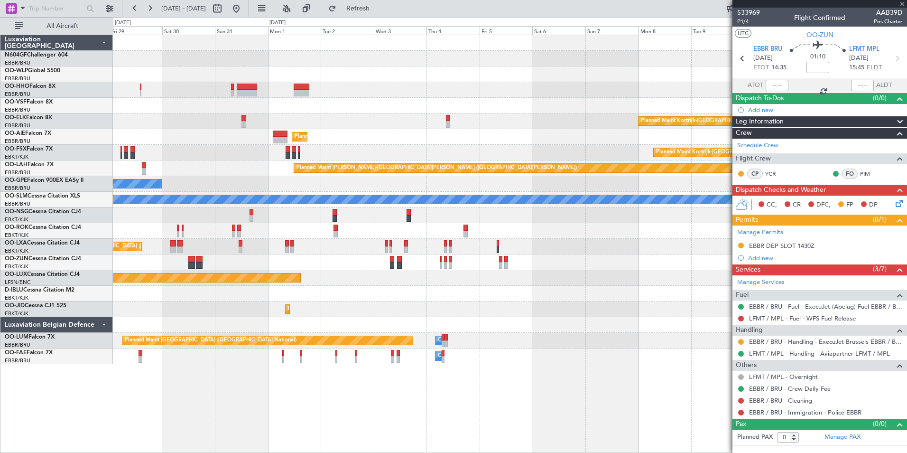
click at [326, 135] on div "Planned Maint Berlin (Brandenburg) Planned Maint Kortrijk-Wevelgem Planned Main…" at bounding box center [510, 199] width 794 height 329
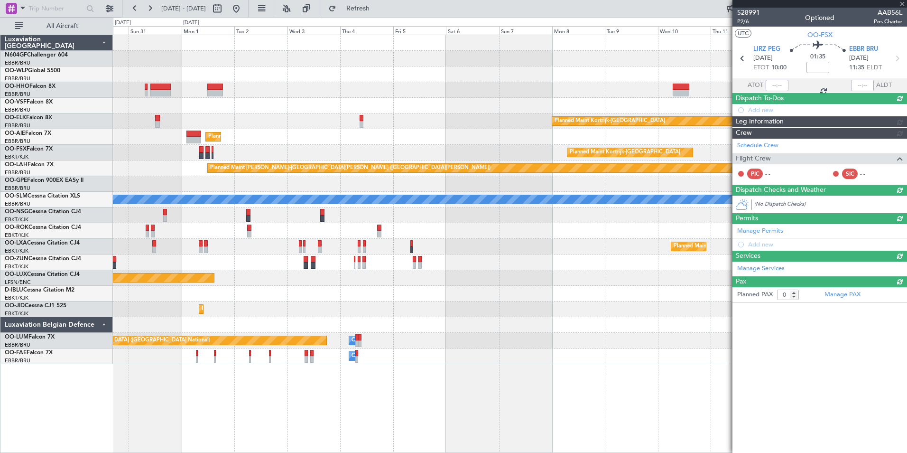
click at [407, 141] on div "Planned Maint [GEOGRAPHIC_DATA] ([GEOGRAPHIC_DATA])" at bounding box center [510, 137] width 794 height 16
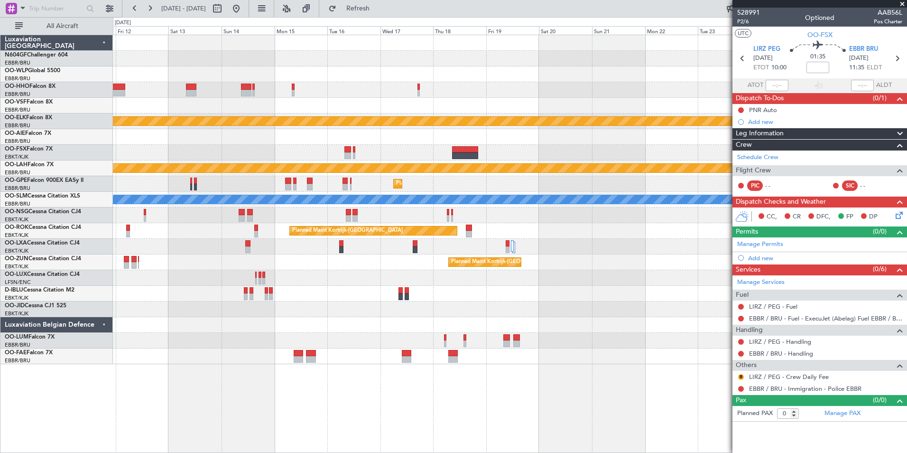
click at [321, 226] on div "Planned Maint Kortrijk-Wevelgem Planned Maint Kortrijk-Wevelgem Planned Maint A…" at bounding box center [510, 199] width 794 height 329
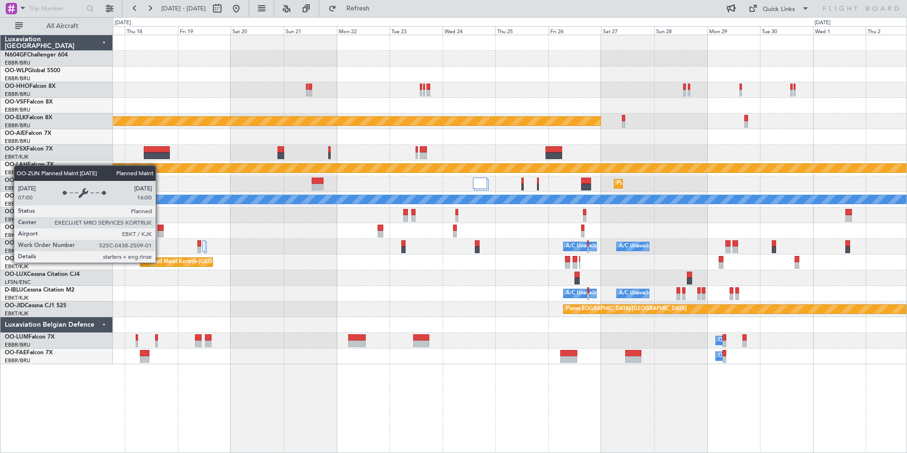
click at [160, 262] on div "Planned Maint Kortrijk-[GEOGRAPHIC_DATA]" at bounding box center [198, 262] width 111 height 14
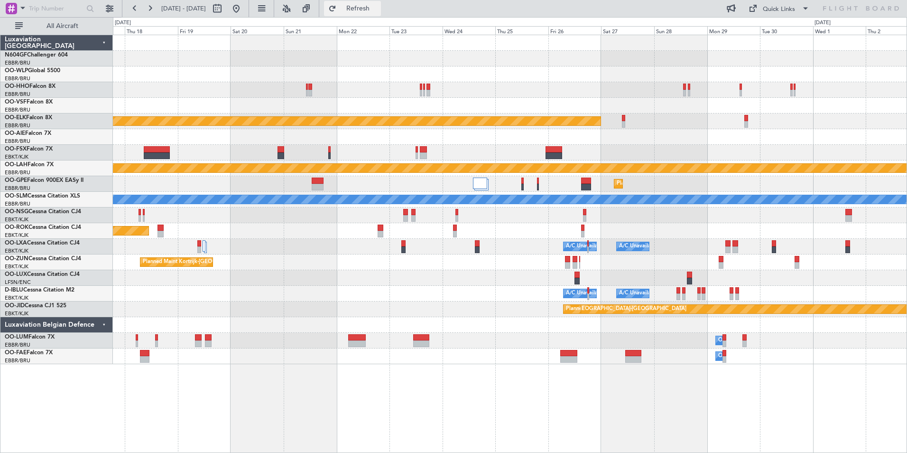
click at [365, 9] on button "Refresh" at bounding box center [352, 8] width 57 height 15
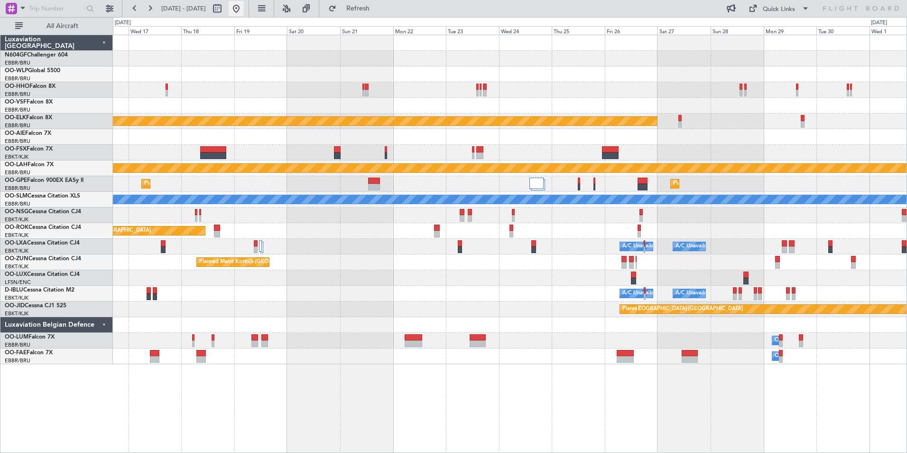
click at [244, 15] on button at bounding box center [236, 8] width 15 height 15
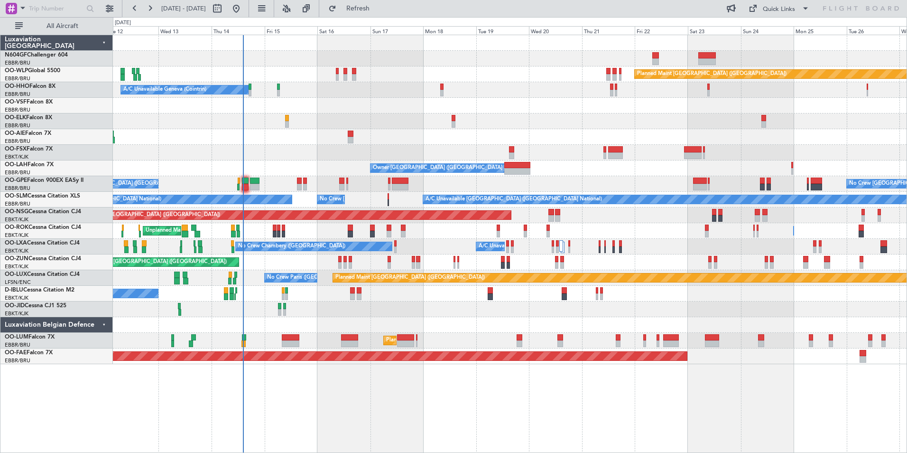
click at [395, 237] on div "Planned Maint Berlin (Brandenburg) A/C Unavailable Geneva (Cointrin) Planned Ma…" at bounding box center [510, 199] width 794 height 329
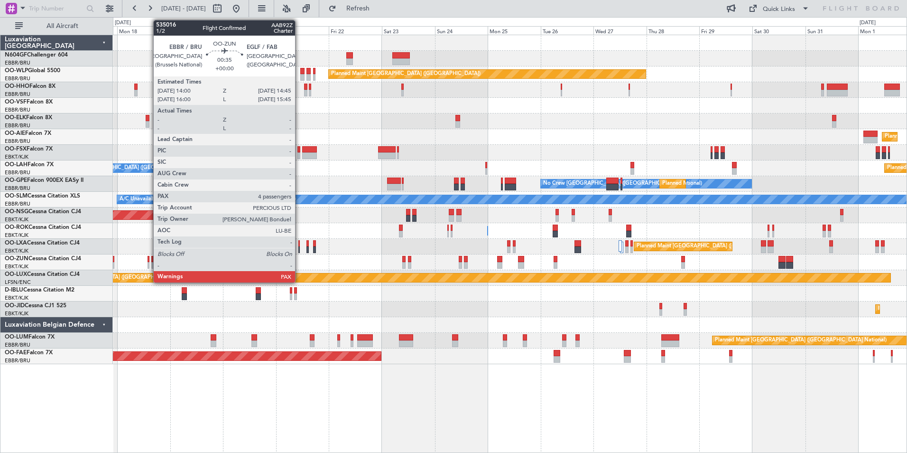
click at [148, 264] on div at bounding box center [149, 265] width 2 height 7
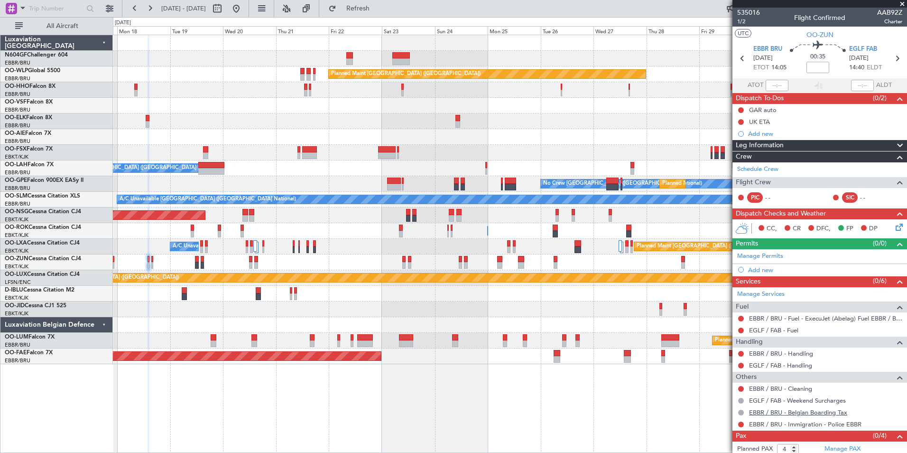
scroll to position [16, 0]
click at [782, 269] on div "Add new" at bounding box center [821, 270] width 146 height 8
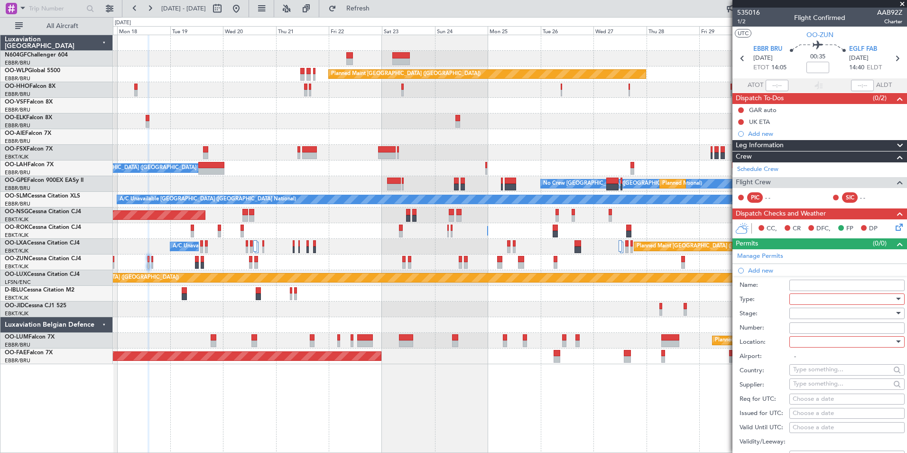
click at [805, 299] on div at bounding box center [843, 299] width 101 height 14
click at [767, 319] on div at bounding box center [453, 226] width 907 height 453
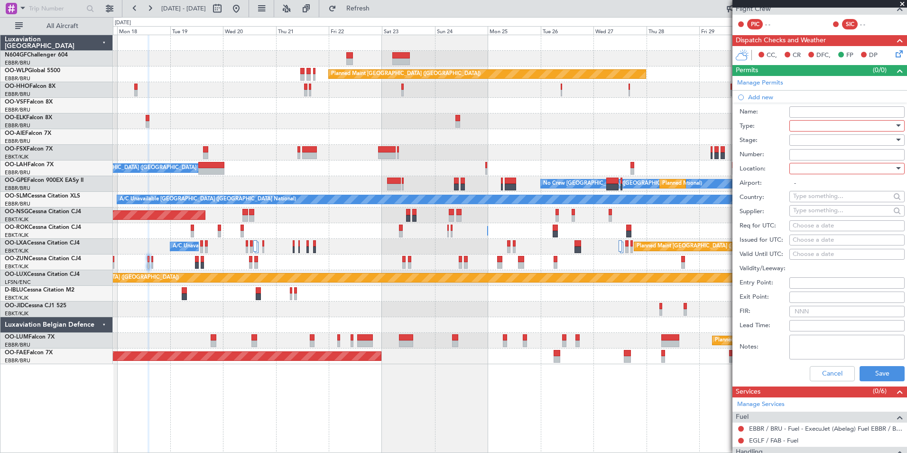
scroll to position [174, 0]
click at [827, 376] on button "Cancel" at bounding box center [832, 372] width 45 height 15
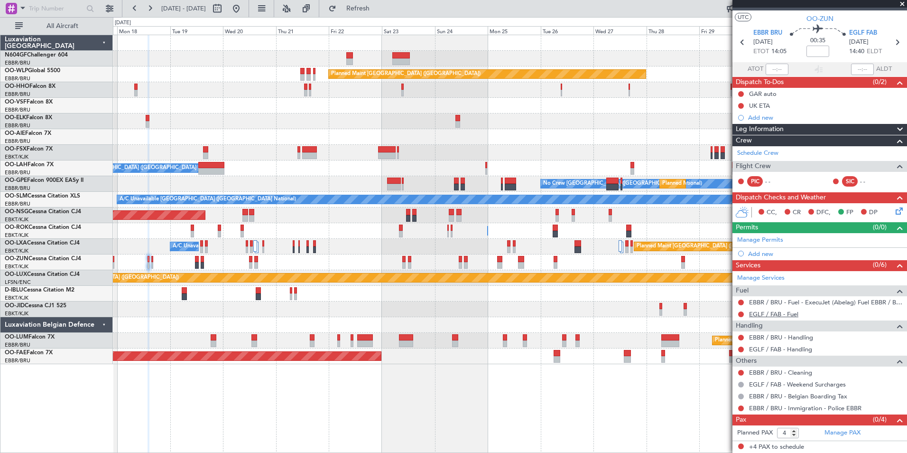
click at [790, 314] on link "EGLF / FAB - Fuel" at bounding box center [773, 314] width 49 height 8
click at [801, 334] on link "EBBR / BRU - Handling" at bounding box center [781, 337] width 64 height 8
click at [774, 254] on div "Add new" at bounding box center [821, 253] width 146 height 8
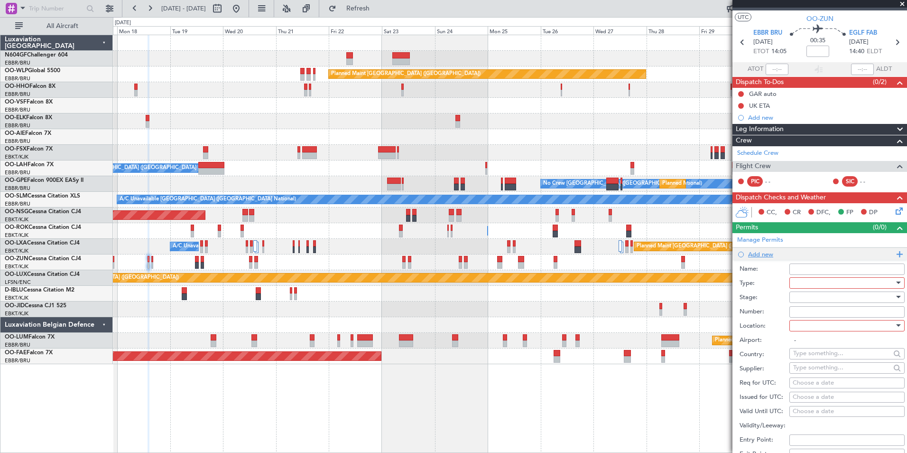
scroll to position [174, 0]
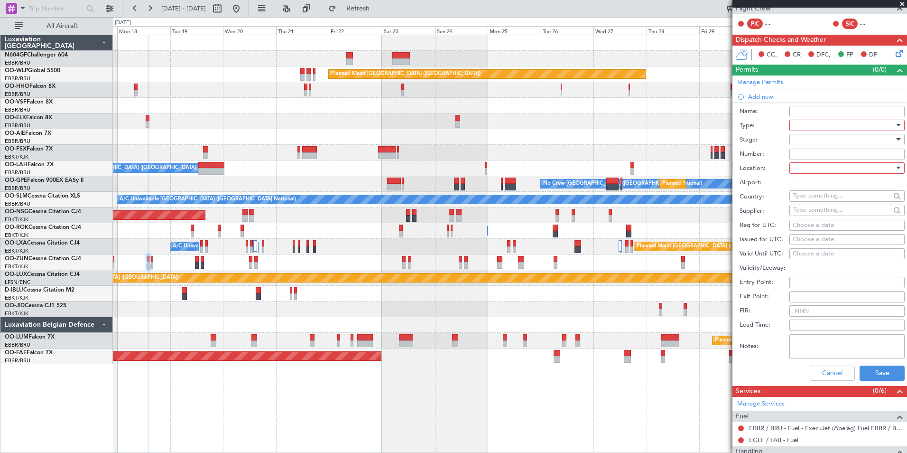
click at [838, 125] on div at bounding box center [843, 125] width 101 height 14
click at [836, 223] on span "TASP" at bounding box center [844, 229] width 100 height 14
click at [800, 129] on span "TASP" at bounding box center [800, 125] width 14 height 9
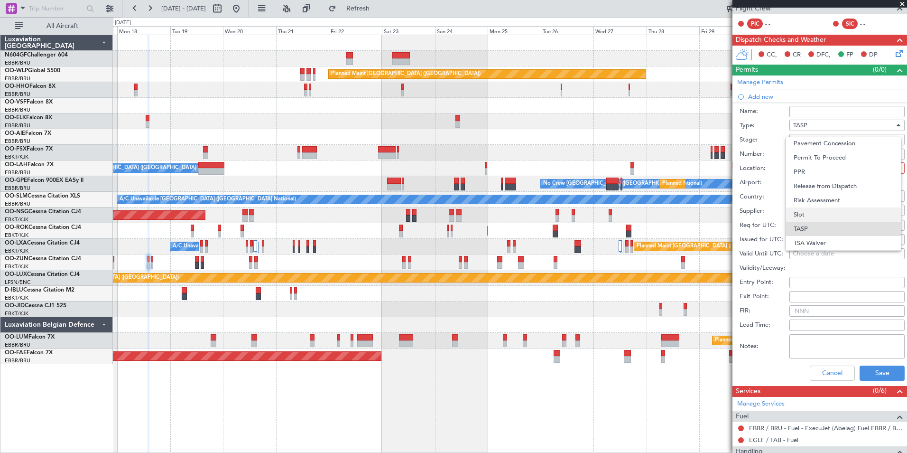
click at [823, 209] on span "Slot" at bounding box center [844, 214] width 100 height 14
click at [824, 138] on div at bounding box center [843, 139] width 101 height 14
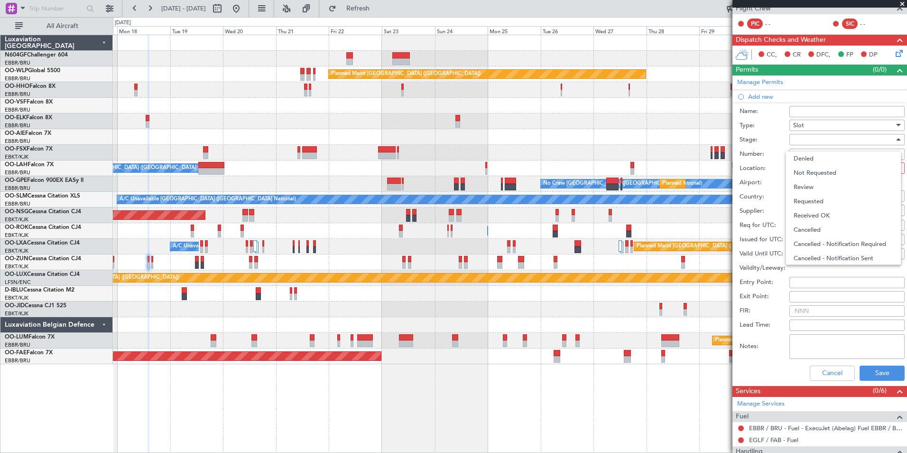
click at [773, 214] on div at bounding box center [453, 226] width 907 height 453
click at [813, 168] on div at bounding box center [843, 168] width 101 height 14
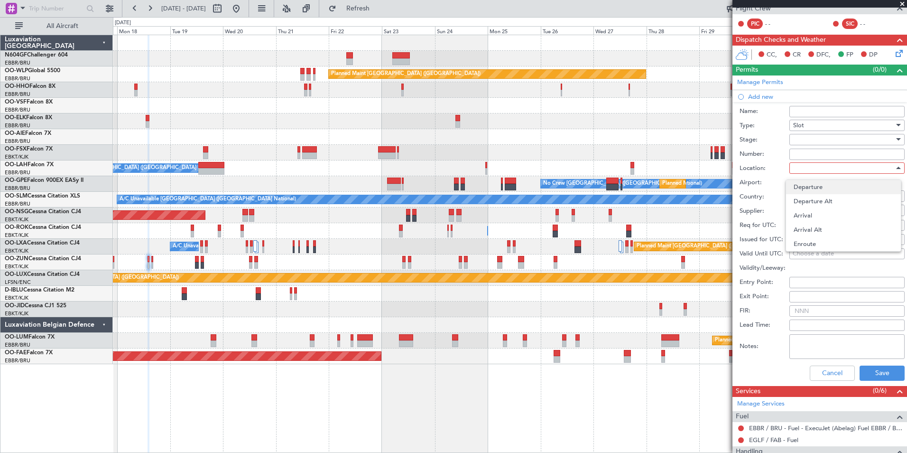
click at [822, 189] on span "Departure" at bounding box center [844, 187] width 100 height 14
type input "EBBR / BRU"
click at [824, 223] on div "Choose a date" at bounding box center [847, 225] width 109 height 9
select select "8"
select select "2025"
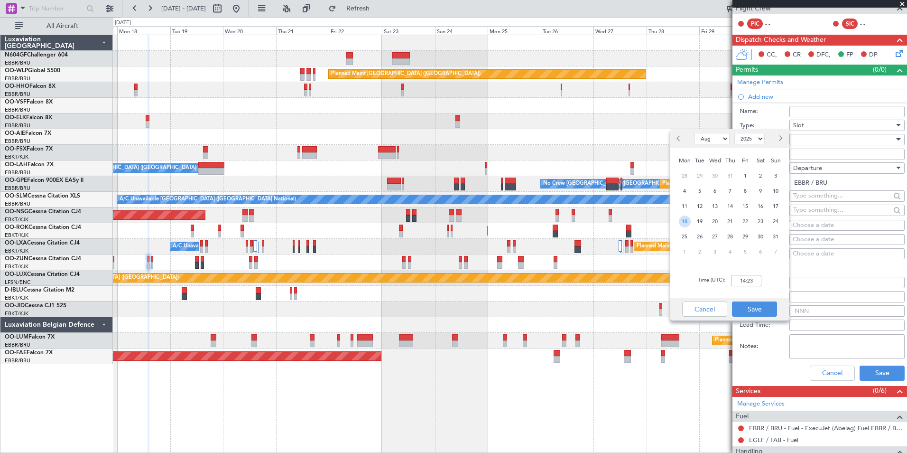
click at [684, 221] on span "18" at bounding box center [685, 221] width 12 height 12
click at [751, 280] on input "00:00" at bounding box center [746, 280] width 30 height 11
type input "14:00"
click at [751, 307] on button "Save" at bounding box center [754, 308] width 45 height 15
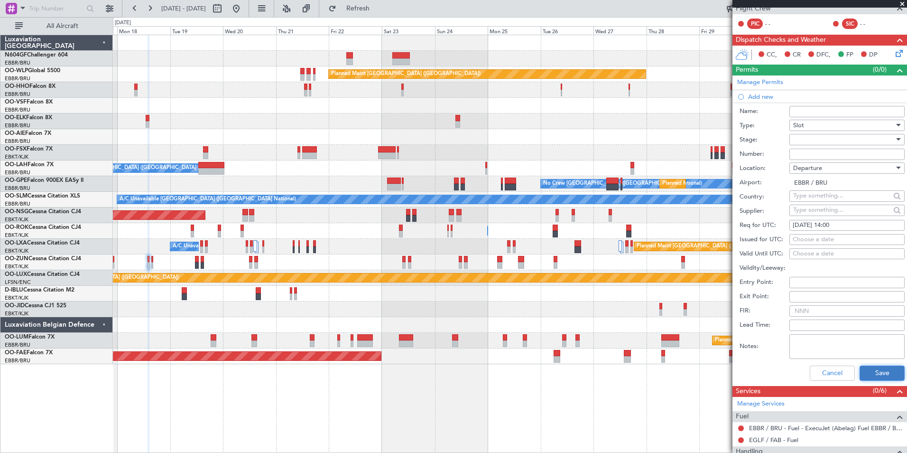
click at [880, 377] on button "Save" at bounding box center [881, 372] width 45 height 15
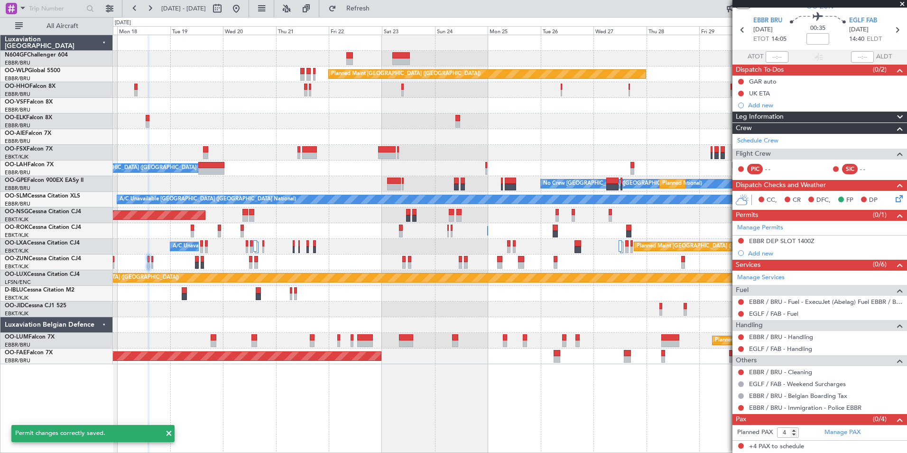
scroll to position [28, 0]
click at [764, 255] on div "Add new" at bounding box center [821, 253] width 146 height 8
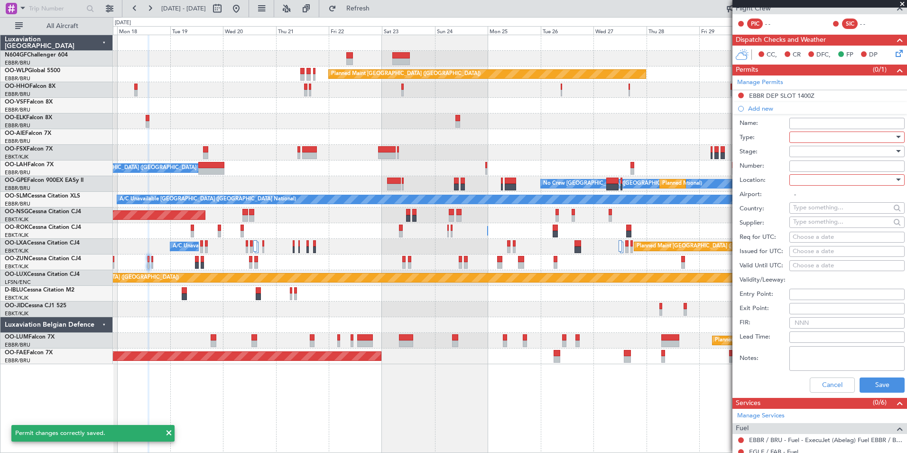
click at [860, 137] on div at bounding box center [843, 137] width 101 height 14
click at [822, 238] on span "PPR" at bounding box center [844, 231] width 100 height 14
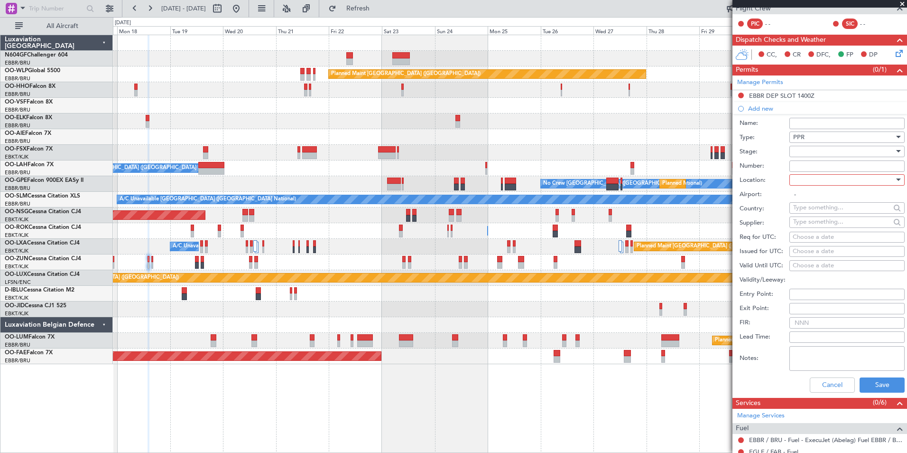
click at [826, 179] on div at bounding box center [843, 180] width 101 height 14
click at [821, 226] on span "Arrival" at bounding box center [844, 227] width 100 height 14
type input "EGLF / FAB"
click at [815, 236] on div "Choose a date" at bounding box center [847, 236] width 109 height 9
select select "8"
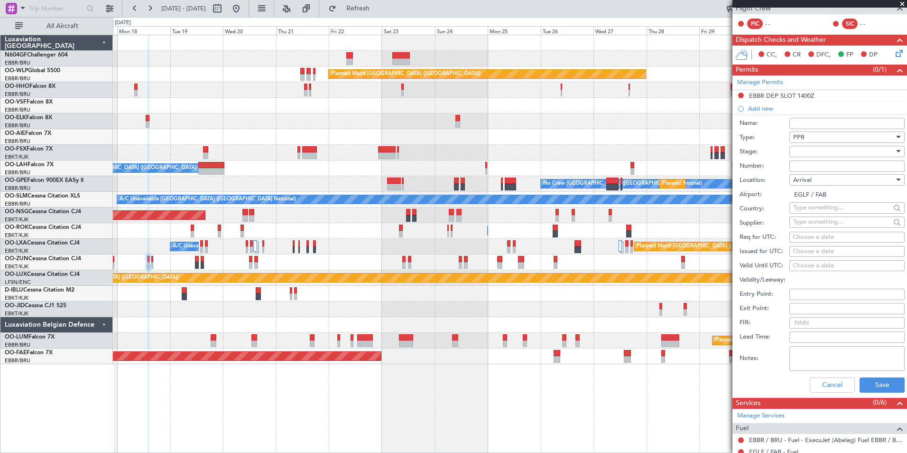
select select "2025"
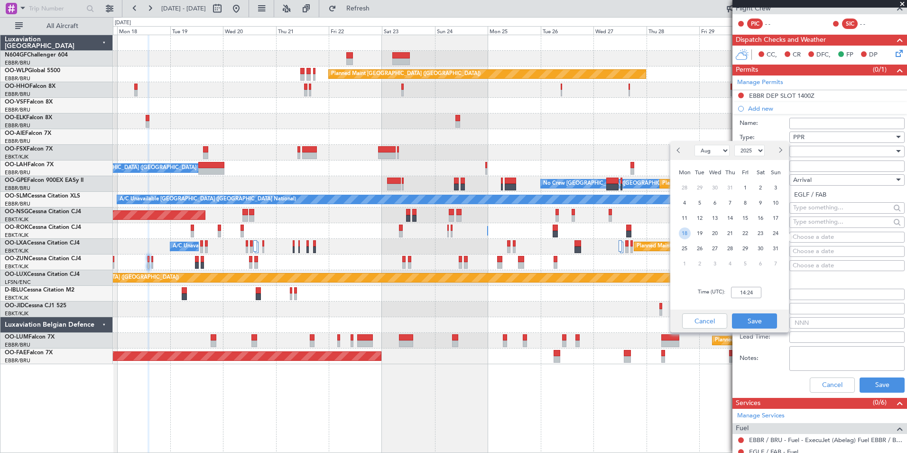
click at [680, 231] on span "18" at bounding box center [685, 233] width 12 height 12
click at [746, 291] on input "00:00" at bounding box center [746, 291] width 30 height 11
type input "14:45"
click at [761, 325] on button "Save" at bounding box center [754, 320] width 45 height 15
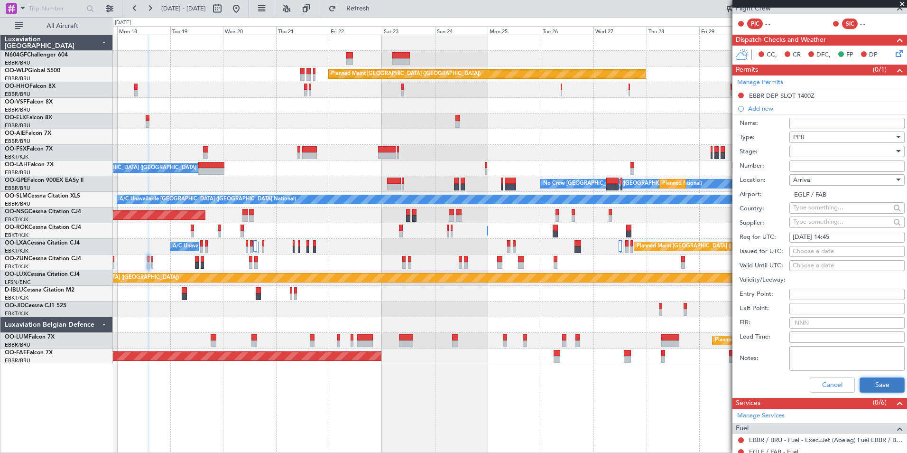
click at [878, 389] on button "Save" at bounding box center [881, 384] width 45 height 15
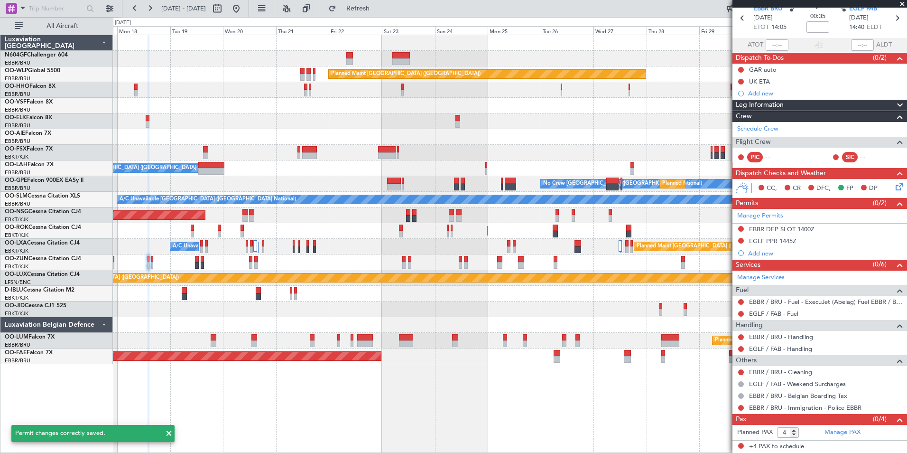
scroll to position [40, 0]
click at [378, 5] on span "Refresh" at bounding box center [358, 8] width 40 height 7
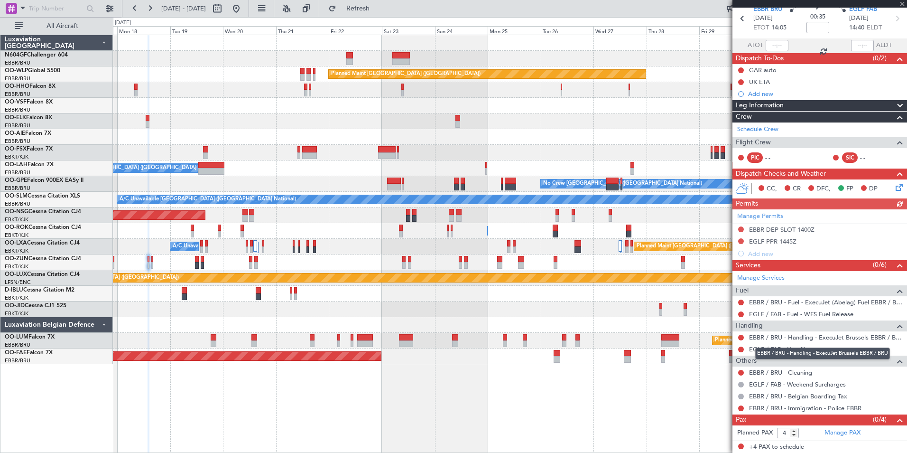
click at [779, 347] on mat-tooltip-component "EBBR / BRU - Handling - ExecuJet Brussels EBBR / BRU" at bounding box center [822, 353] width 148 height 25
click at [761, 347] on link "EGLF / FAB - Handling" at bounding box center [780, 349] width 63 height 8
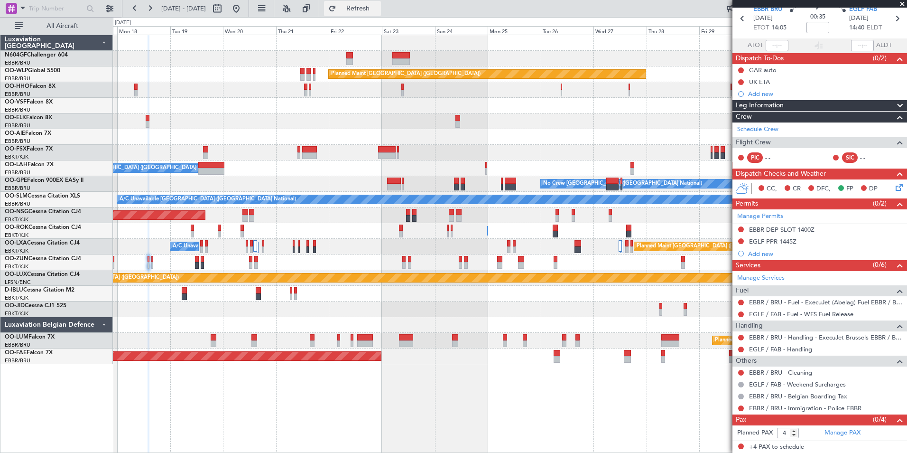
click at [378, 7] on span "Refresh" at bounding box center [358, 8] width 40 height 7
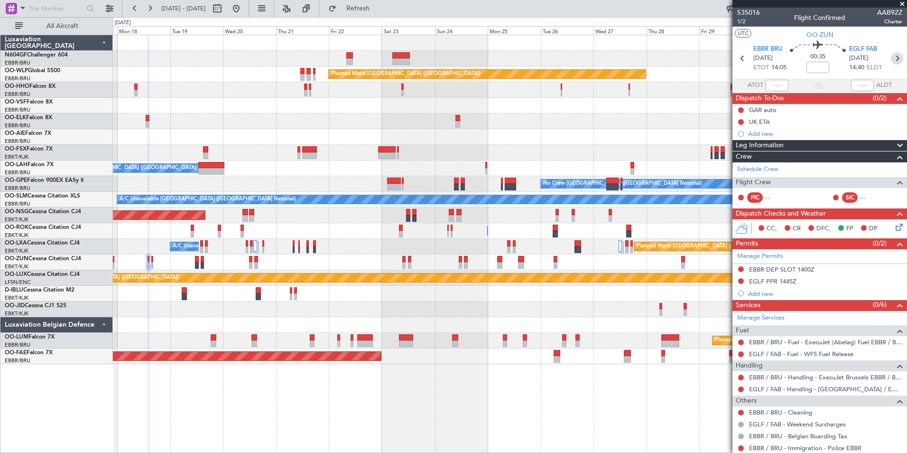
click at [893, 57] on icon at bounding box center [897, 58] width 12 height 12
type input "0"
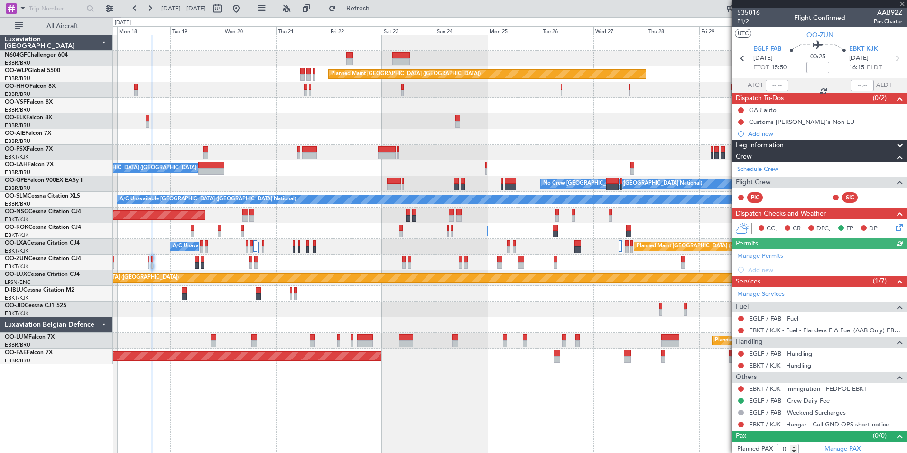
click at [790, 319] on link "EGLF / FAB - Fuel" at bounding box center [773, 318] width 49 height 8
click at [378, 9] on span "Refresh" at bounding box center [358, 8] width 40 height 7
click at [758, 353] on link "EGLF / FAB - Handling" at bounding box center [780, 353] width 63 height 8
click at [776, 366] on link "EBKT / KJK - Handling" at bounding box center [780, 365] width 62 height 8
click at [738, 363] on button at bounding box center [741, 365] width 6 height 6
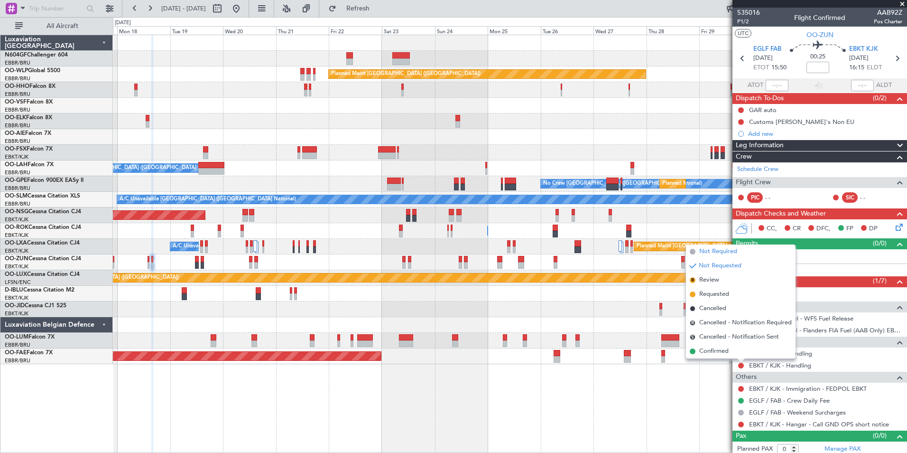
click at [705, 253] on span "Not Required" at bounding box center [718, 251] width 38 height 9
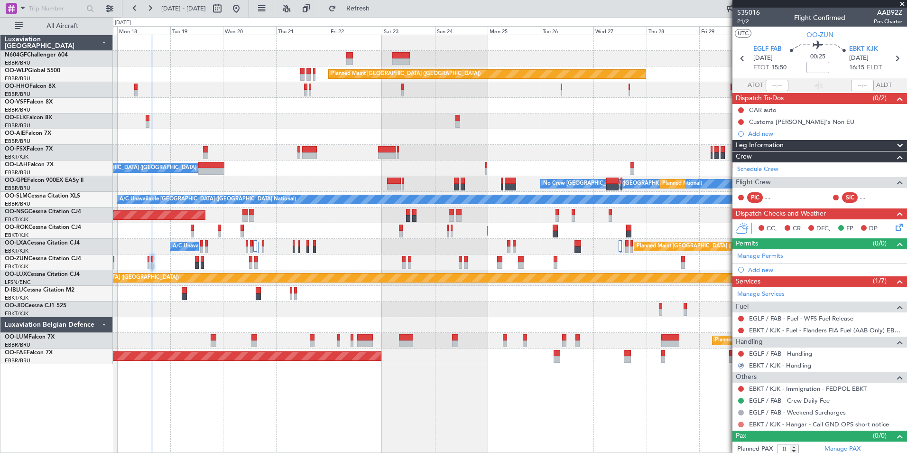
click at [741, 423] on button at bounding box center [741, 424] width 6 height 6
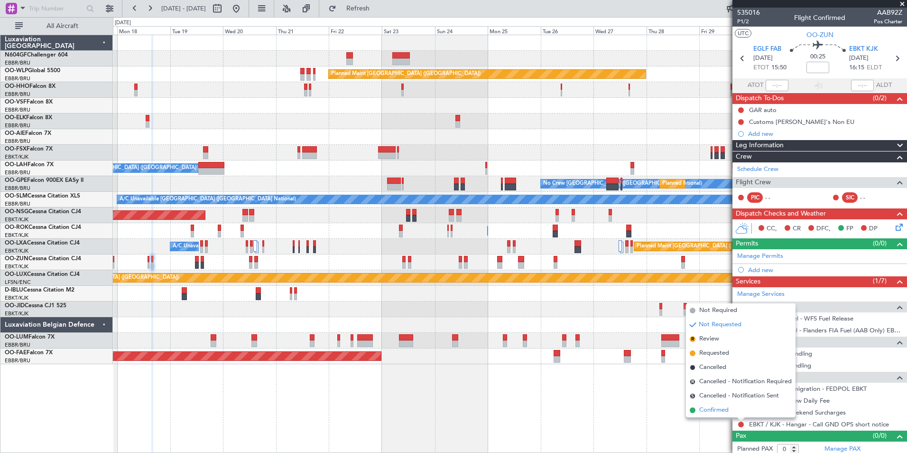
click at [699, 411] on span "Confirmed" at bounding box center [713, 409] width 29 height 9
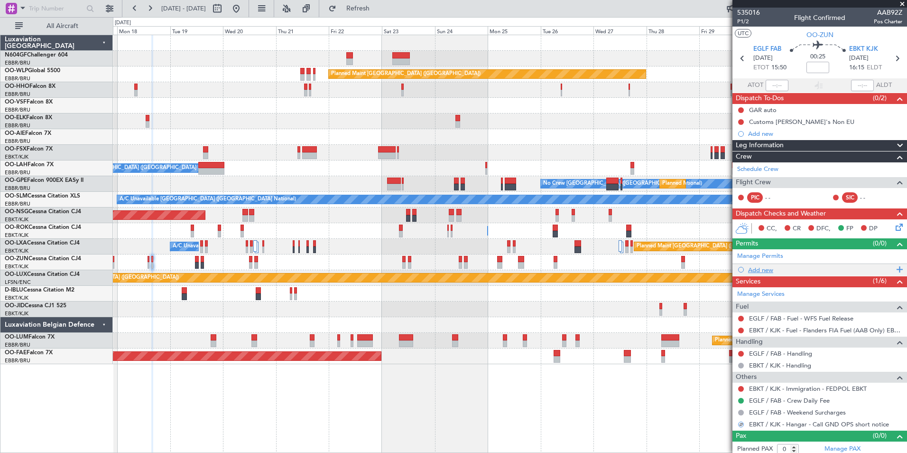
click at [764, 269] on div "Add new" at bounding box center [821, 270] width 146 height 8
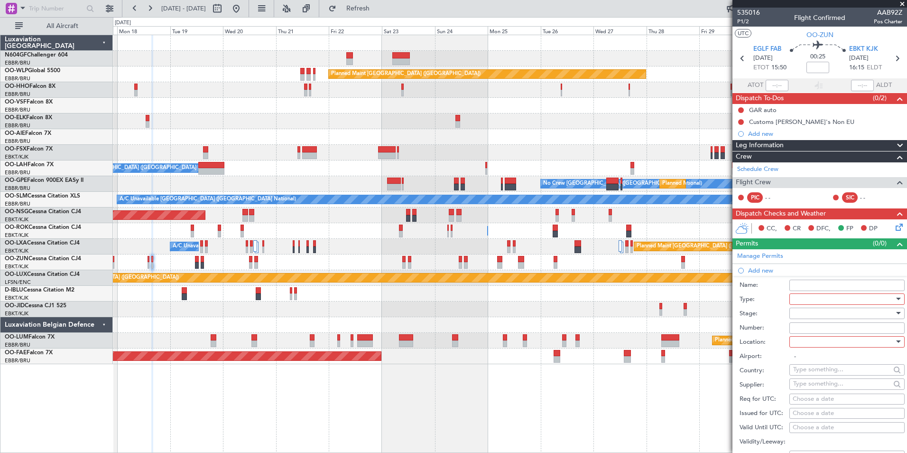
click at [867, 295] on div at bounding box center [843, 299] width 101 height 14
drag, startPoint x: 805, startPoint y: 336, endPoint x: 805, endPoint y: 342, distance: 6.6
click at [805, 342] on div "ADC ADNC API CANPASS CARICOM CID COBT CUSTOMS Departure DOT Approval EAPIS Ferr…" at bounding box center [843, 367] width 116 height 114
click at [805, 342] on span "PPR" at bounding box center [844, 345] width 100 height 14
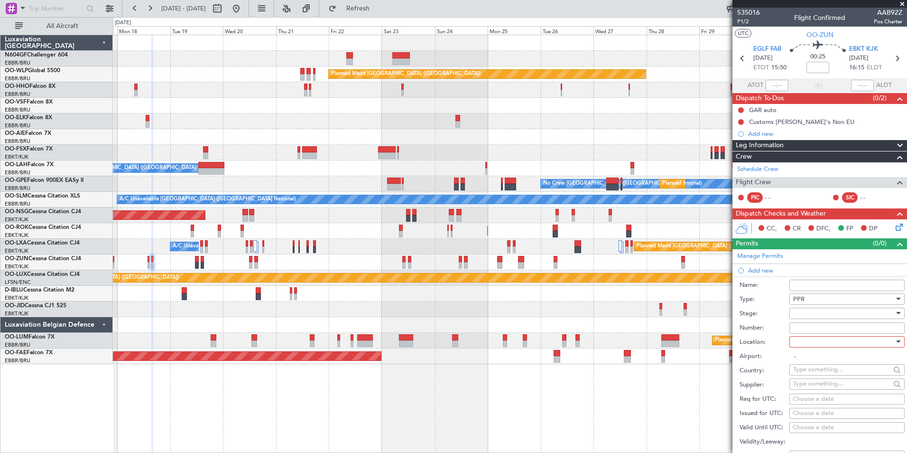
click at [804, 312] on div at bounding box center [843, 313] width 101 height 14
click at [756, 353] on div at bounding box center [453, 226] width 907 height 453
click at [824, 339] on div at bounding box center [843, 341] width 101 height 14
click at [821, 361] on span "Departure" at bounding box center [844, 360] width 100 height 14
type input "EGLF / FAB"
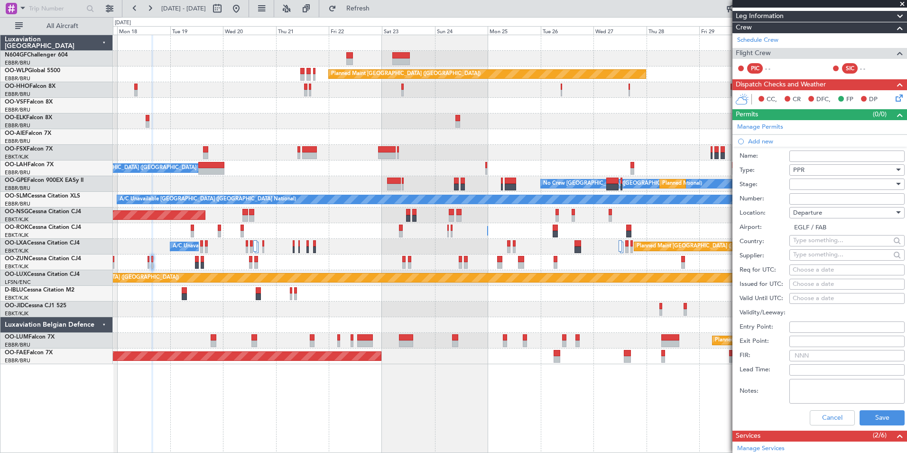
scroll to position [129, 0]
click at [805, 267] on div "Choose a date" at bounding box center [847, 269] width 109 height 9
select select "8"
select select "2025"
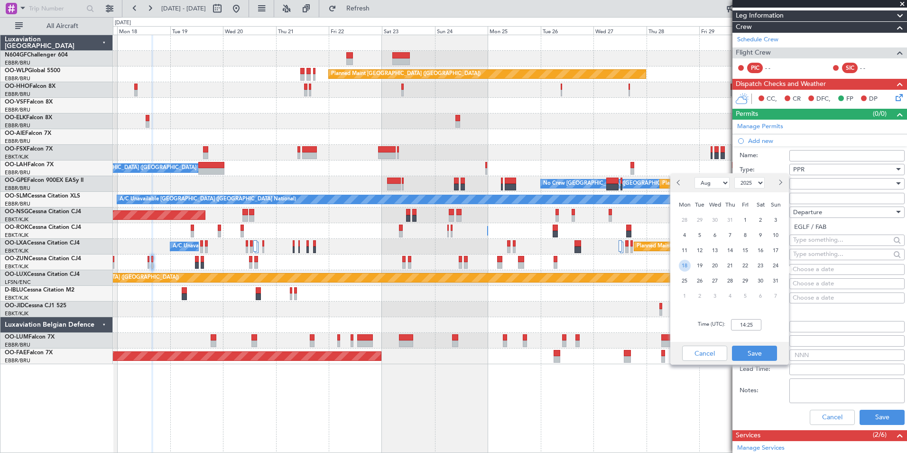
click at [684, 264] on span "18" at bounding box center [685, 265] width 12 height 12
click at [728, 320] on div "Time (UTC): 00:00" at bounding box center [729, 324] width 119 height 34
click at [756, 329] on input "00:00" at bounding box center [746, 324] width 30 height 11
type input "15:45"
click at [762, 351] on button "Save" at bounding box center [754, 352] width 45 height 15
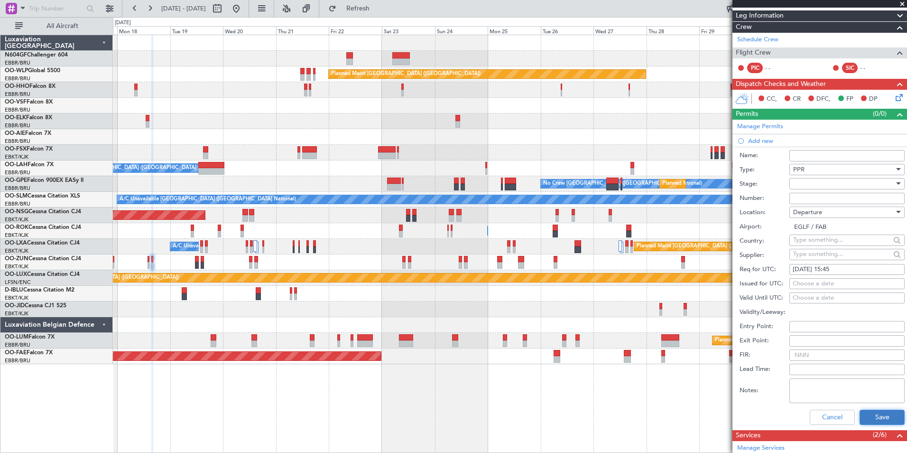
click at [865, 416] on button "Save" at bounding box center [881, 416] width 45 height 15
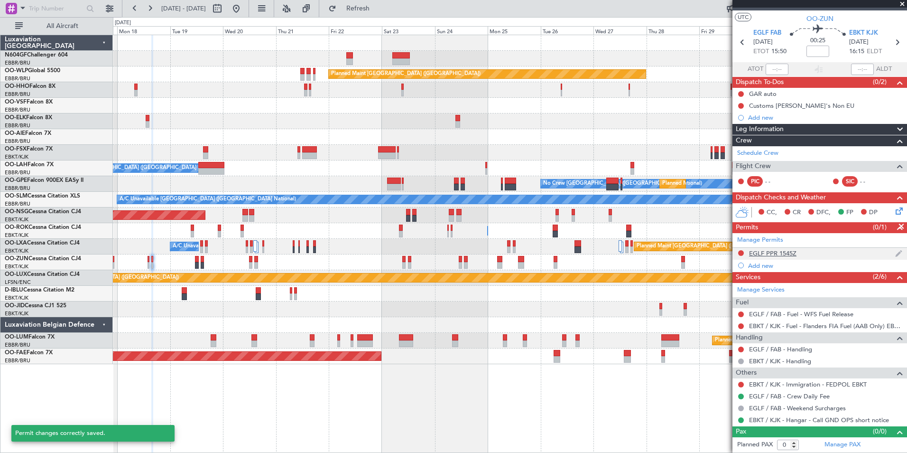
scroll to position [16, 0]
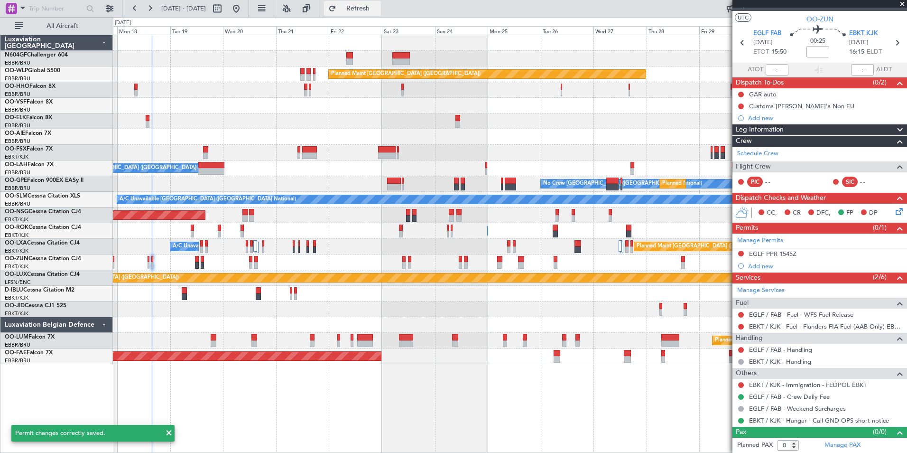
click at [378, 9] on span "Refresh" at bounding box center [358, 8] width 40 height 7
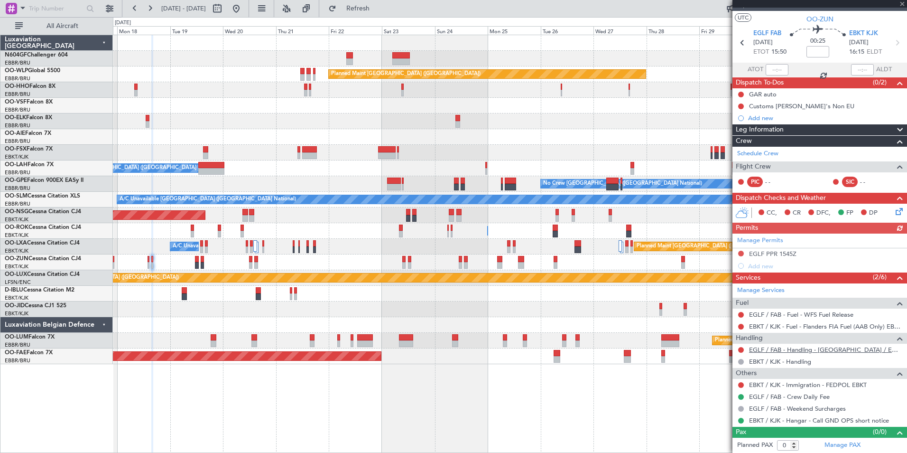
click at [814, 351] on link "EGLF / FAB - Handling - [GEOGRAPHIC_DATA] / EGLF / FAB" at bounding box center [825, 349] width 153 height 8
click at [740, 252] on button at bounding box center [741, 253] width 6 height 6
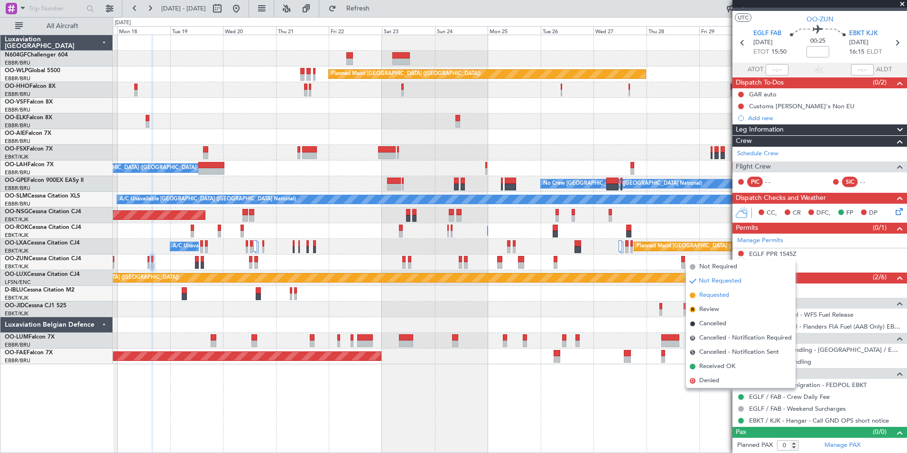
click at [729, 298] on span "Requested" at bounding box center [714, 294] width 30 height 9
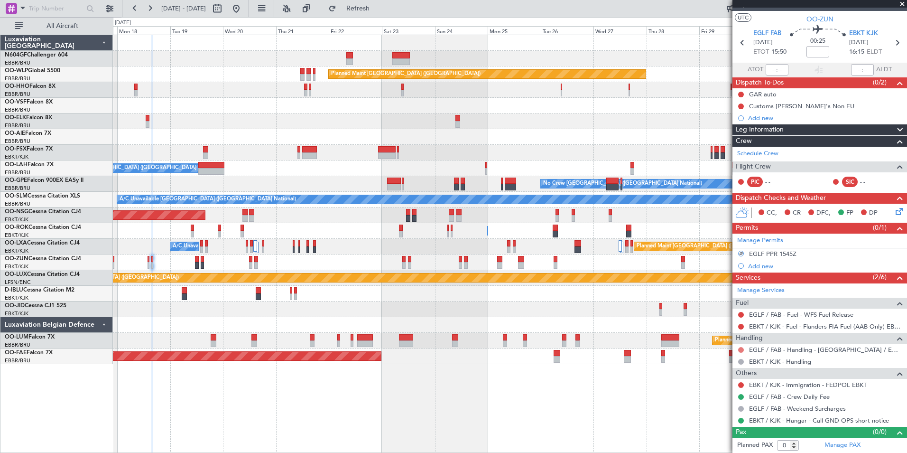
click at [741, 349] on button at bounding box center [741, 350] width 6 height 6
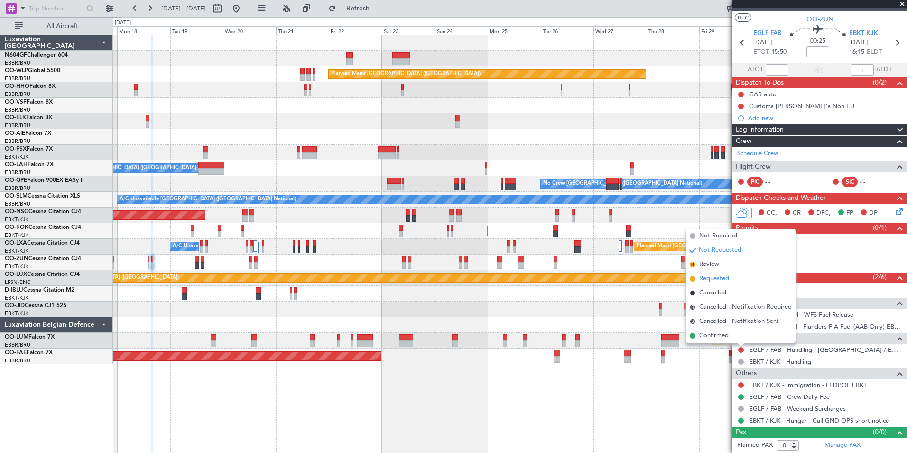
click at [725, 277] on span "Requested" at bounding box center [714, 278] width 30 height 9
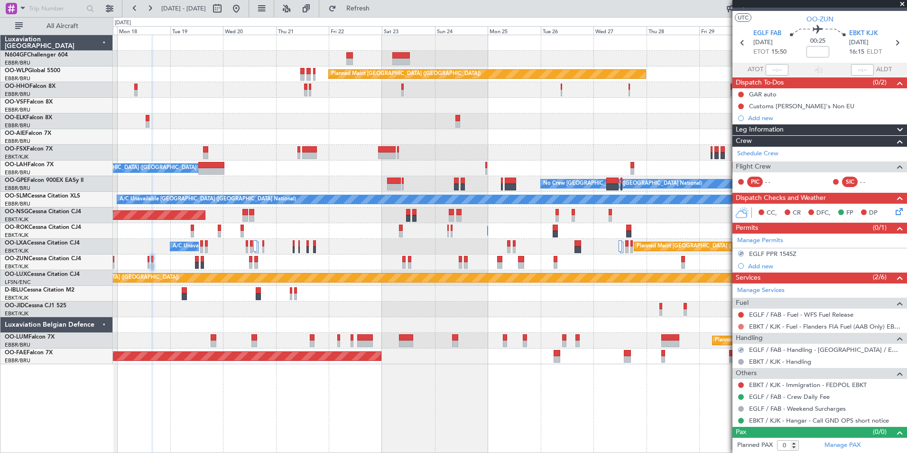
click at [742, 325] on button at bounding box center [741, 326] width 6 height 6
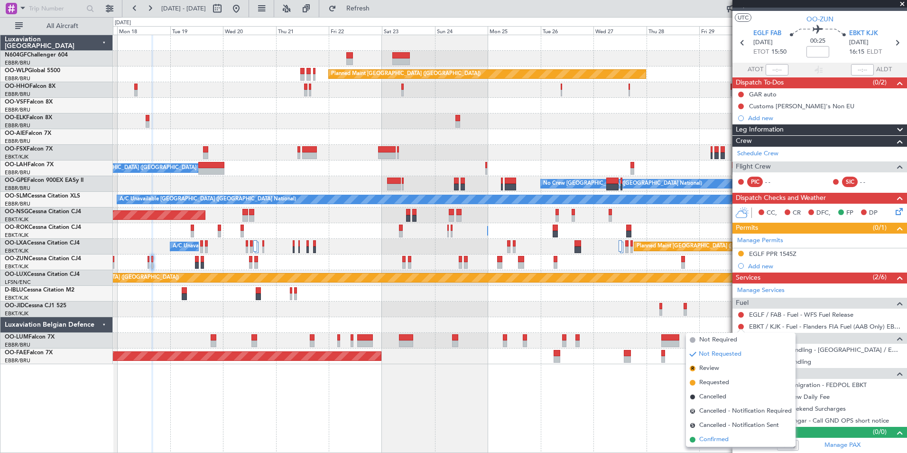
click at [716, 439] on span "Confirmed" at bounding box center [713, 438] width 29 height 9
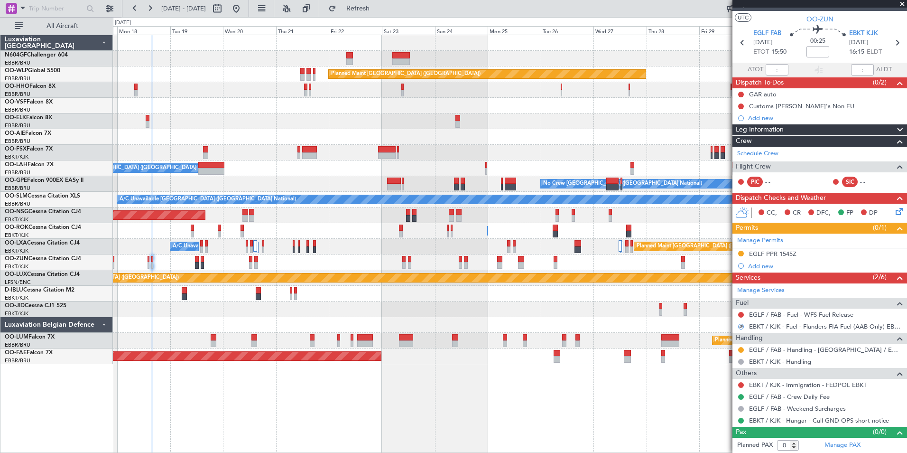
scroll to position [0, 0]
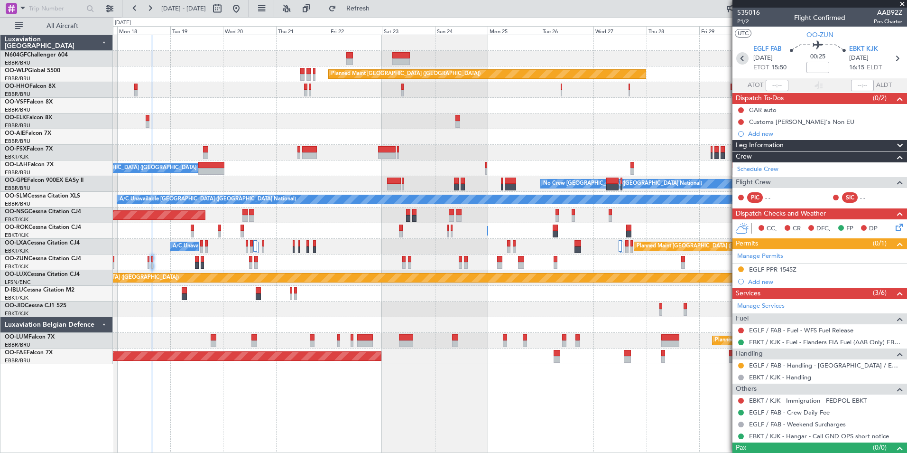
click at [742, 56] on icon at bounding box center [742, 58] width 12 height 12
type input "4"
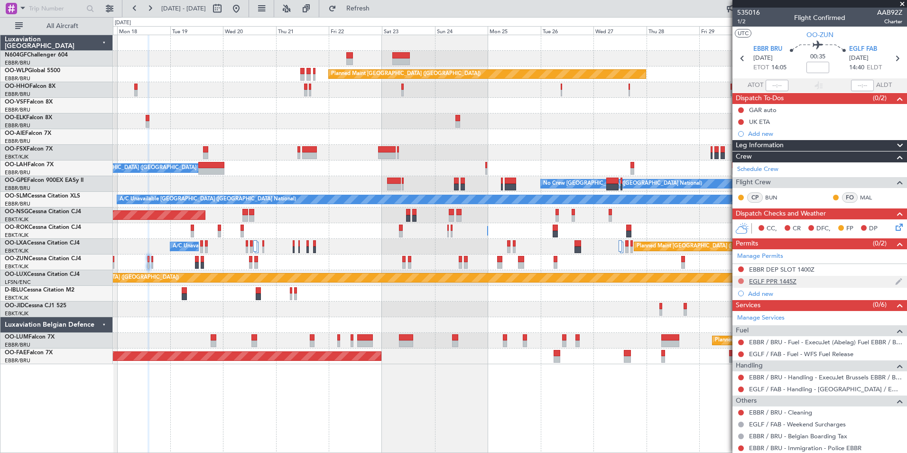
click at [741, 280] on button at bounding box center [741, 281] width 6 height 6
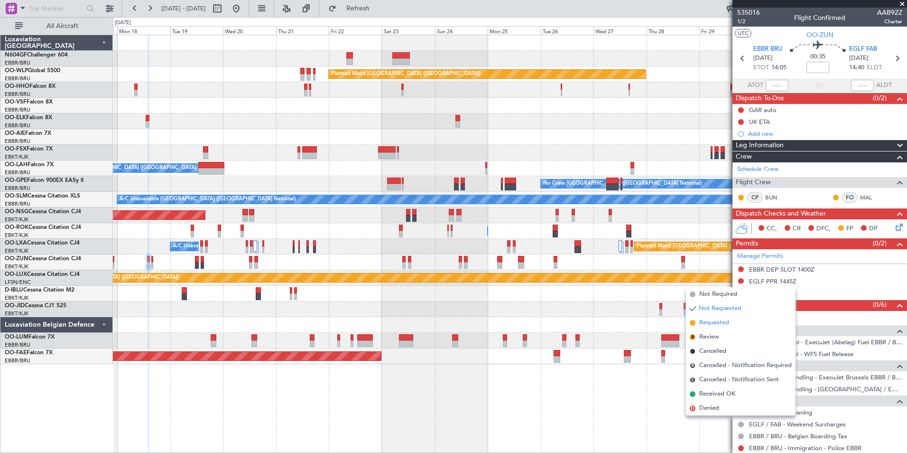
click at [726, 324] on span "Requested" at bounding box center [714, 322] width 30 height 9
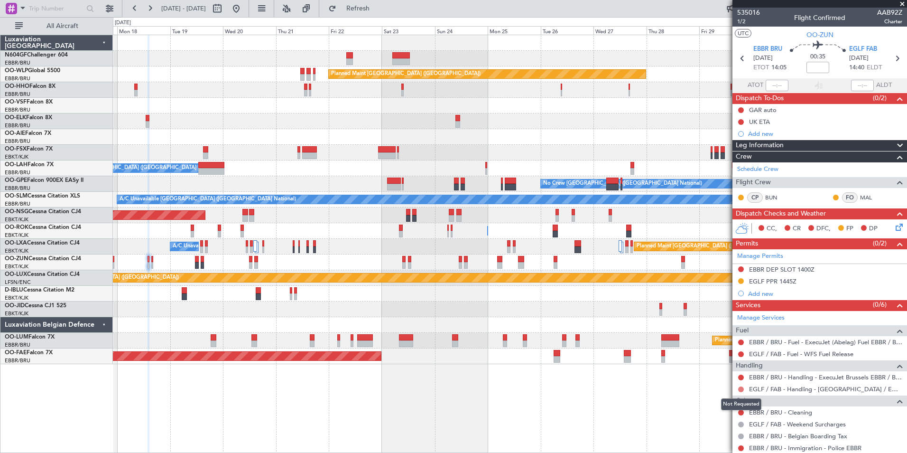
click at [739, 389] on button at bounding box center [741, 389] width 6 height 6
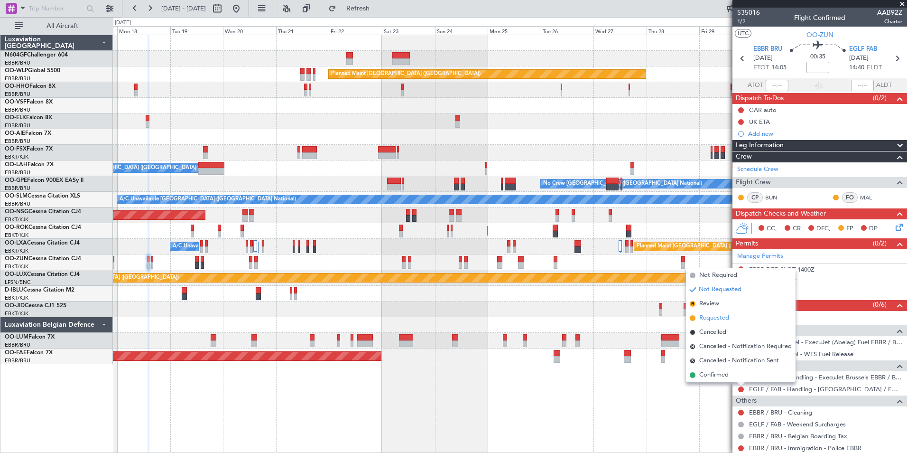
click at [717, 318] on span "Requested" at bounding box center [714, 317] width 30 height 9
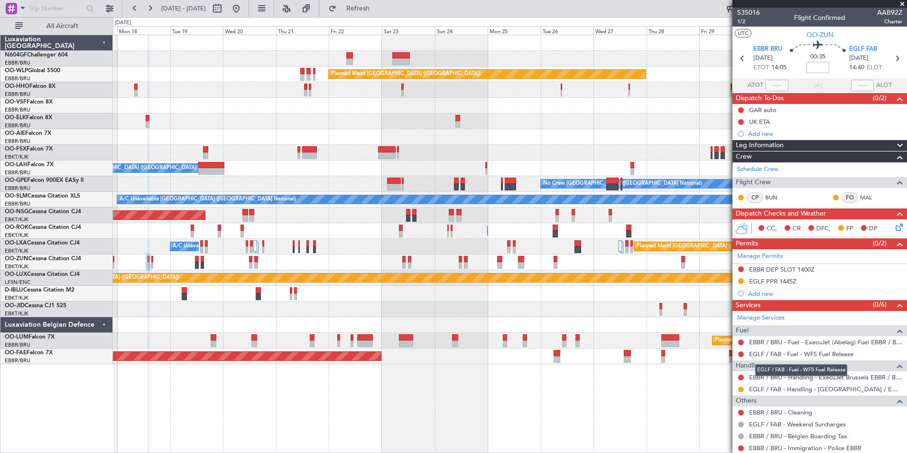
click at [787, 379] on mat-tooltip-component "EGLF / FAB - Fuel - WFS Fuel Release" at bounding box center [800, 369] width 105 height 25
click at [760, 375] on link "EBBR / BRU - Handling - ExecuJet Brussels EBBR / BRU" at bounding box center [825, 377] width 153 height 8
click at [378, 11] on span "Refresh" at bounding box center [358, 8] width 40 height 7
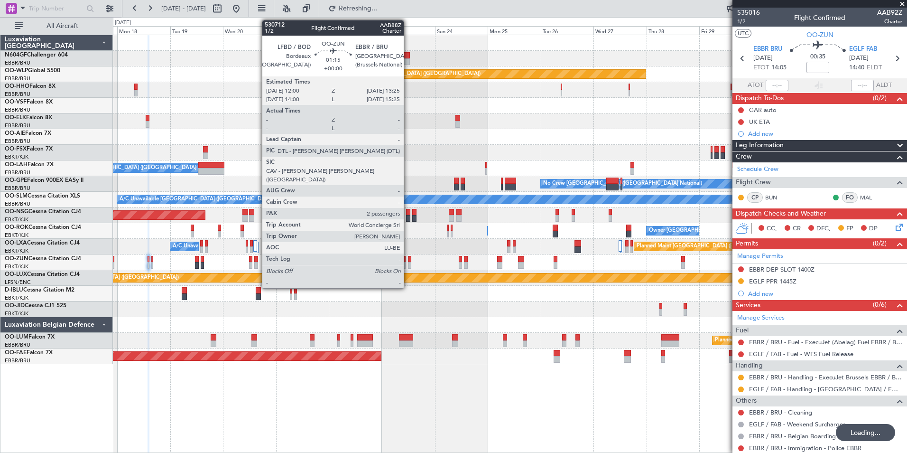
click at [472, 272] on div "Planned Maint Berlin (Brandenburg) A/C Unavailable Geneva (Cointrin) Planned Ma…" at bounding box center [510, 199] width 794 height 329
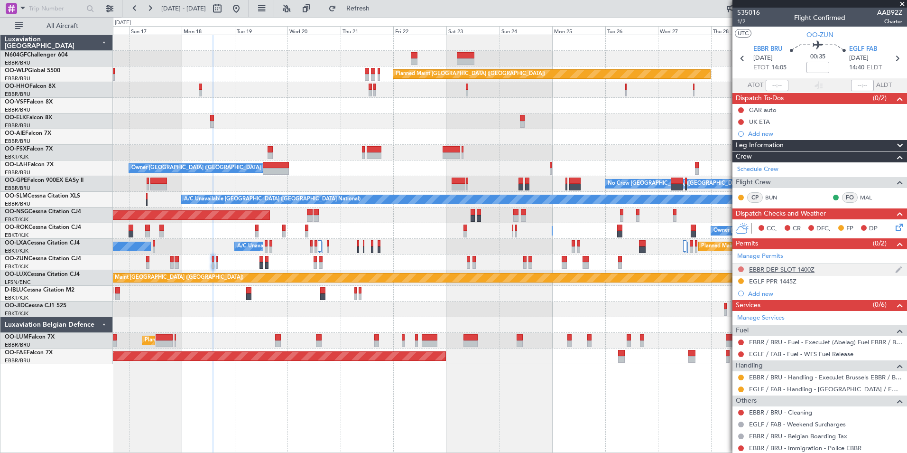
click at [739, 269] on button at bounding box center [741, 269] width 6 height 6
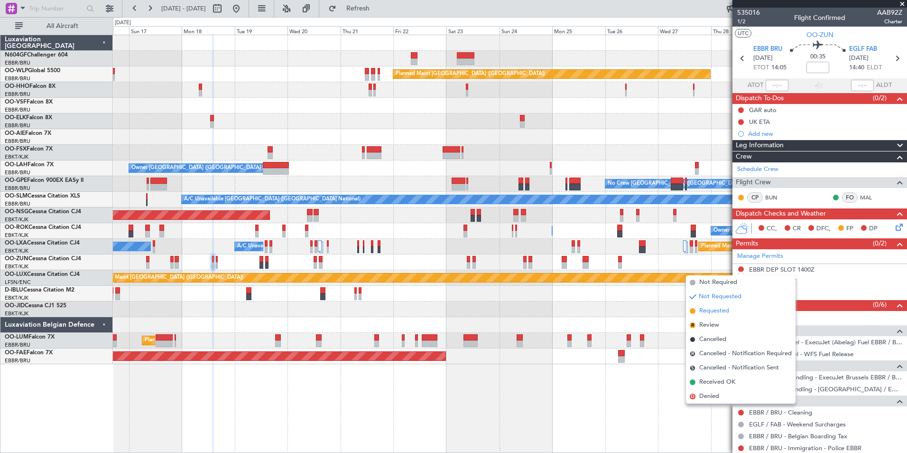
click at [734, 315] on li "Requested" at bounding box center [741, 311] width 110 height 14
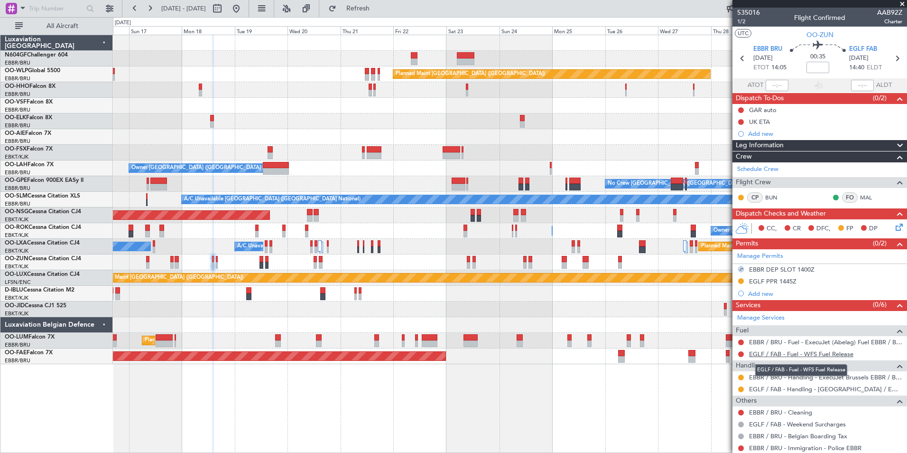
click at [766, 351] on link "EGLF / FAB - Fuel - WFS Fuel Release" at bounding box center [801, 354] width 104 height 8
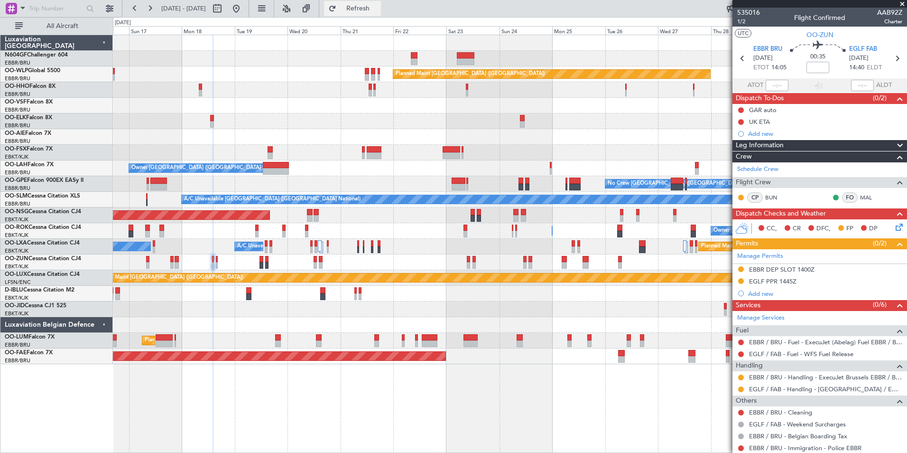
click at [378, 9] on span "Refresh" at bounding box center [358, 8] width 40 height 7
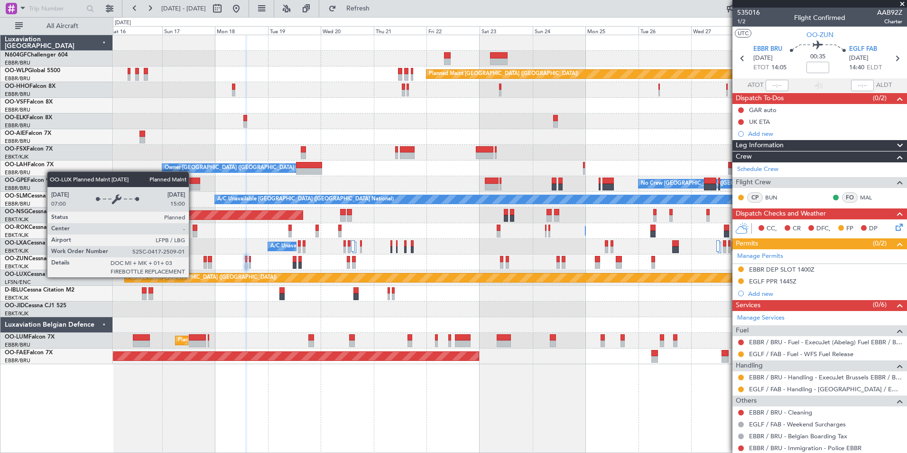
click at [266, 289] on div "Planned Maint Berlin (Brandenburg) A/C Unavailable Geneva (Cointrin) Planned Ma…" at bounding box center [510, 199] width 794 height 329
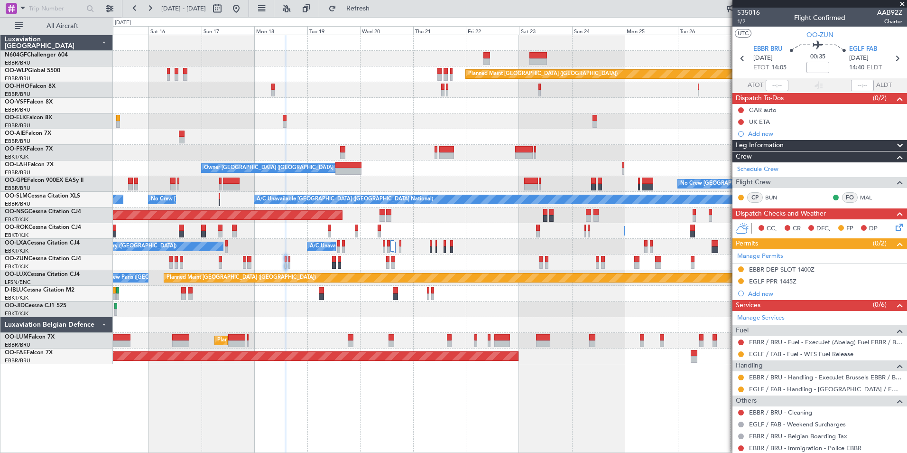
click at [394, 180] on div "Planned Maint Berlin (Brandenburg) A/C Unavailable Geneva (Cointrin) Planned Ma…" at bounding box center [510, 199] width 794 height 329
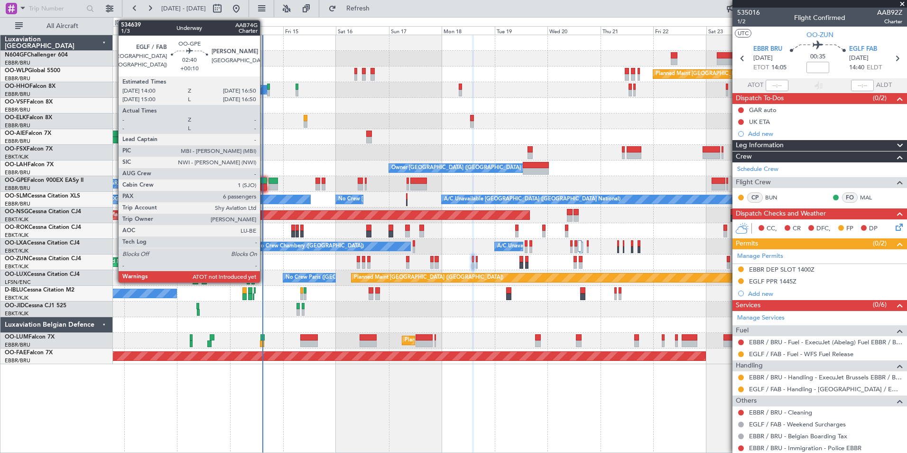
click at [264, 183] on div at bounding box center [263, 180] width 7 height 7
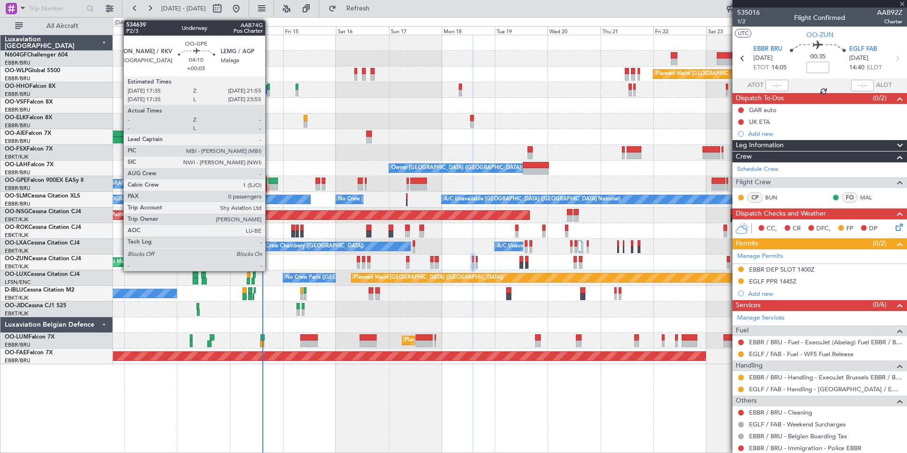
type input "+00:10"
type input "6"
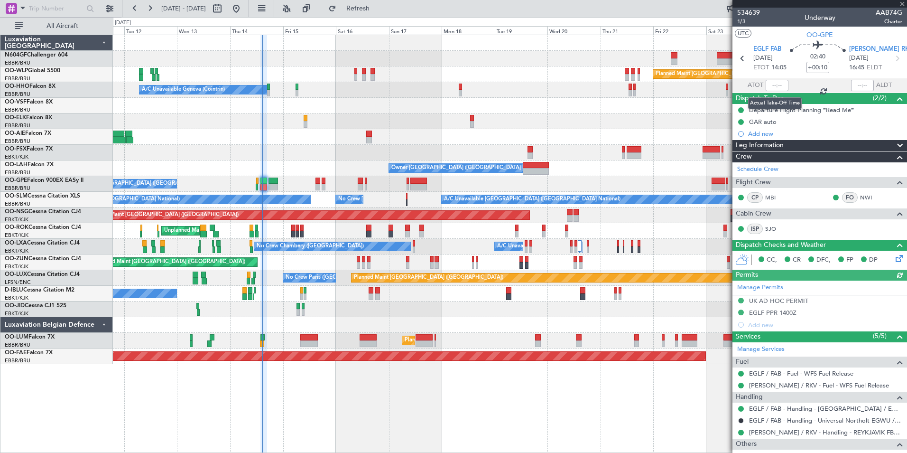
click at [771, 88] on div at bounding box center [777, 85] width 23 height 11
click at [771, 87] on input "text" at bounding box center [777, 85] width 23 height 11
type input "14:37"
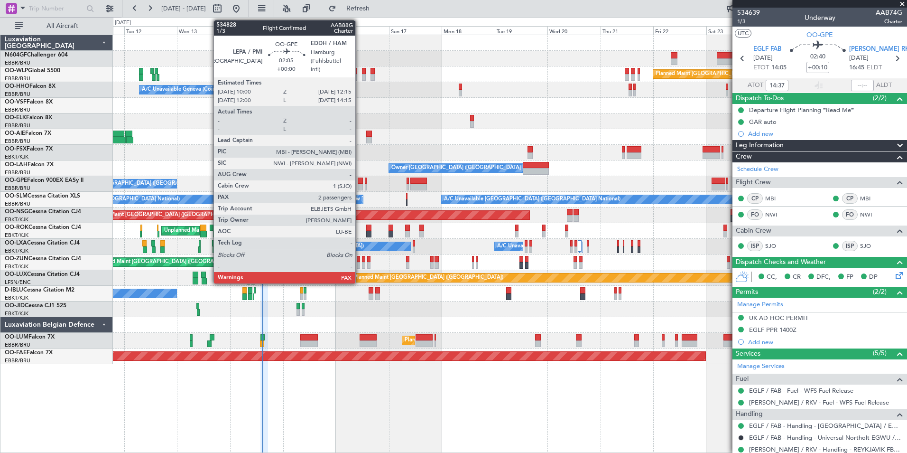
click at [360, 188] on div at bounding box center [360, 187] width 5 height 7
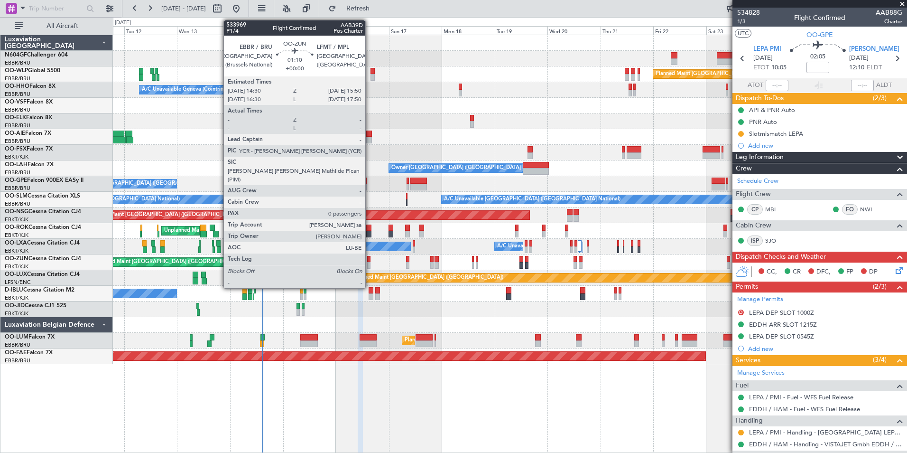
click at [370, 259] on div at bounding box center [368, 259] width 3 height 7
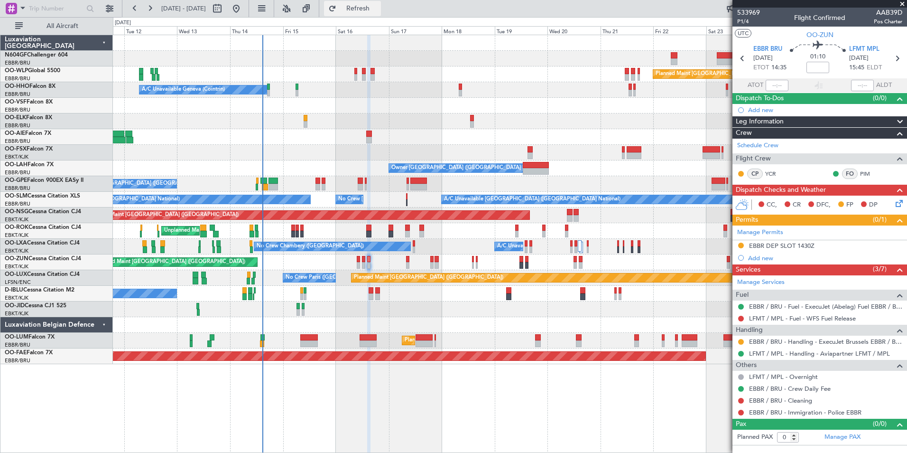
click at [368, 7] on button "Refresh" at bounding box center [352, 8] width 57 height 15
click at [381, 14] on button "Refresh" at bounding box center [352, 8] width 57 height 15
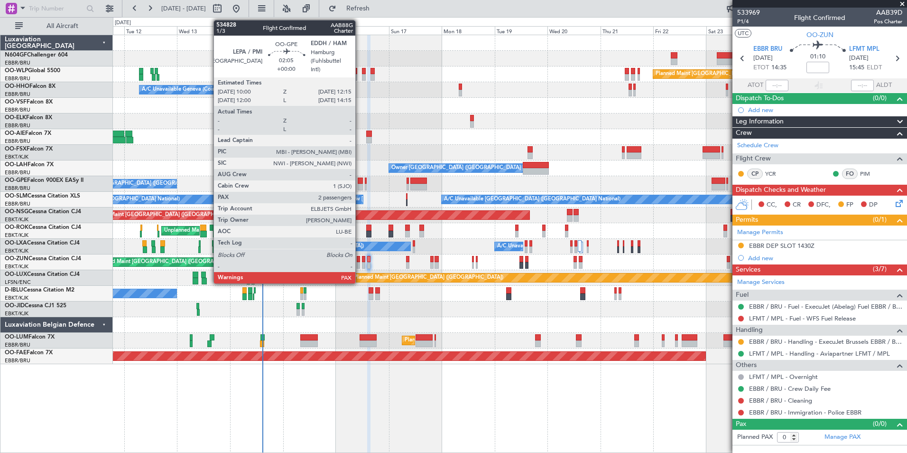
click at [360, 185] on div at bounding box center [360, 187] width 5 height 7
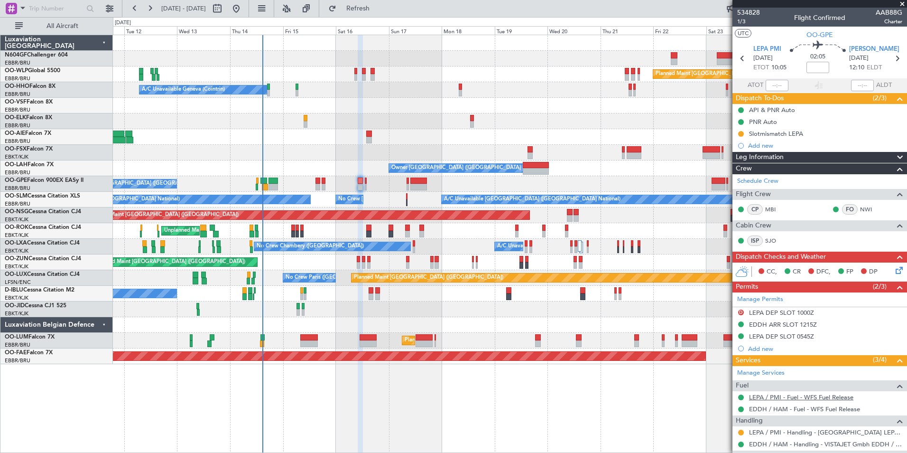
scroll to position [102, 0]
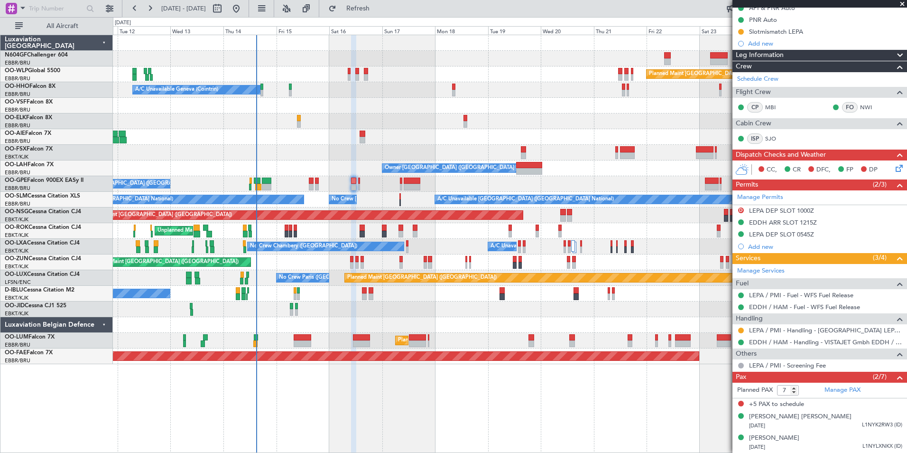
click at [407, 192] on div "A/C Unavailable Brussels (Brussels National) No Crew Brussels (Brussels Nationa…" at bounding box center [510, 200] width 794 height 16
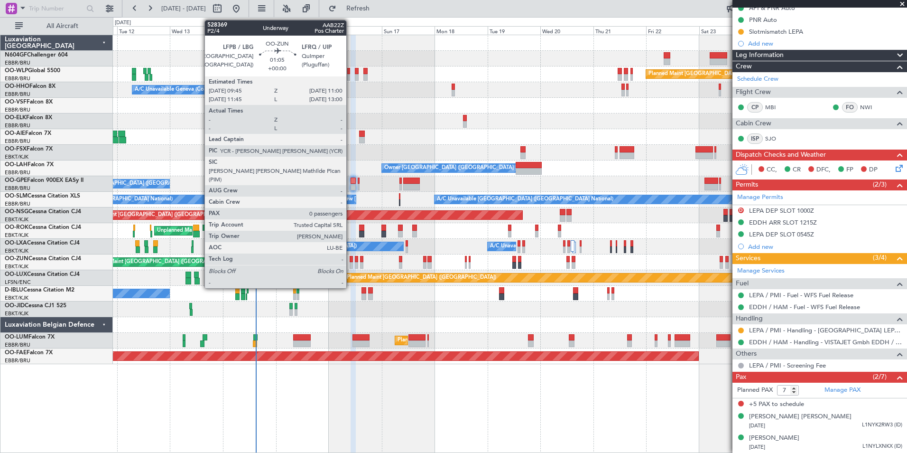
click at [351, 261] on div at bounding box center [351, 259] width 3 height 7
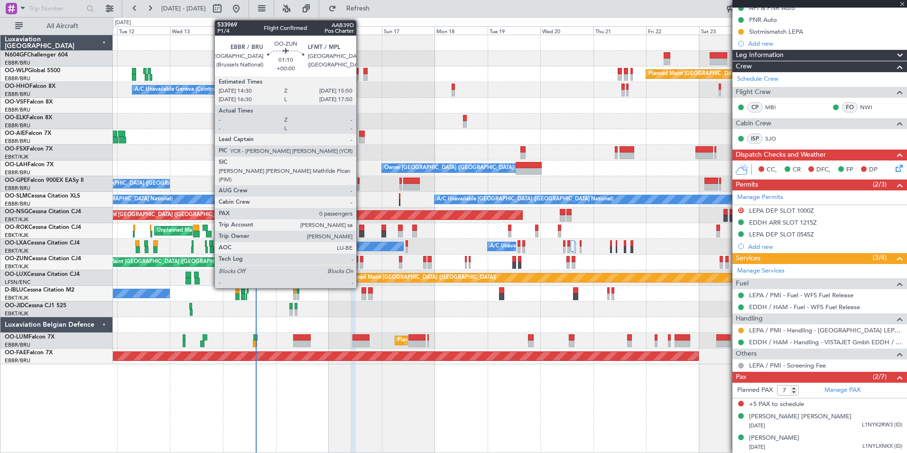
click at [360, 260] on div at bounding box center [361, 259] width 3 height 7
type input "0"
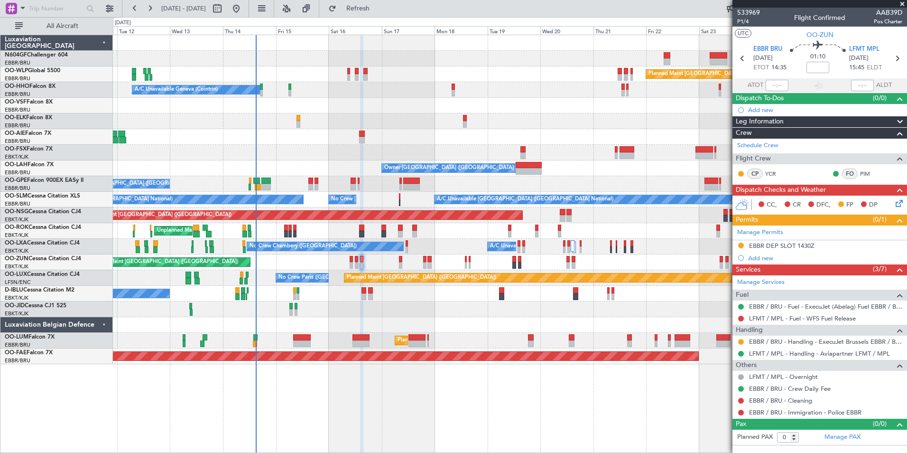
click at [445, 264] on div "Unplanned Maint [GEOGRAPHIC_DATA] ([GEOGRAPHIC_DATA])" at bounding box center [510, 262] width 794 height 16
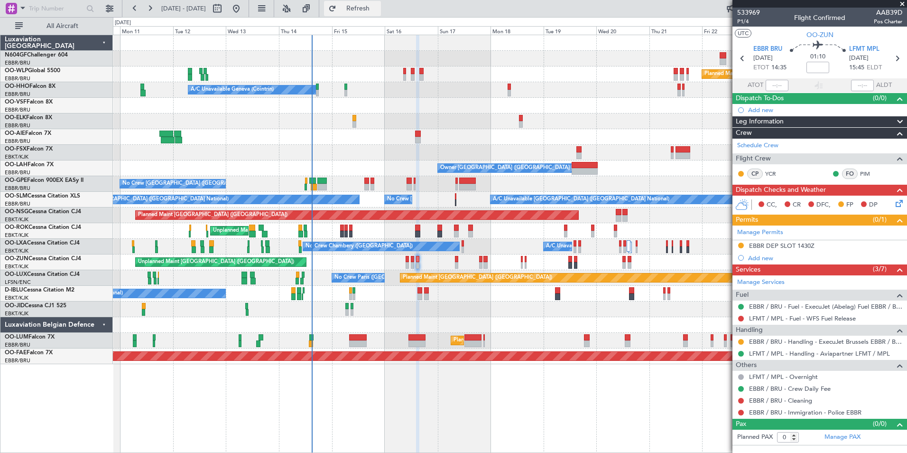
click at [381, 13] on button "Refresh" at bounding box center [352, 8] width 57 height 15
click at [428, 321] on div "Planned Maint Berlin (Brandenburg) Planned Maint Milan (Linate) A/C Unavailable…" at bounding box center [510, 199] width 794 height 329
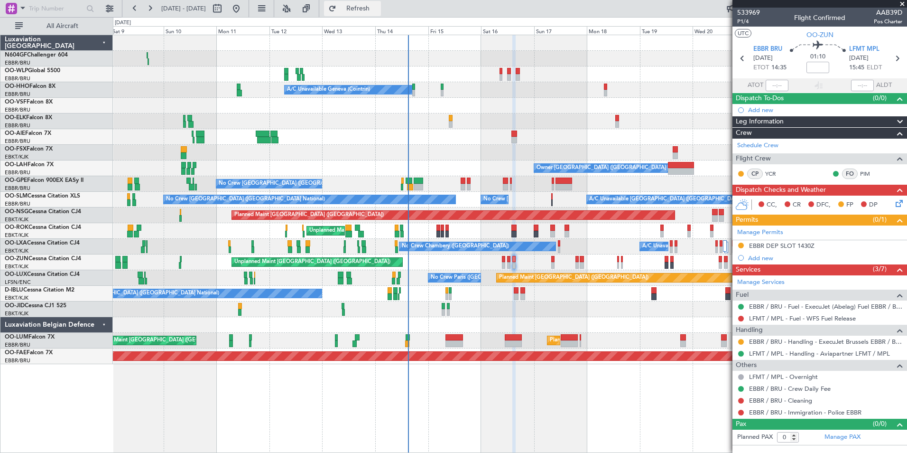
click at [378, 10] on span "Refresh" at bounding box center [358, 8] width 40 height 7
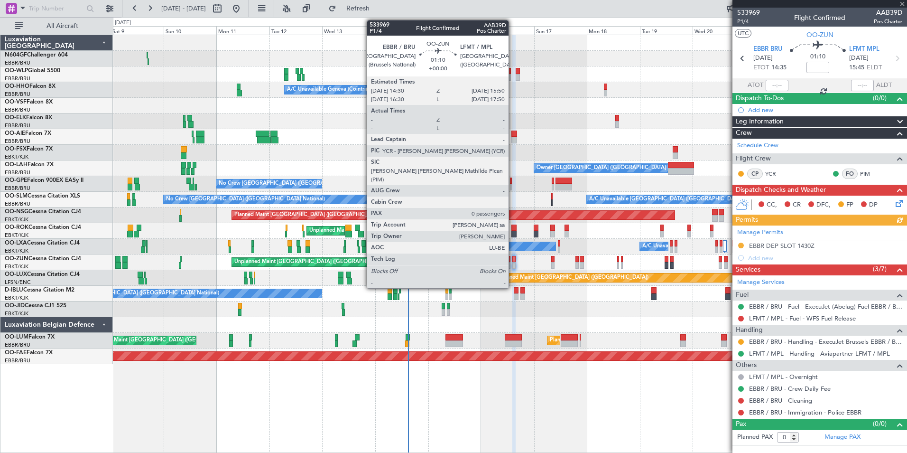
click at [513, 268] on div at bounding box center [513, 265] width 3 height 7
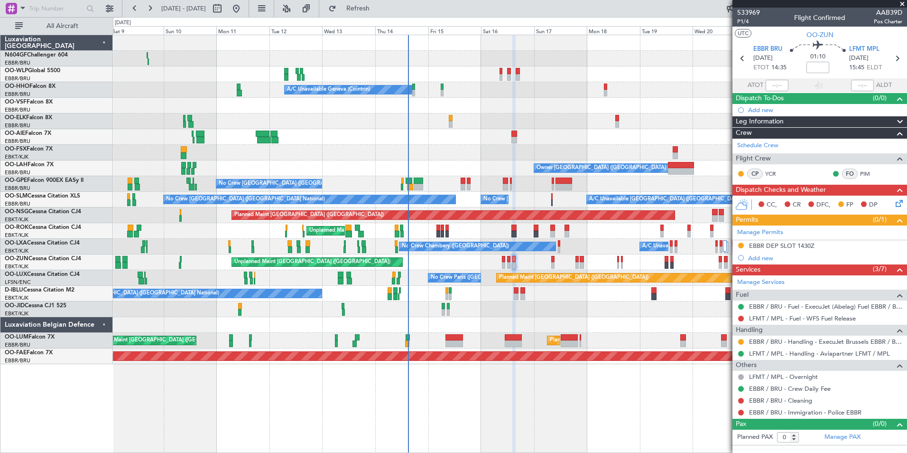
click at [342, 242] on div "Planned Maint [GEOGRAPHIC_DATA] ([GEOGRAPHIC_DATA]) Planned Maint Milan ([GEOGR…" at bounding box center [510, 199] width 794 height 329
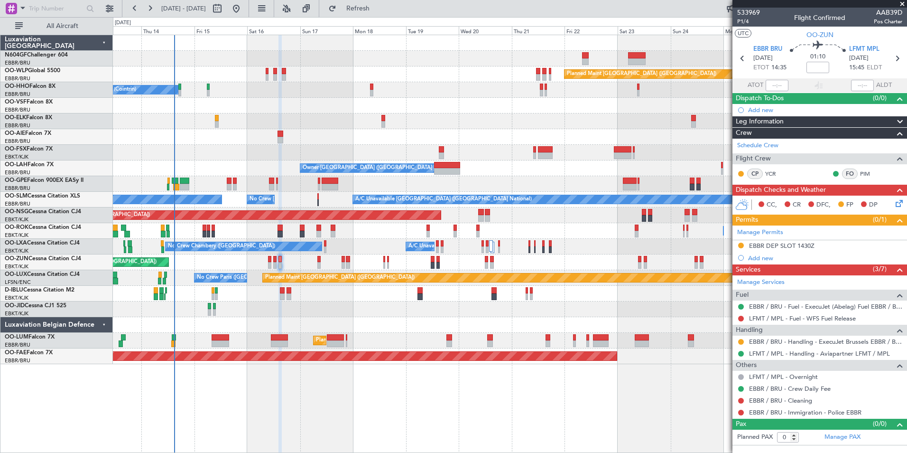
click at [321, 226] on div "Owner [GEOGRAPHIC_DATA]-[GEOGRAPHIC_DATA] Owner [GEOGRAPHIC_DATA]-[GEOGRAPHIC_D…" at bounding box center [510, 231] width 794 height 16
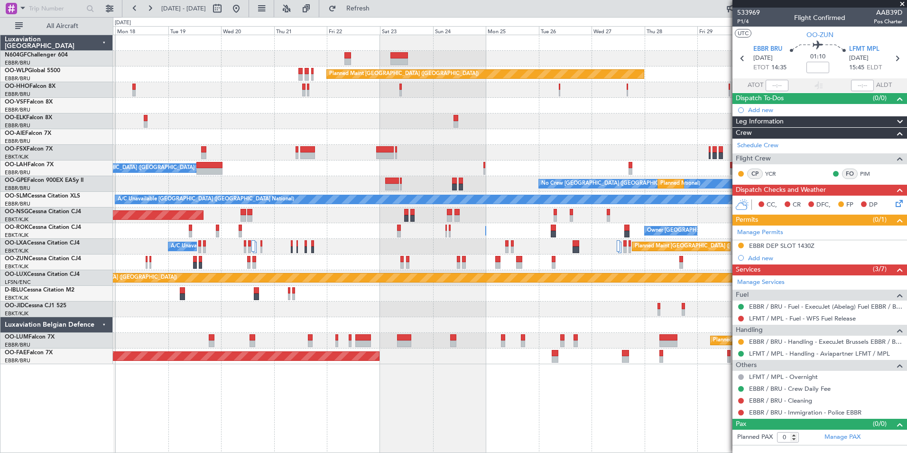
click at [361, 240] on div "Planned Maint [GEOGRAPHIC_DATA] ([GEOGRAPHIC_DATA]) A/C Unavailable Geneva (Coi…" at bounding box center [510, 199] width 794 height 329
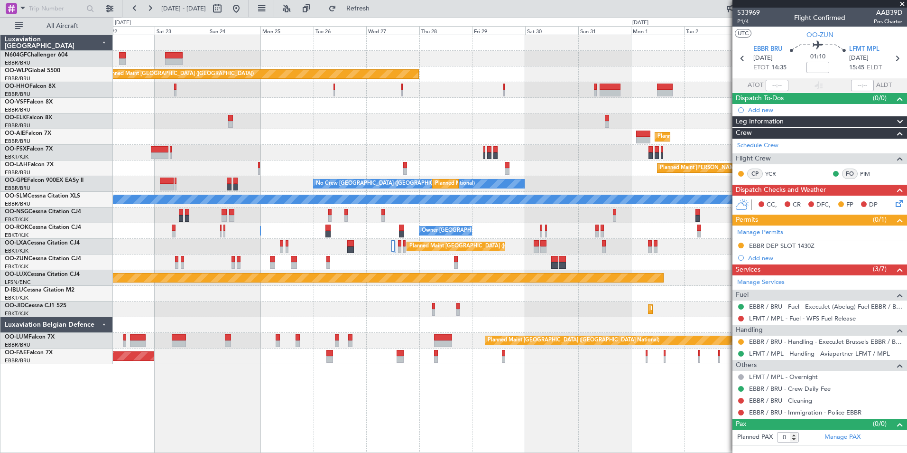
click at [356, 273] on div "Planned Maint [GEOGRAPHIC_DATA] ([GEOGRAPHIC_DATA]) Planned Maint [GEOGRAPHIC_D…" at bounding box center [510, 199] width 794 height 329
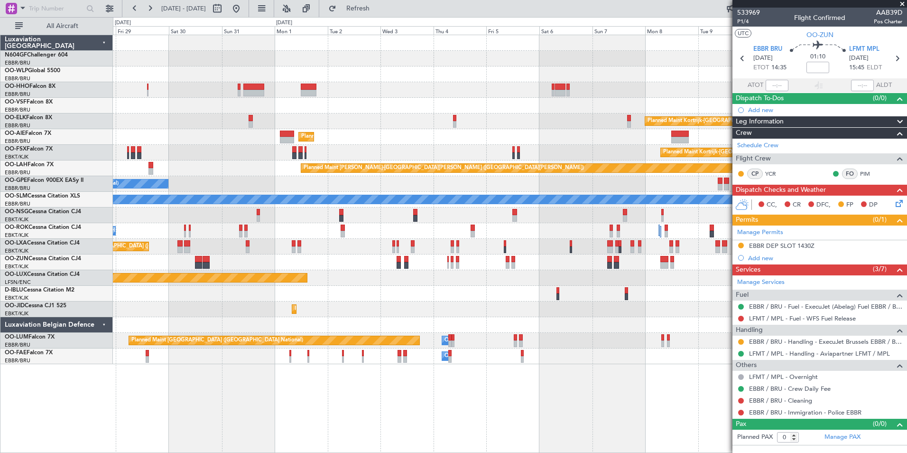
click at [384, 284] on div "Planned Maint [GEOGRAPHIC_DATA] ([GEOGRAPHIC_DATA])" at bounding box center [510, 278] width 794 height 16
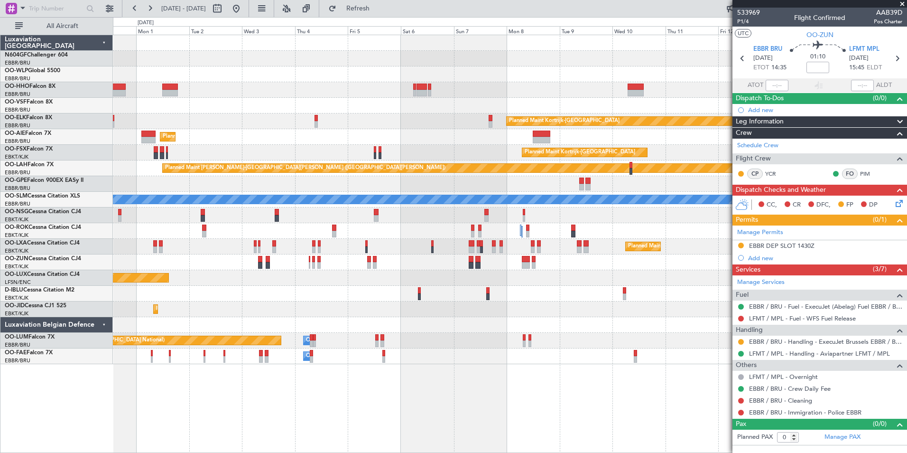
click at [319, 314] on div "Planned Maint [GEOGRAPHIC_DATA] ([GEOGRAPHIC_DATA]) Planned Maint [GEOGRAPHIC_D…" at bounding box center [510, 199] width 794 height 329
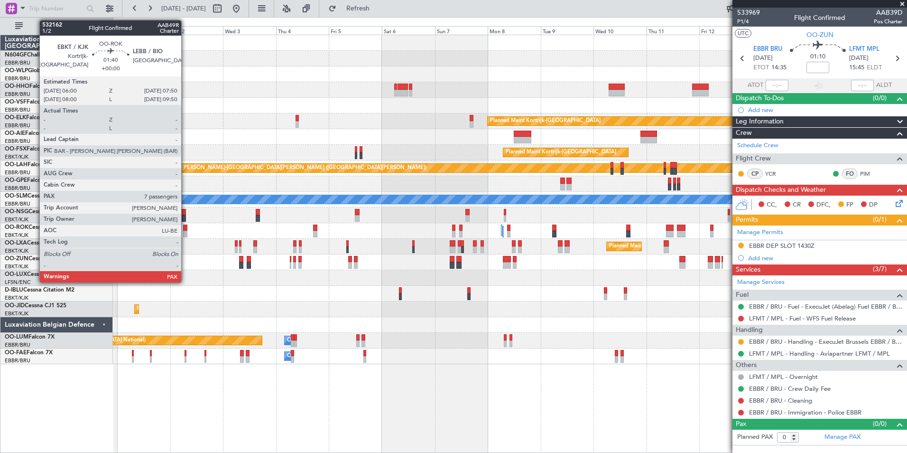
click at [185, 230] on div at bounding box center [185, 227] width 4 height 7
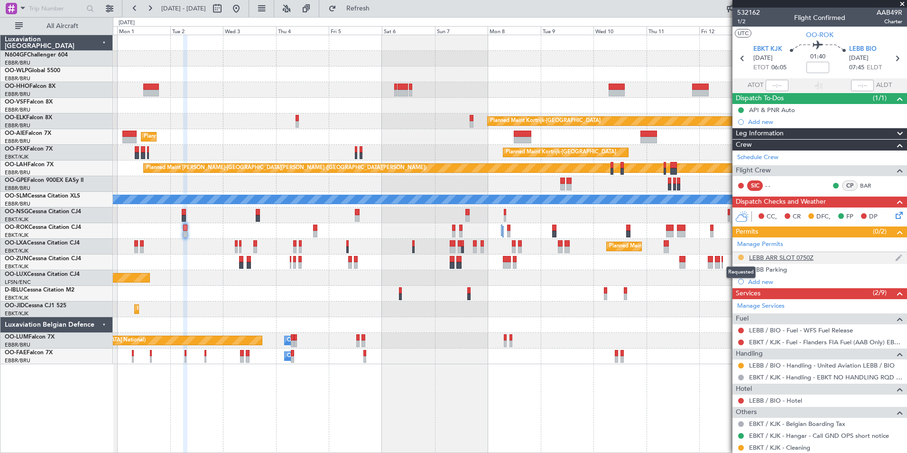
click at [740, 258] on button at bounding box center [741, 257] width 6 height 6
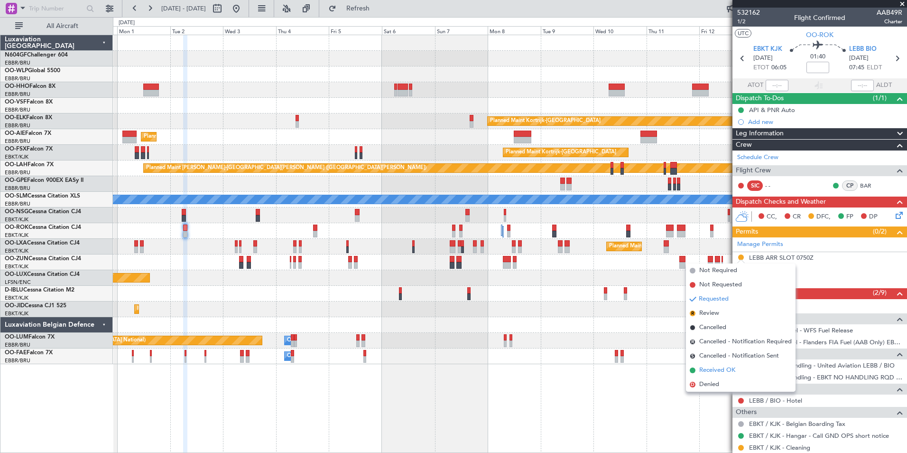
click at [726, 368] on span "Received OK" at bounding box center [717, 369] width 36 height 9
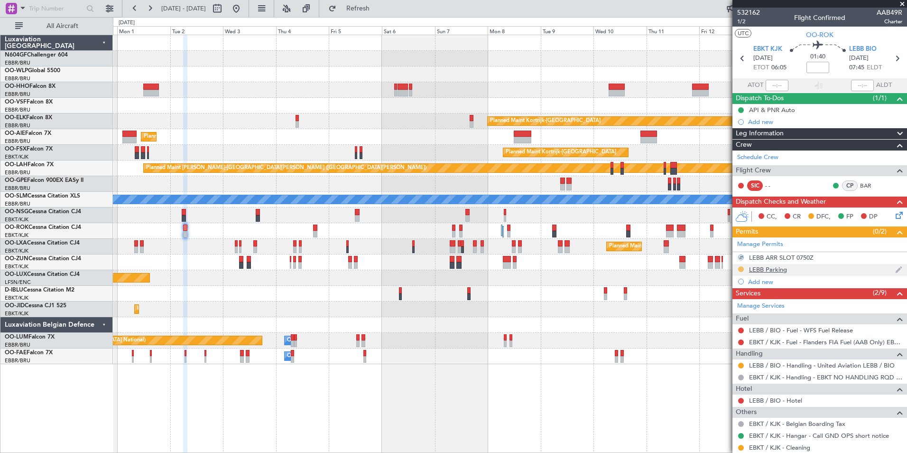
click at [742, 269] on button at bounding box center [741, 269] width 6 height 6
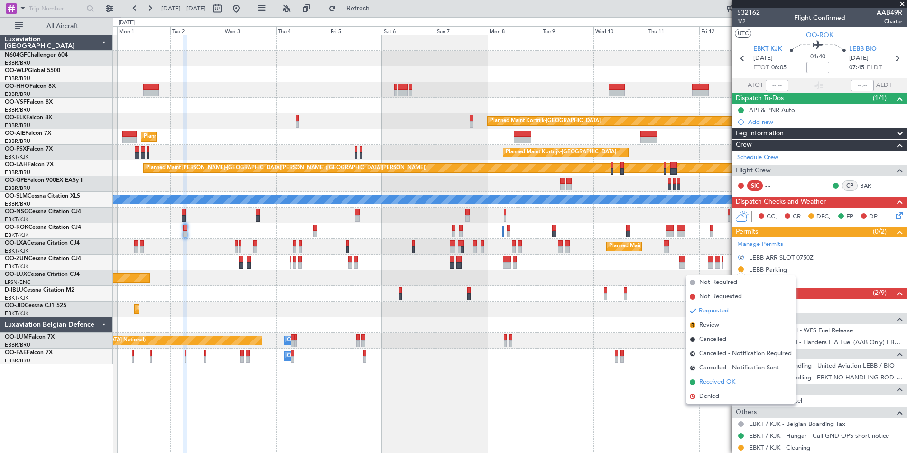
click at [717, 381] on span "Received OK" at bounding box center [717, 381] width 36 height 9
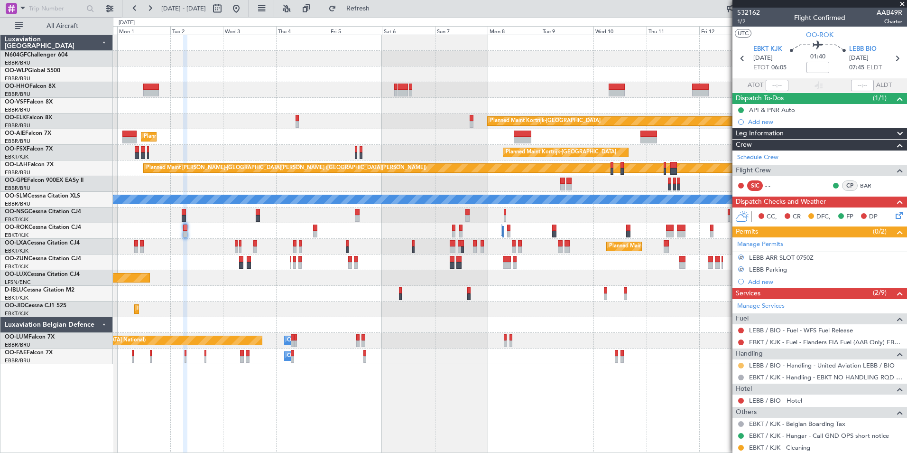
click at [740, 364] on button at bounding box center [741, 365] width 6 height 6
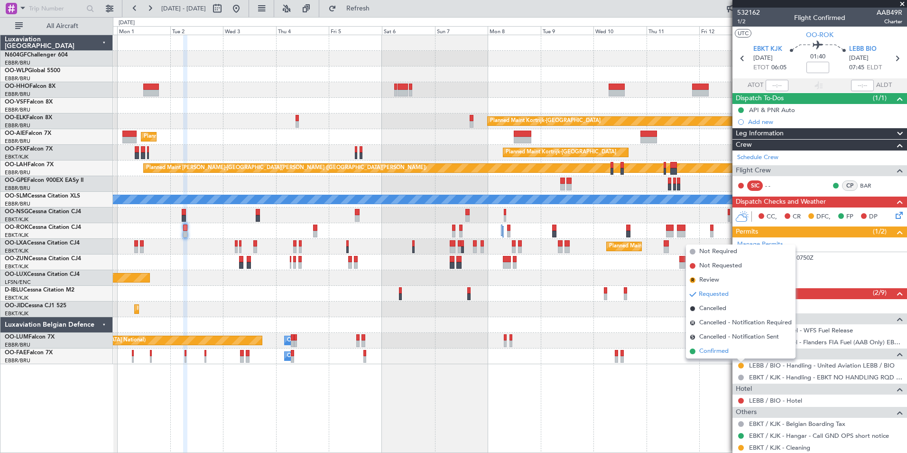
click at [735, 350] on li "Confirmed" at bounding box center [741, 351] width 110 height 14
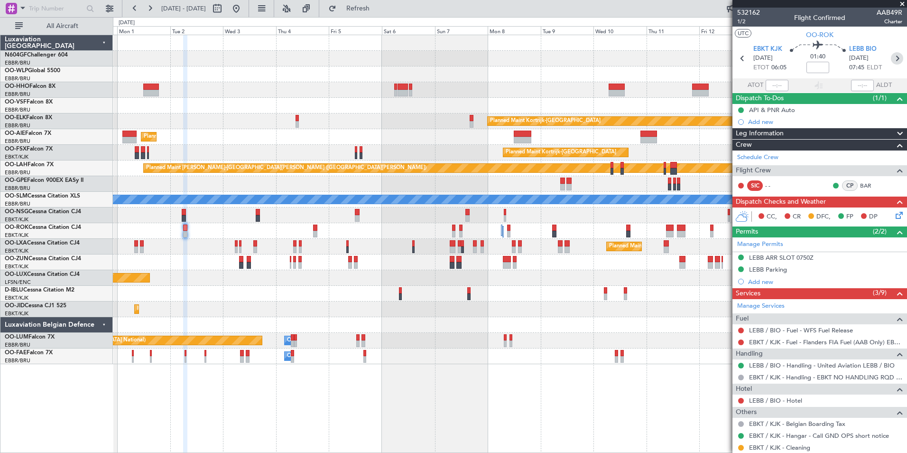
click at [894, 64] on icon at bounding box center [897, 58] width 12 height 12
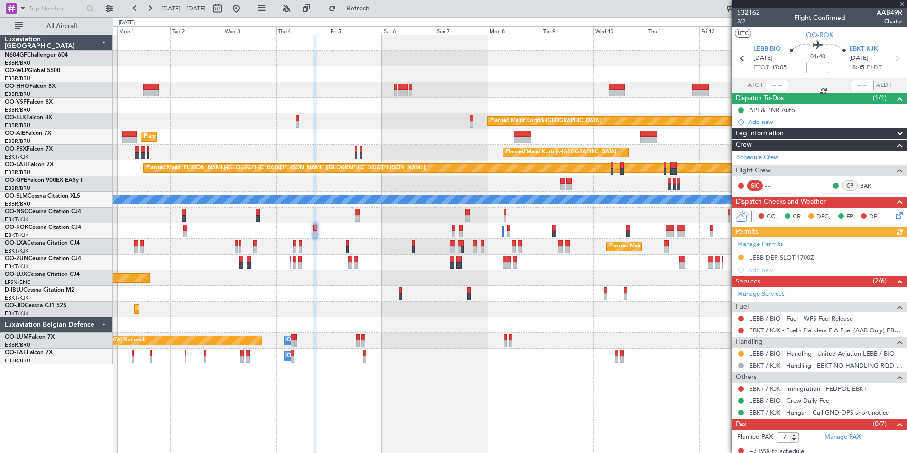
click at [741, 259] on div "Manage Permits LEBB DEP SLOT 1700Z Add new" at bounding box center [819, 256] width 175 height 38
click at [739, 258] on button at bounding box center [741, 257] width 6 height 6
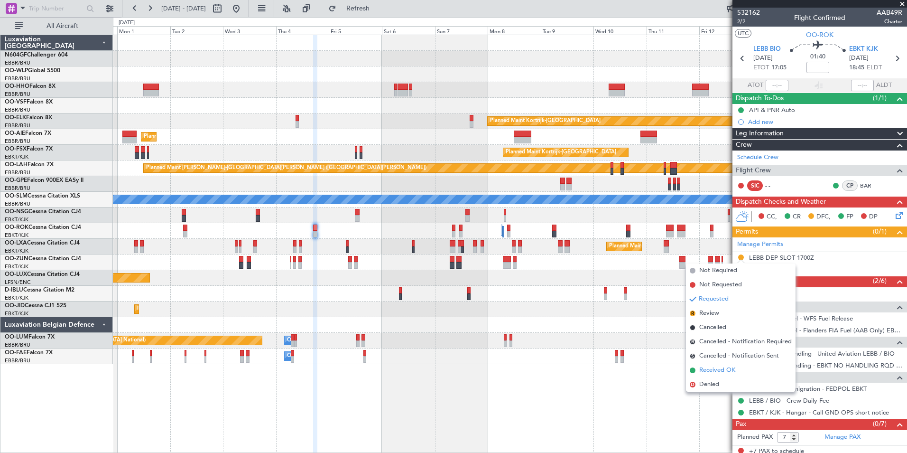
click at [715, 366] on span "Received OK" at bounding box center [717, 369] width 36 height 9
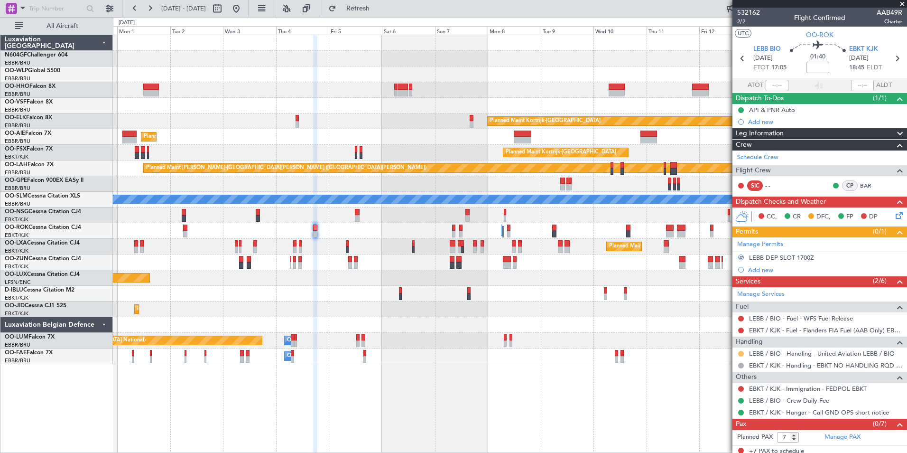
click at [740, 353] on button at bounding box center [741, 354] width 6 height 6
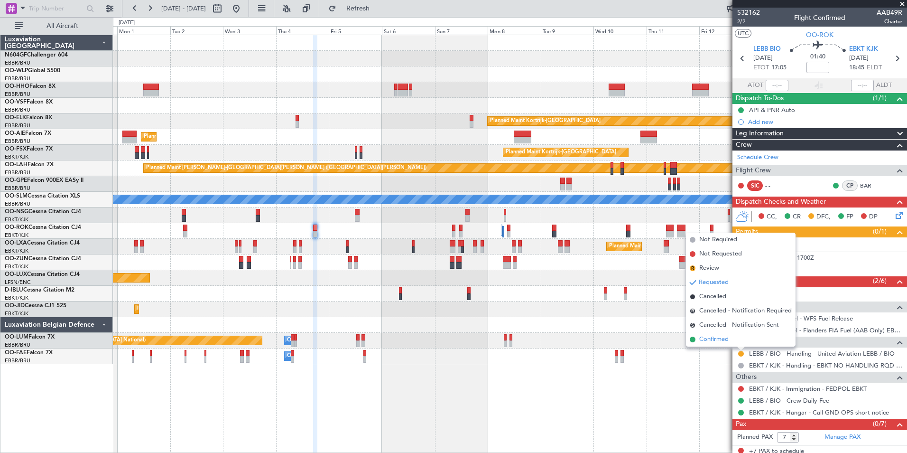
click at [738, 332] on li "Confirmed" at bounding box center [741, 339] width 110 height 14
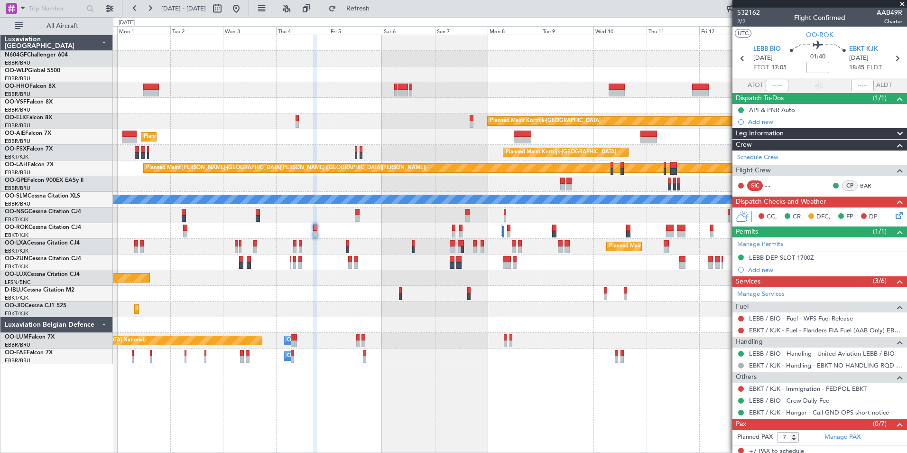
click at [543, 272] on div "Planned Maint Kortrijk-[GEOGRAPHIC_DATA] Planned Maint [GEOGRAPHIC_DATA] ([GEOG…" at bounding box center [510, 199] width 794 height 329
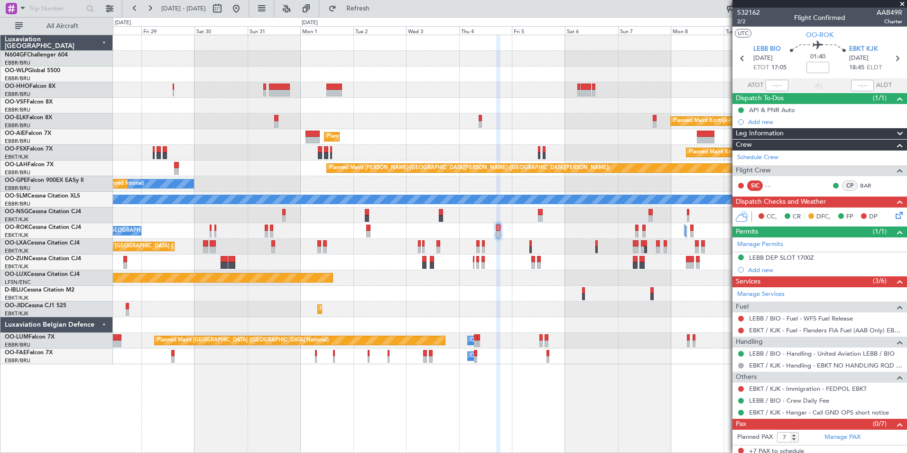
click at [372, 229] on div "Planned Maint [GEOGRAPHIC_DATA] ([GEOGRAPHIC_DATA]) Planned Maint [GEOGRAPHIC_D…" at bounding box center [510, 199] width 794 height 329
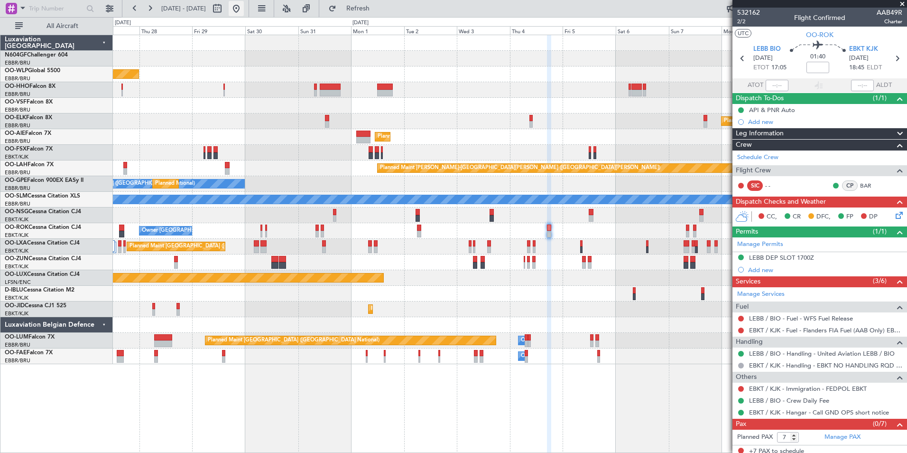
click at [244, 10] on button at bounding box center [236, 8] width 15 height 15
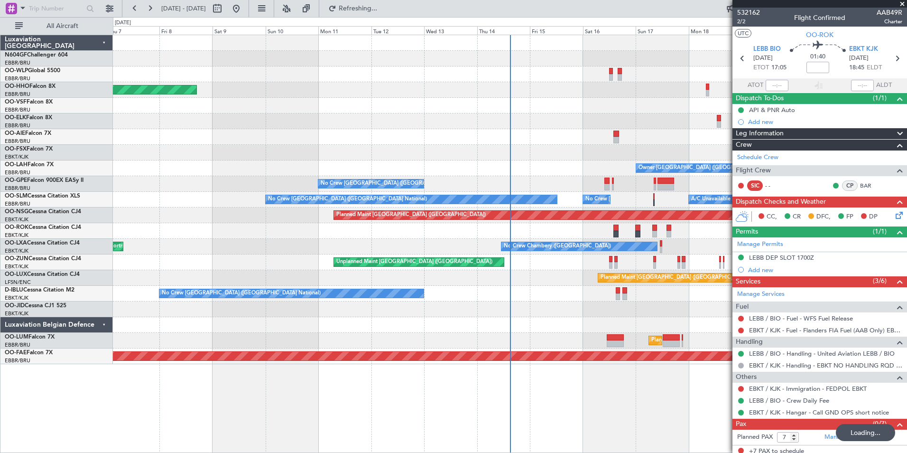
click at [306, 283] on div "Planned Maint [GEOGRAPHIC_DATA] ([GEOGRAPHIC_DATA]) Planned Maint Geneva ([GEOG…" at bounding box center [510, 199] width 794 height 329
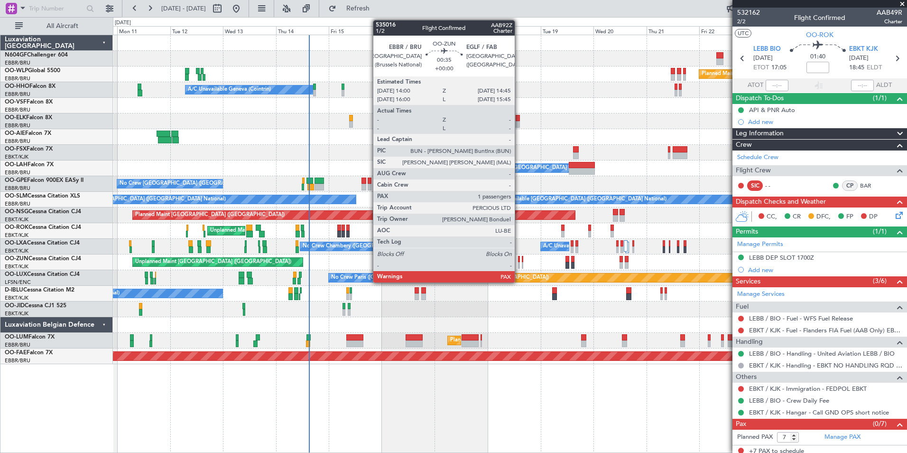
click at [519, 260] on div at bounding box center [519, 259] width 2 height 7
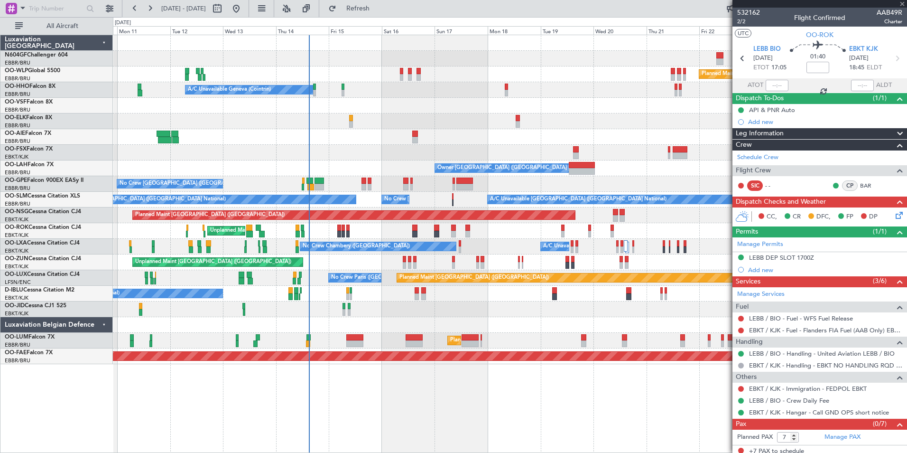
type input "4"
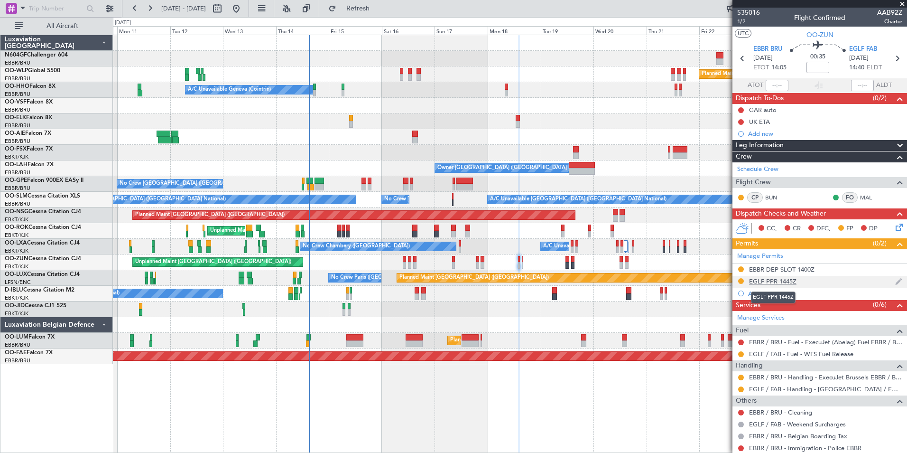
click at [779, 280] on div "EGLF PPR 1445Z" at bounding box center [772, 281] width 47 height 8
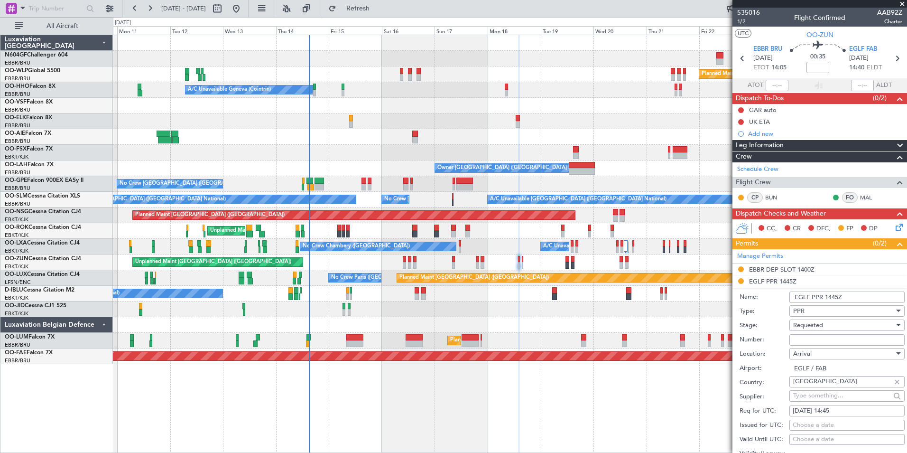
click at [836, 340] on input "Number:" at bounding box center [846, 339] width 115 height 11
paste input "370493"
type input "370493"
click at [822, 327] on span "Requested" at bounding box center [808, 325] width 30 height 9
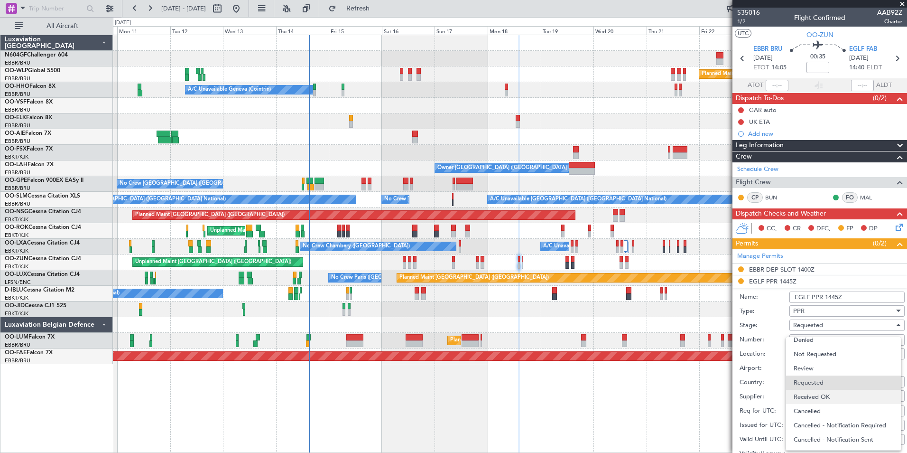
click at [840, 397] on span "Received OK" at bounding box center [844, 396] width 100 height 14
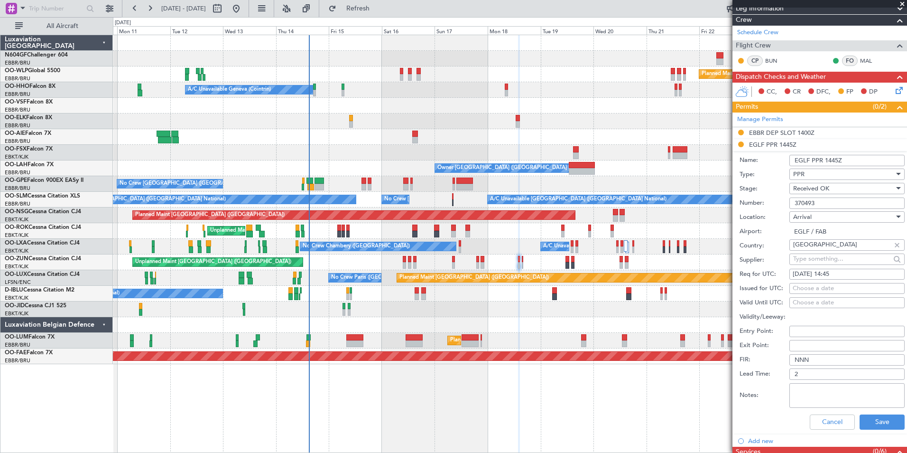
scroll to position [146, 0]
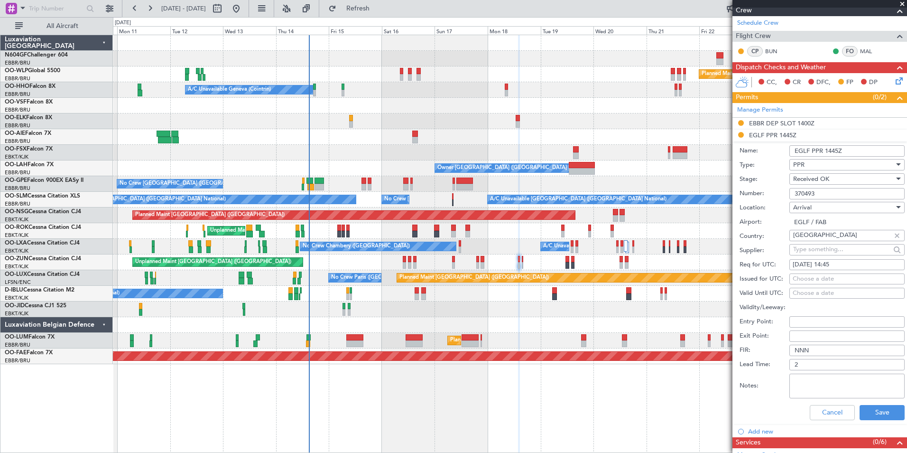
click at [869, 420] on div "Cancel Save" at bounding box center [821, 412] width 165 height 25
click at [872, 410] on button "Save" at bounding box center [881, 412] width 45 height 15
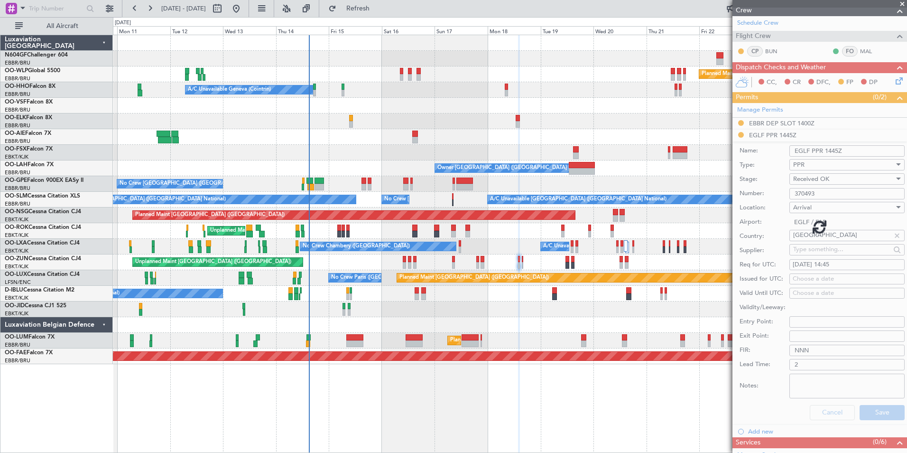
scroll to position [61, 0]
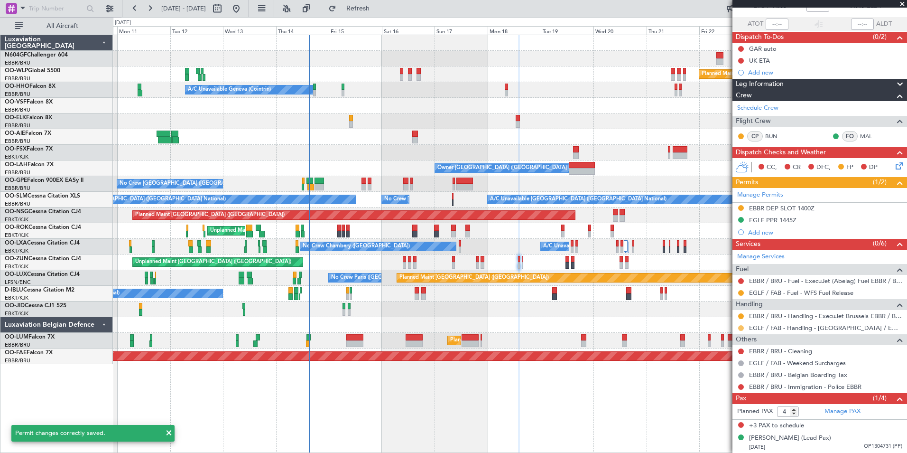
click at [741, 328] on button at bounding box center [741, 328] width 6 height 6
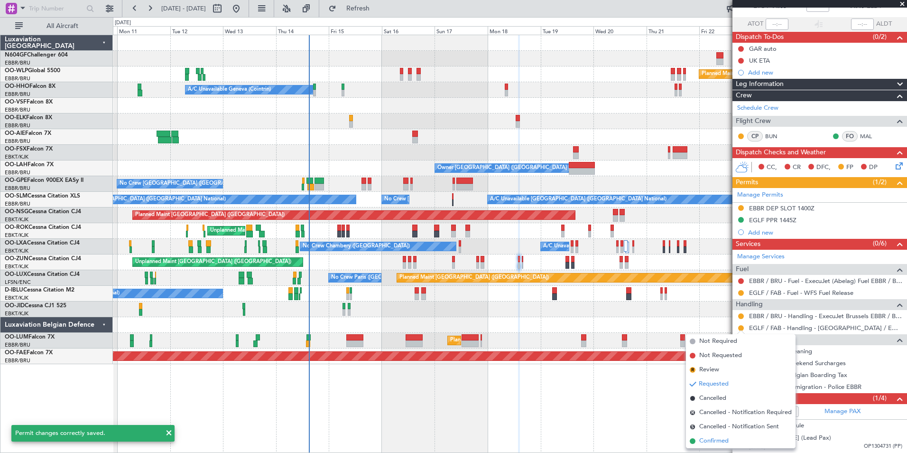
click at [713, 440] on span "Confirmed" at bounding box center [713, 440] width 29 height 9
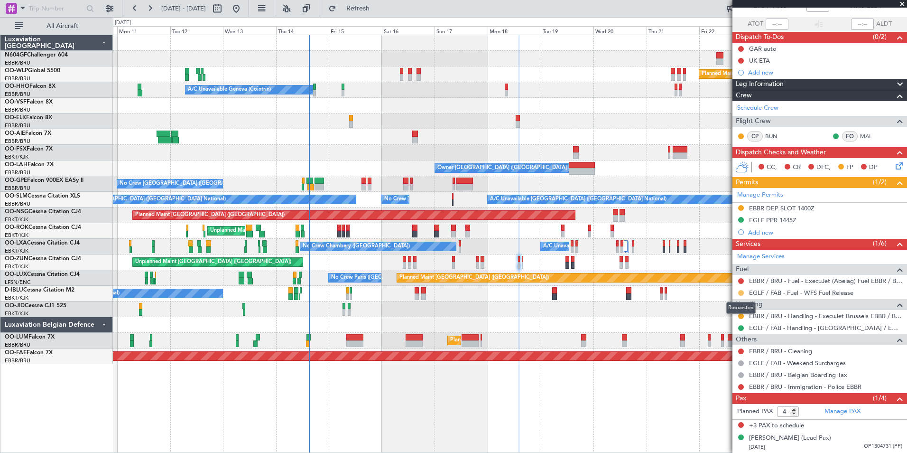
click at [740, 292] on button at bounding box center [741, 293] width 6 height 6
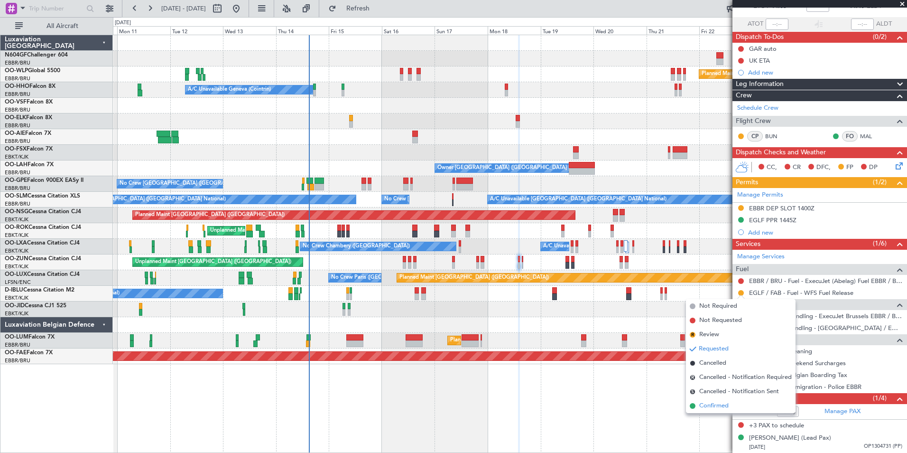
click at [737, 403] on li "Confirmed" at bounding box center [741, 405] width 110 height 14
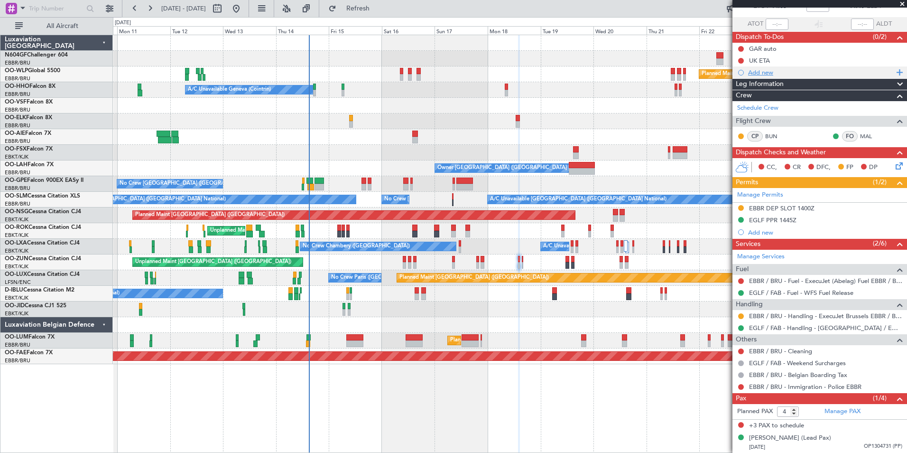
scroll to position [0, 0]
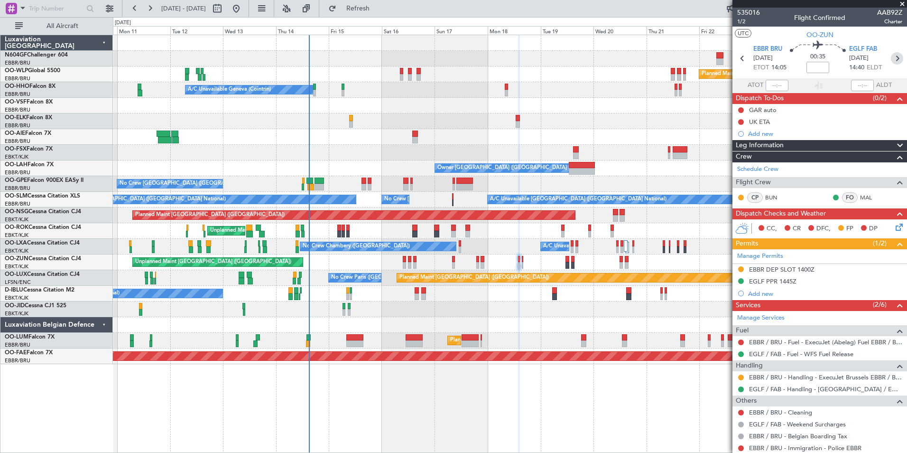
click at [891, 61] on icon at bounding box center [897, 58] width 12 height 12
type input "0"
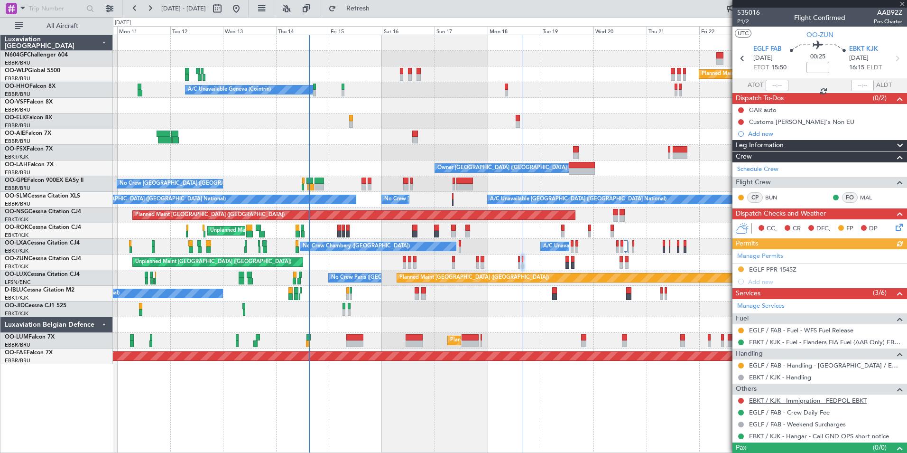
scroll to position [16, 0]
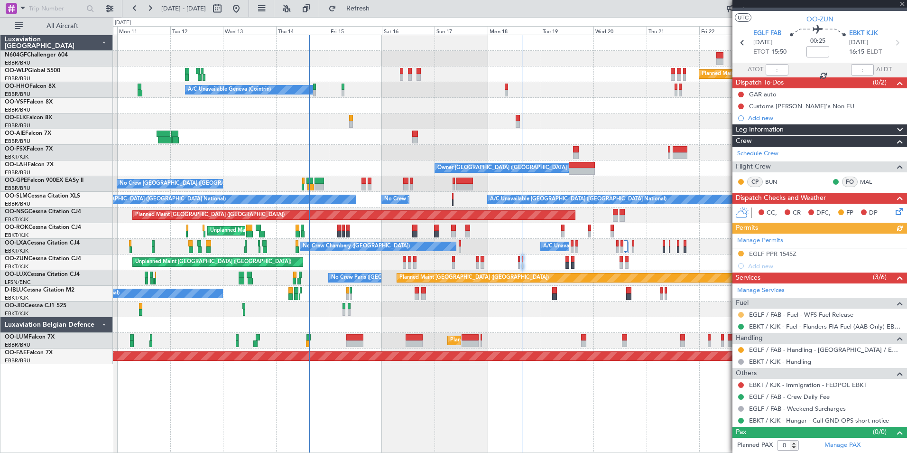
click at [741, 315] on button at bounding box center [741, 315] width 6 height 6
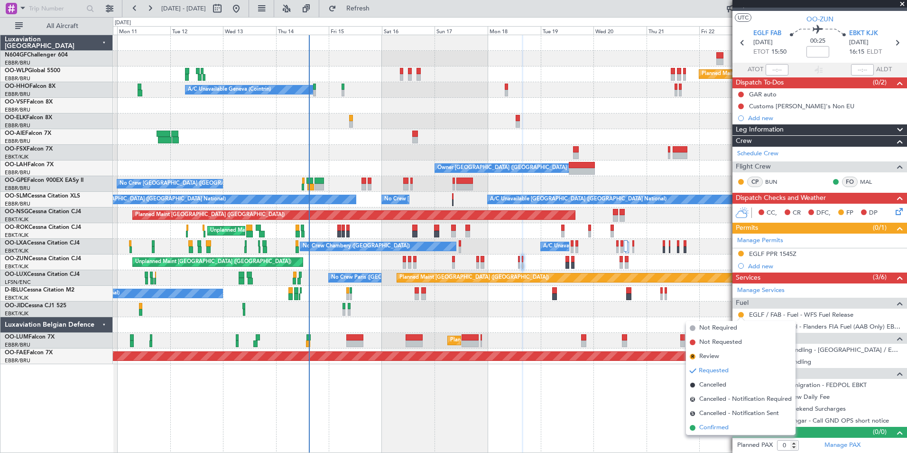
click at [719, 429] on span "Confirmed" at bounding box center [713, 427] width 29 height 9
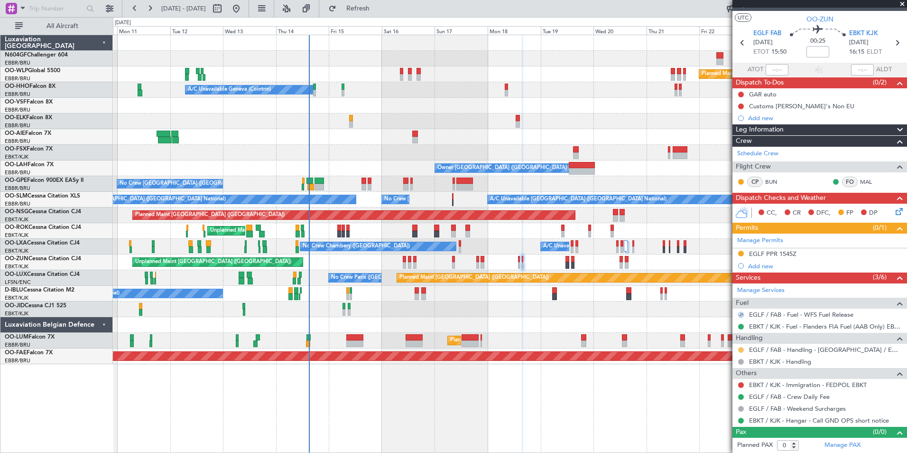
click at [740, 351] on button at bounding box center [741, 350] width 6 height 6
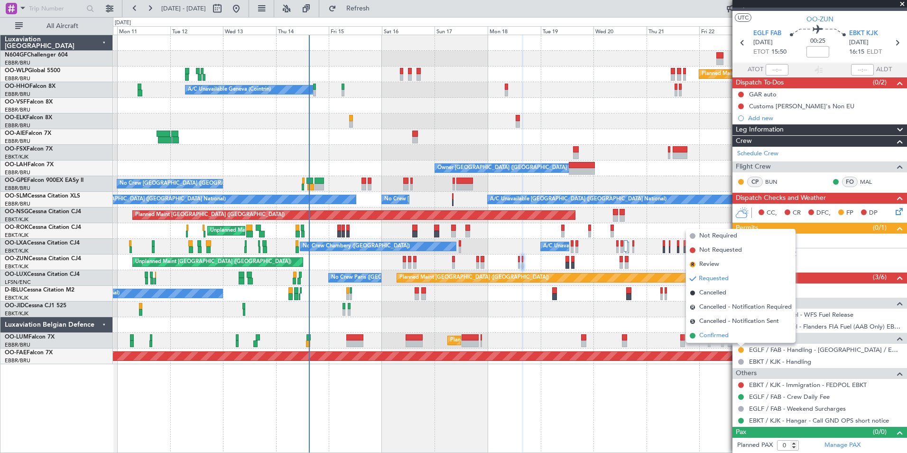
click at [739, 335] on li "Confirmed" at bounding box center [741, 335] width 110 height 14
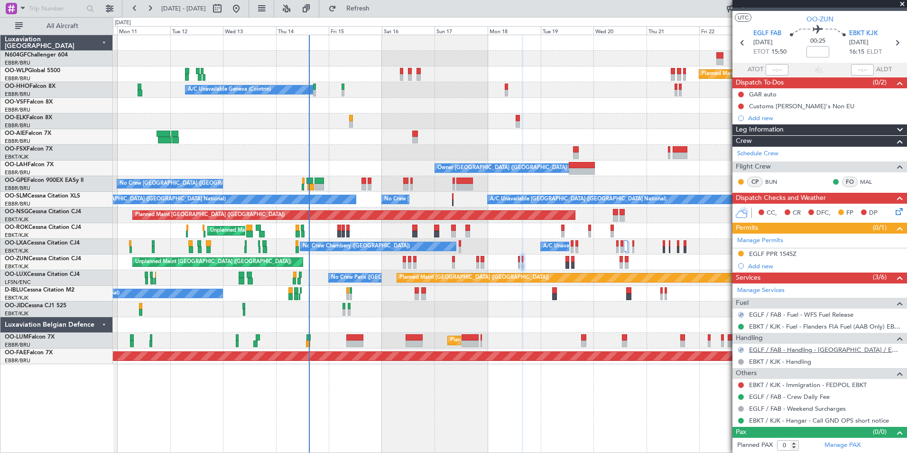
click at [781, 351] on link "EGLF / FAB - Handling - Farnborough Airport / EGLF / FAB" at bounding box center [825, 349] width 153 height 8
click at [791, 253] on div "EGLF PPR 1545Z" at bounding box center [772, 253] width 47 height 8
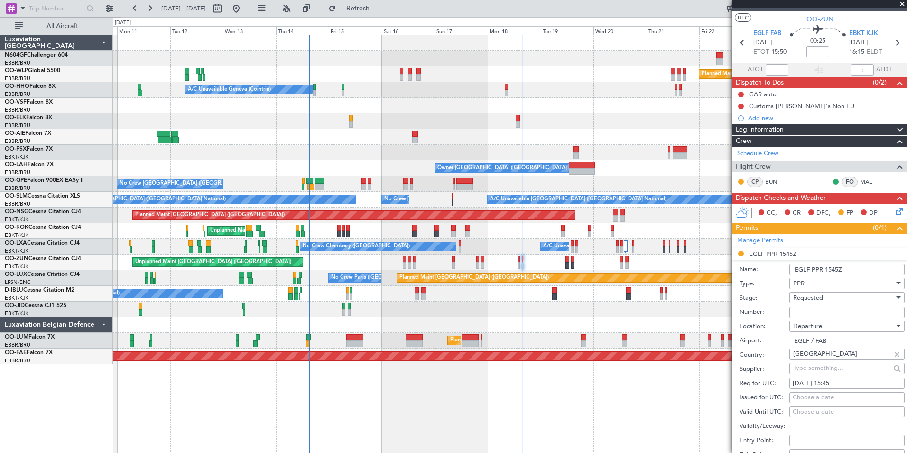
click at [830, 316] on input "Number:" at bounding box center [846, 311] width 115 height 11
paste input "370494"
type input "370494"
click at [834, 291] on div "Requested" at bounding box center [843, 297] width 101 height 14
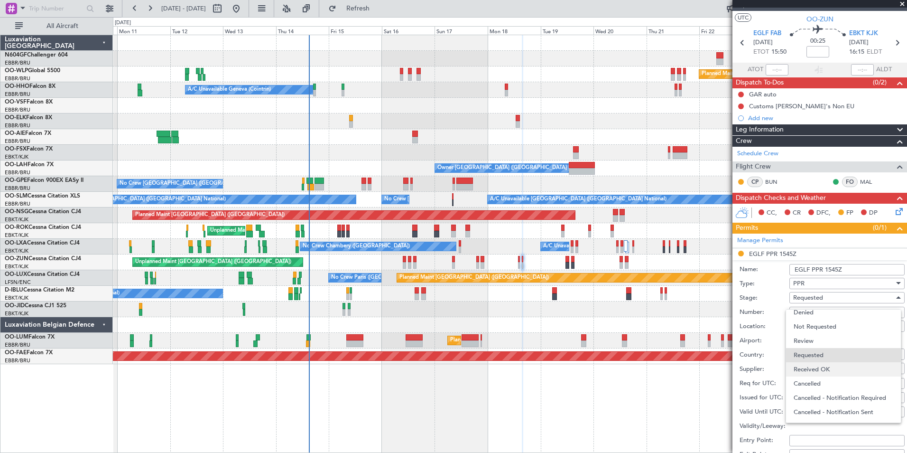
click at [825, 370] on span "Received OK" at bounding box center [844, 369] width 100 height 14
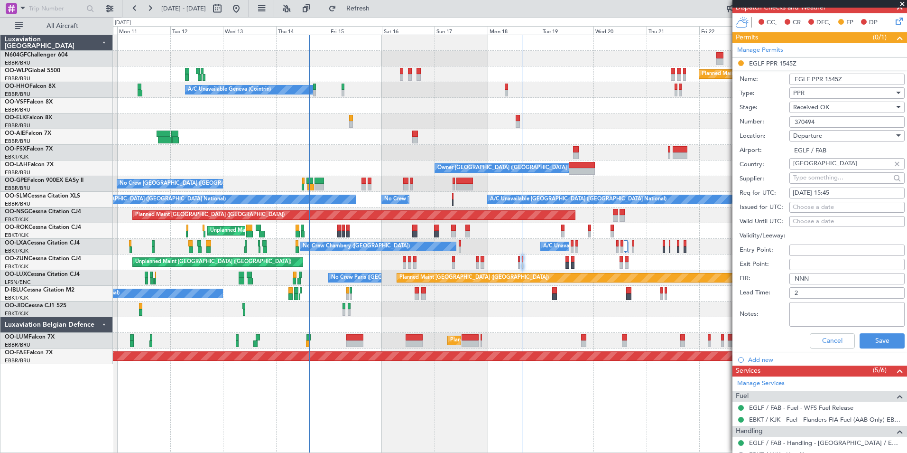
scroll to position [206, 0]
click at [867, 342] on button "Save" at bounding box center [881, 340] width 45 height 15
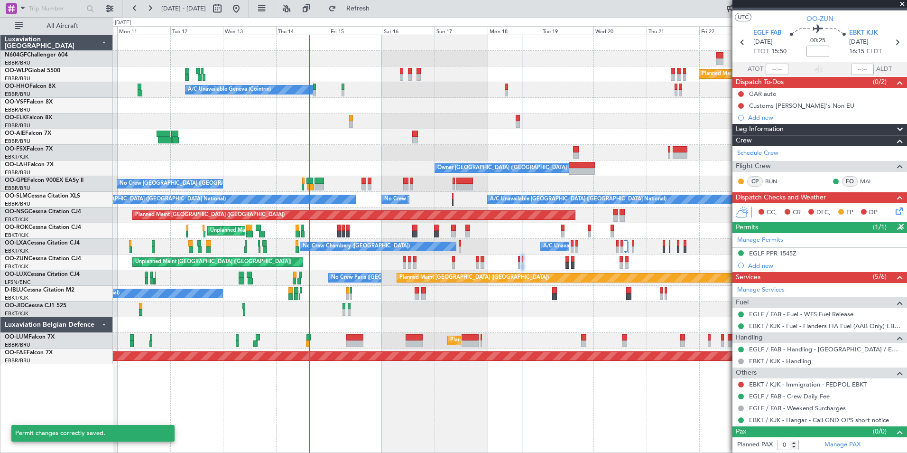
scroll to position [16, 0]
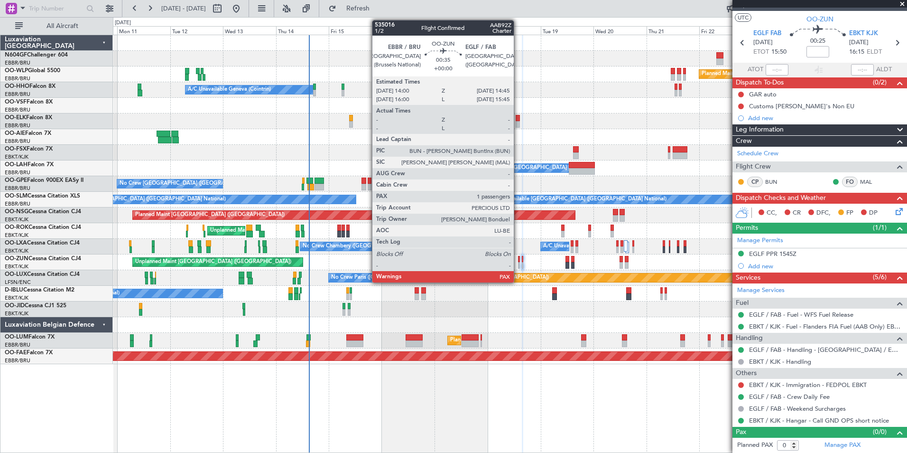
click at [518, 263] on div at bounding box center [519, 265] width 2 height 7
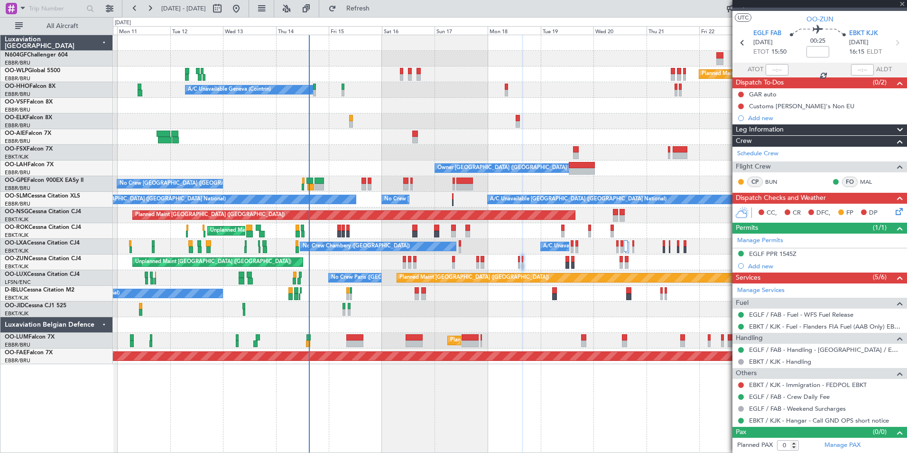
type input "4"
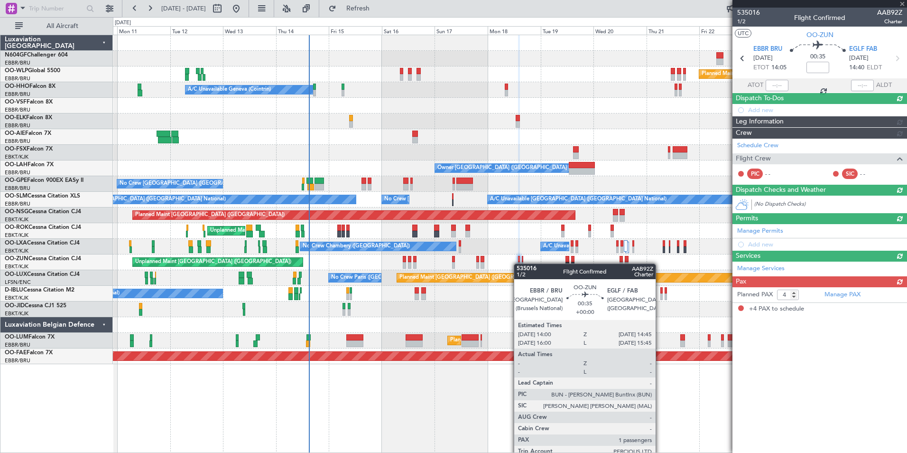
scroll to position [0, 0]
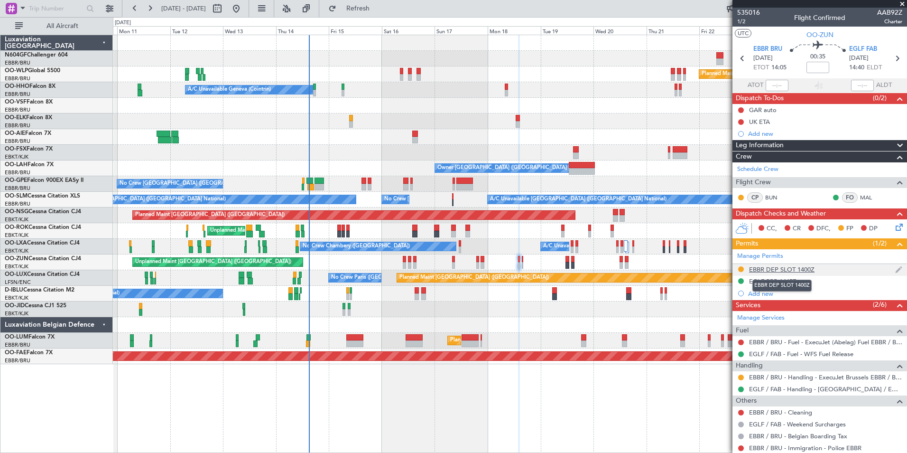
click at [798, 270] on div "EBBR DEP SLOT 1400Z" at bounding box center [781, 269] width 65 height 8
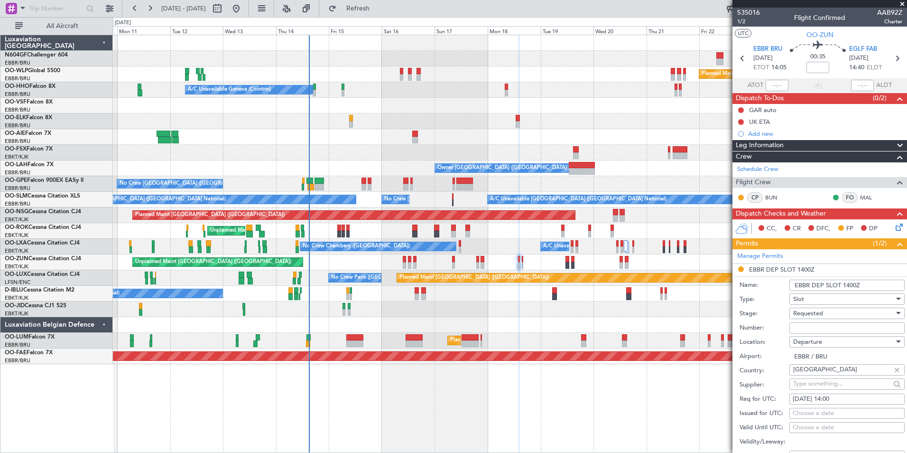
click at [834, 328] on input "Number:" at bounding box center [846, 327] width 115 height 11
paste input "EBBRAAB6809D"
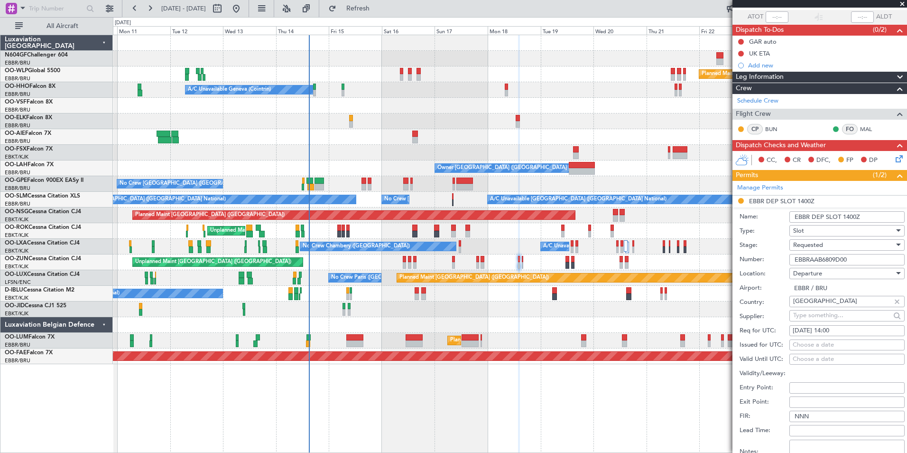
scroll to position [67, 0]
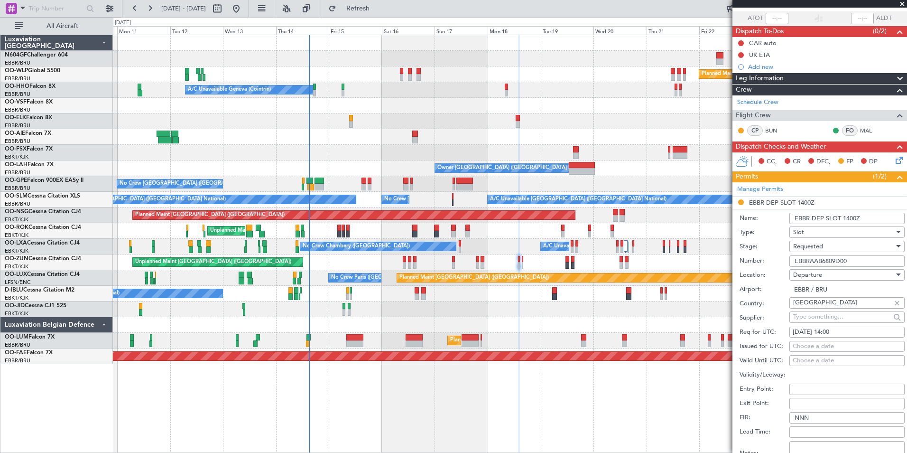
type input "EBBRAAB6809D00"
click at [781, 293] on label "Airport:" at bounding box center [764, 289] width 50 height 9
click at [789, 293] on input "EBBR / BRU" at bounding box center [846, 289] width 115 height 11
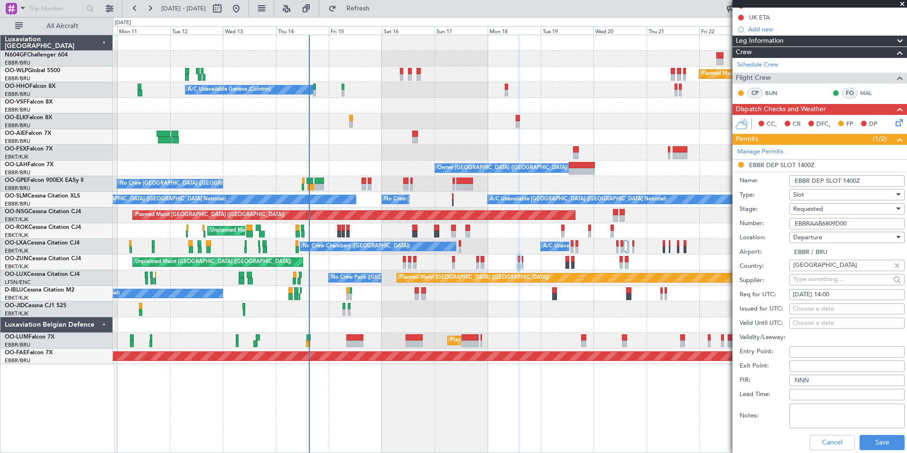
scroll to position [105, 0]
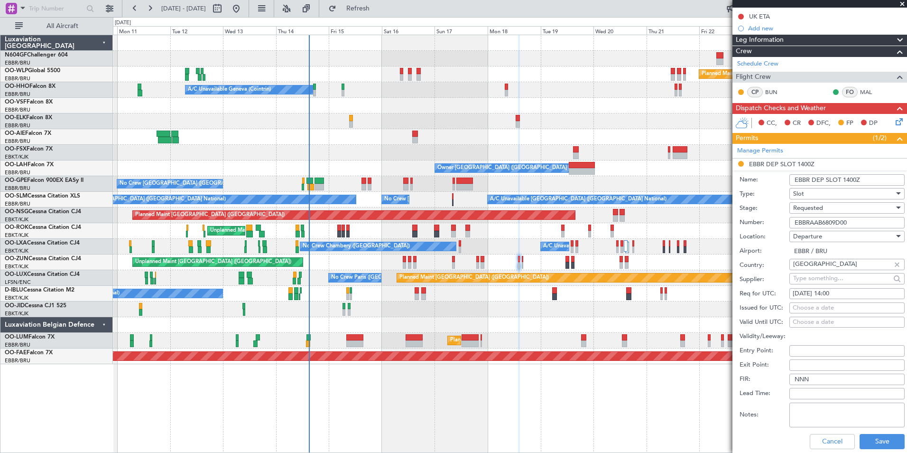
click at [856, 212] on div "Requested" at bounding box center [843, 208] width 101 height 14
click at [840, 283] on span "Received OK" at bounding box center [844, 279] width 100 height 14
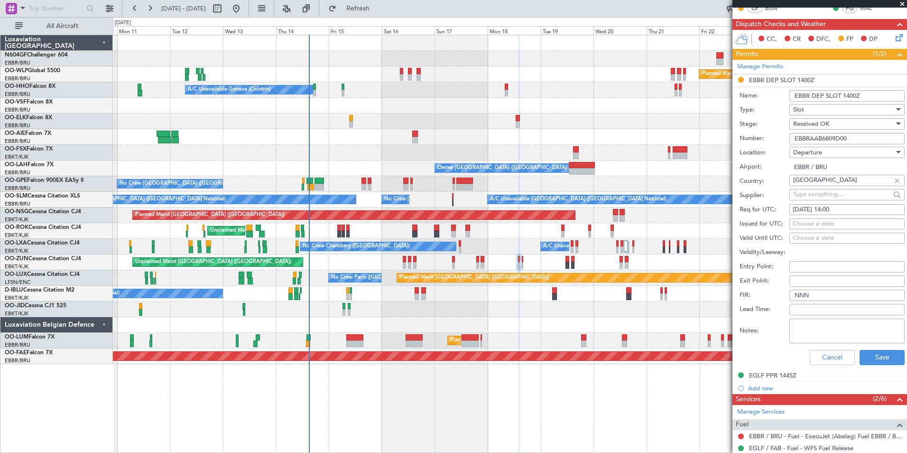
scroll to position [190, 0]
click at [879, 349] on button "Save" at bounding box center [881, 356] width 45 height 15
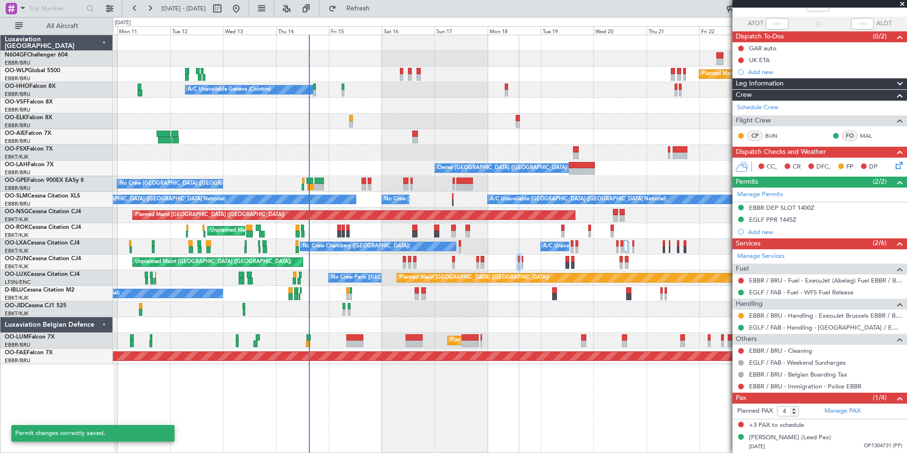
scroll to position [61, 0]
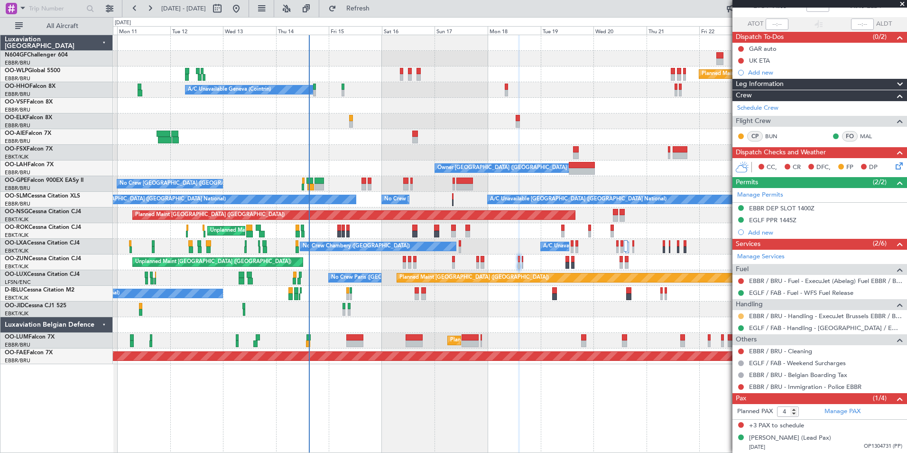
click at [742, 316] on button at bounding box center [741, 316] width 6 height 6
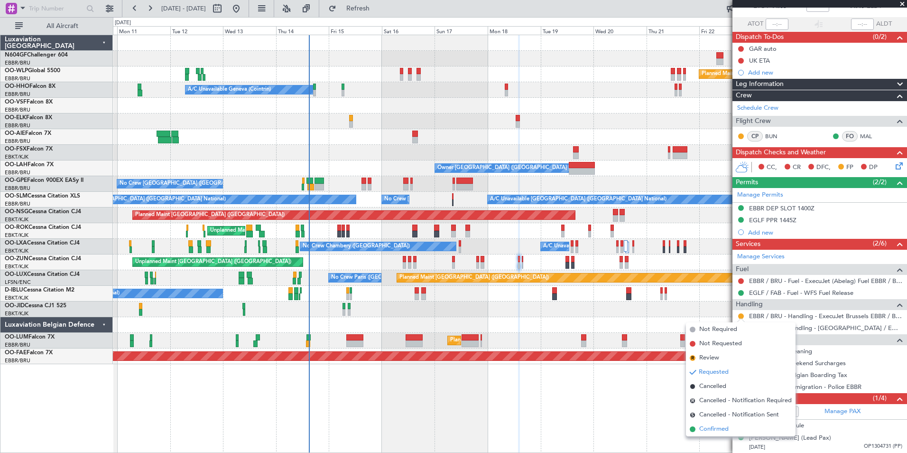
click at [718, 429] on span "Confirmed" at bounding box center [713, 428] width 29 height 9
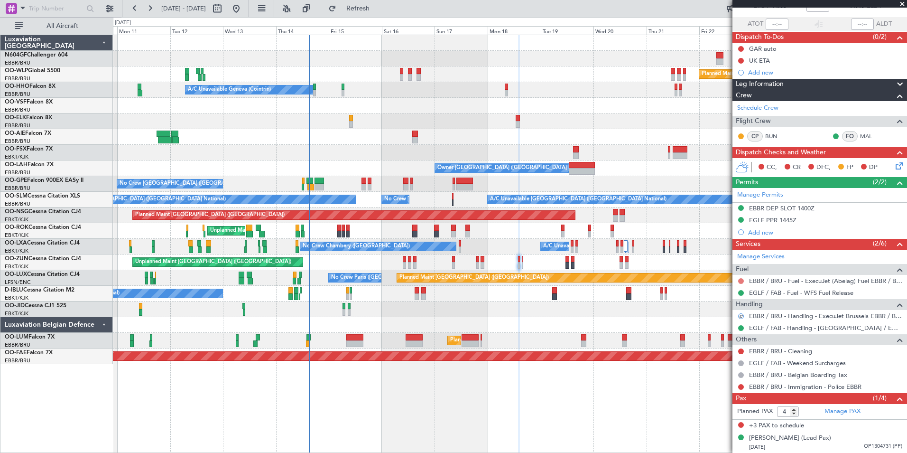
click at [741, 281] on button at bounding box center [741, 281] width 6 height 6
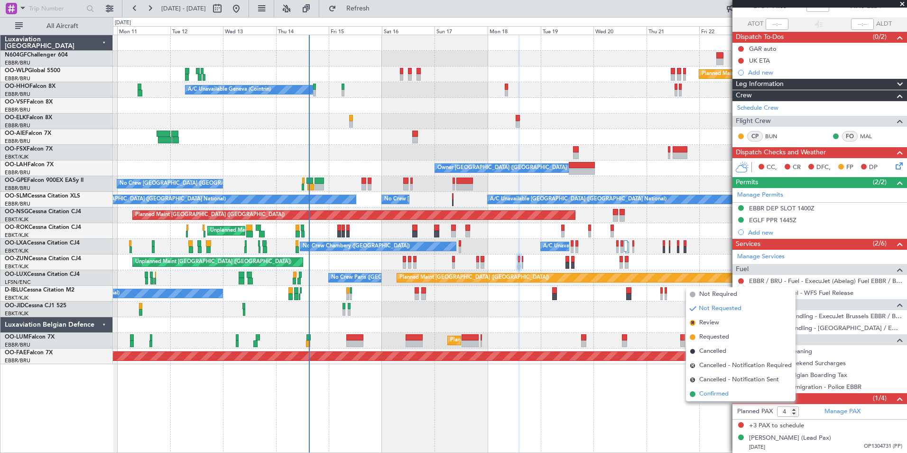
click at [729, 388] on li "Confirmed" at bounding box center [741, 394] width 110 height 14
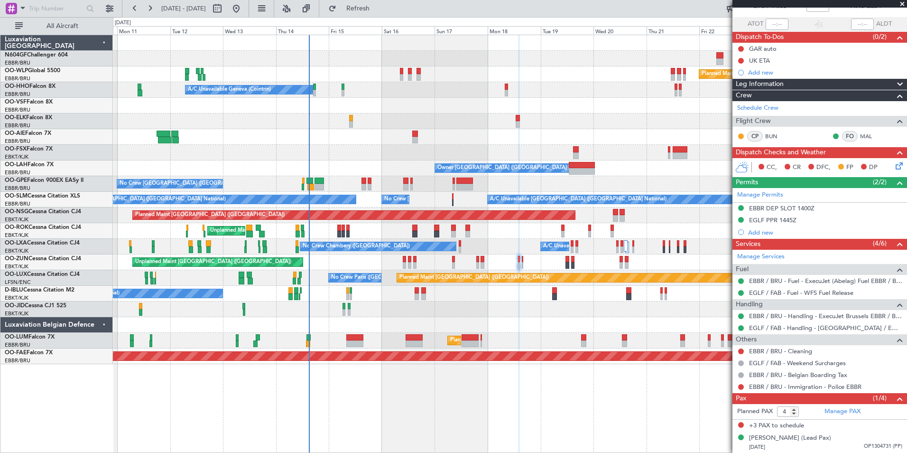
click at [894, 168] on icon at bounding box center [898, 164] width 8 height 8
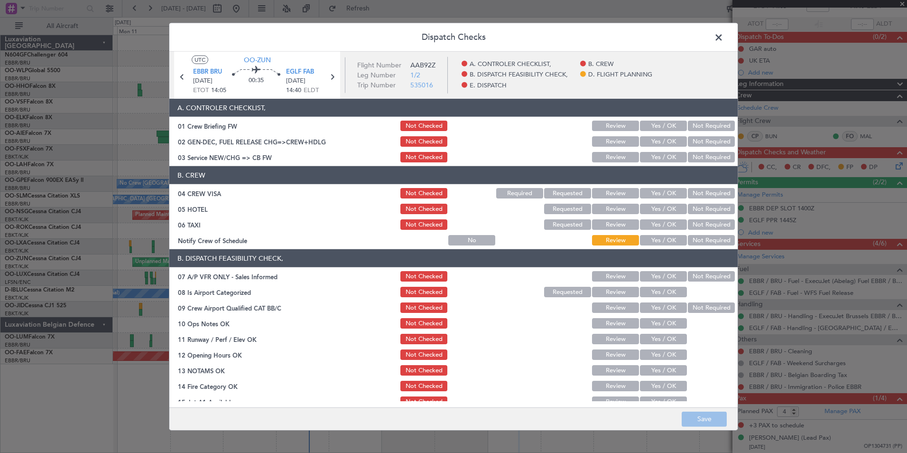
click at [670, 239] on button "Yes / OK" at bounding box center [663, 240] width 47 height 10
click at [700, 222] on button "Not Required" at bounding box center [711, 224] width 47 height 10
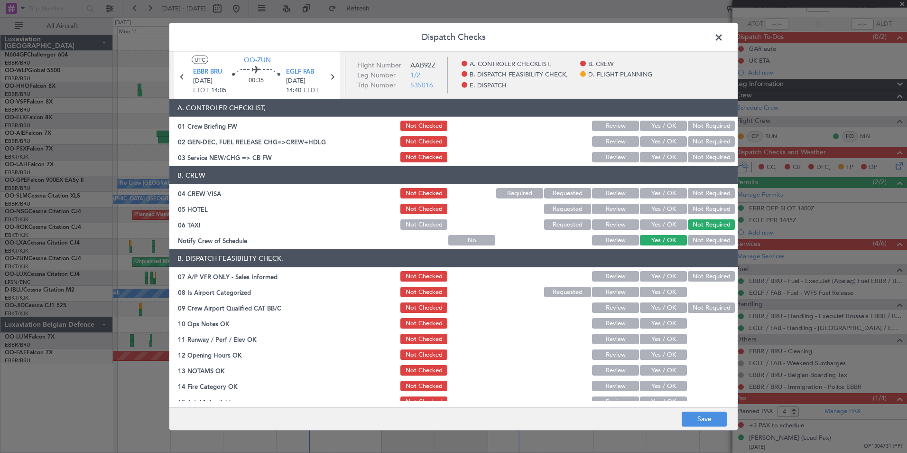
click at [424, 230] on div "Not Checked" at bounding box center [423, 224] width 48 height 13
click at [424, 228] on button "Not Checked" at bounding box center [423, 224] width 47 height 10
click at [693, 209] on button "Not Required" at bounding box center [711, 208] width 47 height 10
click at [699, 194] on button "Not Required" at bounding box center [711, 193] width 47 height 10
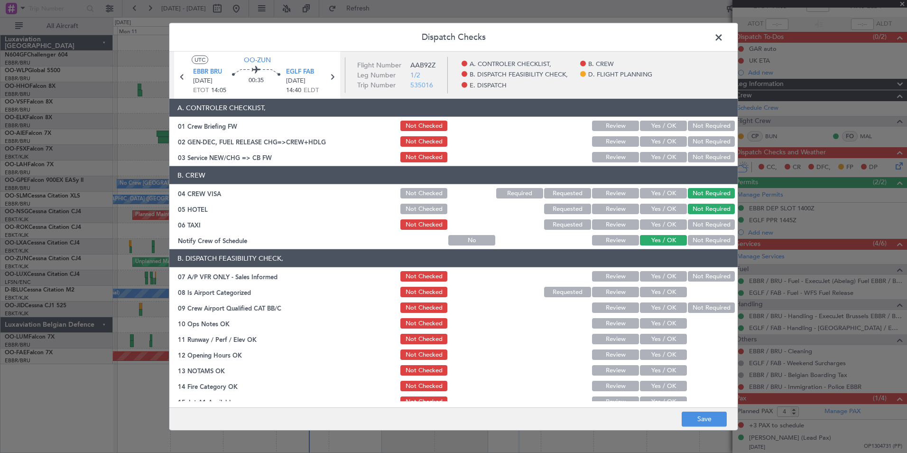
click at [666, 158] on button "Yes / OK" at bounding box center [663, 157] width 47 height 10
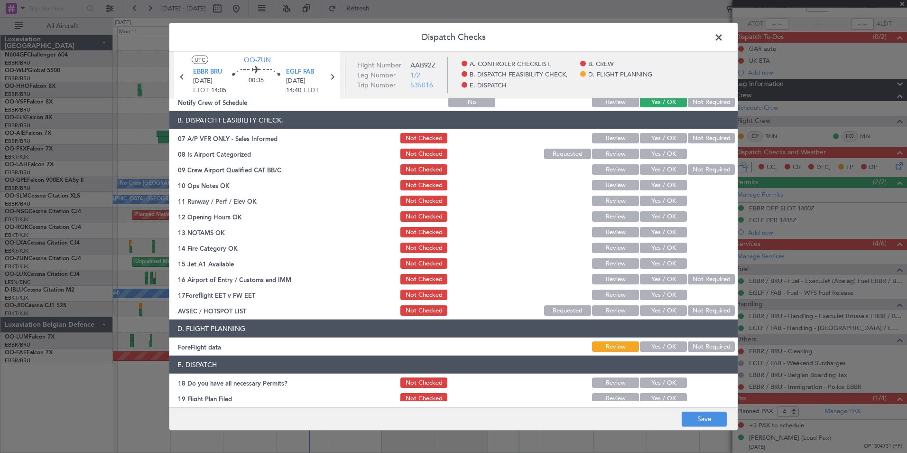
click at [696, 139] on button "Not Required" at bounding box center [711, 138] width 47 height 10
click at [664, 156] on button "Yes / OK" at bounding box center [663, 153] width 47 height 10
click at [688, 169] on button "Not Required" at bounding box center [711, 169] width 47 height 10
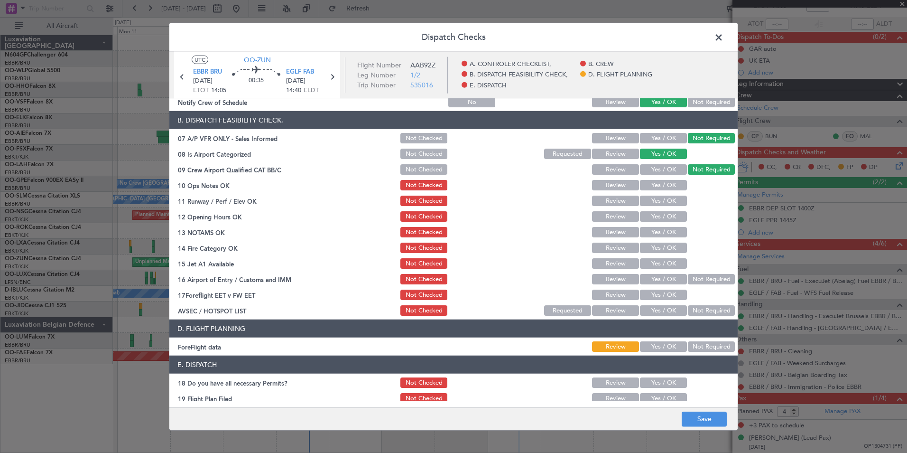
click at [672, 184] on button "Yes / OK" at bounding box center [663, 185] width 47 height 10
click at [670, 203] on button "Yes / OK" at bounding box center [663, 200] width 47 height 10
click at [669, 210] on div "Yes / OK" at bounding box center [662, 216] width 48 height 13
click at [669, 217] on button "Yes / OK" at bounding box center [663, 216] width 47 height 10
click at [668, 233] on button "Yes / OK" at bounding box center [663, 232] width 47 height 10
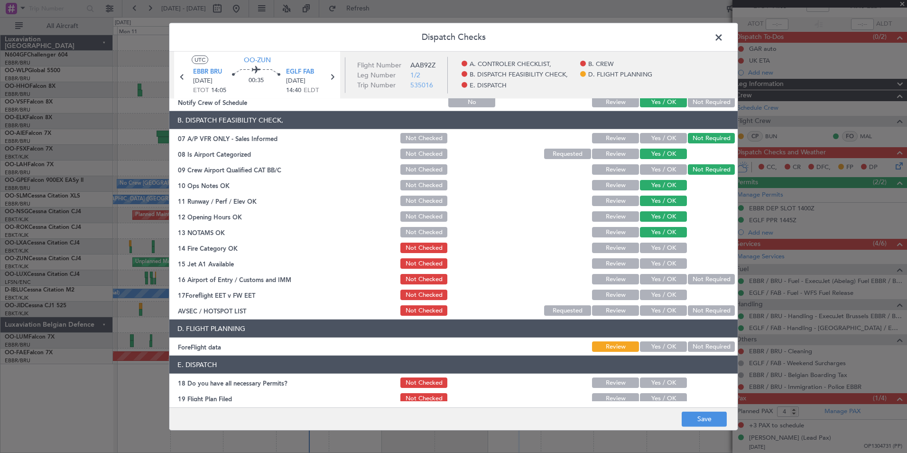
click at [666, 249] on button "Yes / OK" at bounding box center [663, 247] width 47 height 10
click at [666, 266] on button "Yes / OK" at bounding box center [663, 263] width 47 height 10
click at [692, 276] on button "Not Required" at bounding box center [711, 279] width 47 height 10
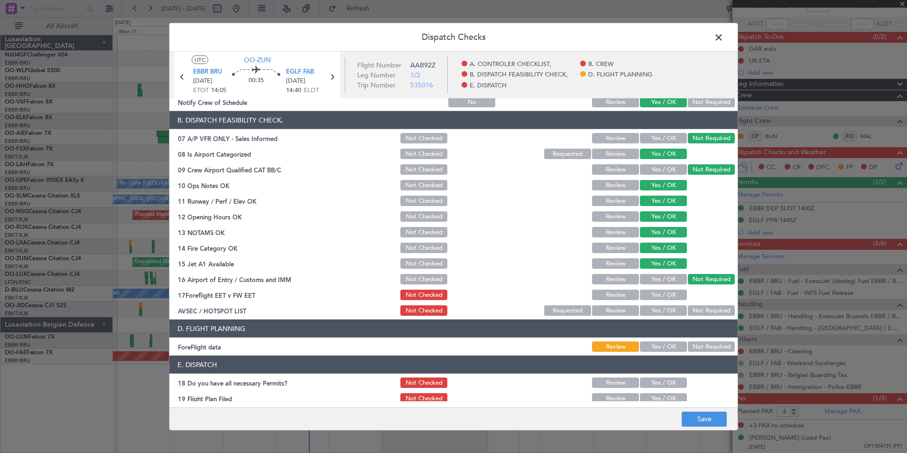
click at [670, 305] on div "Yes / OK" at bounding box center [662, 310] width 48 height 13
click at [670, 311] on button "Yes / OK" at bounding box center [663, 310] width 47 height 10
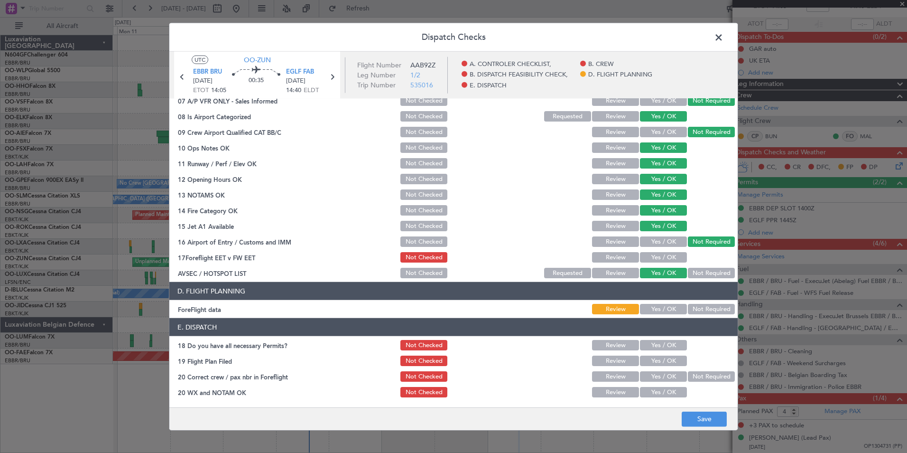
click at [688, 308] on button "Not Required" at bounding box center [711, 309] width 47 height 10
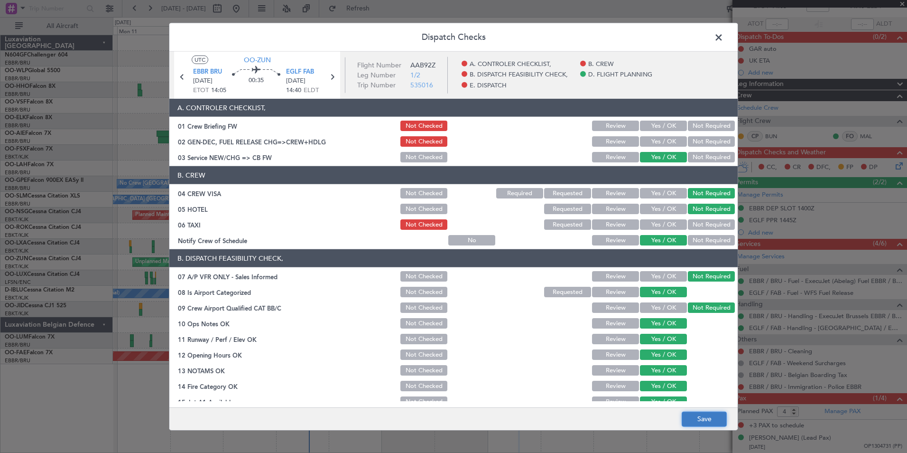
click at [694, 423] on button "Save" at bounding box center [704, 418] width 45 height 15
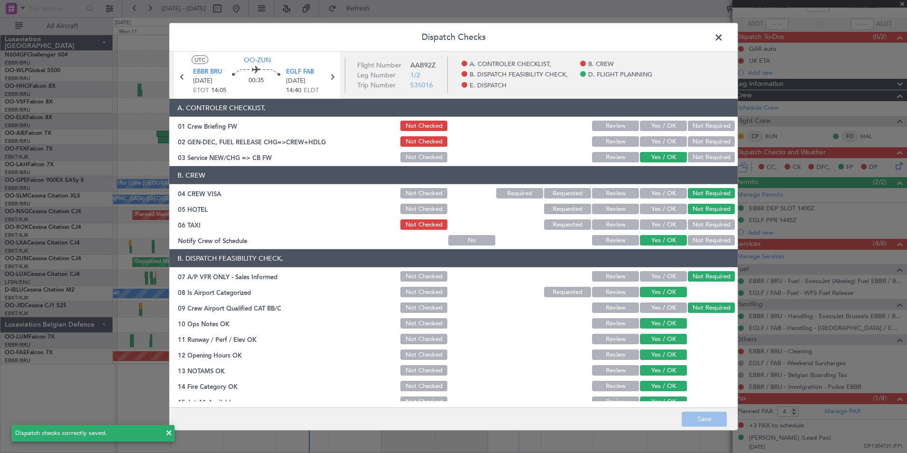
click at [723, 39] on span at bounding box center [723, 39] width 0 height 19
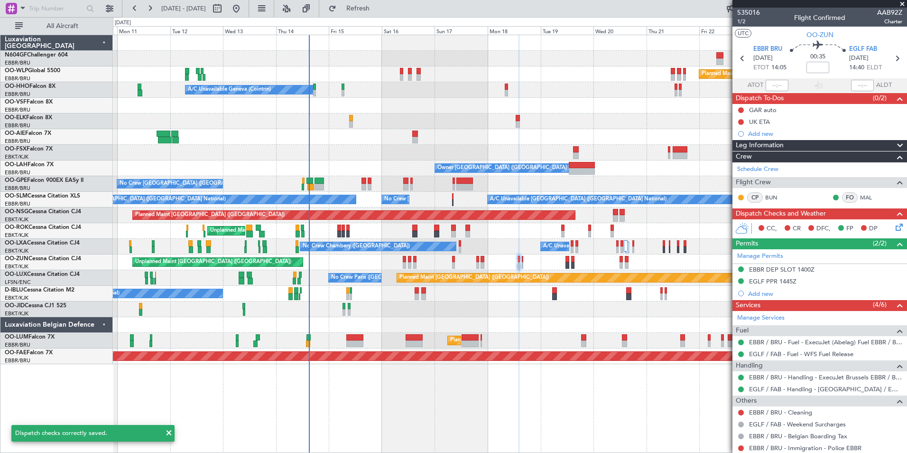
click at [898, 61] on section "EBBR BRU 18/08/2025 ETOT 14:05 00:35 EGLF FAB 18/08/2025 14:40 ELDT" at bounding box center [819, 59] width 175 height 37
click at [894, 59] on icon at bounding box center [897, 58] width 12 height 12
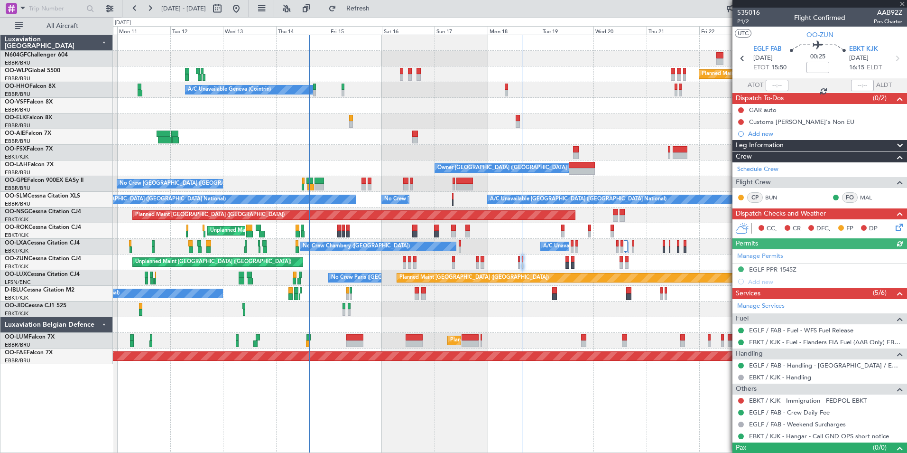
scroll to position [16, 0]
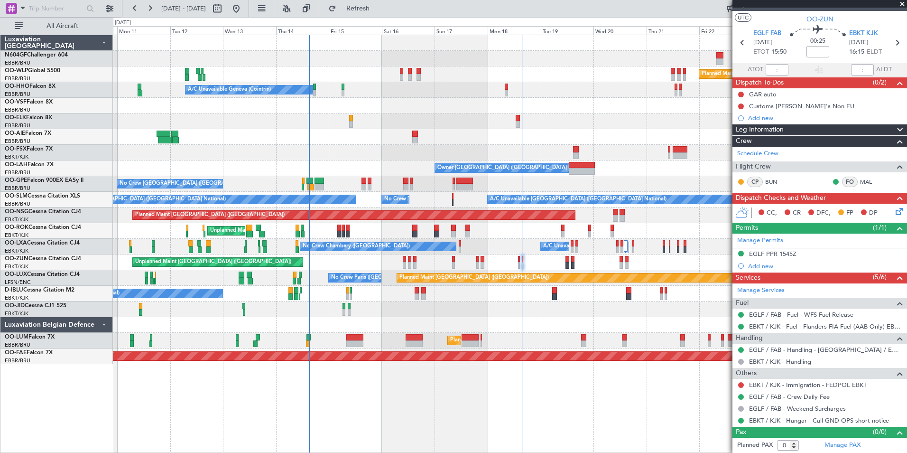
click at [894, 213] on icon at bounding box center [898, 210] width 8 height 8
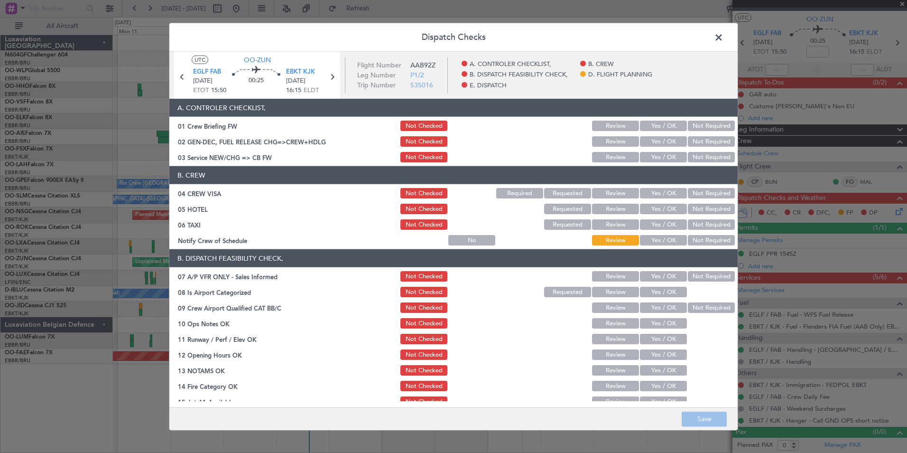
click at [648, 156] on button "Yes / OK" at bounding box center [663, 157] width 47 height 10
click at [713, 196] on button "Not Required" at bounding box center [711, 193] width 47 height 10
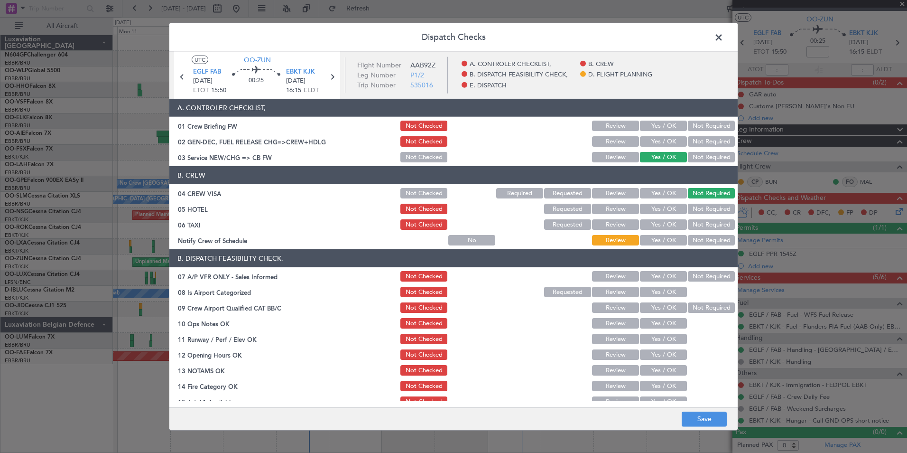
click at [710, 206] on button "Not Required" at bounding box center [711, 208] width 47 height 10
click at [671, 239] on button "Yes / OK" at bounding box center [663, 240] width 47 height 10
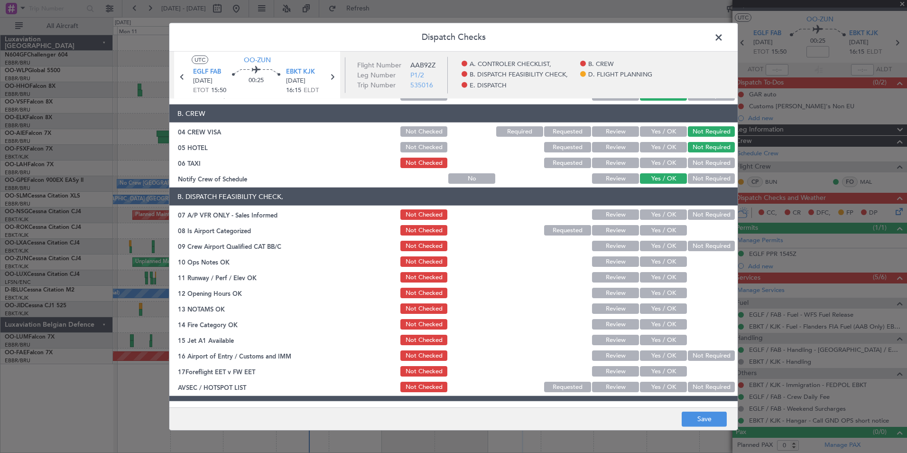
click at [701, 213] on button "Not Required" at bounding box center [711, 214] width 47 height 10
click at [661, 224] on div "Yes / OK" at bounding box center [662, 229] width 48 height 13
click at [671, 231] on button "Yes / OK" at bounding box center [663, 230] width 47 height 10
click at [703, 248] on button "Not Required" at bounding box center [711, 245] width 47 height 10
click at [660, 249] on button "Yes / OK" at bounding box center [663, 245] width 47 height 10
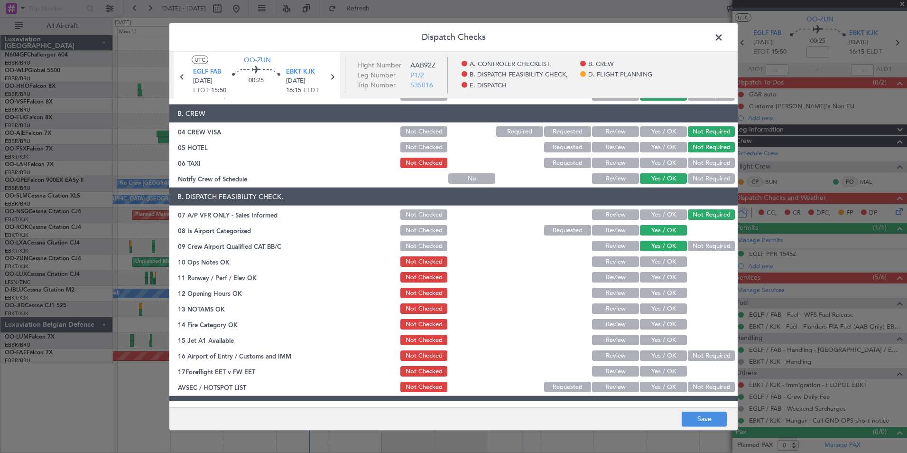
click at [660, 263] on button "Yes / OK" at bounding box center [663, 261] width 47 height 10
click at [663, 271] on div "Yes / OK" at bounding box center [662, 276] width 48 height 13
click at [665, 277] on button "Yes / OK" at bounding box center [663, 277] width 47 height 10
click at [668, 289] on button "Yes / OK" at bounding box center [663, 292] width 47 height 10
click at [669, 295] on button "Yes / OK" at bounding box center [663, 292] width 47 height 10
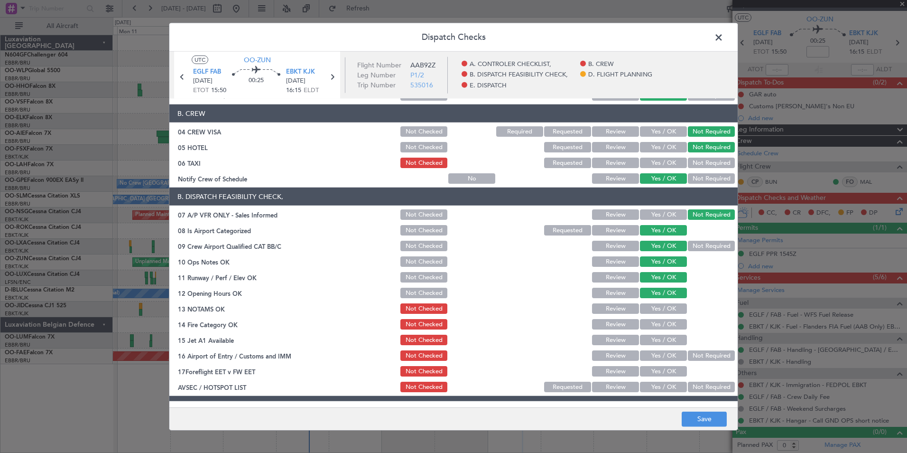
click at [673, 324] on button "Yes / OK" at bounding box center [663, 324] width 47 height 10
click at [670, 307] on button "Yes / OK" at bounding box center [663, 308] width 47 height 10
click at [666, 343] on button "Yes / OK" at bounding box center [663, 339] width 47 height 10
click at [694, 349] on div "Not Required" at bounding box center [710, 355] width 48 height 13
click at [696, 354] on button "Not Required" at bounding box center [711, 355] width 47 height 10
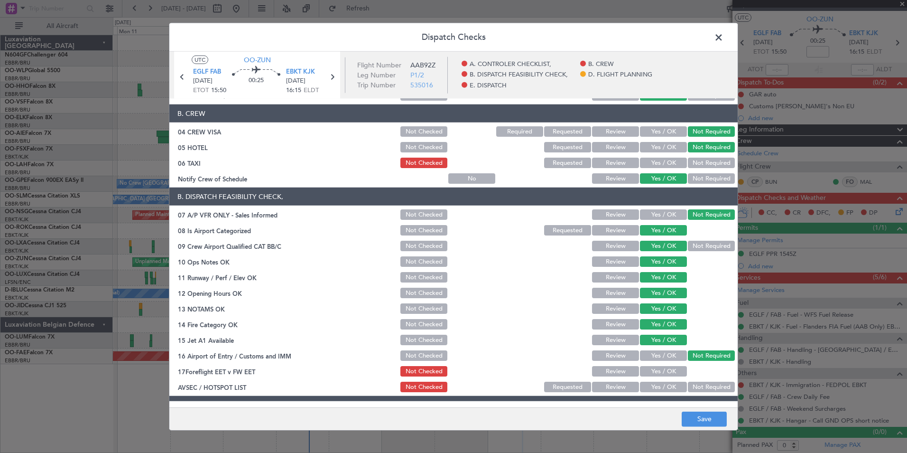
click at [661, 388] on button "Yes / OK" at bounding box center [663, 386] width 47 height 10
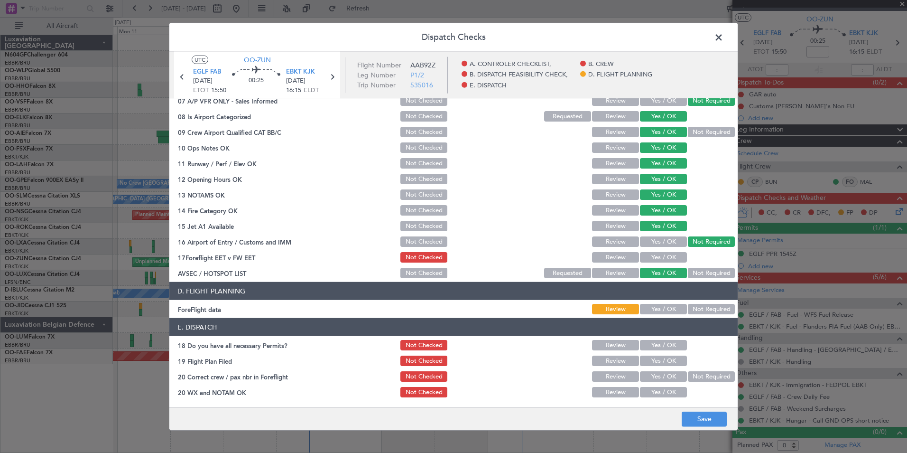
click at [711, 310] on button "Not Required" at bounding box center [711, 309] width 47 height 10
click at [715, 415] on button "Save" at bounding box center [704, 418] width 45 height 15
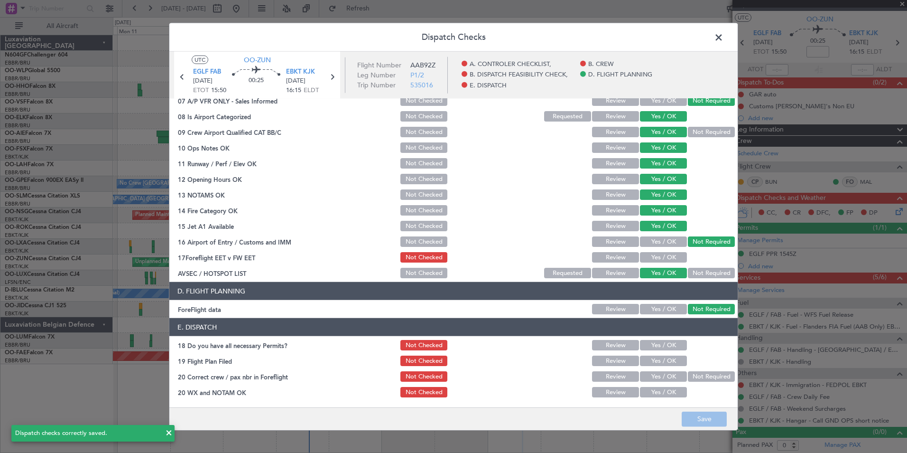
click at [723, 39] on span at bounding box center [723, 39] width 0 height 19
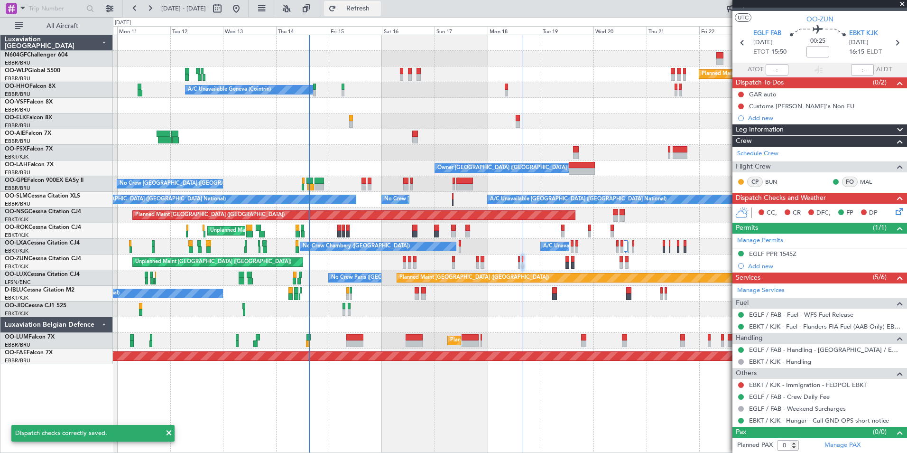
click at [378, 10] on span "Refresh" at bounding box center [358, 8] width 40 height 7
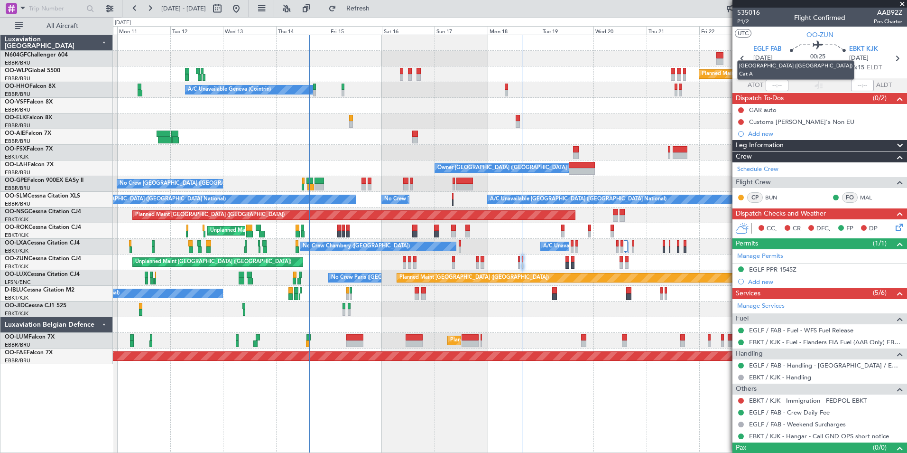
click at [740, 63] on div "London (Farnborough) Cat A" at bounding box center [795, 69] width 117 height 19
click at [740, 59] on mat-tooltip-component "London (Farnborough) Cat A" at bounding box center [795, 70] width 130 height 33
click at [741, 58] on icon at bounding box center [742, 58] width 12 height 12
type input "4"
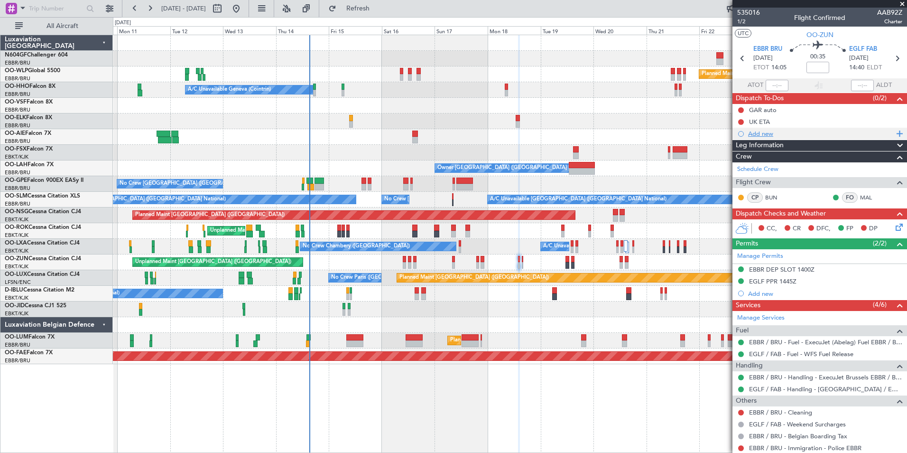
click at [765, 131] on div "Add new" at bounding box center [821, 133] width 146 height 8
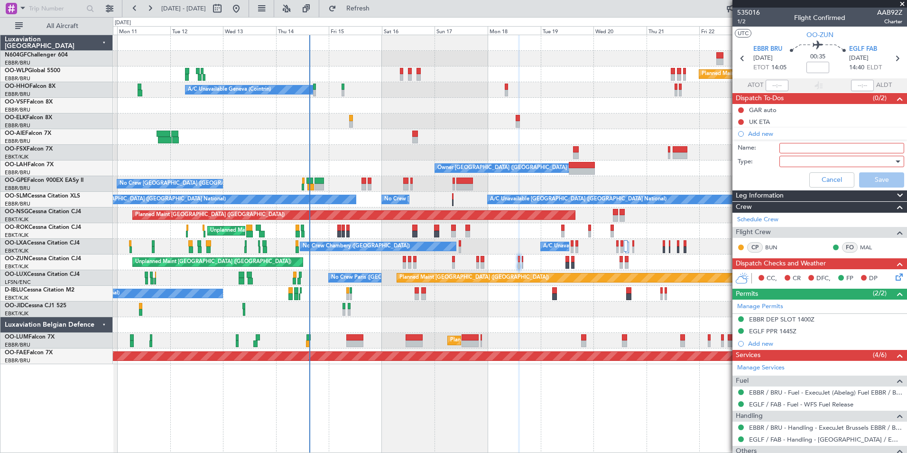
click at [788, 145] on input "Name:" at bounding box center [841, 148] width 125 height 10
type input "tax"
click button "Cancel" at bounding box center [831, 179] width 45 height 15
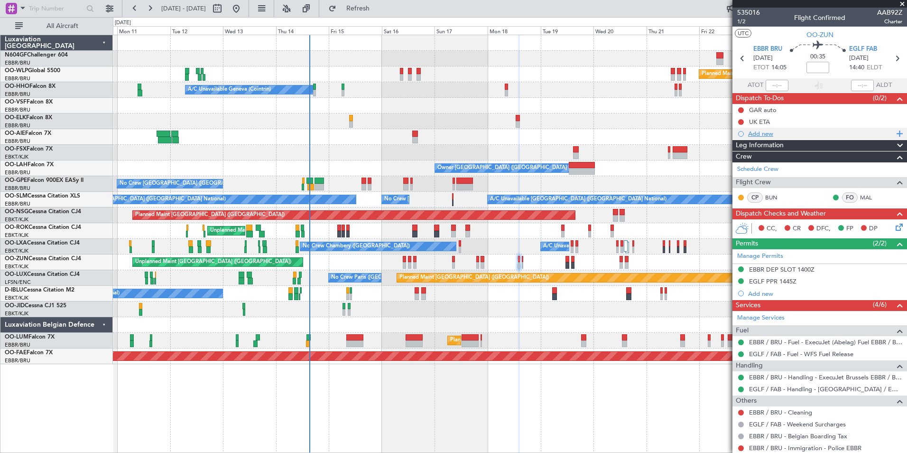
click at [785, 130] on div "Add new" at bounding box center [821, 133] width 146 height 8
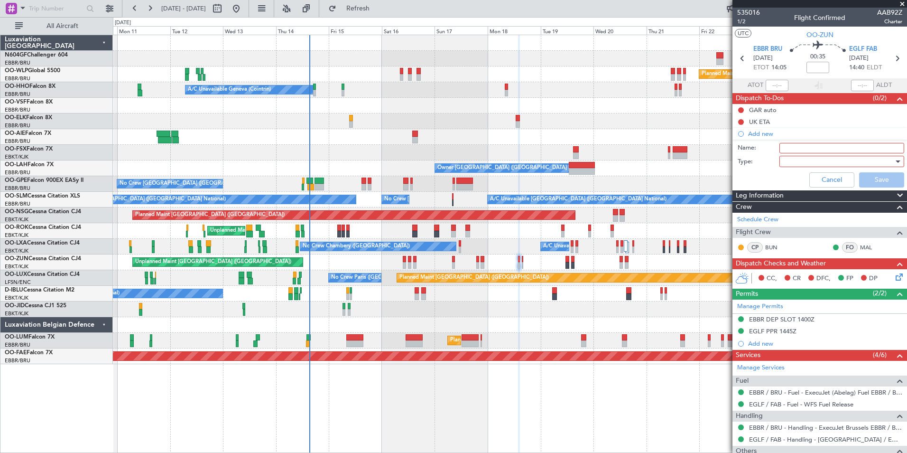
click at [830, 149] on input "Name:" at bounding box center [841, 148] width 125 height 10
type input "Taxi before OR after flight ?"
click at [829, 163] on div at bounding box center [838, 161] width 111 height 14
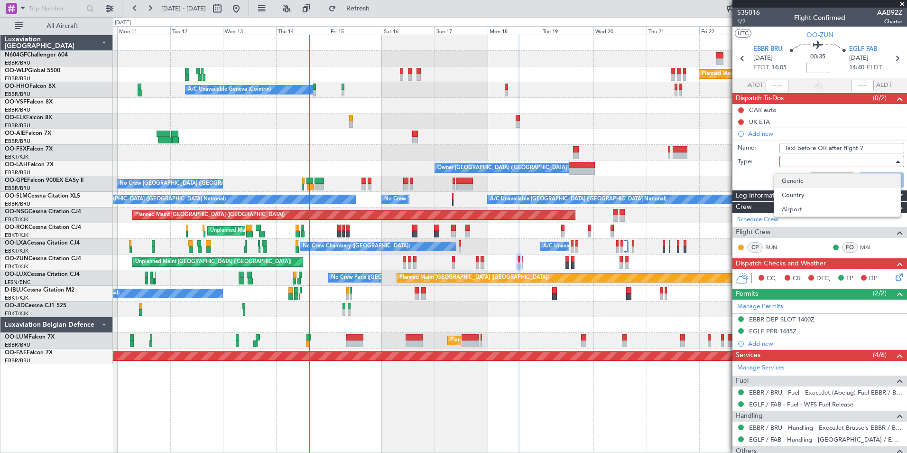
click at [824, 180] on span "Generic" at bounding box center [837, 181] width 111 height 14
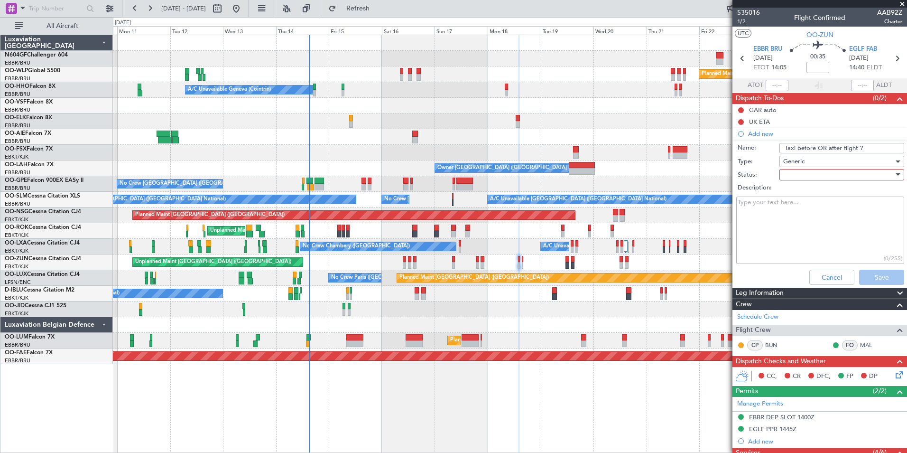
click at [825, 175] on div at bounding box center [838, 174] width 111 height 14
click at [824, 203] on span "In Progress" at bounding box center [837, 208] width 111 height 14
click at [871, 277] on button "Save" at bounding box center [881, 276] width 45 height 15
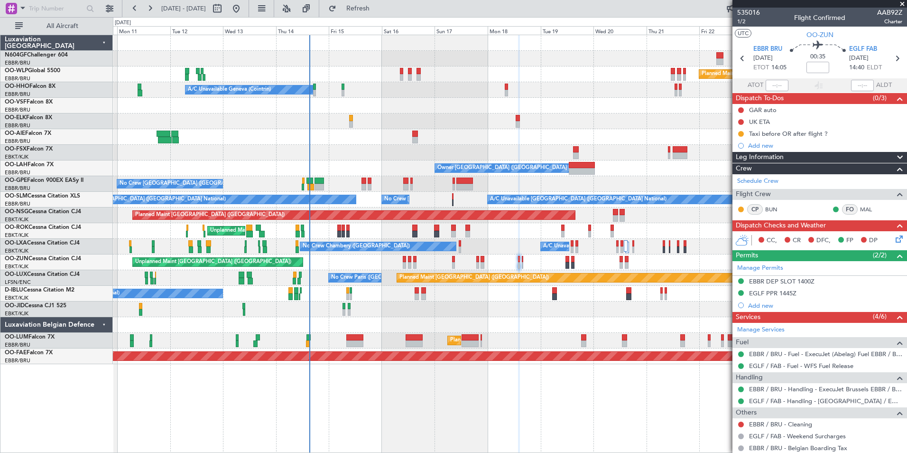
click at [516, 309] on div at bounding box center [510, 309] width 794 height 16
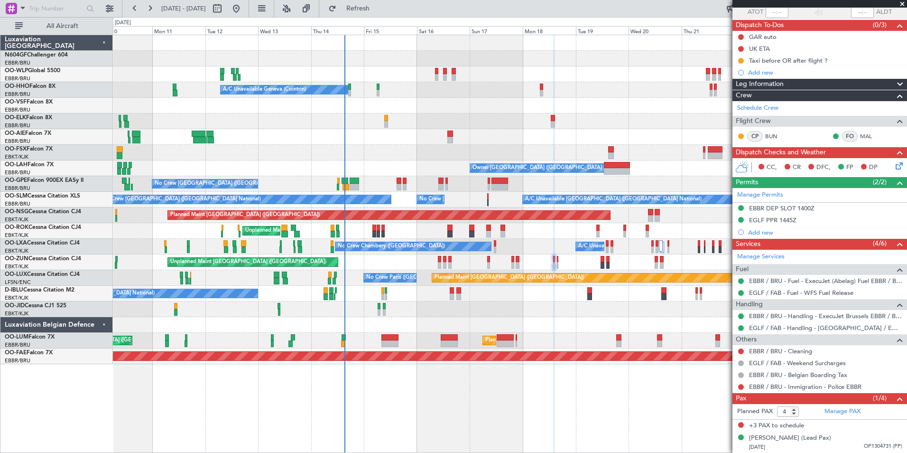
click at [395, 234] on div "Owner Kortrijk-Wevelgem Unplanned Maint Kortrijk-Wevelgem Owner Kortrijk-Wevelg…" at bounding box center [510, 231] width 794 height 16
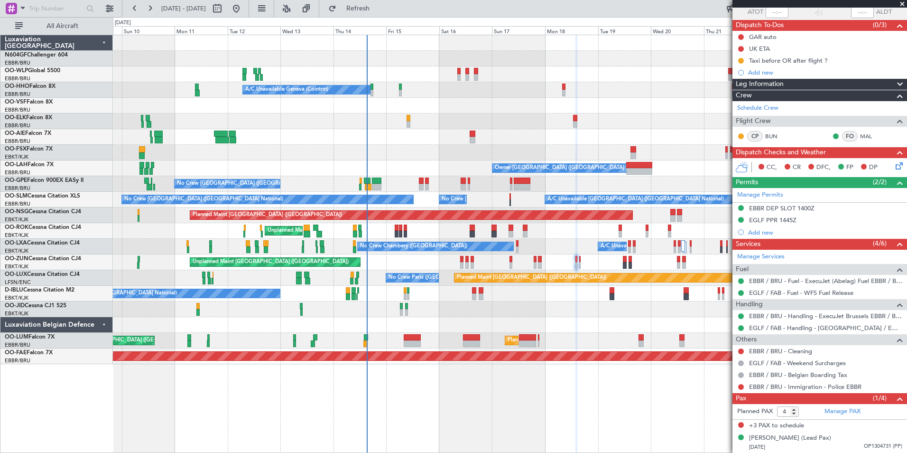
click at [397, 272] on div "Planned Maint Paris (Le Bourget) No Crew Paris (Le Bourget)" at bounding box center [510, 278] width 794 height 16
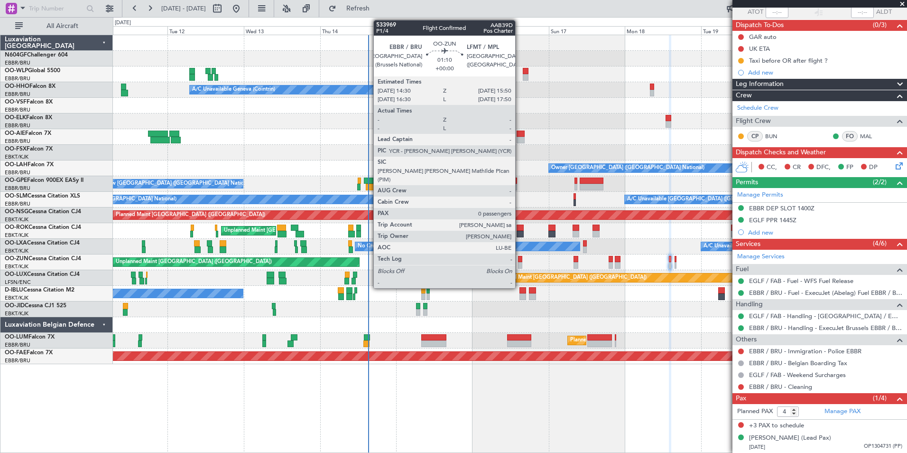
click at [519, 264] on div at bounding box center [520, 265] width 4 height 7
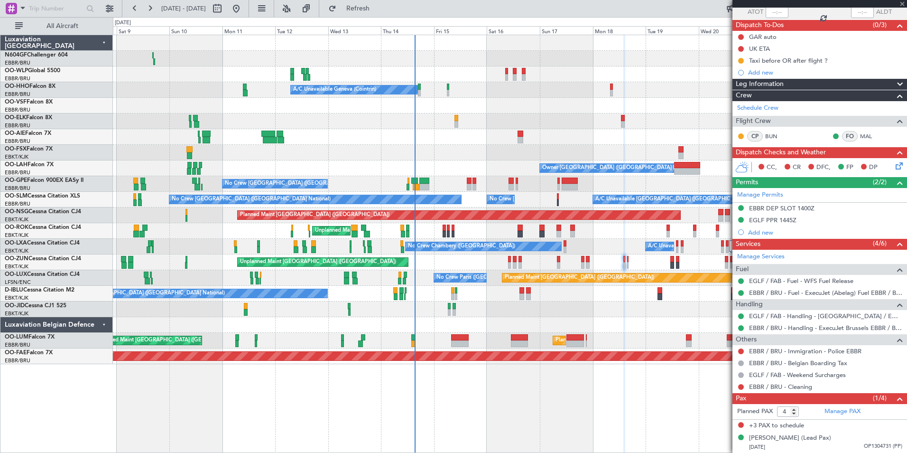
type input "0"
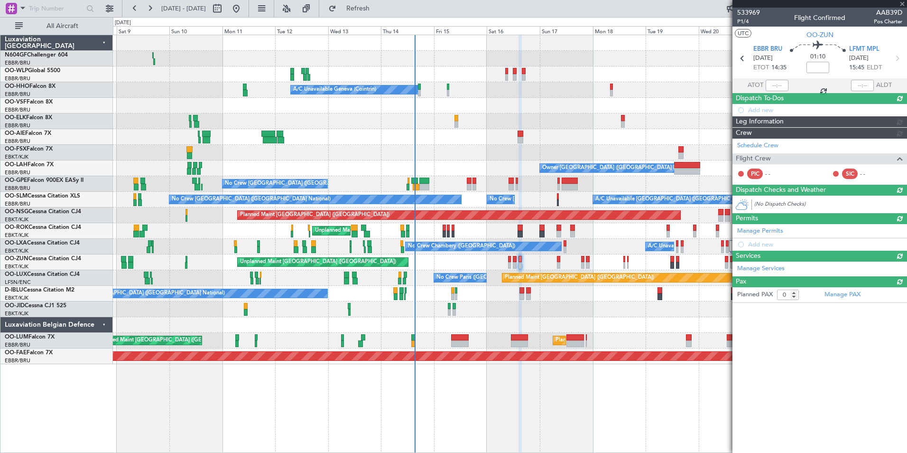
scroll to position [0, 0]
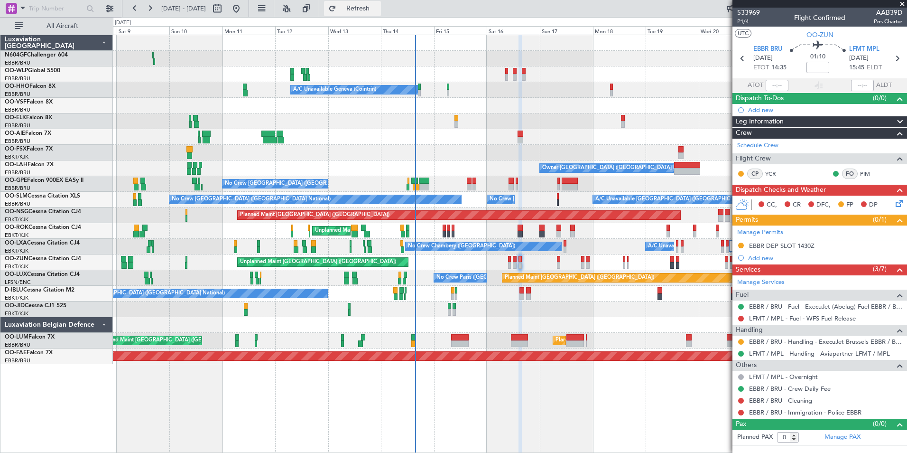
click at [378, 9] on span "Refresh" at bounding box center [358, 8] width 40 height 7
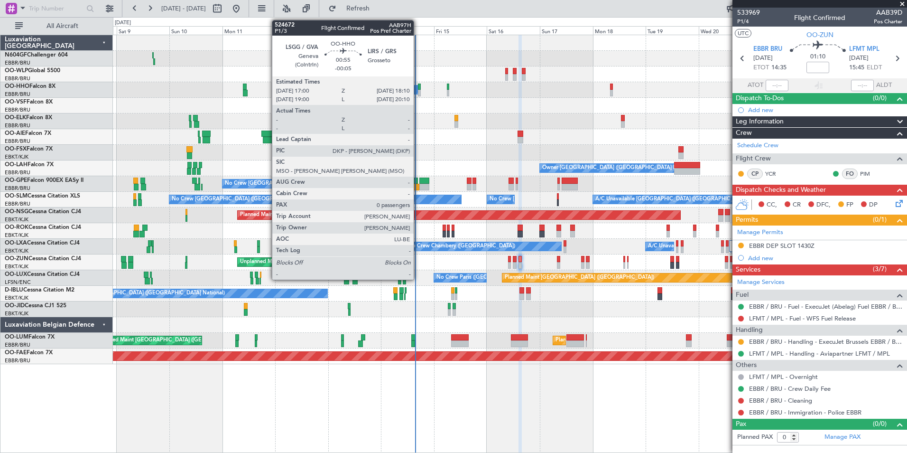
click at [418, 92] on div at bounding box center [419, 93] width 3 height 7
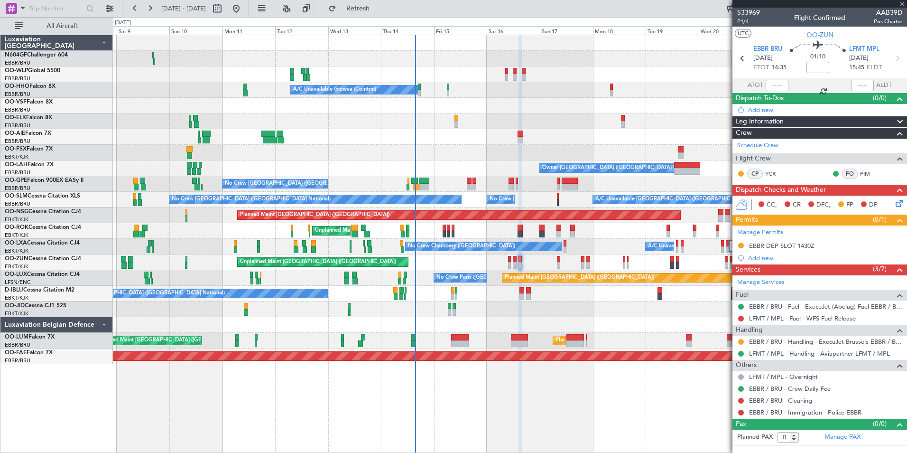
type input "-00:05"
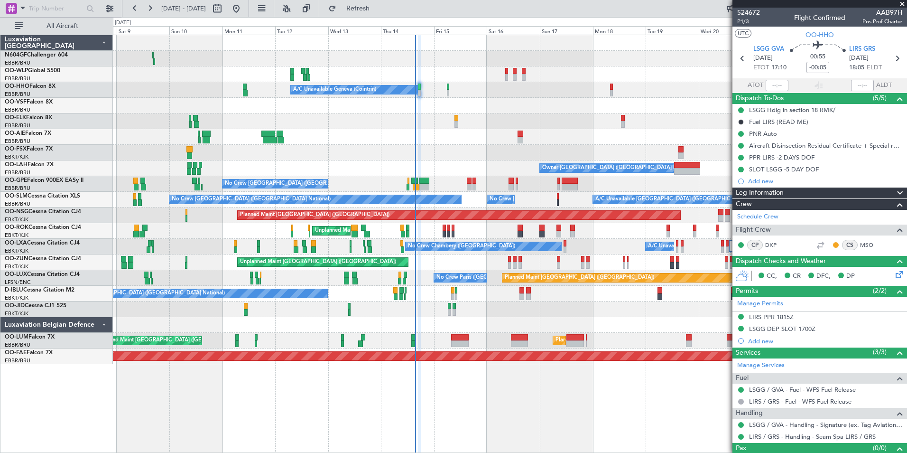
click at [748, 22] on span "P1/3" at bounding box center [748, 22] width 23 height 8
click at [378, 12] on span "Refresh" at bounding box center [358, 8] width 40 height 7
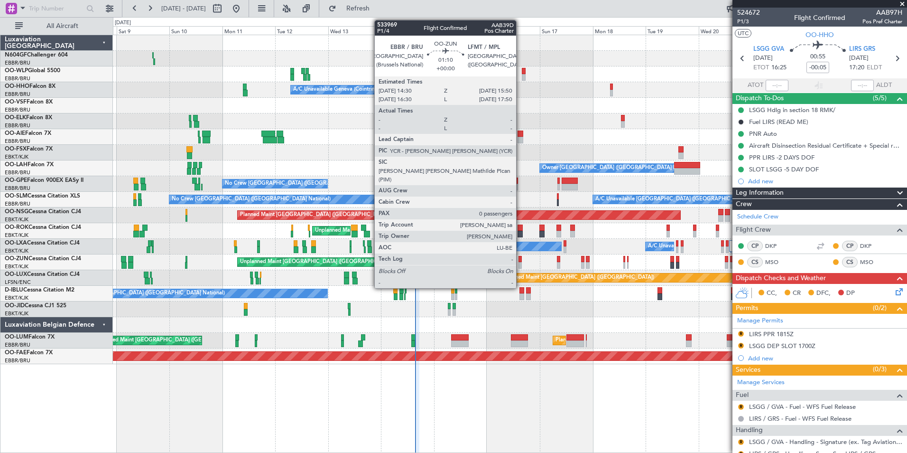
click at [520, 266] on div at bounding box center [519, 265] width 3 height 7
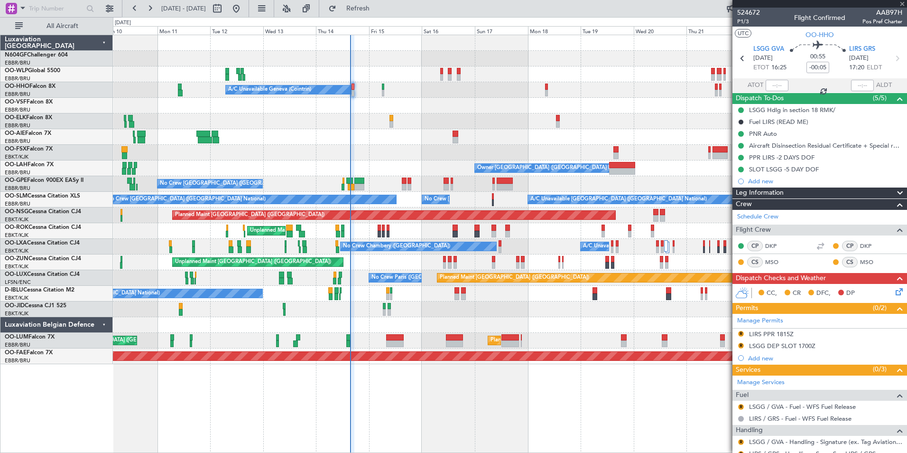
click at [476, 260] on div "Unplanned Maint [GEOGRAPHIC_DATA] ([GEOGRAPHIC_DATA]) Planned Maint [GEOGRAPHIC…" at bounding box center [510, 262] width 794 height 16
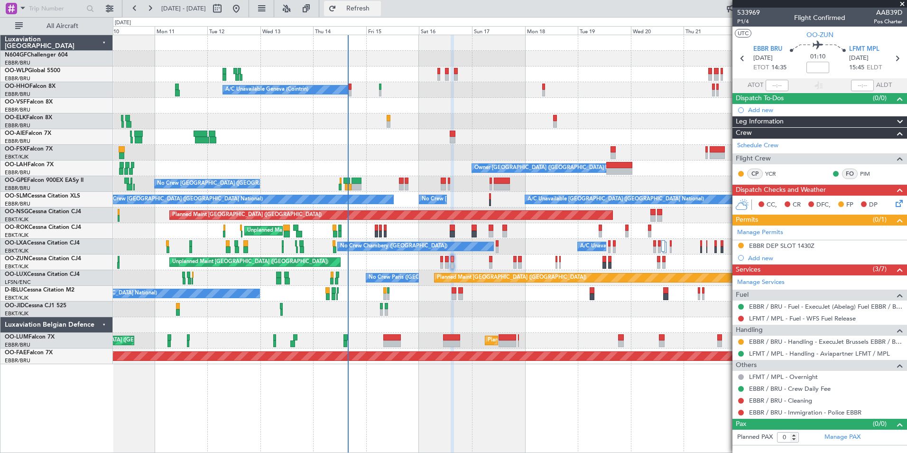
click at [381, 2] on button "Refresh" at bounding box center [352, 8] width 57 height 15
click at [352, 88] on div "A/C Unavailable Geneva (Cointrin) Planned Maint Geneva ([GEOGRAPHIC_DATA])" at bounding box center [510, 90] width 794 height 16
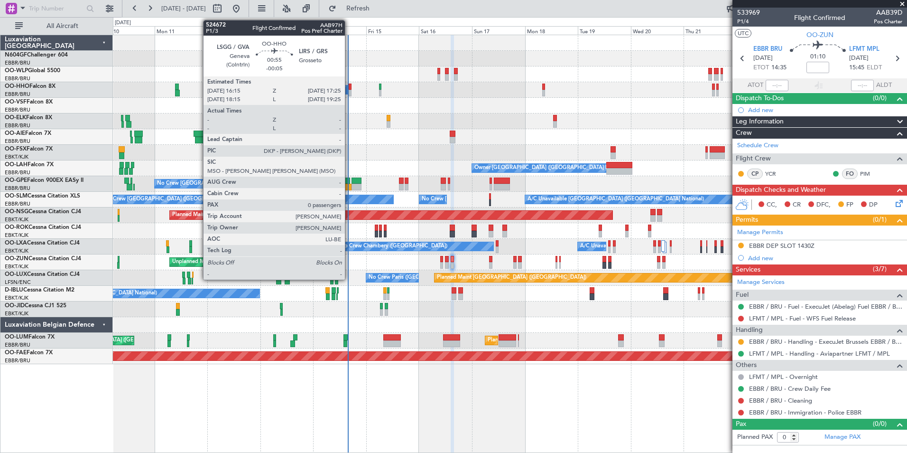
click at [349, 95] on div at bounding box center [350, 93] width 3 height 7
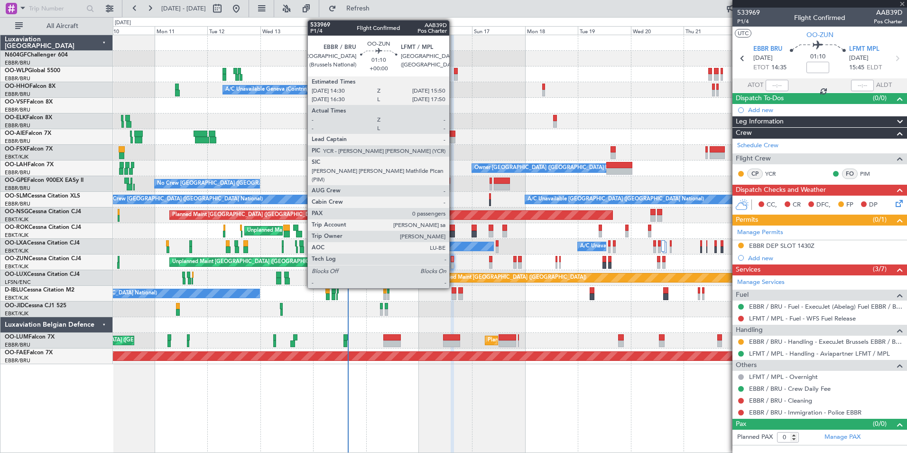
type input "-00:05"
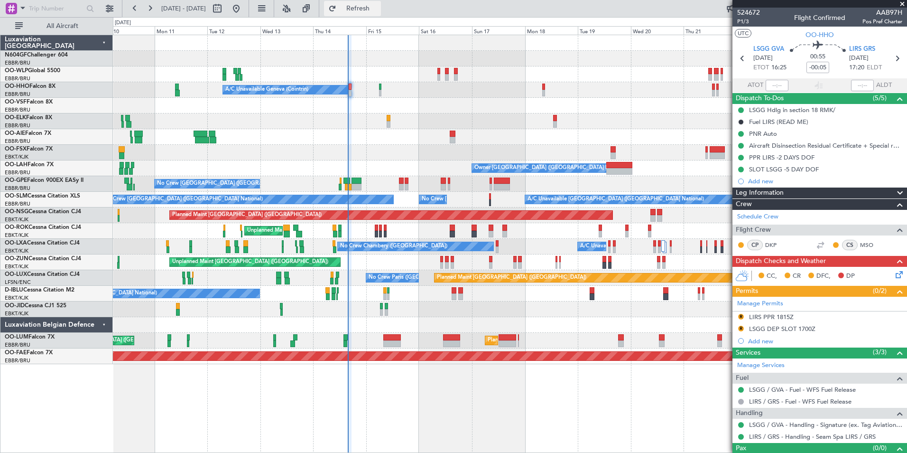
click at [378, 10] on span "Refresh" at bounding box center [358, 8] width 40 height 7
click at [767, 319] on div "LIRS PPR 1815Z" at bounding box center [771, 317] width 45 height 8
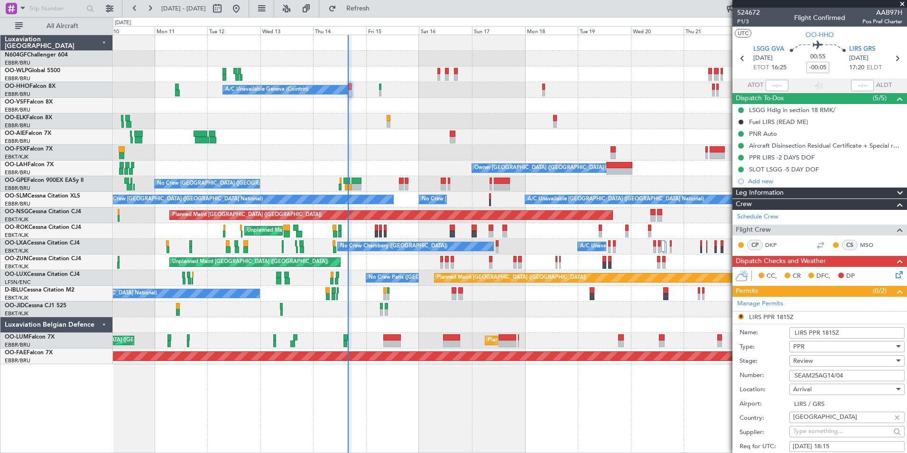
scroll to position [128, 0]
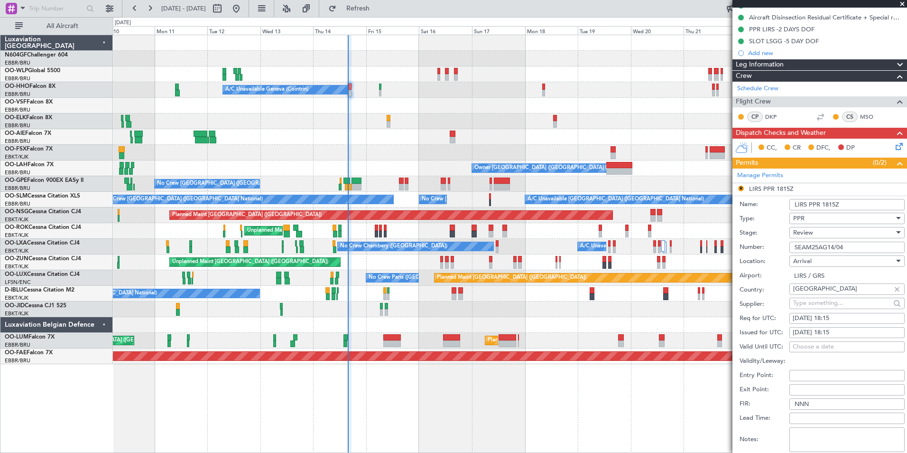
click at [849, 317] on div "14/08/2025 18:15" at bounding box center [847, 318] width 109 height 9
select select "8"
select select "2025"
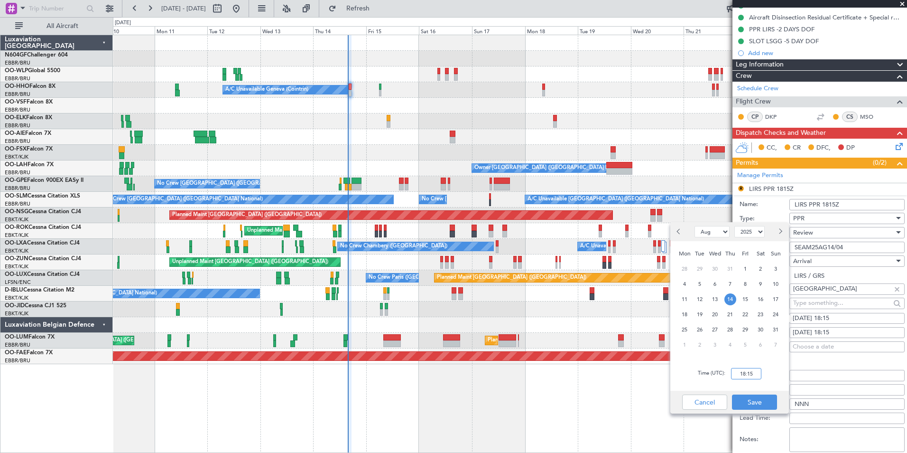
click at [741, 368] on input "18:15" at bounding box center [746, 373] width 30 height 11
type input "17:15"
click at [762, 406] on button "Save" at bounding box center [754, 401] width 45 height 15
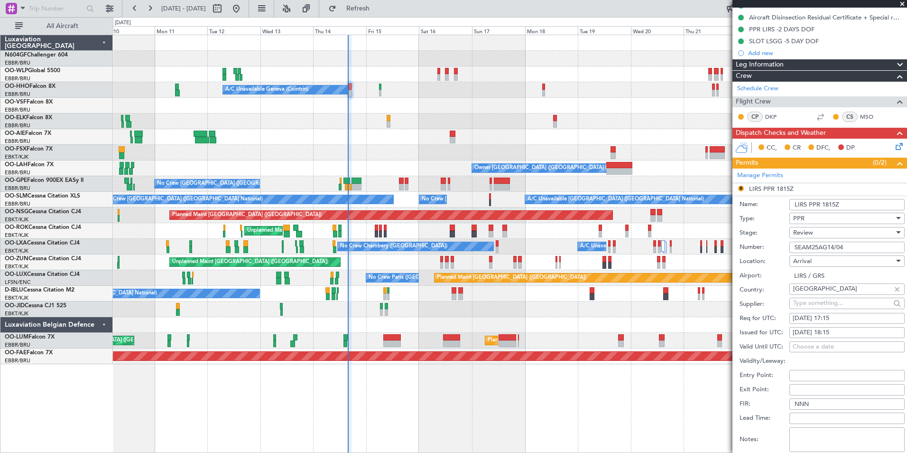
click at [857, 334] on div "14/08/2025 18:15" at bounding box center [847, 332] width 109 height 9
select select "8"
select select "2025"
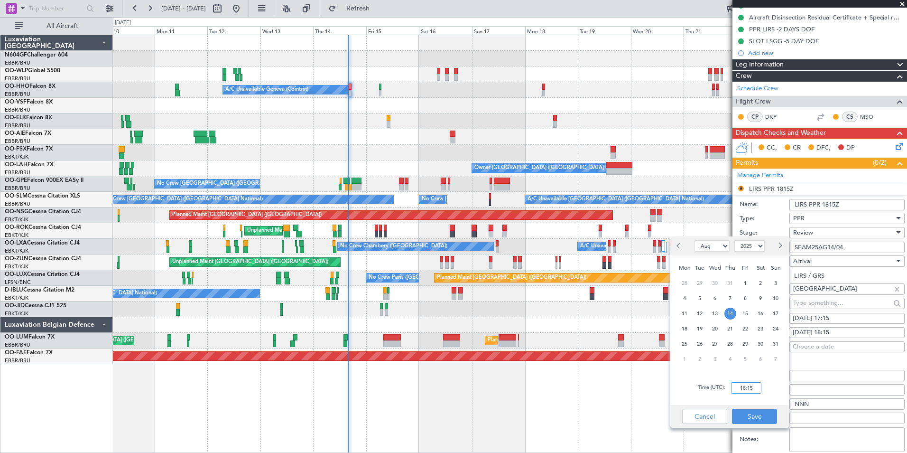
click at [759, 386] on input "18:15" at bounding box center [746, 387] width 30 height 11
type input "17:15"
click at [756, 415] on button "Save" at bounding box center [754, 415] width 45 height 15
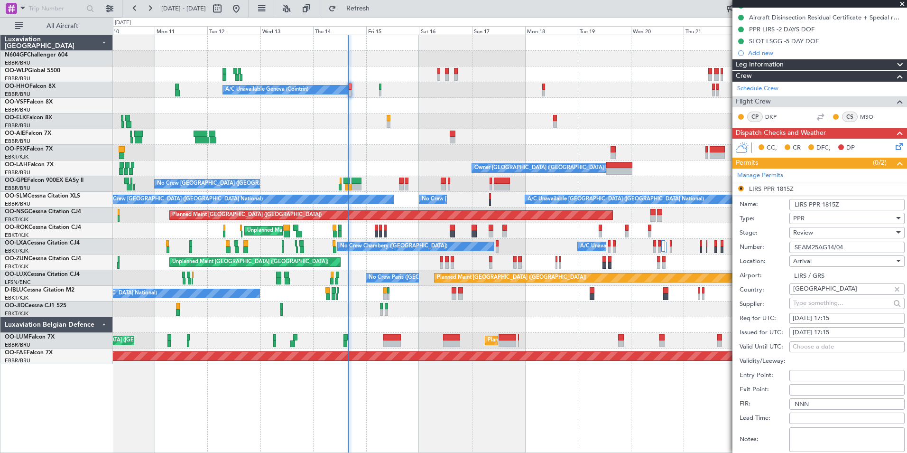
scroll to position [235, 0]
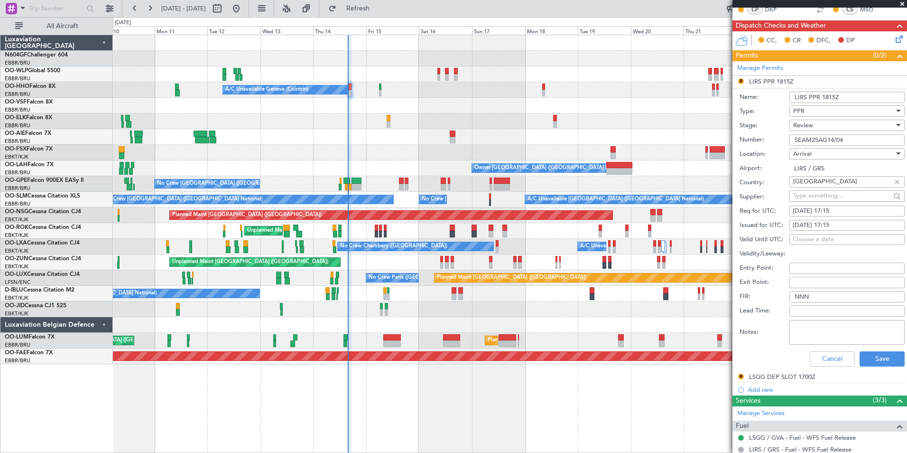
click at [826, 128] on div "Review" at bounding box center [843, 125] width 101 height 14
click at [822, 204] on span "Received OK" at bounding box center [844, 201] width 100 height 14
click at [879, 361] on button "Save" at bounding box center [881, 358] width 45 height 15
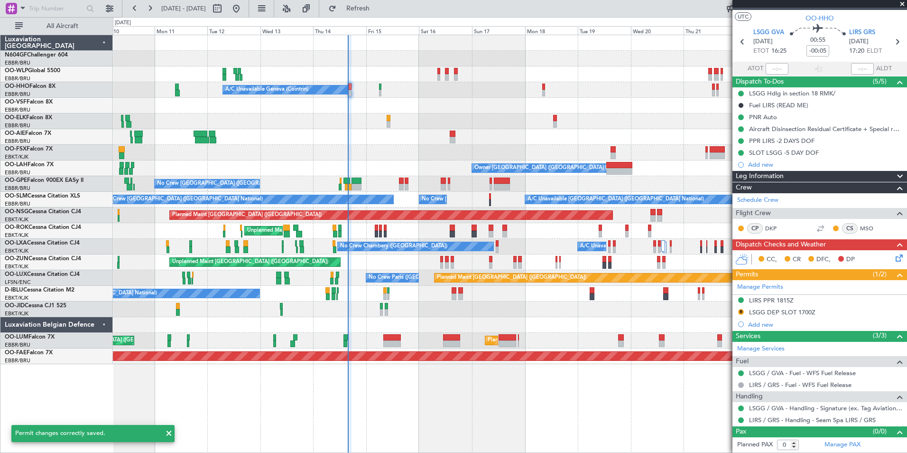
scroll to position [16, 0]
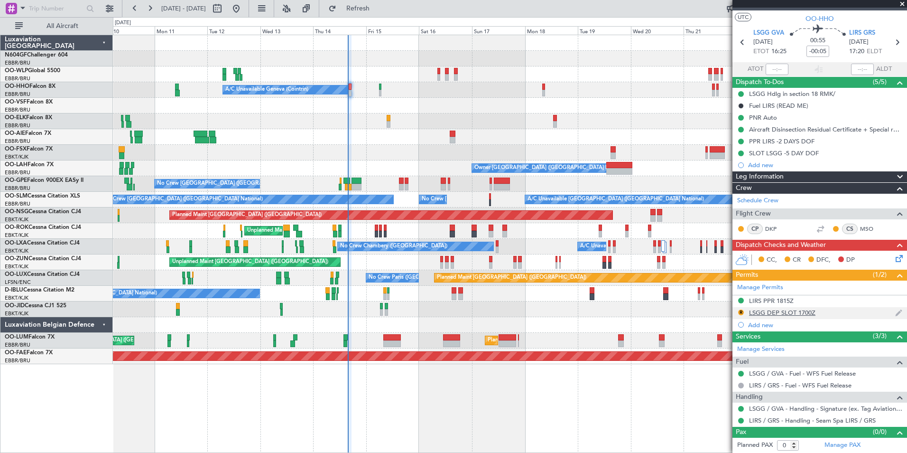
click at [786, 314] on div "LSGG DEP SLOT 1700Z" at bounding box center [782, 312] width 66 height 8
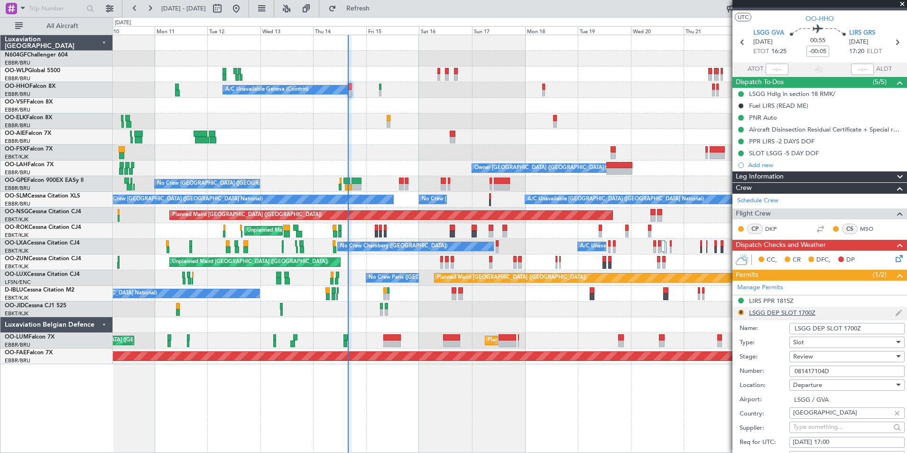
scroll to position [235, 0]
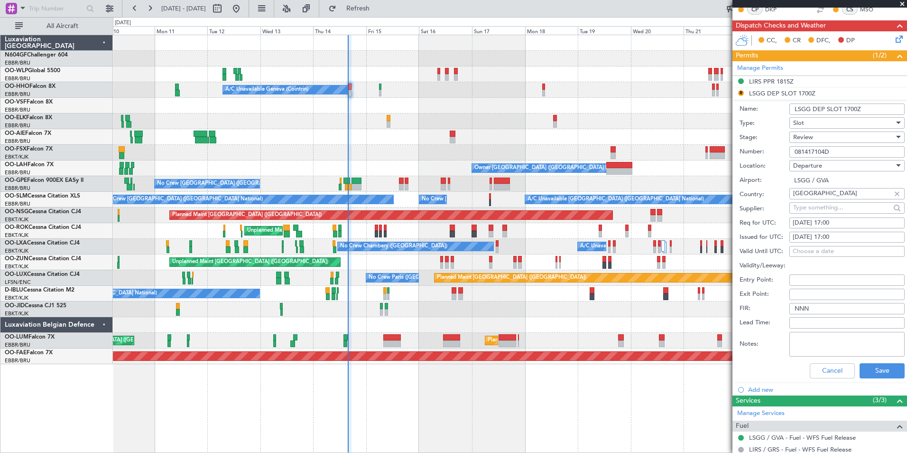
drag, startPoint x: 855, startPoint y: 222, endPoint x: 764, endPoint y: 277, distance: 106.0
click at [764, 277] on label "Entry Point:" at bounding box center [764, 279] width 50 height 9
click at [789, 277] on input "Entry Point:" at bounding box center [846, 279] width 115 height 11
click at [851, 219] on div "14/08/2025 17:00" at bounding box center [847, 222] width 109 height 9
select select "8"
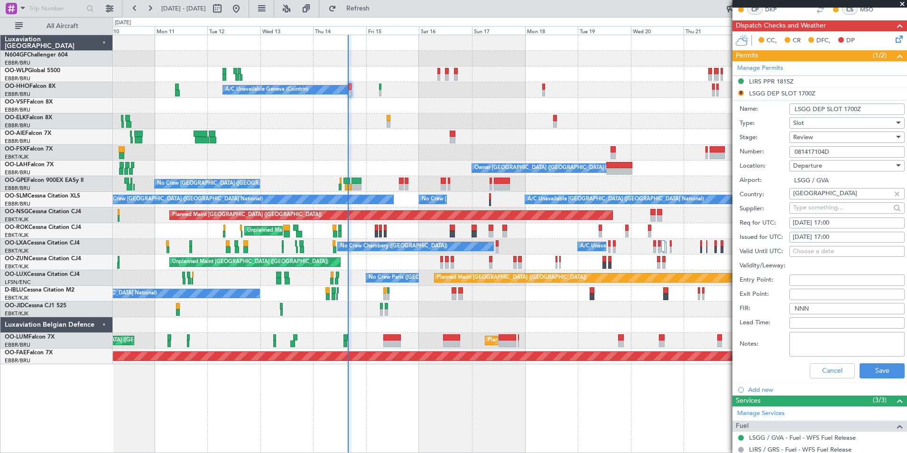
select select "2025"
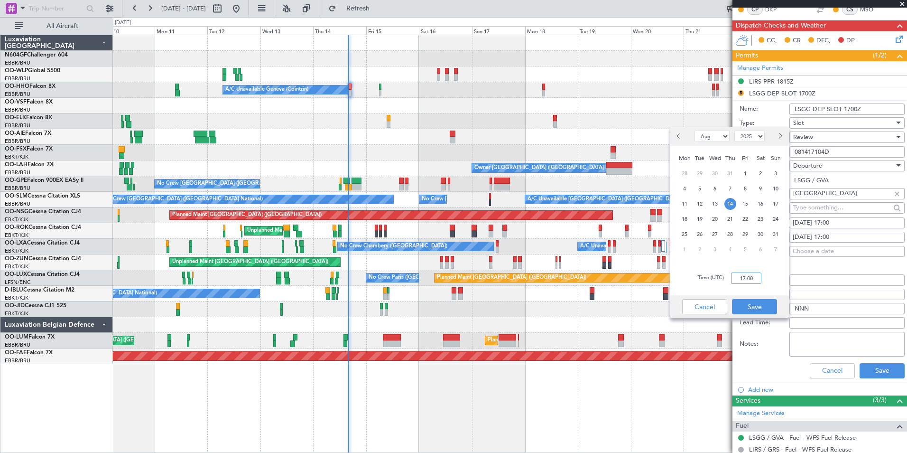
click at [738, 276] on input "17:00" at bounding box center [746, 277] width 30 height 11
type input "16:15"
click at [748, 305] on button "Save" at bounding box center [754, 306] width 45 height 15
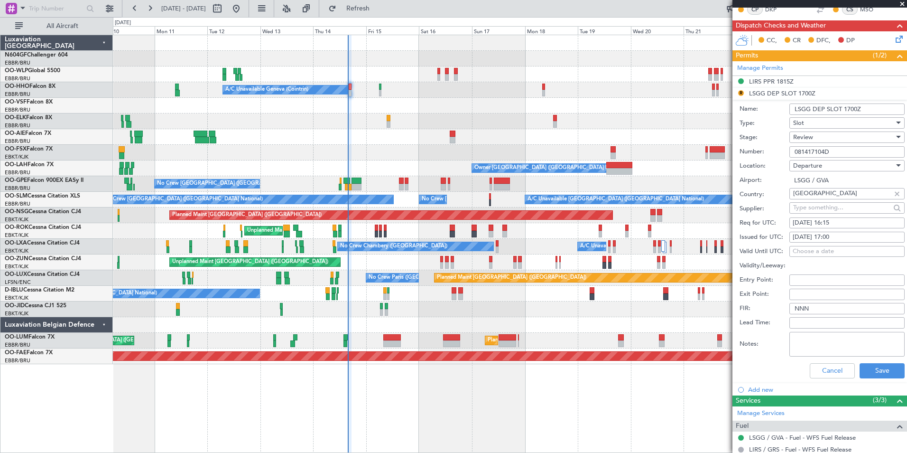
click at [858, 238] on div "14/08/2025 17:00" at bounding box center [847, 236] width 109 height 9
select select "8"
select select "2025"
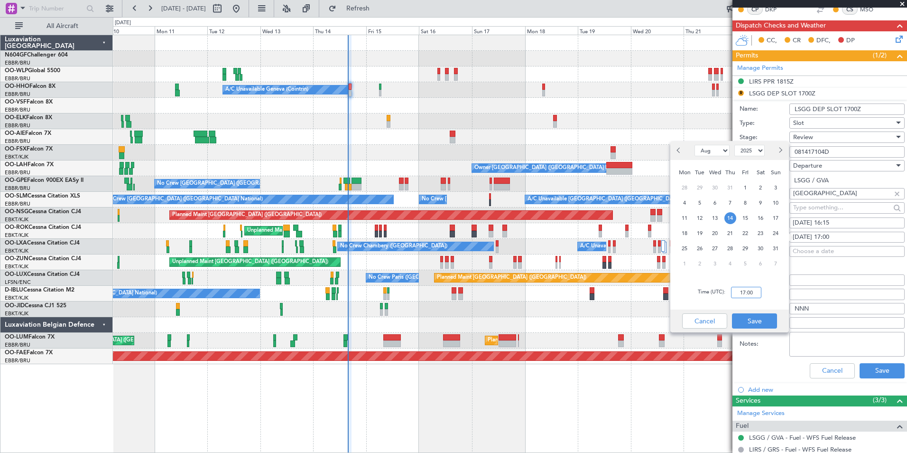
click at [756, 295] on input "17:00" at bounding box center [746, 291] width 30 height 11
type input "16:15"
click at [758, 318] on button "Save" at bounding box center [754, 320] width 45 height 15
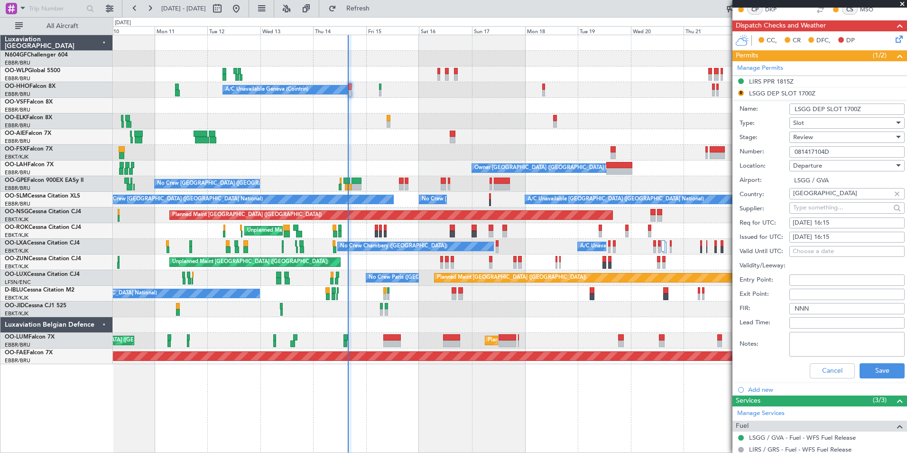
click at [848, 138] on div "Review" at bounding box center [843, 137] width 101 height 14
click at [829, 196] on span "Requested" at bounding box center [844, 199] width 100 height 14
click at [866, 367] on button "Save" at bounding box center [881, 370] width 45 height 15
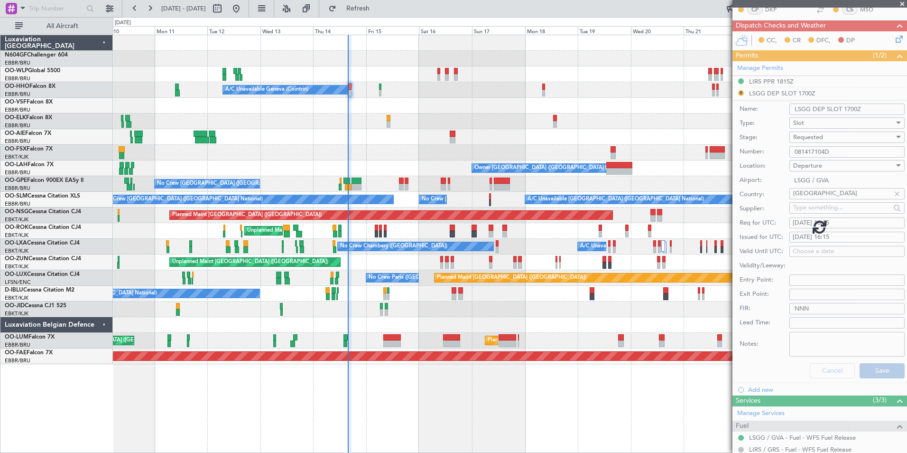
scroll to position [16, 0]
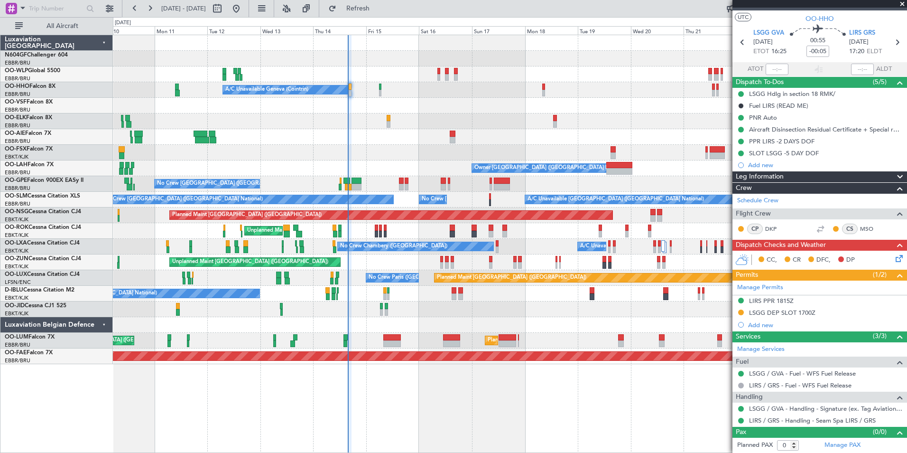
click at [886, 257] on div "CC, CR DFC, DP" at bounding box center [823, 260] width 139 height 14
click at [894, 259] on icon at bounding box center [898, 257] width 8 height 8
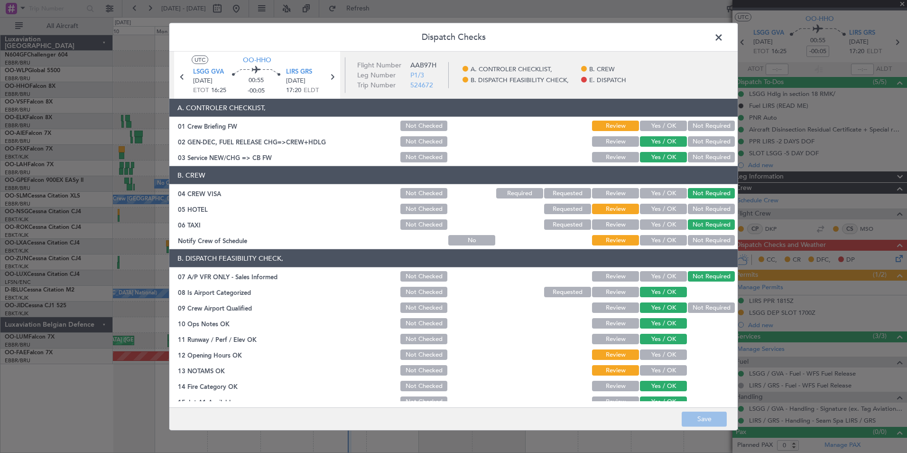
click at [650, 232] on section "B. CREW 04 CREW VISA Not Checked Required Requested Review Yes / OK Not Require…" at bounding box center [453, 206] width 568 height 81
click at [657, 241] on button "Yes / OK" at bounding box center [663, 240] width 47 height 10
click at [698, 208] on button "Not Required" at bounding box center [711, 208] width 47 height 10
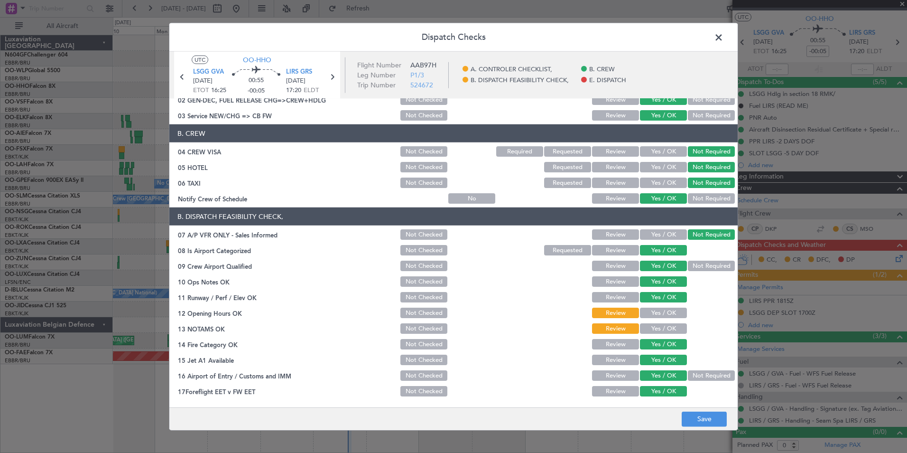
scroll to position [42, 0]
click at [656, 329] on button "Yes / OK" at bounding box center [663, 328] width 47 height 10
click at [665, 314] on button "Yes / OK" at bounding box center [663, 312] width 47 height 10
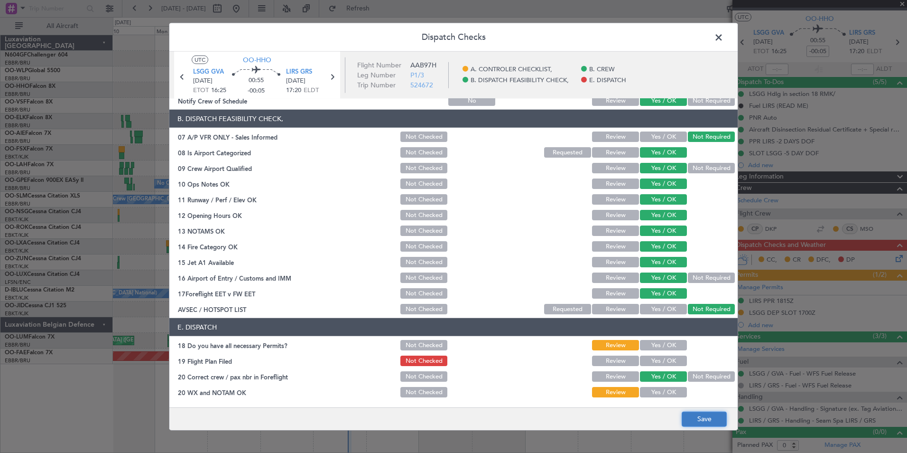
click at [699, 417] on button "Save" at bounding box center [704, 418] width 45 height 15
click at [723, 39] on span at bounding box center [723, 39] width 0 height 19
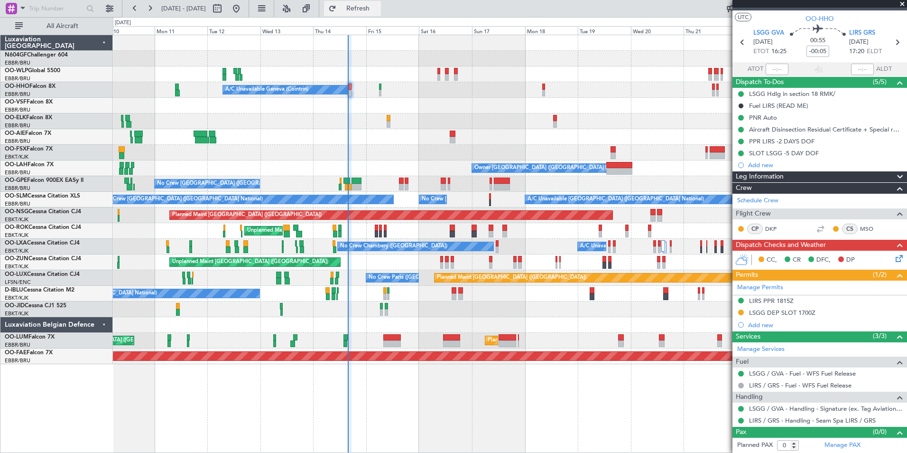
click at [381, 3] on button "Refresh" at bounding box center [352, 8] width 57 height 15
click at [775, 310] on mat-tooltip-component "LIRS PPR 1815Z" at bounding box center [771, 316] width 55 height 25
click at [803, 311] on div "LSGG DEP SLOT 1700Z" at bounding box center [782, 312] width 66 height 8
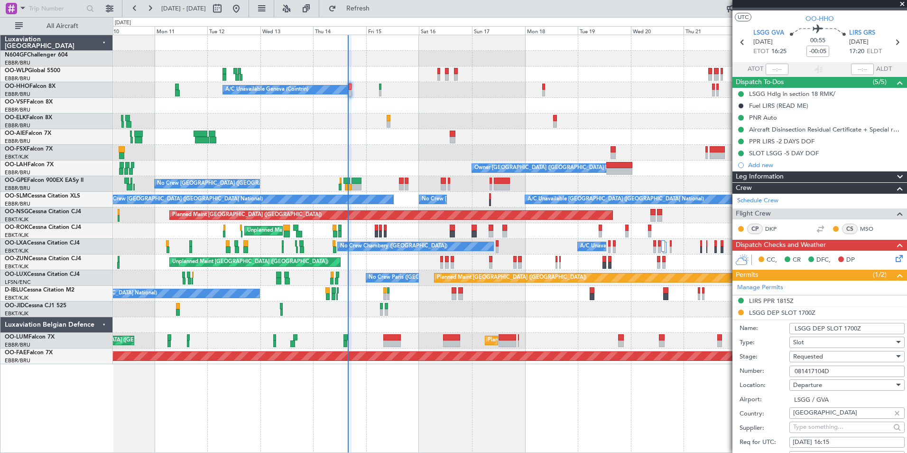
click at [859, 371] on input "081417104D" at bounding box center [846, 370] width 115 height 11
paste input "6107"
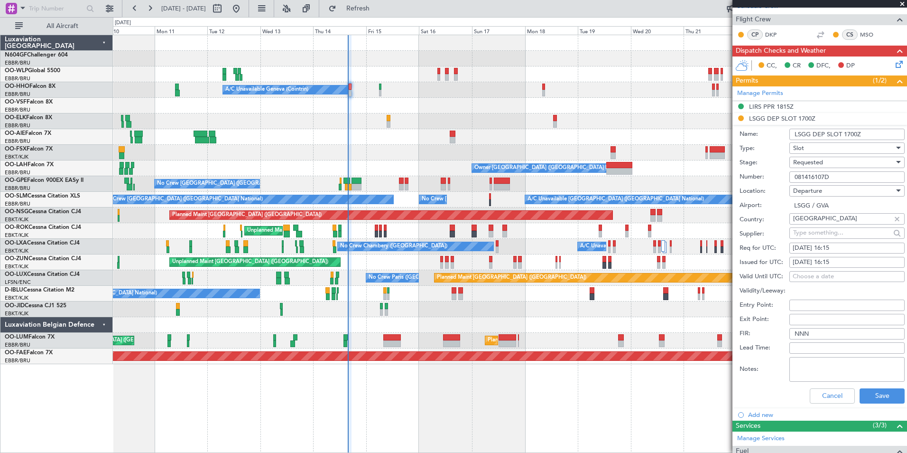
scroll to position [211, 0]
type input "081416107D"
click at [816, 160] on span "Requested" at bounding box center [808, 161] width 30 height 9
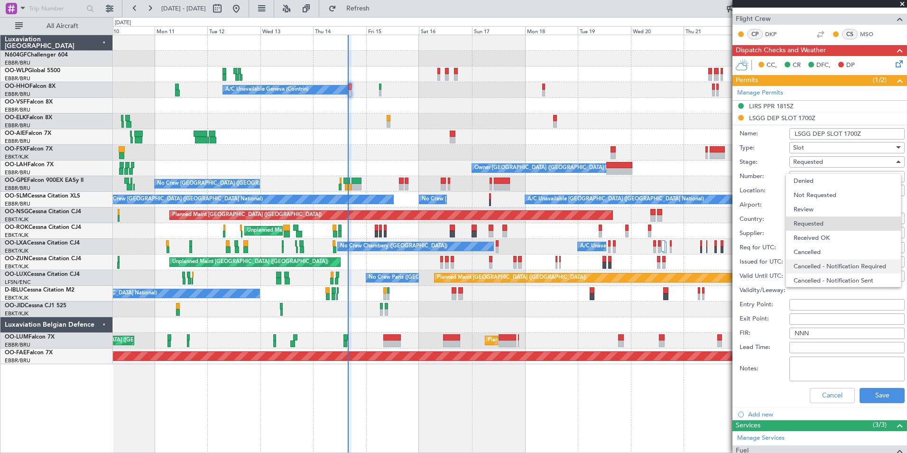
scroll to position [4, 0]
click at [824, 235] on span "Received OK" at bounding box center [844, 233] width 100 height 14
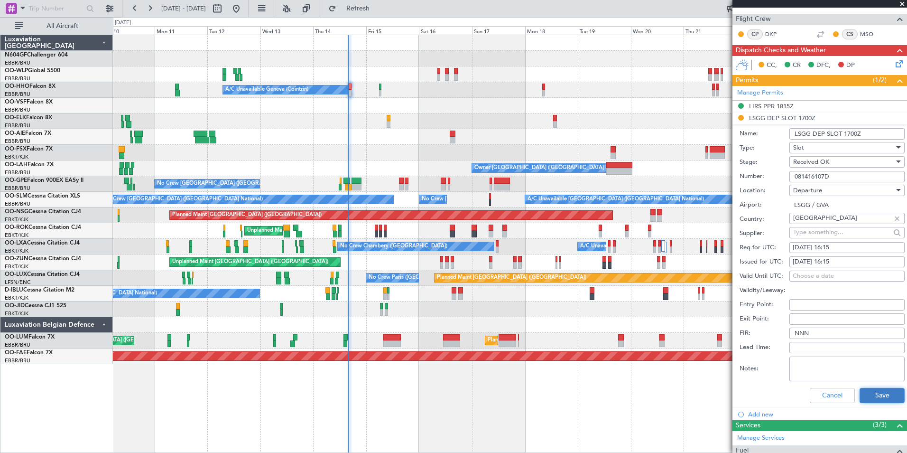
click at [882, 394] on button "Save" at bounding box center [881, 395] width 45 height 15
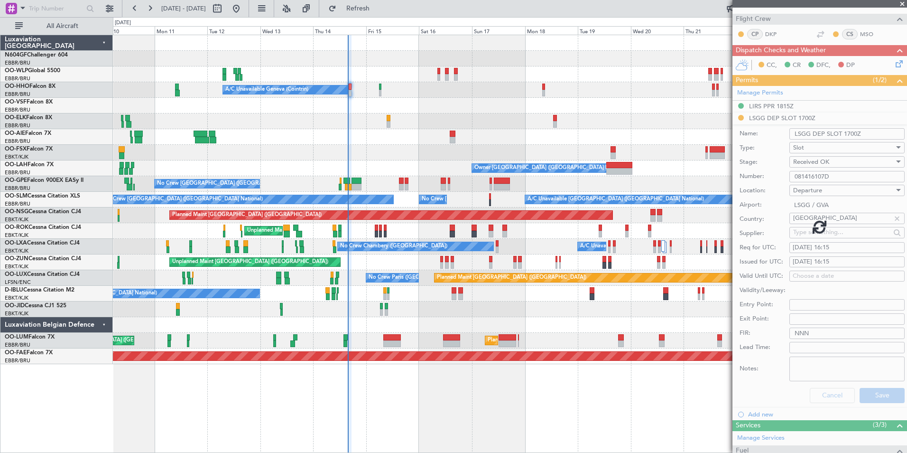
scroll to position [16, 0]
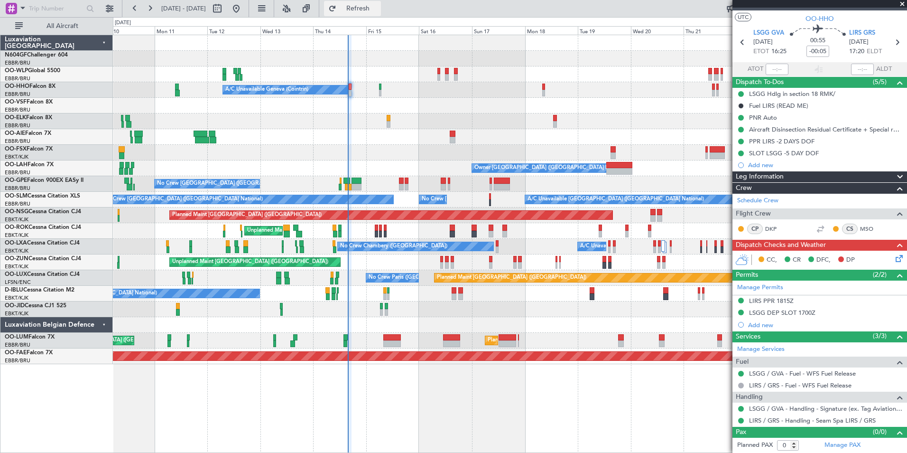
click at [369, 8] on button "Refresh" at bounding box center [352, 8] width 57 height 15
click at [433, 130] on div at bounding box center [510, 137] width 794 height 16
click at [378, 9] on span "Refresh" at bounding box center [358, 8] width 40 height 7
click at [547, 140] on div at bounding box center [510, 137] width 794 height 16
click at [381, 15] on button "Refresh" at bounding box center [352, 8] width 57 height 15
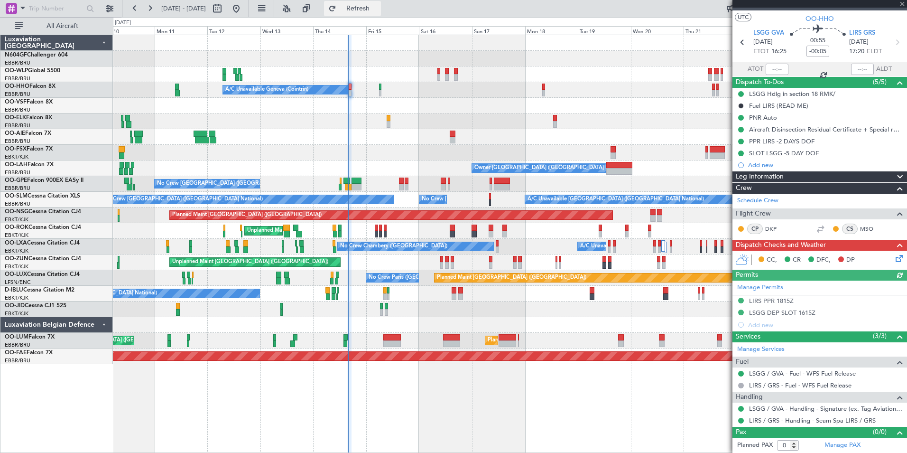
click at [378, 5] on span "Refresh" at bounding box center [358, 8] width 40 height 7
click at [359, 9] on button "Refresh" at bounding box center [352, 8] width 57 height 15
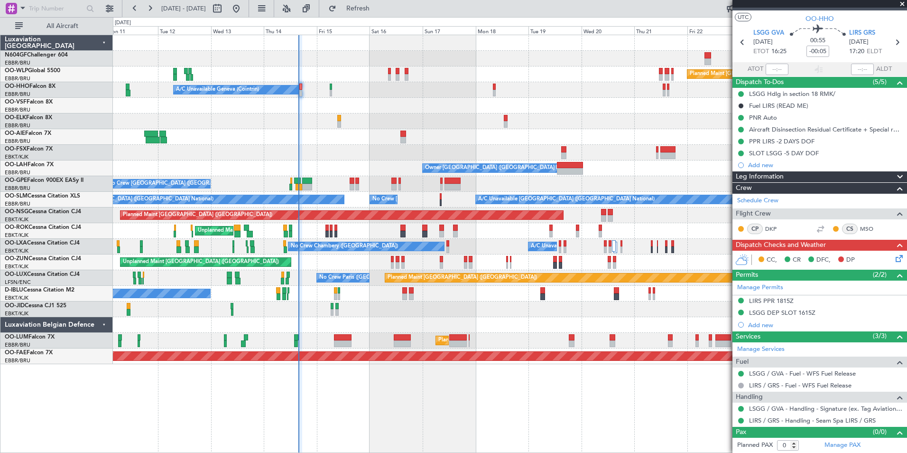
click at [321, 310] on div at bounding box center [510, 309] width 794 height 16
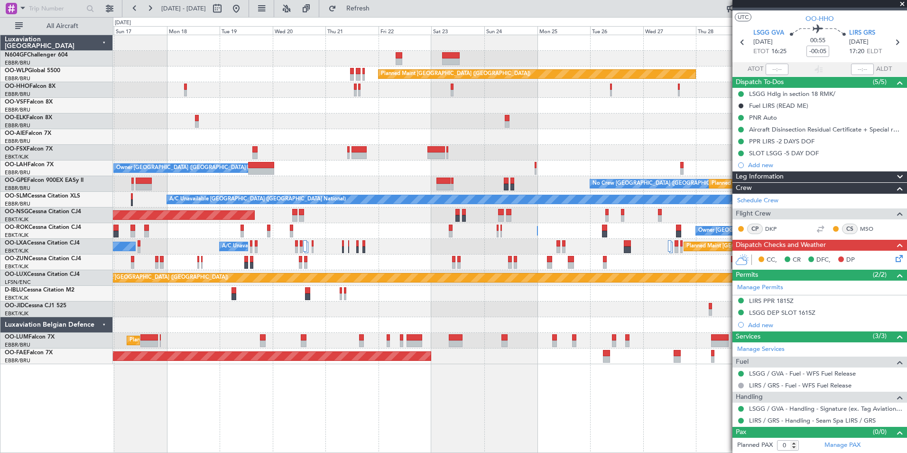
click at [482, 318] on div "Planned Maint Berlin (Brandenburg) A/C Unavailable Geneva (Cointrin) Planned Ma…" at bounding box center [510, 199] width 794 height 329
click at [225, 3] on button at bounding box center [217, 8] width 15 height 15
select select "8"
select select "2025"
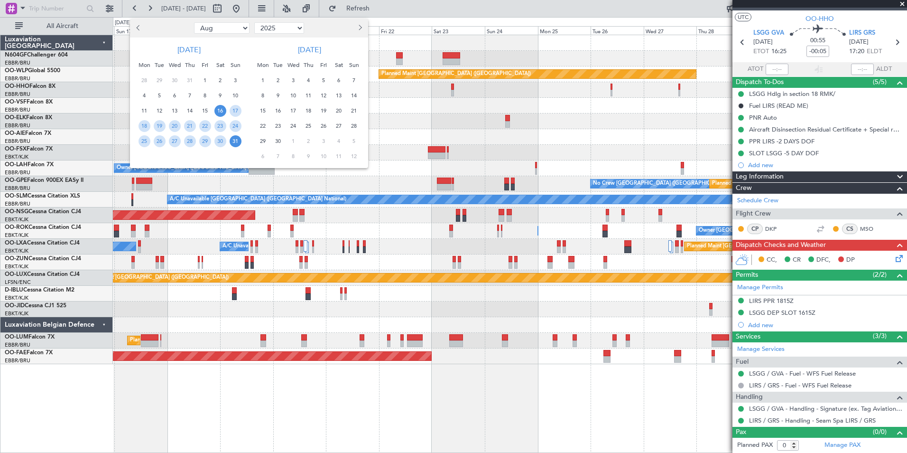
click at [354, 25] on button "Next month" at bounding box center [359, 27] width 10 height 15
click at [361, 25] on button "Next month" at bounding box center [359, 27] width 10 height 15
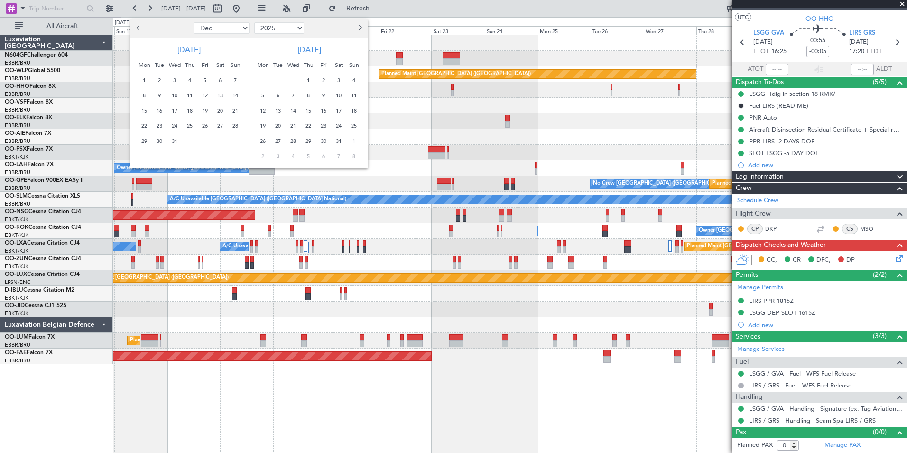
select select "1"
select select "2026"
click at [361, 25] on button "Next month" at bounding box center [359, 27] width 10 height 15
click at [311, 81] on span "2" at bounding box center [309, 80] width 12 height 12
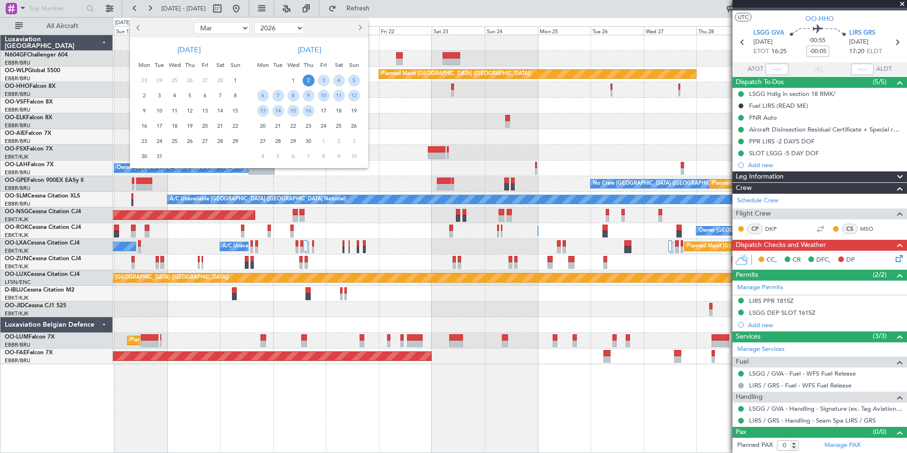
click at [314, 109] on span "16" at bounding box center [309, 111] width 12 height 12
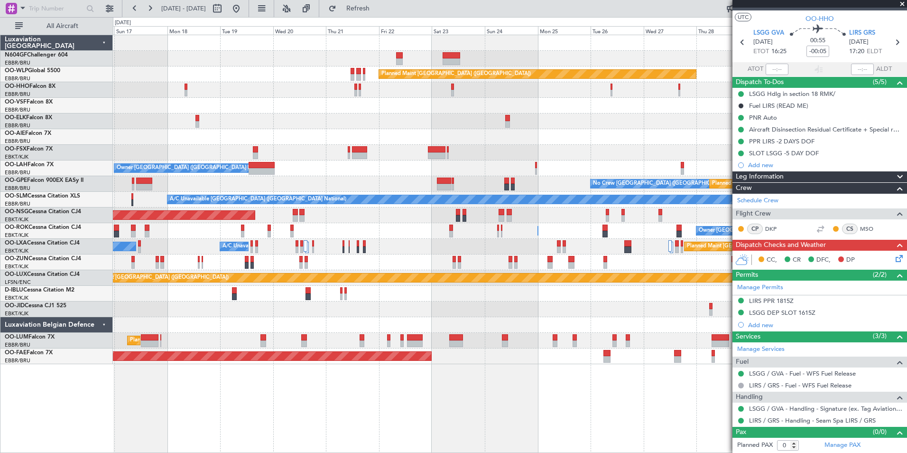
select select "4"
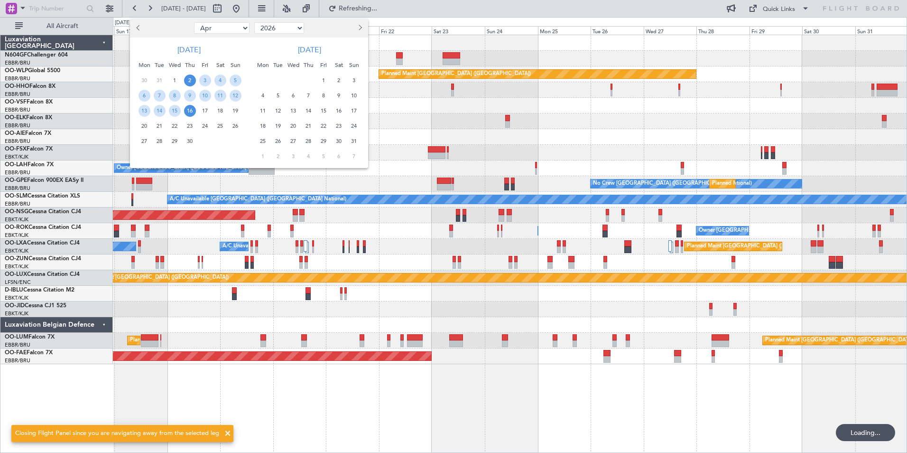
scroll to position [0, 0]
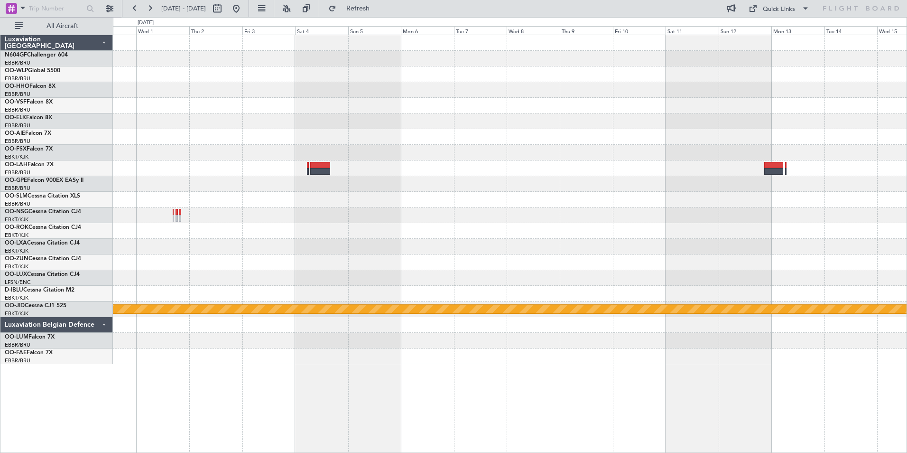
click at [257, 231] on div at bounding box center [510, 231] width 794 height 16
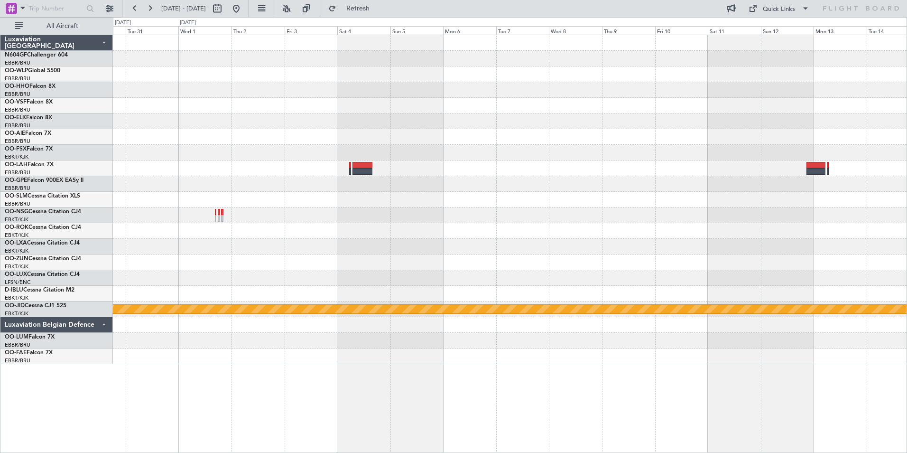
click at [217, 215] on div at bounding box center [510, 215] width 794 height 16
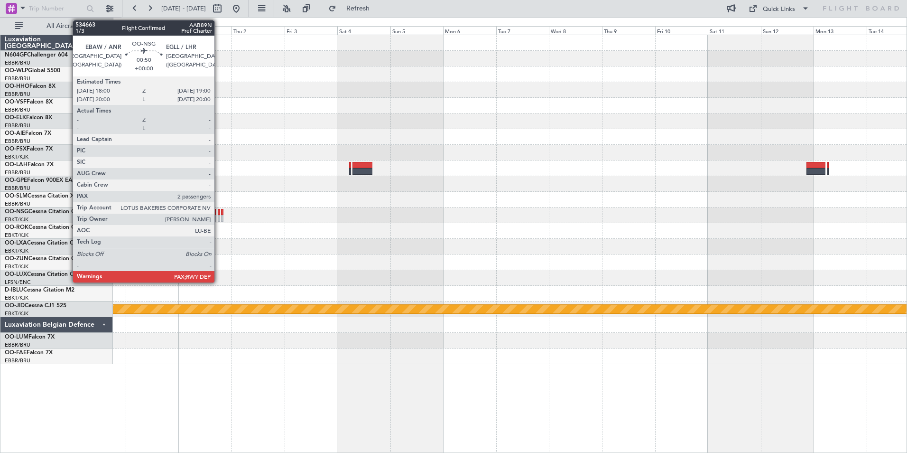
click at [219, 215] on div at bounding box center [219, 218] width 2 height 7
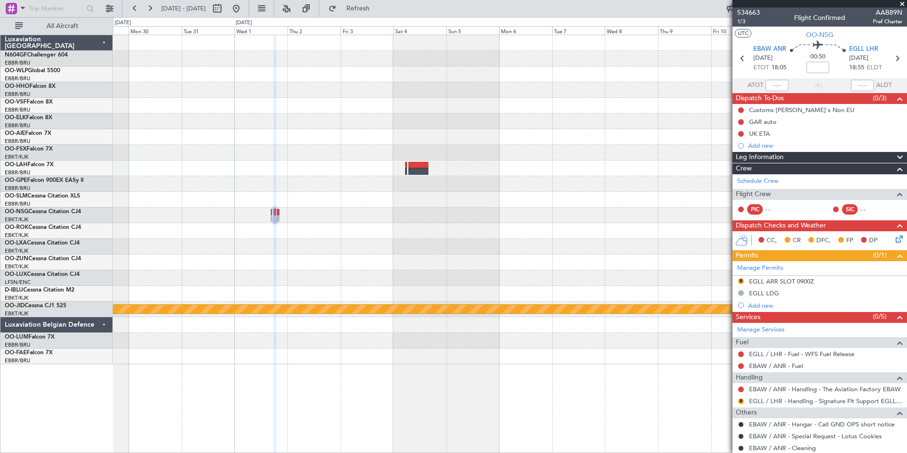
click at [441, 271] on div "null Kortrijk-Wevelgem" at bounding box center [510, 199] width 794 height 329
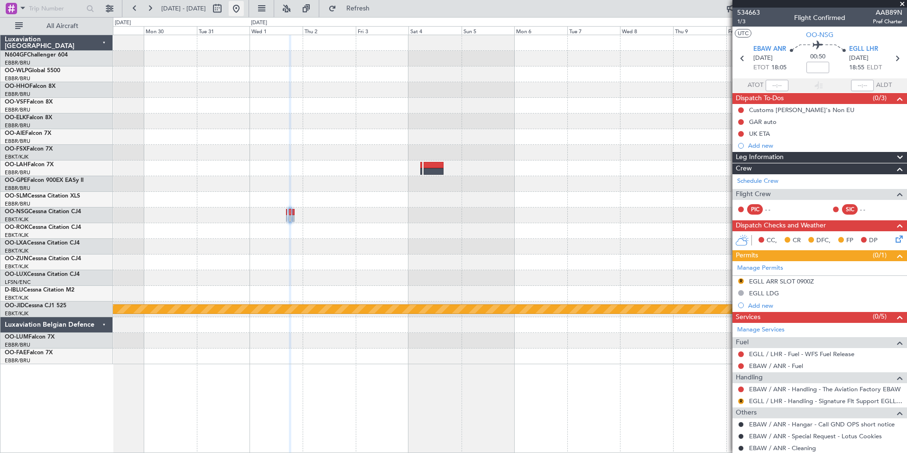
click at [244, 9] on button at bounding box center [236, 8] width 15 height 15
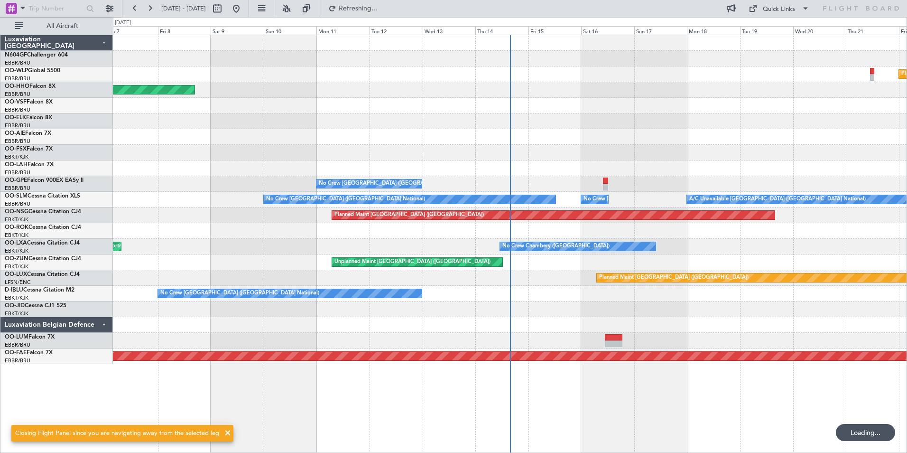
click at [416, 171] on div "Planned Maint [GEOGRAPHIC_DATA] ([GEOGRAPHIC_DATA] National)" at bounding box center [510, 168] width 794 height 16
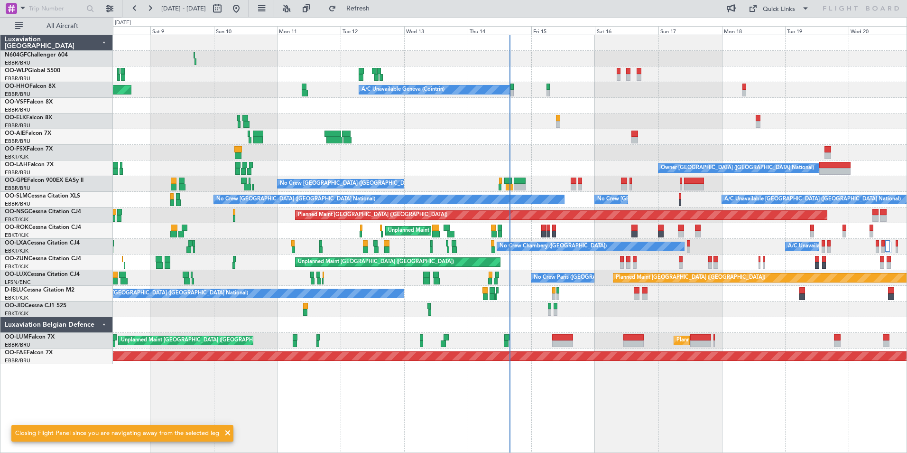
click at [499, 215] on div "Planned Maint Milan (Linate) Planned Maint Berlin (Brandenburg) Planned Maint G…" at bounding box center [510, 199] width 794 height 329
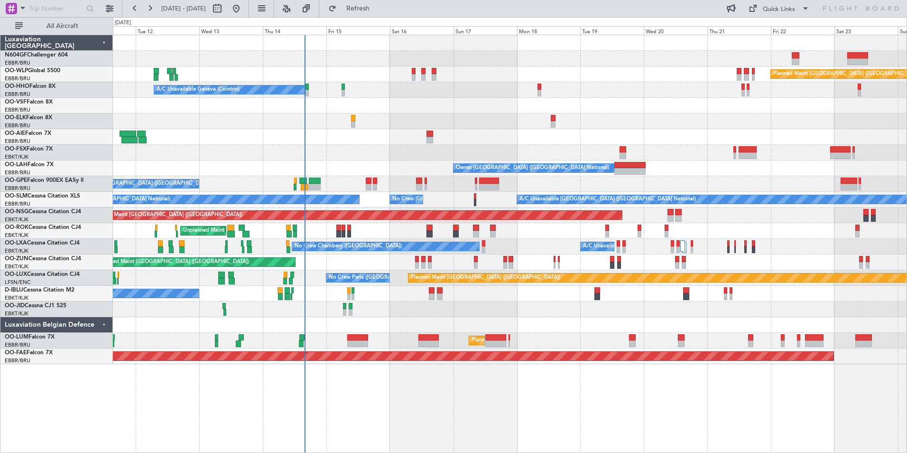
click at [249, 0] on fb-range-datepicker "11 Aug 2025 - 24 Aug 2025" at bounding box center [185, 8] width 127 height 17
click at [225, 5] on button at bounding box center [217, 8] width 15 height 15
select select "8"
select select "2025"
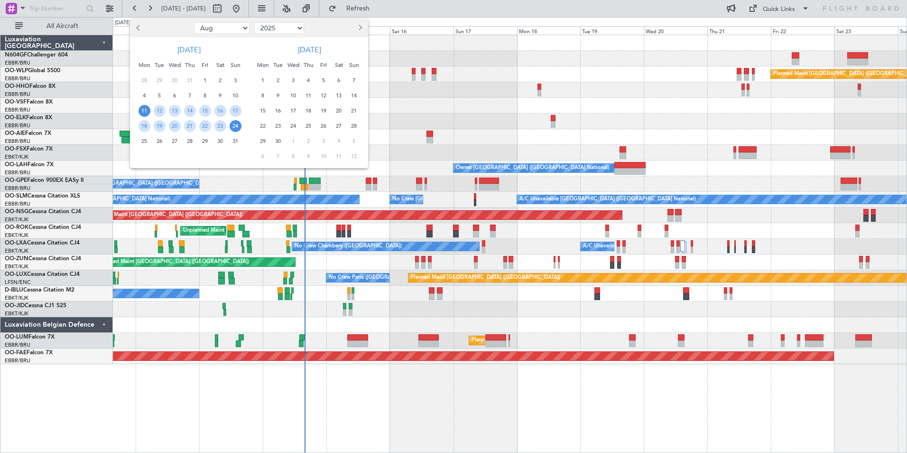
click at [352, 31] on div at bounding box center [337, 27] width 62 height 15
click at [357, 31] on button "Next month" at bounding box center [359, 27] width 10 height 15
click at [357, 30] on button "Next month" at bounding box center [359, 27] width 10 height 15
click at [340, 84] on span "1" at bounding box center [339, 80] width 12 height 12
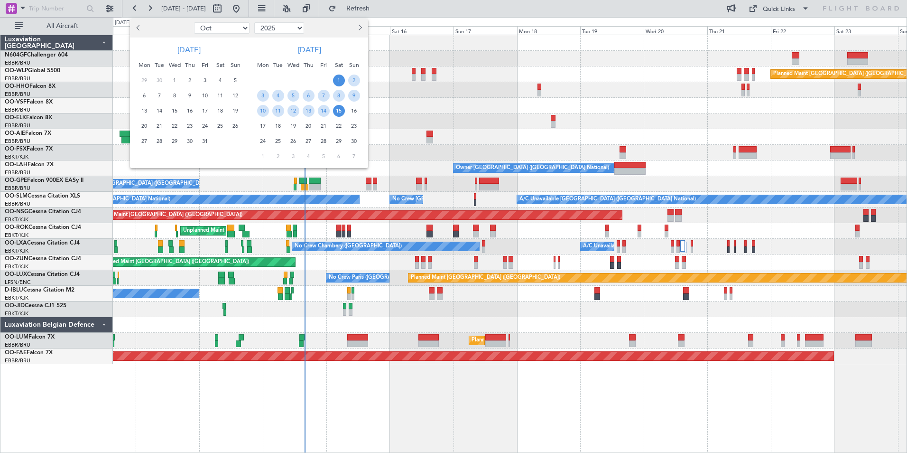
click at [341, 115] on span "15" at bounding box center [339, 111] width 12 height 12
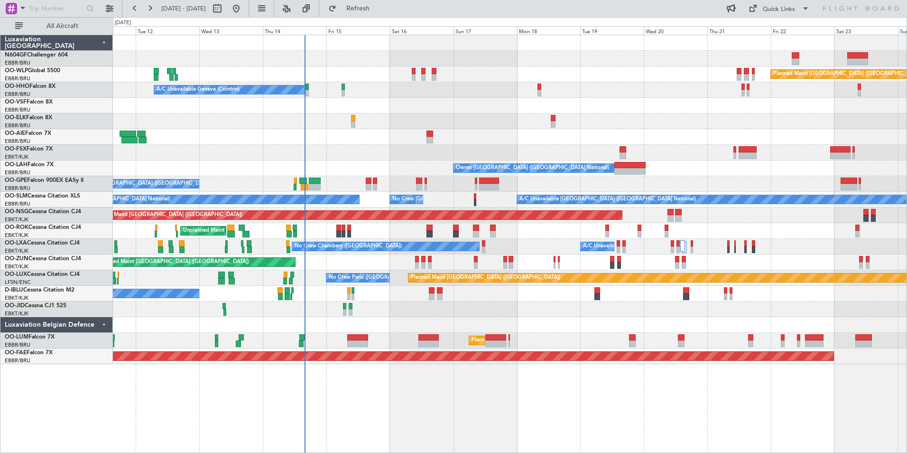
select select "11"
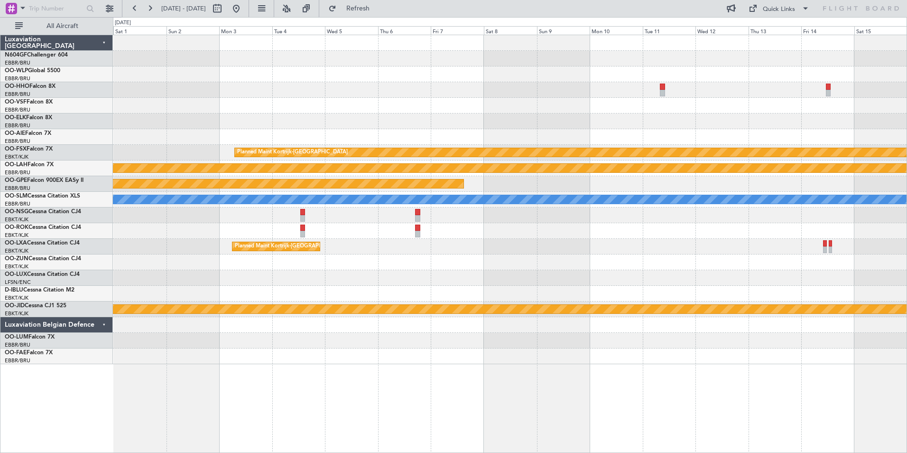
click at [156, 222] on div at bounding box center [510, 215] width 794 height 16
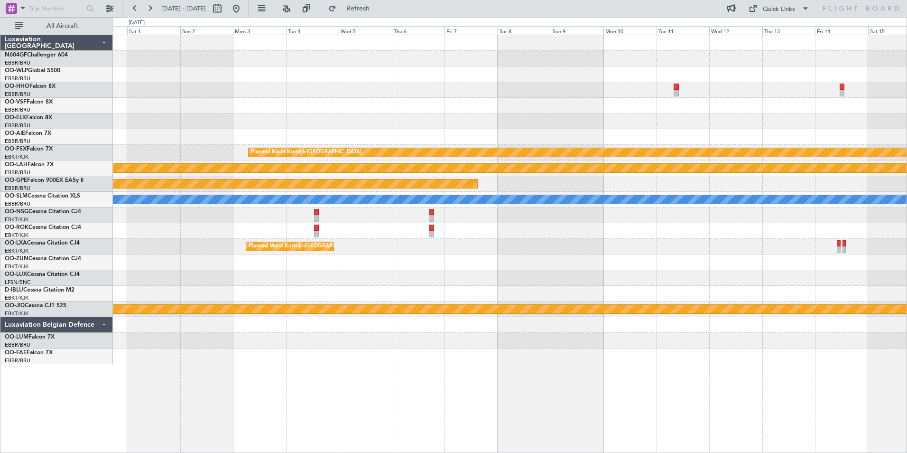
click at [139, 213] on div at bounding box center [510, 215] width 794 height 16
click at [225, 9] on button at bounding box center [217, 8] width 15 height 15
select select "10"
select select "2025"
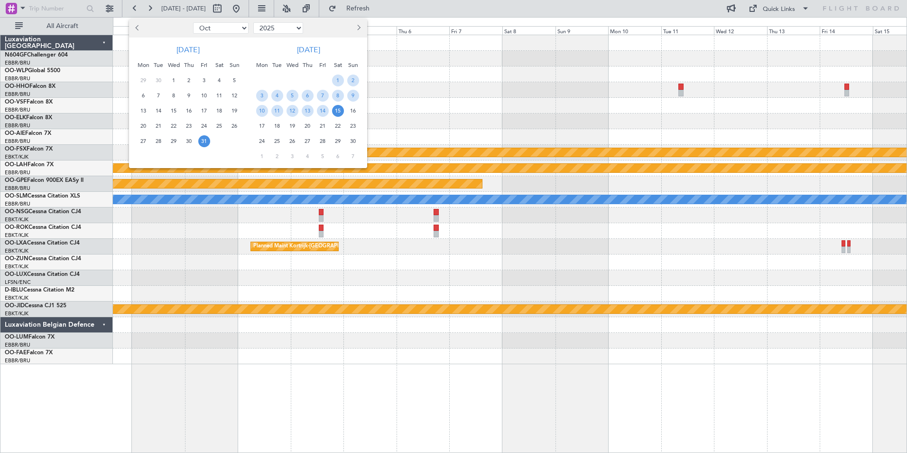
click at [356, 27] on span "Next month" at bounding box center [358, 28] width 6 height 6
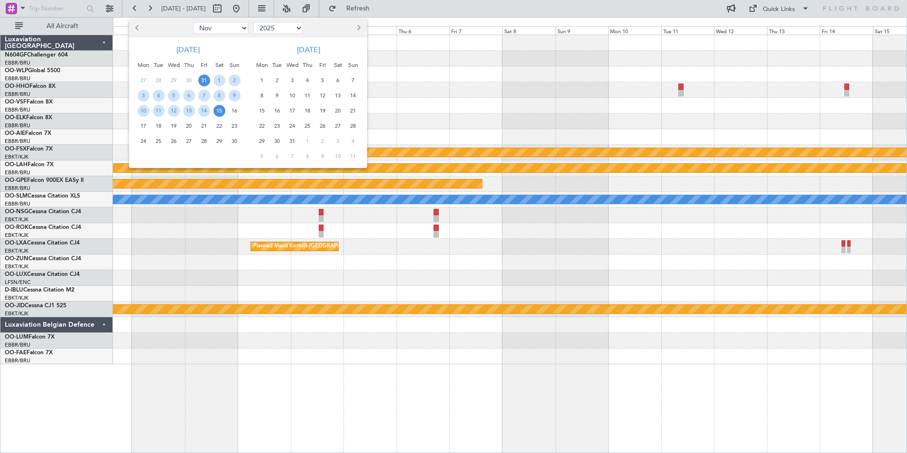
click at [356, 27] on span "Next month" at bounding box center [358, 28] width 6 height 6
select select "1"
select select "2026"
click at [356, 27] on span "Next month" at bounding box center [358, 28] width 6 height 6
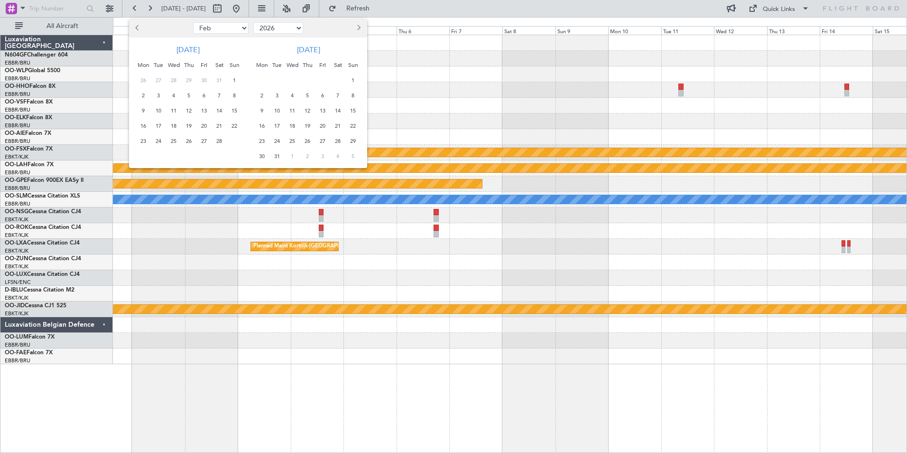
click at [356, 27] on span "Next month" at bounding box center [358, 28] width 6 height 6
click at [292, 82] on span "1" at bounding box center [292, 80] width 12 height 12
click at [293, 112] on span "15" at bounding box center [292, 111] width 12 height 12
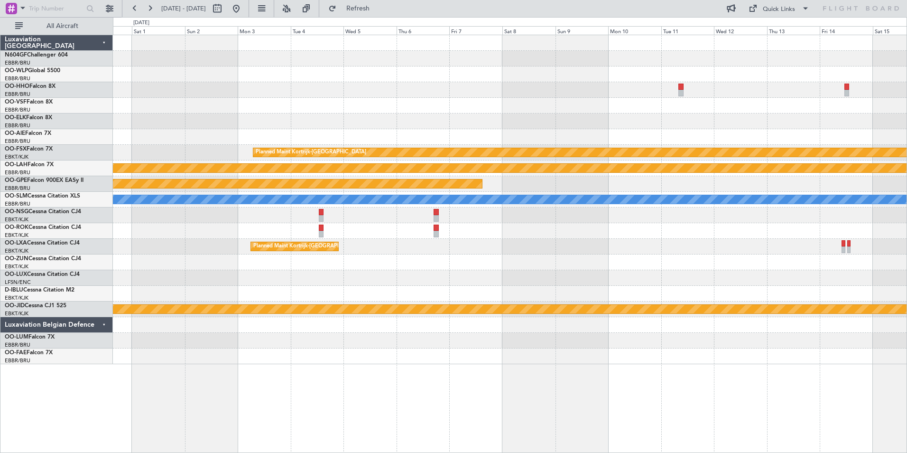
select select "4"
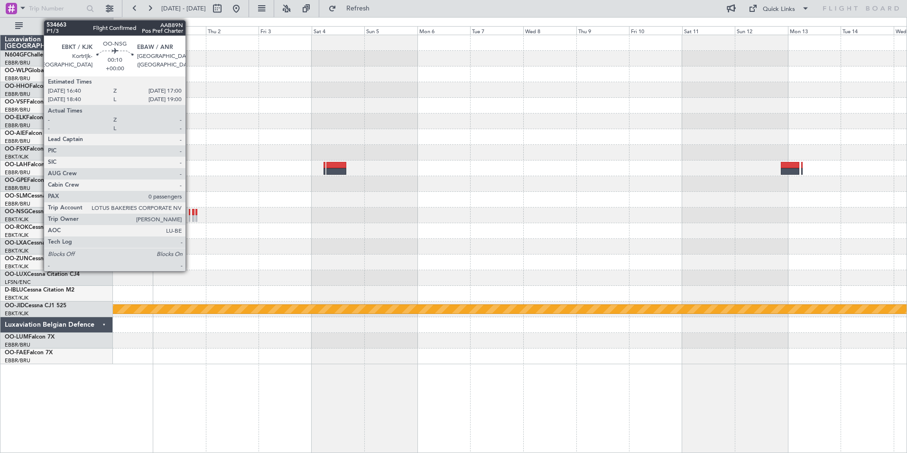
click at [190, 216] on div at bounding box center [189, 218] width 1 height 7
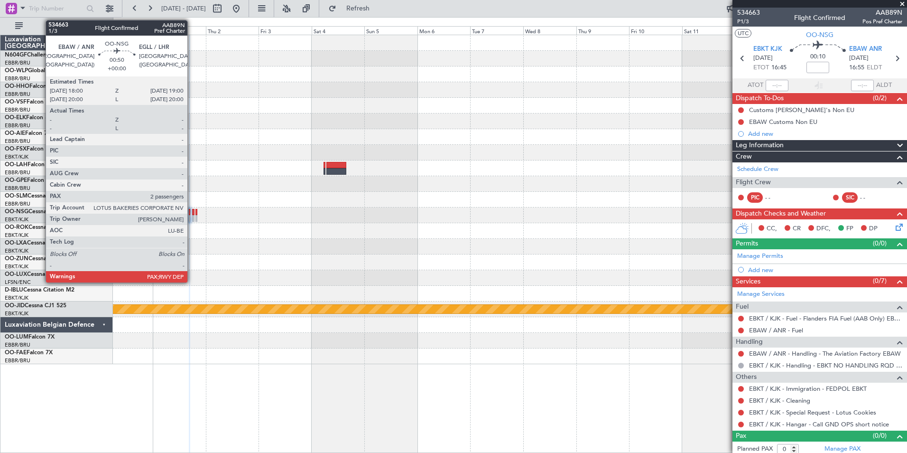
click at [192, 218] on div at bounding box center [193, 218] width 2 height 7
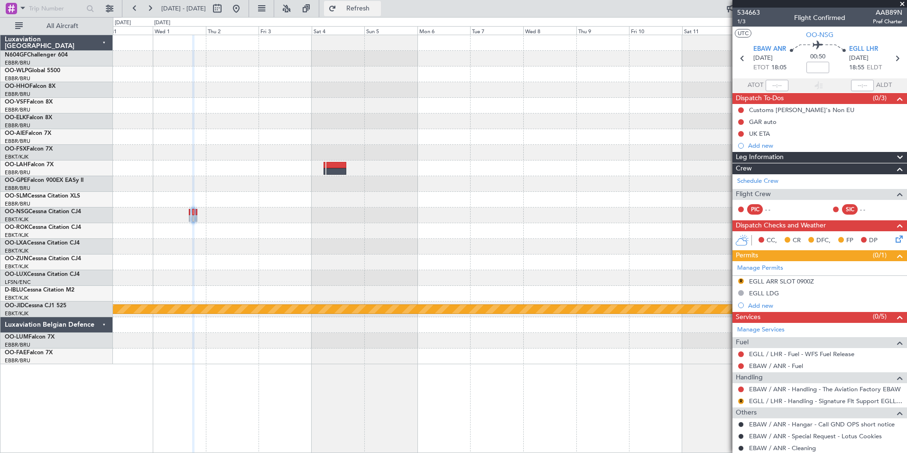
click at [381, 13] on button "Refresh" at bounding box center [352, 8] width 57 height 15
click at [244, 11] on button at bounding box center [236, 8] width 15 height 15
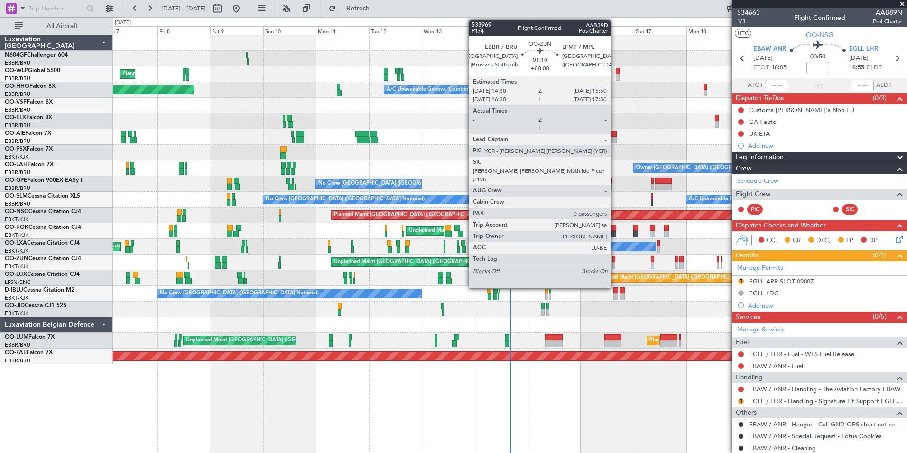
click at [614, 258] on div at bounding box center [613, 259] width 3 height 7
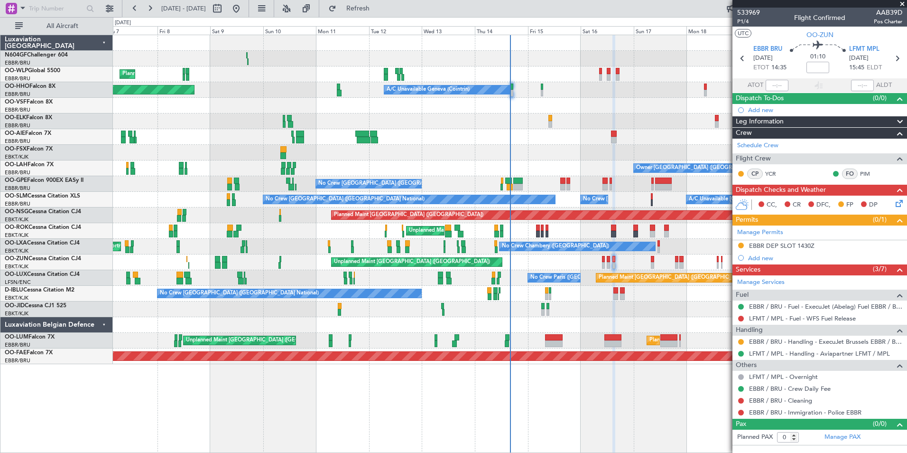
click at [551, 266] on div "Unplanned Maint Paris (Le Bourget) Planned Maint Kortrijk-Wevelgem" at bounding box center [510, 262] width 794 height 16
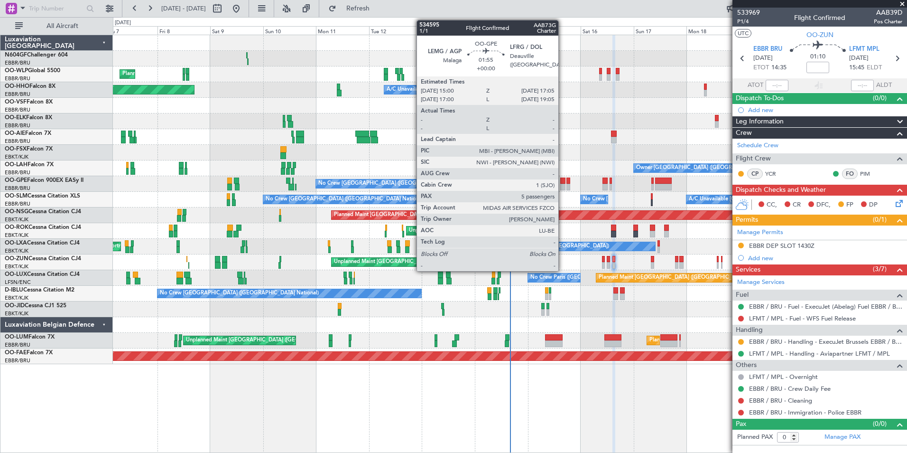
click at [563, 181] on div at bounding box center [562, 180] width 5 height 7
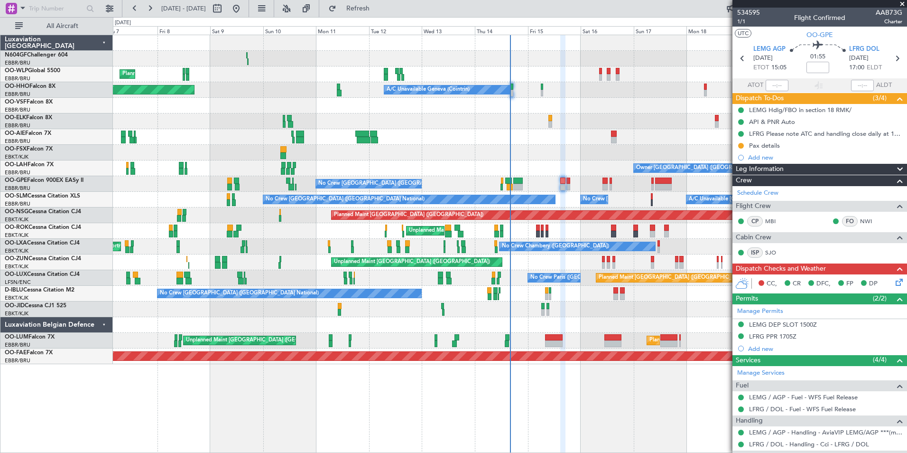
scroll to position [175, 0]
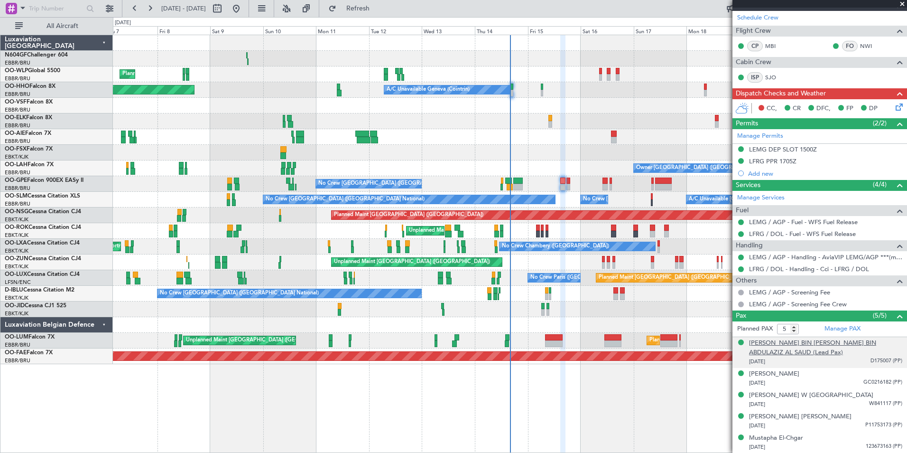
click at [859, 345] on div "[PERSON_NAME] BIN [PERSON_NAME] BIN ABDULAZIZ AL SAUD (Lead Pax)" at bounding box center [825, 347] width 153 height 18
drag, startPoint x: 567, startPoint y: 275, endPoint x: 443, endPoint y: 281, distance: 123.5
click at [561, 318] on div at bounding box center [510, 325] width 794 height 16
click at [539, 301] on div "Planned Maint Berlin (Brandenburg) Planned Maint Milan (Linate) Planned Maint G…" at bounding box center [510, 199] width 794 height 329
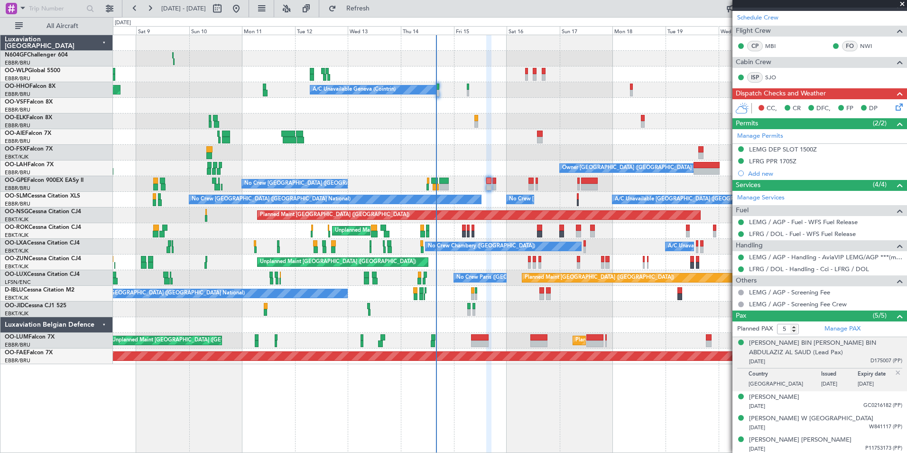
click at [386, 16] on fb-refresh-button "Refresh" at bounding box center [352, 8] width 66 height 17
click at [378, 10] on span "Refresh" at bounding box center [358, 8] width 40 height 7
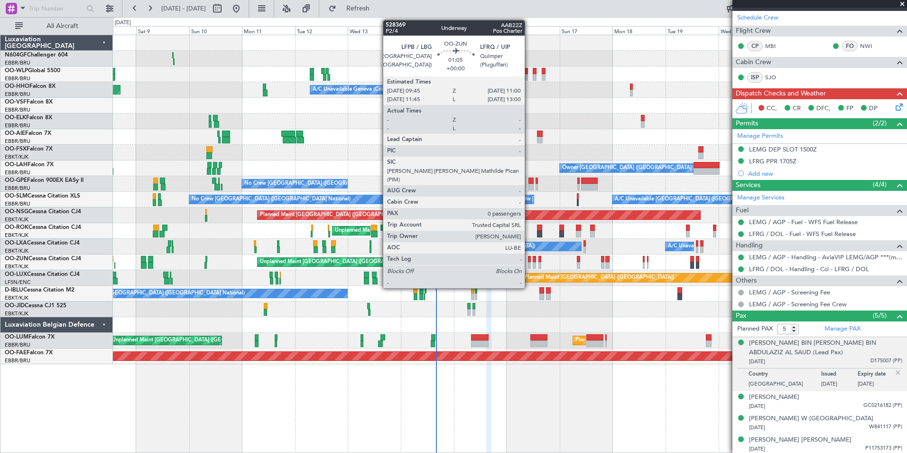
click at [529, 262] on div at bounding box center [529, 265] width 3 height 7
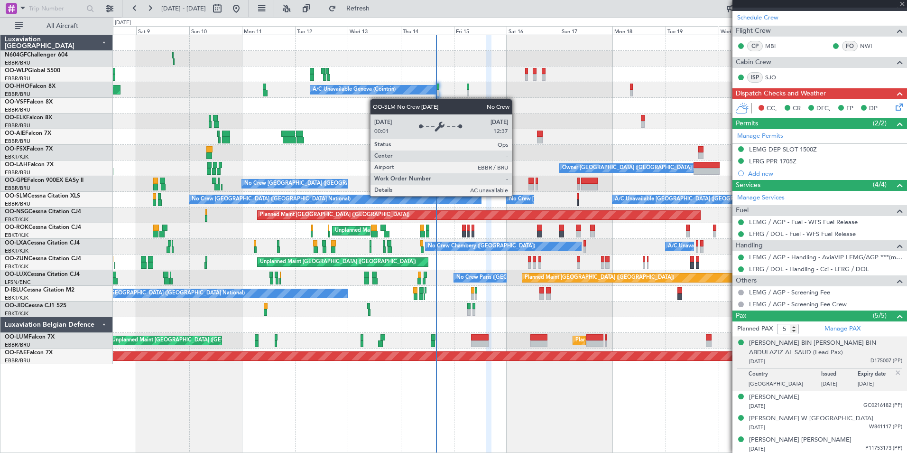
type input "0"
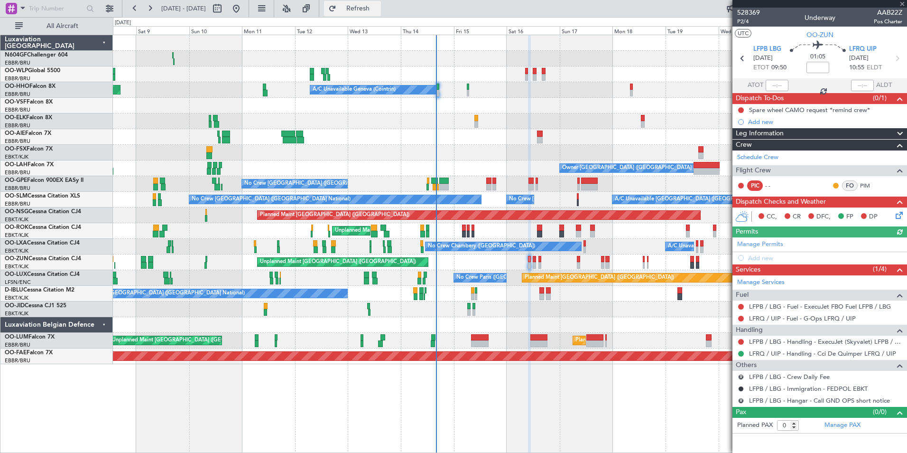
click at [378, 5] on span "Refresh" at bounding box center [358, 8] width 40 height 7
click at [392, 320] on div at bounding box center [510, 325] width 794 height 16
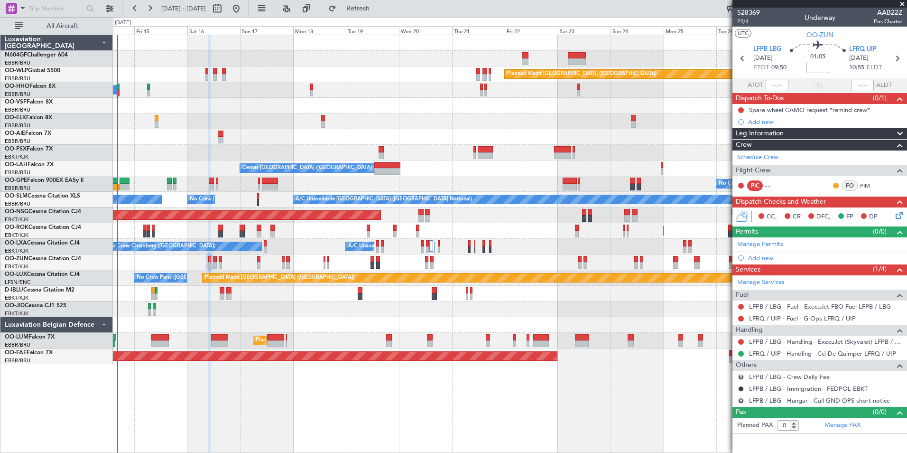
click at [222, 261] on div "Unplanned Maint [GEOGRAPHIC_DATA] ([GEOGRAPHIC_DATA])" at bounding box center [510, 262] width 794 height 16
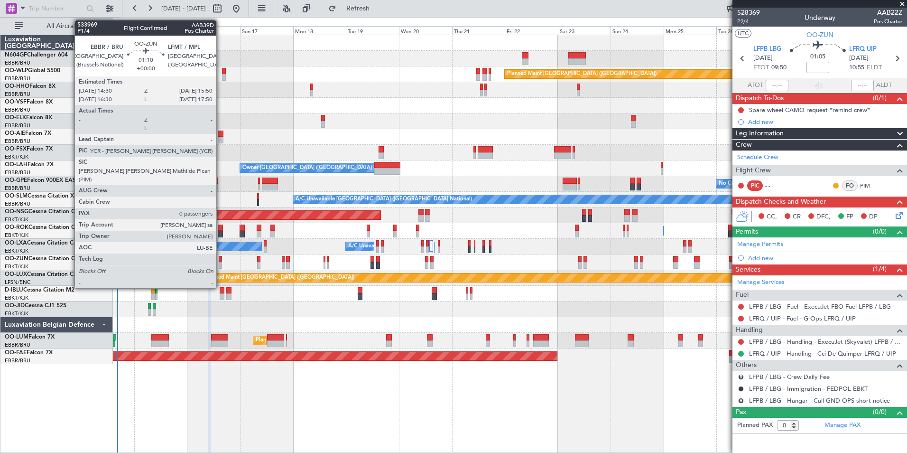
click at [221, 261] on div at bounding box center [220, 259] width 3 height 7
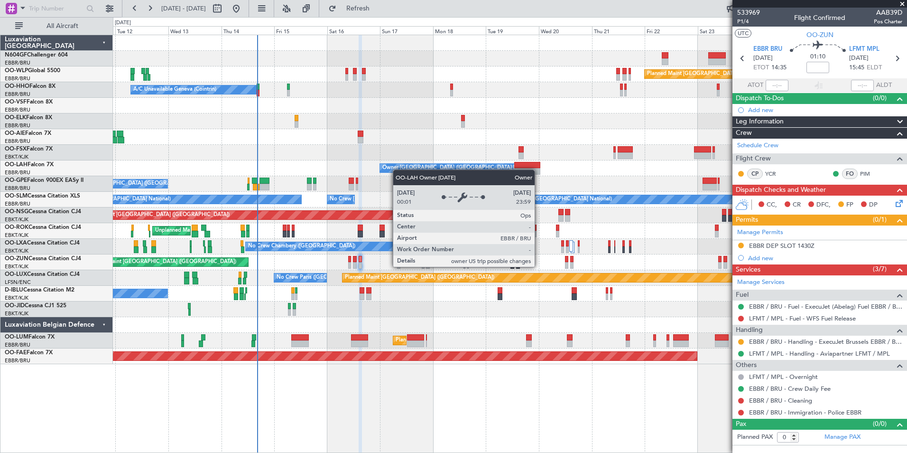
click at [410, 171] on div "Planned Maint [GEOGRAPHIC_DATA] ([GEOGRAPHIC_DATA]) A/C Unavailable Geneva (Coi…" at bounding box center [510, 199] width 794 height 329
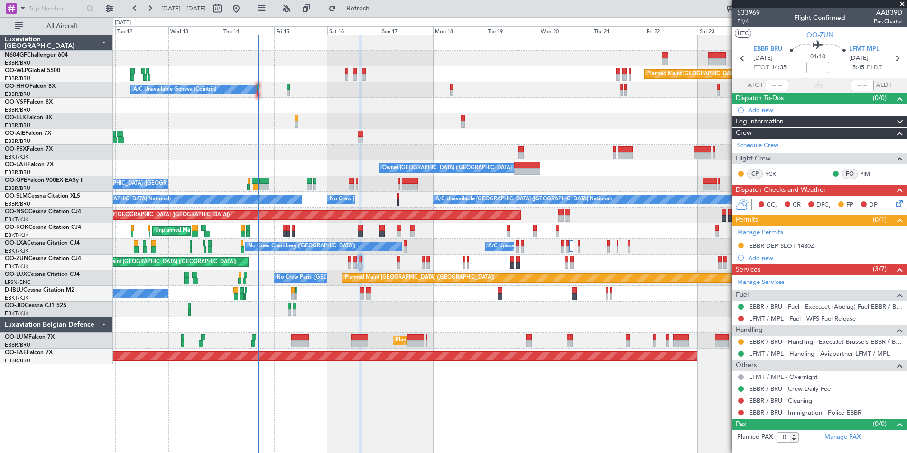
click at [260, 91] on div "A/C Unavailable Geneva (Cointrin) Planned Maint Geneva ([GEOGRAPHIC_DATA])" at bounding box center [510, 90] width 794 height 16
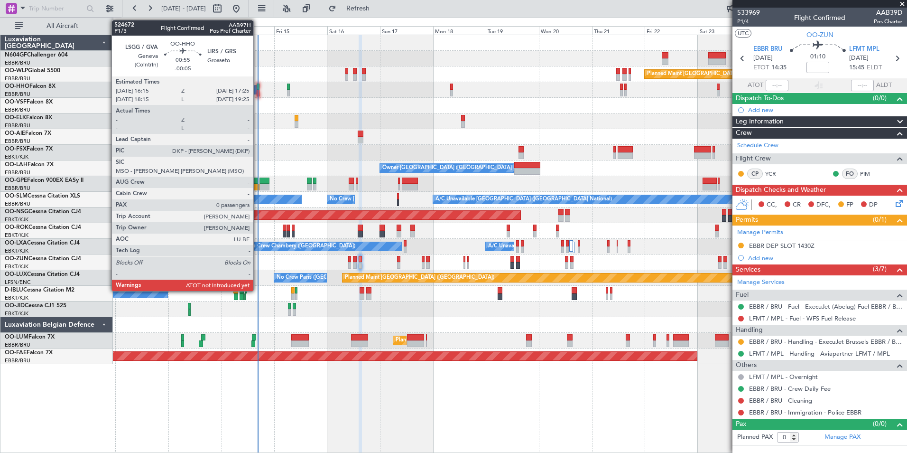
click at [257, 91] on div at bounding box center [258, 93] width 3 height 7
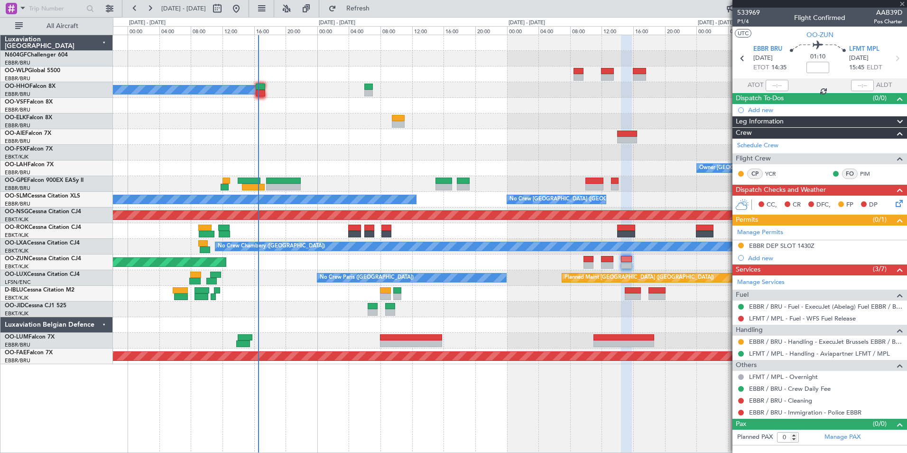
type input "-00:05"
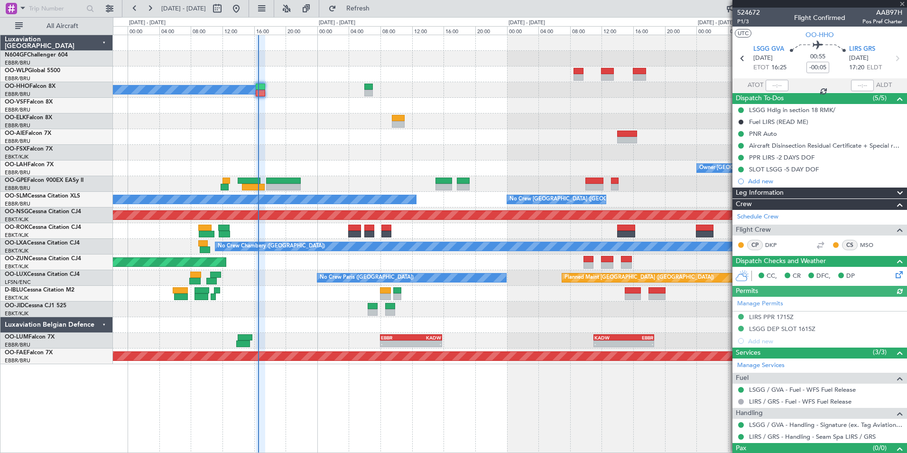
click at [773, 86] on div at bounding box center [777, 85] width 23 height 11
click at [773, 86] on input "text" at bounding box center [777, 85] width 23 height 11
click at [675, 116] on div at bounding box center [510, 121] width 794 height 16
click at [643, 134] on div at bounding box center [510, 137] width 794 height 16
type input "16:32"
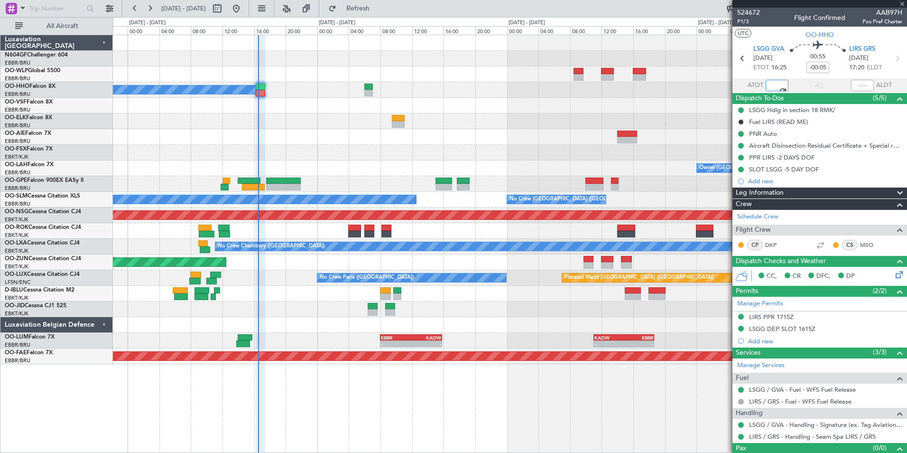
click at [684, 403] on div "A/C Unavailable Geneva (Cointrin) Owner [GEOGRAPHIC_DATA] (Brussels National) -…" at bounding box center [510, 244] width 794 height 418
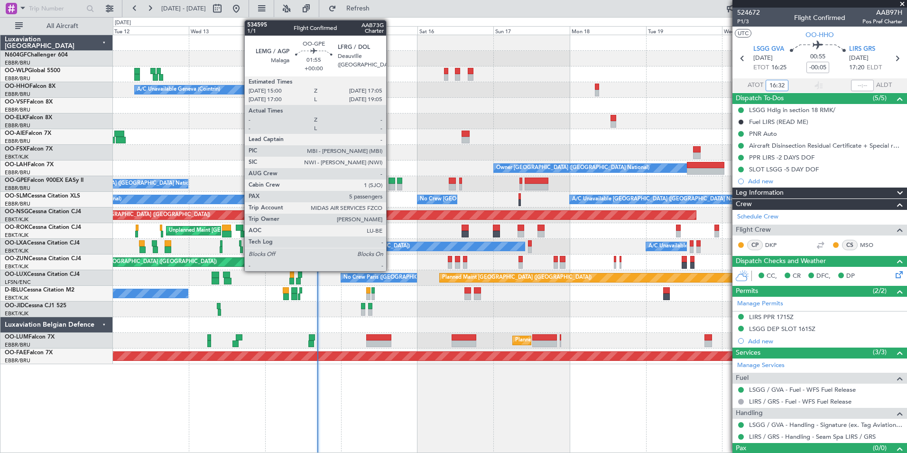
click at [390, 180] on div at bounding box center [391, 180] width 7 height 7
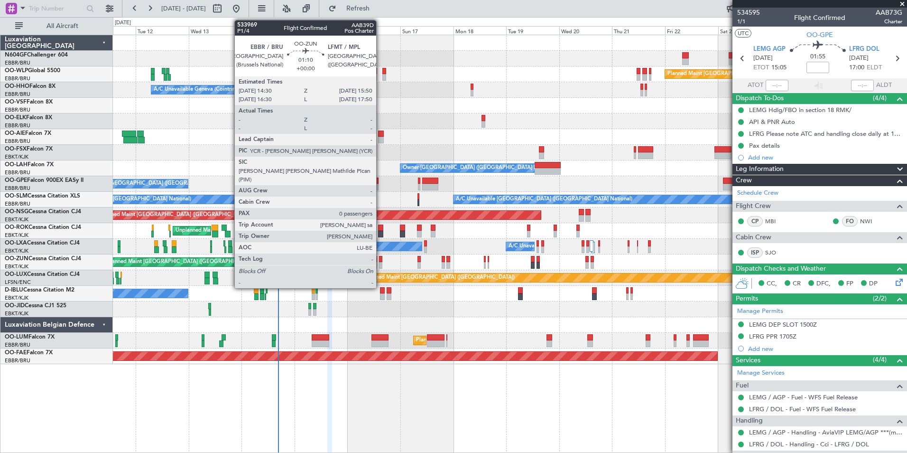
click at [380, 261] on div at bounding box center [380, 259] width 3 height 7
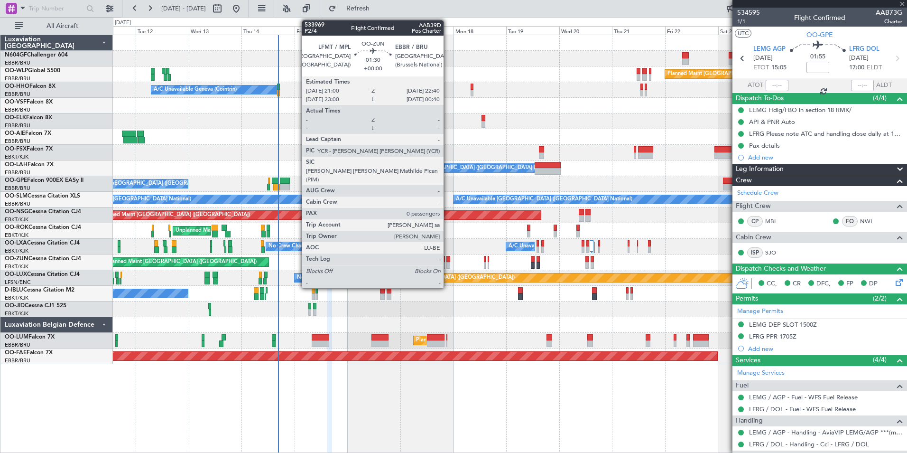
type input "0"
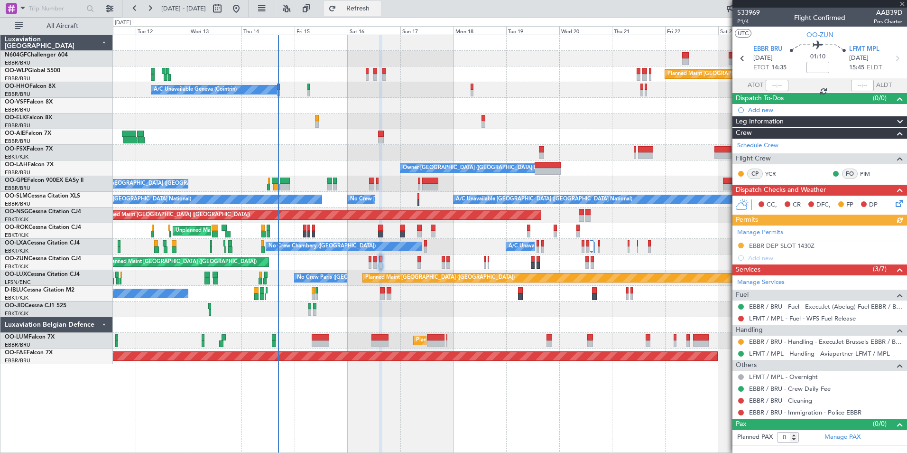
click at [378, 7] on span "Refresh" at bounding box center [358, 8] width 40 height 7
